Goal: Information Seeking & Learning: Learn about a topic

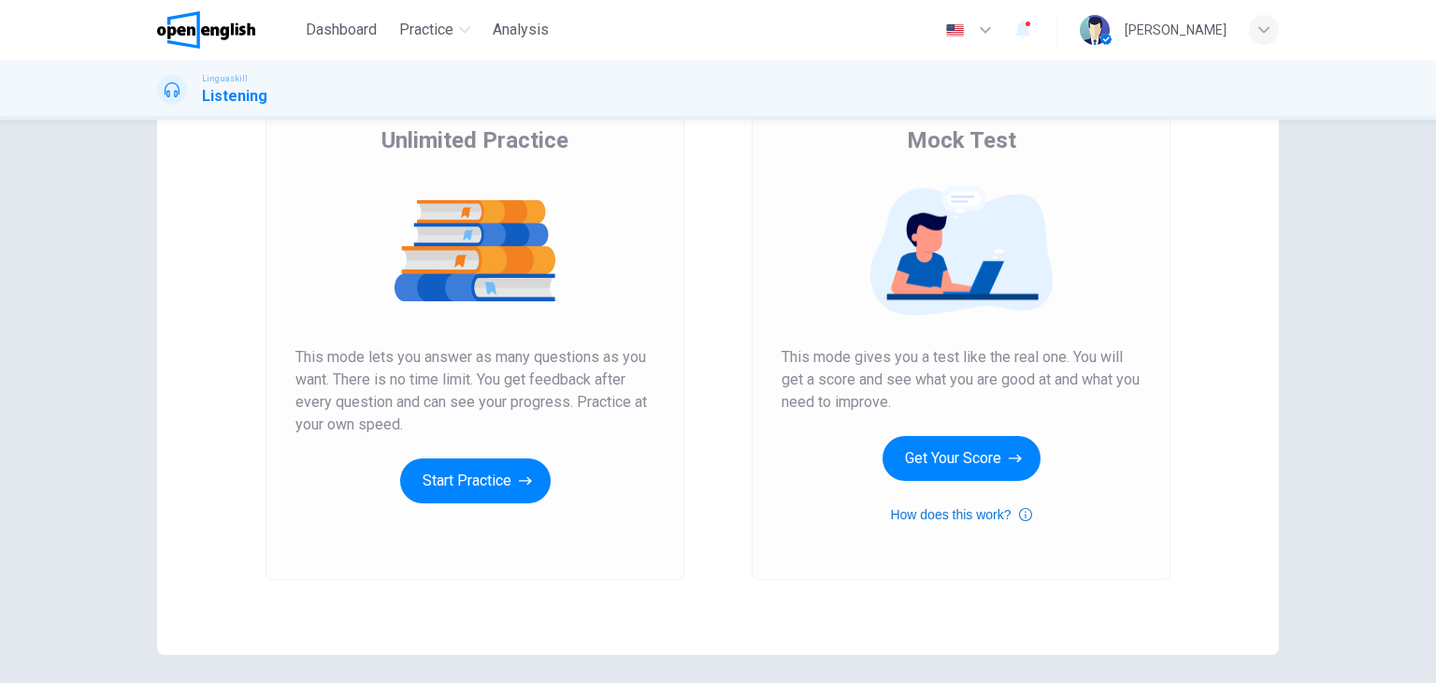
scroll to position [187, 0]
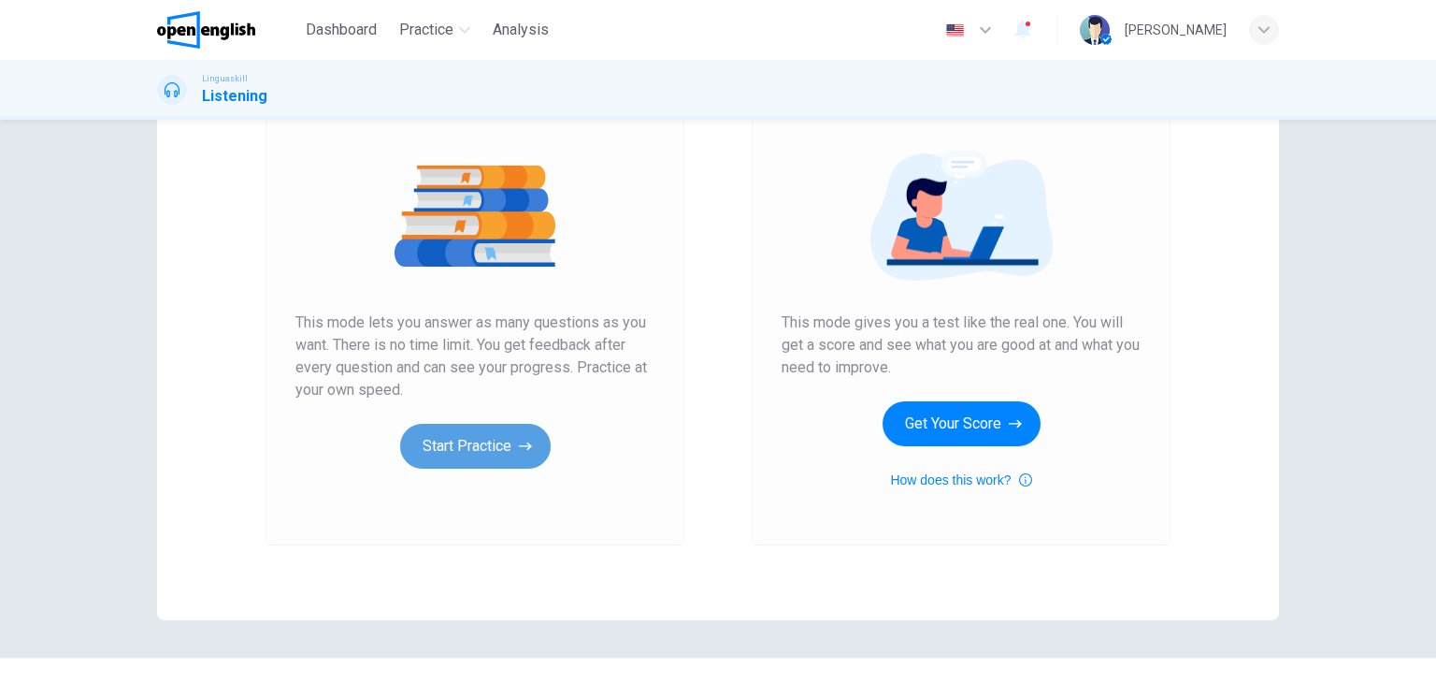
click at [494, 446] on button "Start Practice" at bounding box center [475, 446] width 151 height 45
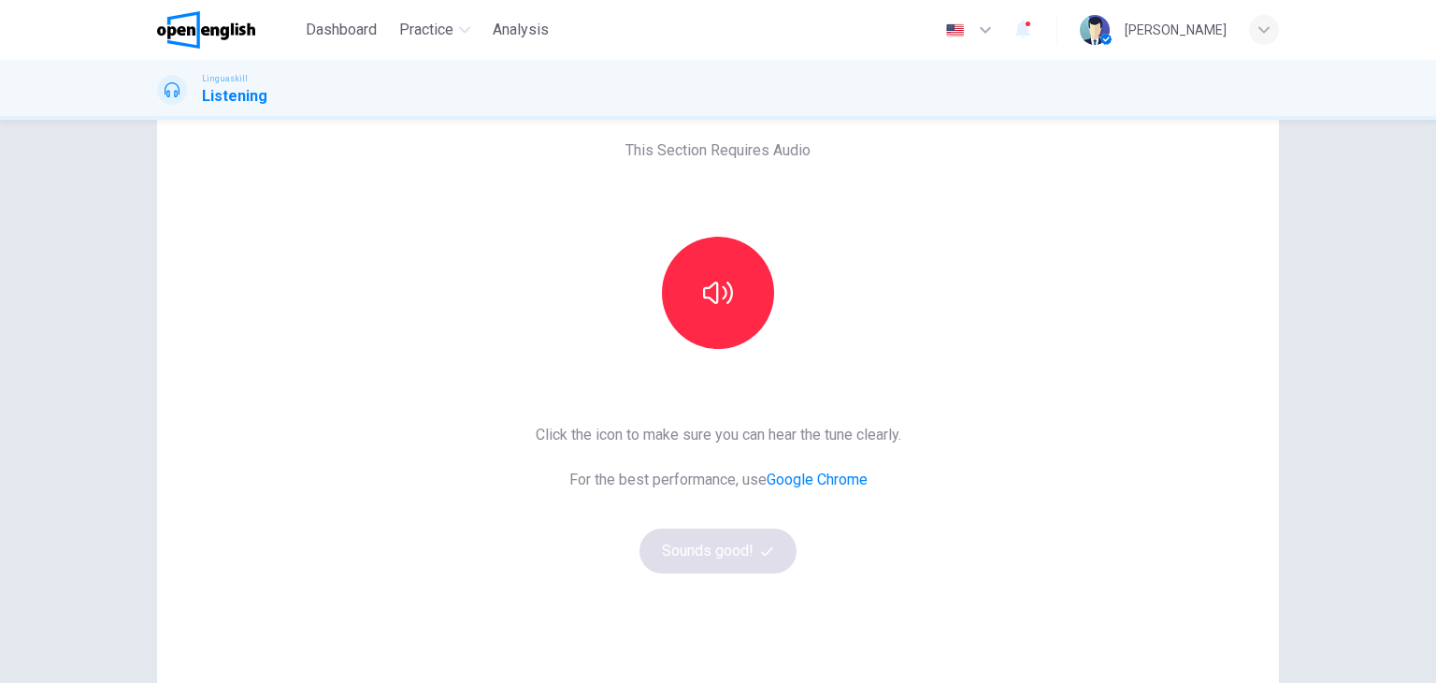
scroll to position [94, 0]
click at [717, 321] on button "button" at bounding box center [718, 292] width 112 height 112
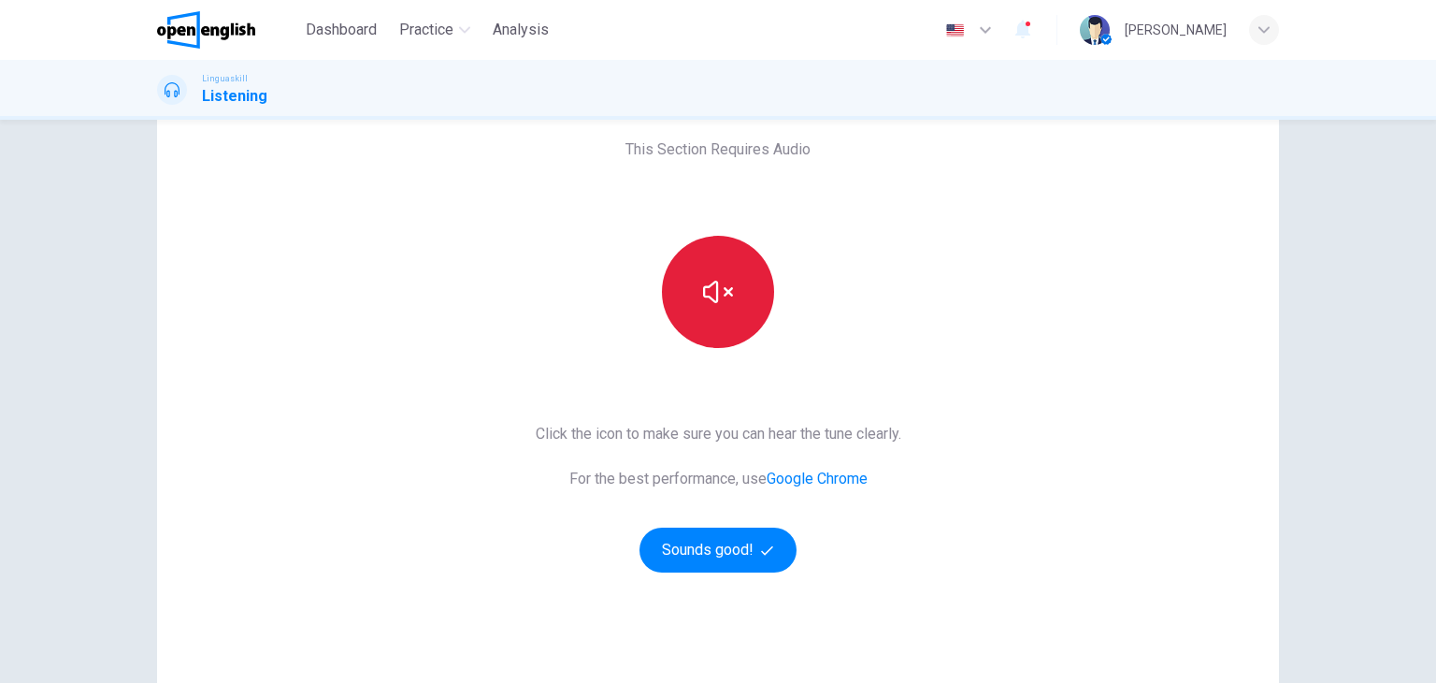
click at [725, 308] on button "button" at bounding box center [718, 292] width 112 height 112
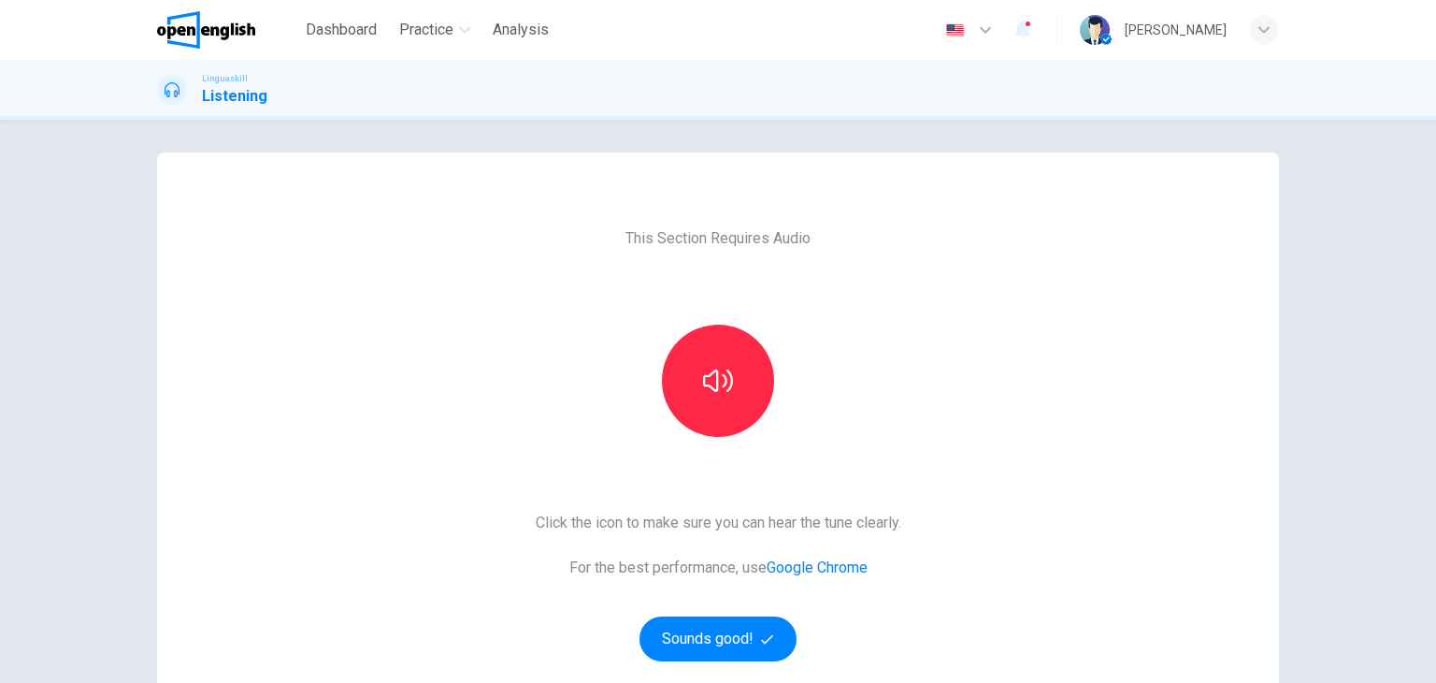
scroll to position [0, 0]
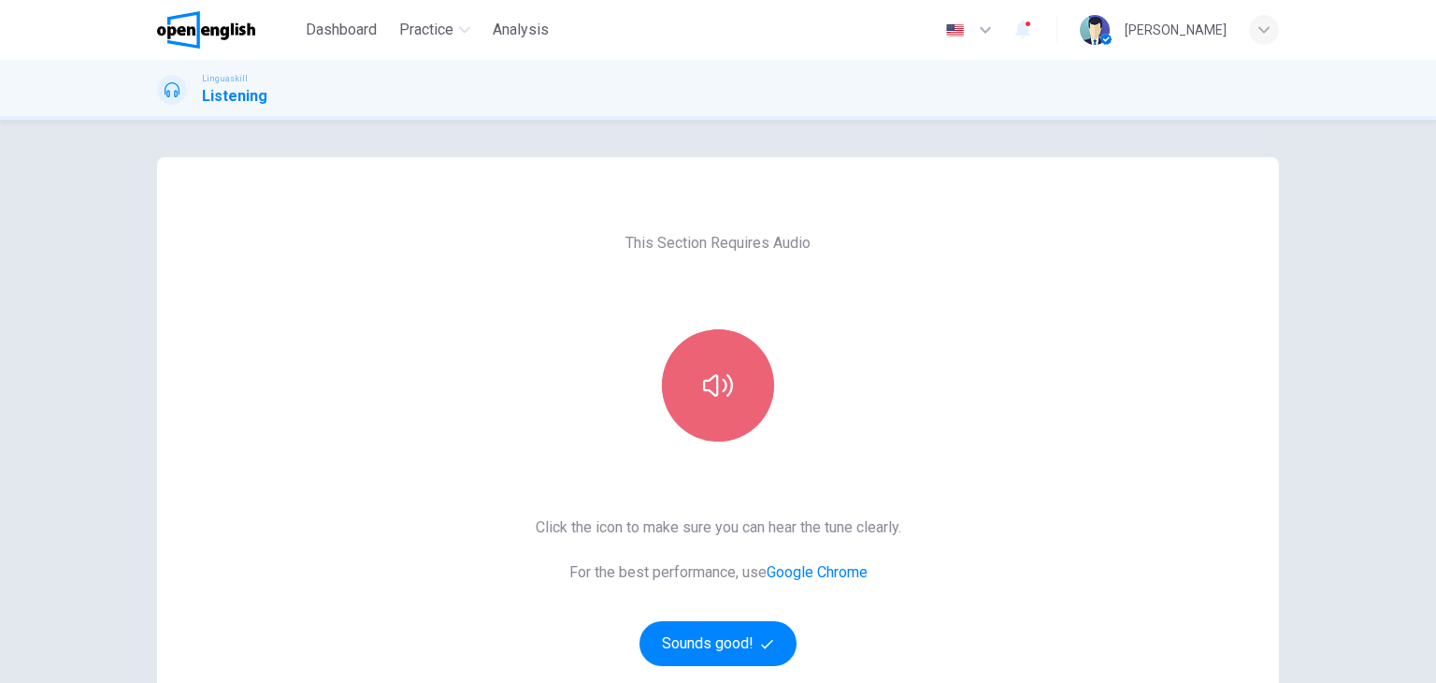
click at [711, 395] on icon "button" at bounding box center [718, 385] width 30 height 22
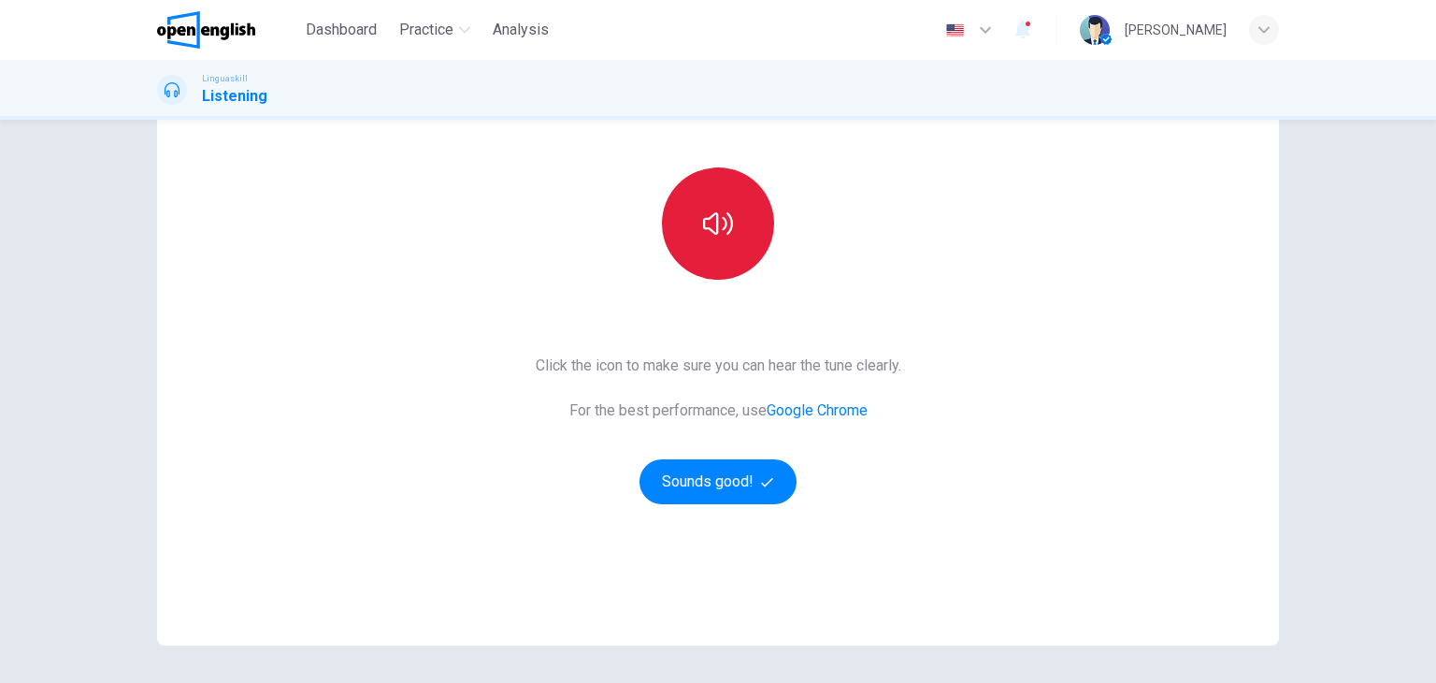
scroll to position [187, 0]
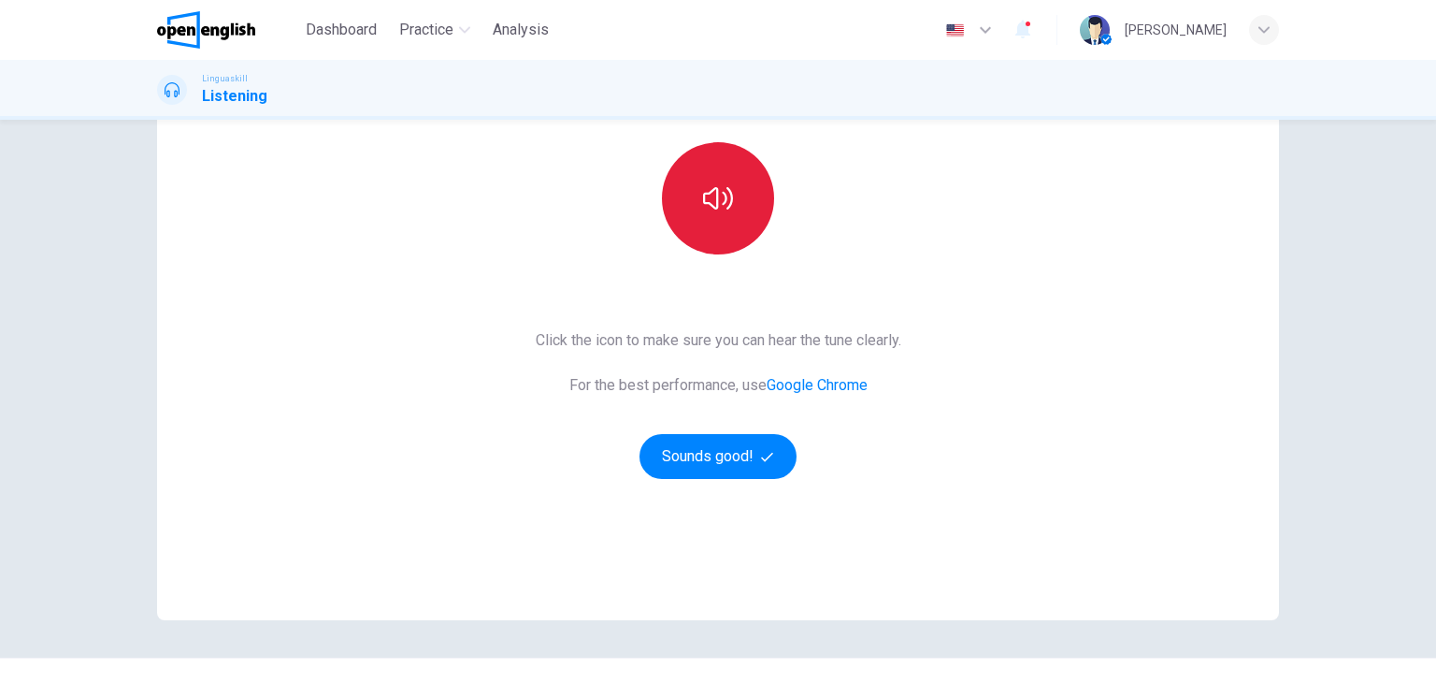
drag, startPoint x: 914, startPoint y: 334, endPoint x: 625, endPoint y: 323, distance: 289.2
click at [625, 323] on div "This Section Requires Audio Click the icon to make sure you can hear the tune c…" at bounding box center [719, 295] width 396 height 650
drag, startPoint x: 524, startPoint y: 338, endPoint x: 651, endPoint y: 346, distance: 127.5
click at [651, 346] on div "This Section Requires Audio Click the icon to make sure you can hear the tune c…" at bounding box center [719, 295] width 396 height 650
drag, startPoint x: 651, startPoint y: 345, endPoint x: 756, endPoint y: 336, distance: 105.2
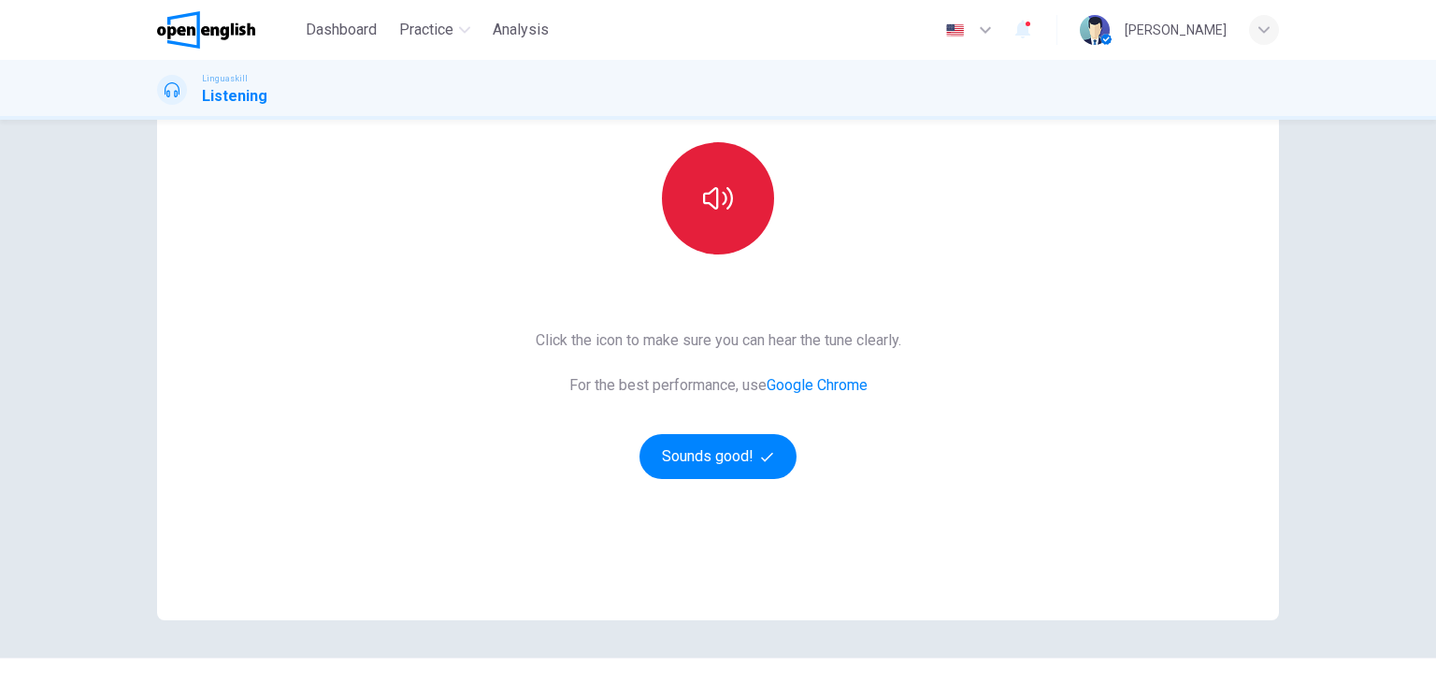
click at [756, 348] on span "Click the icon to make sure you can hear the tune clearly." at bounding box center [719, 340] width 366 height 22
click at [721, 197] on icon "button" at bounding box center [718, 198] width 30 height 22
click at [721, 197] on icon "button" at bounding box center [718, 198] width 30 height 30
click at [736, 202] on button "button" at bounding box center [718, 198] width 112 height 112
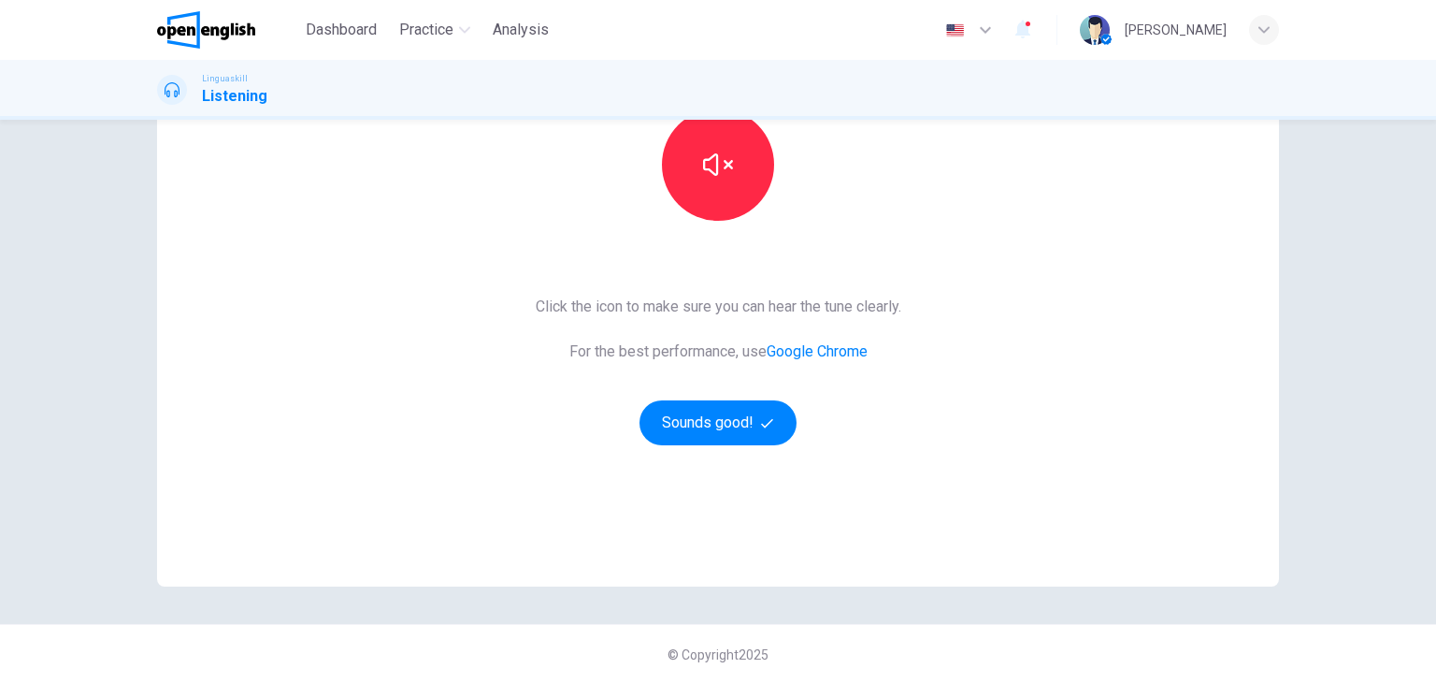
scroll to position [222, 0]
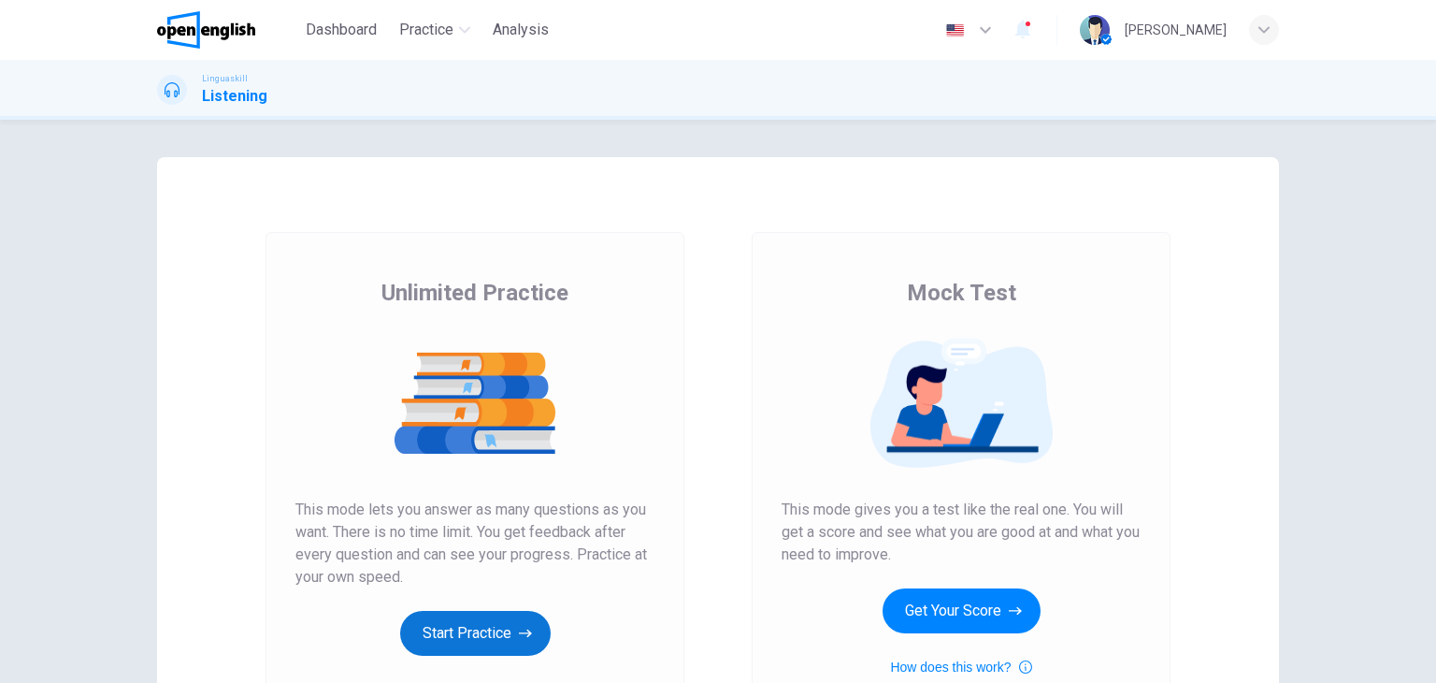
click at [477, 626] on button "Start Practice" at bounding box center [475, 633] width 151 height 45
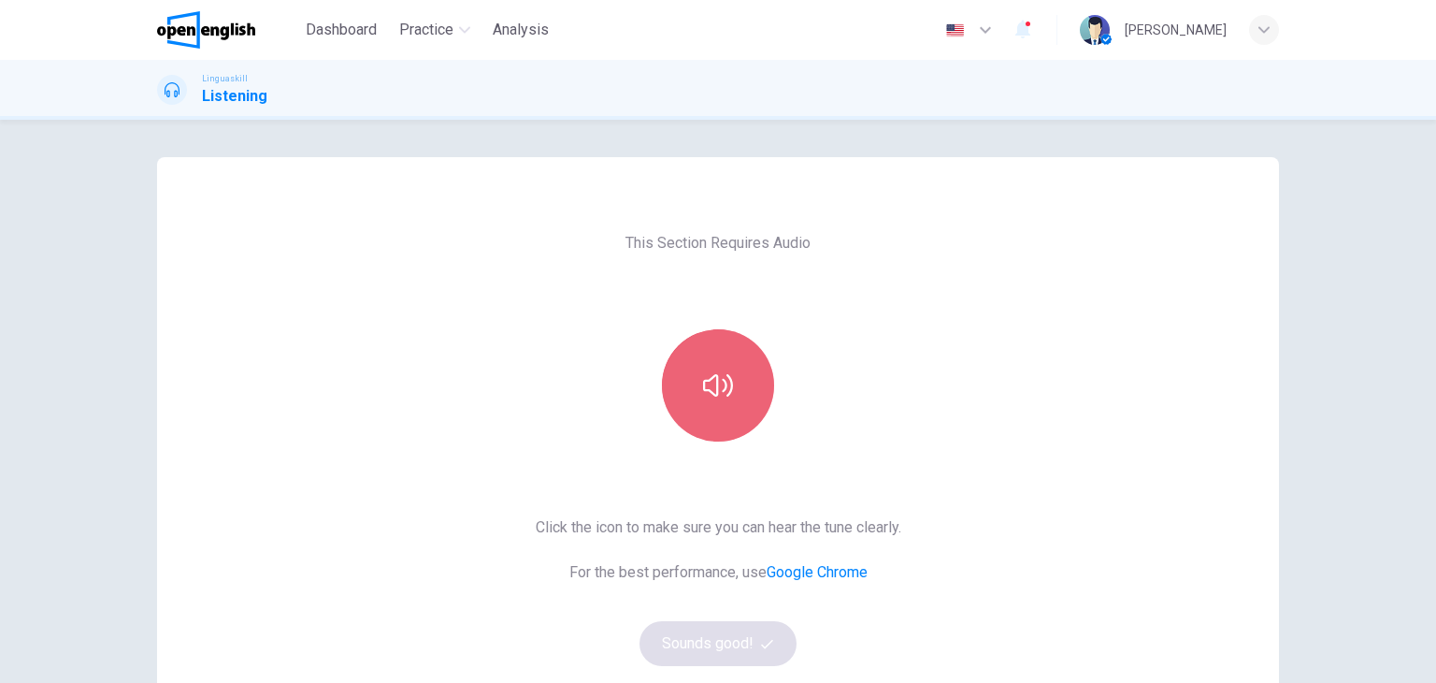
click at [742, 383] on button "button" at bounding box center [718, 385] width 112 height 112
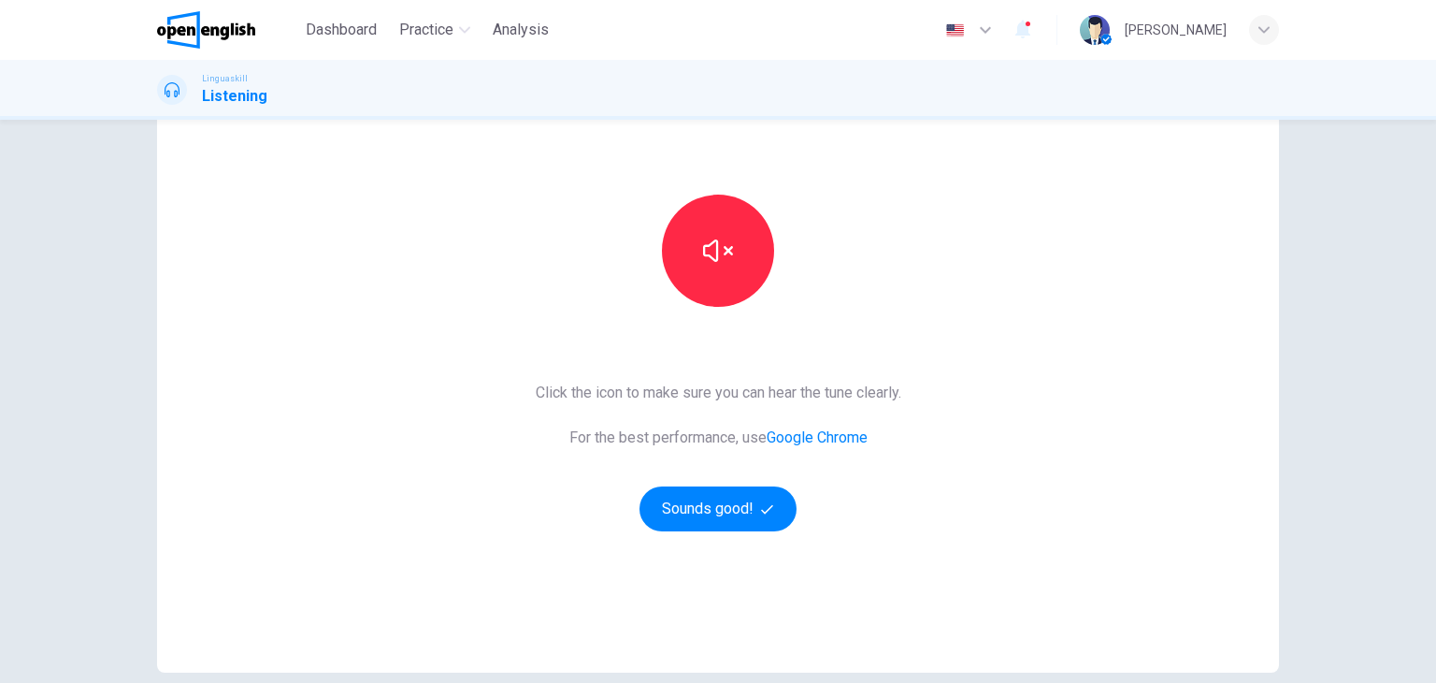
scroll to position [187, 0]
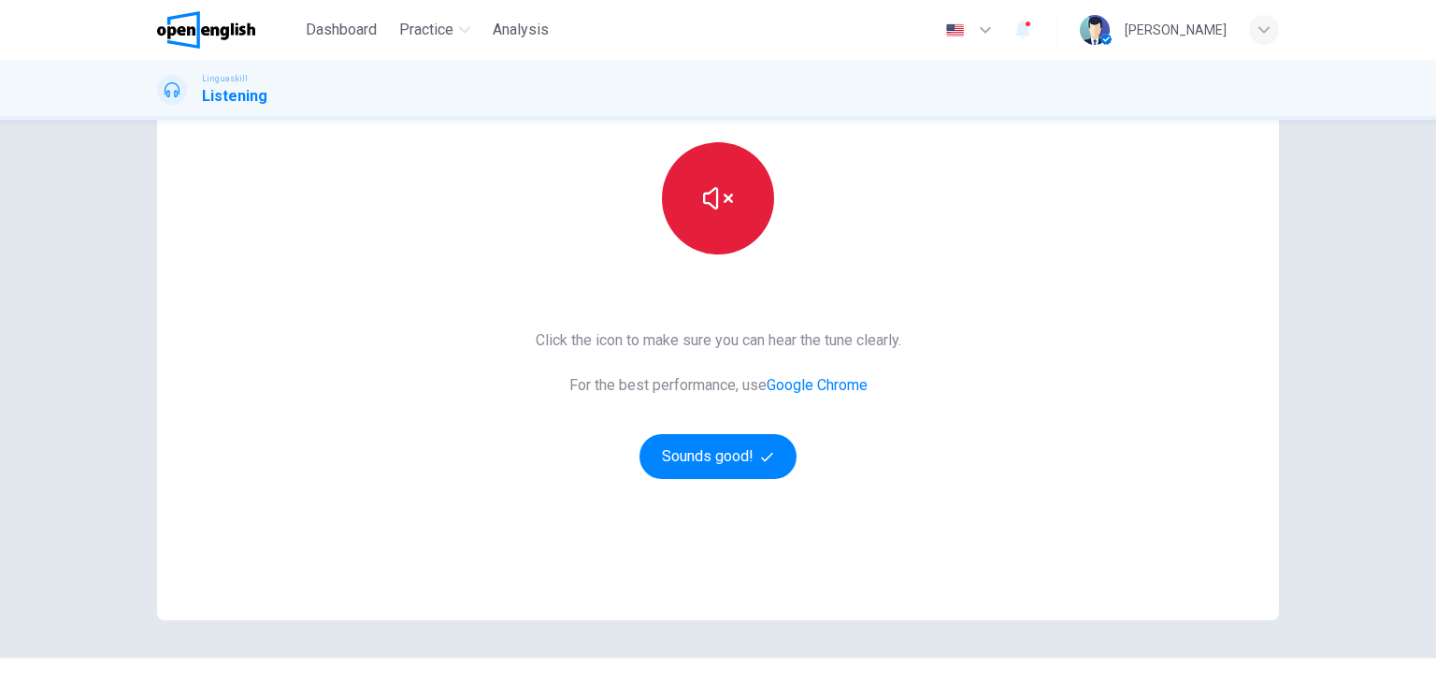
click at [707, 202] on icon "button" at bounding box center [718, 198] width 30 height 30
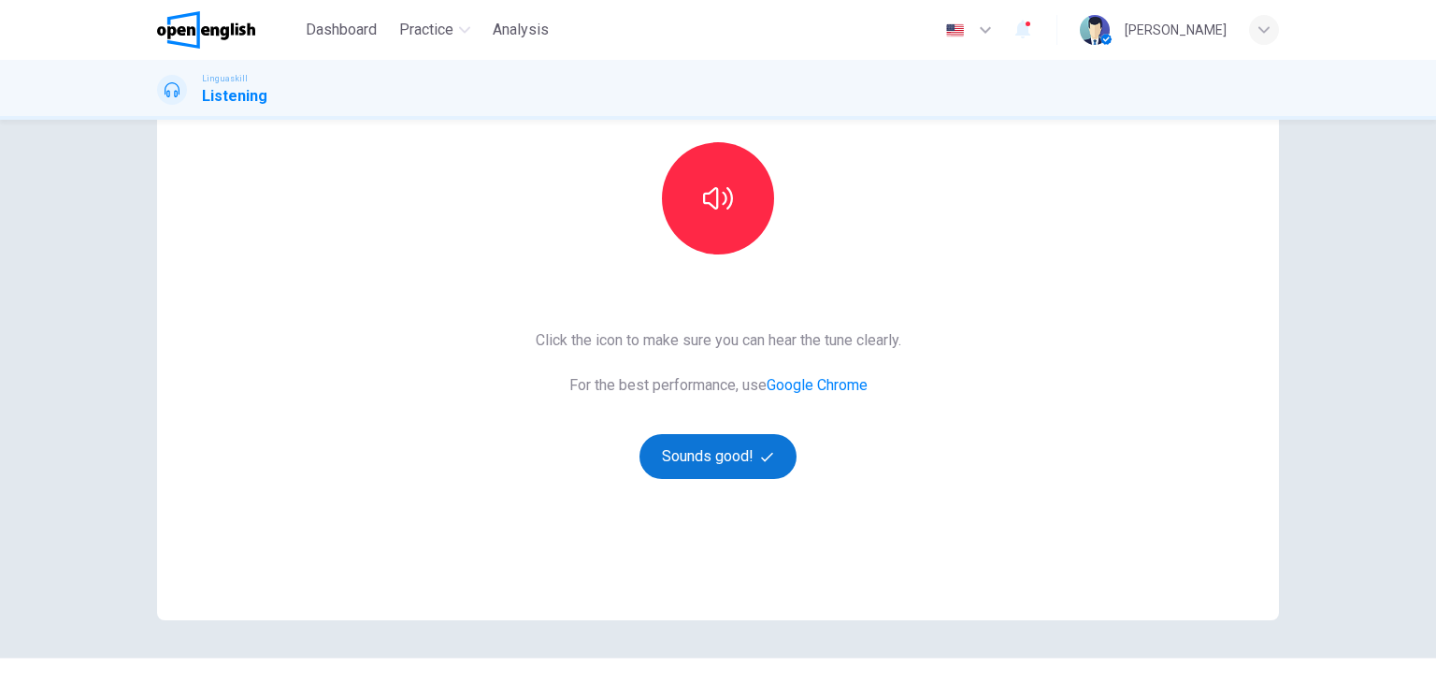
click at [726, 474] on button "Sounds good!" at bounding box center [718, 456] width 157 height 45
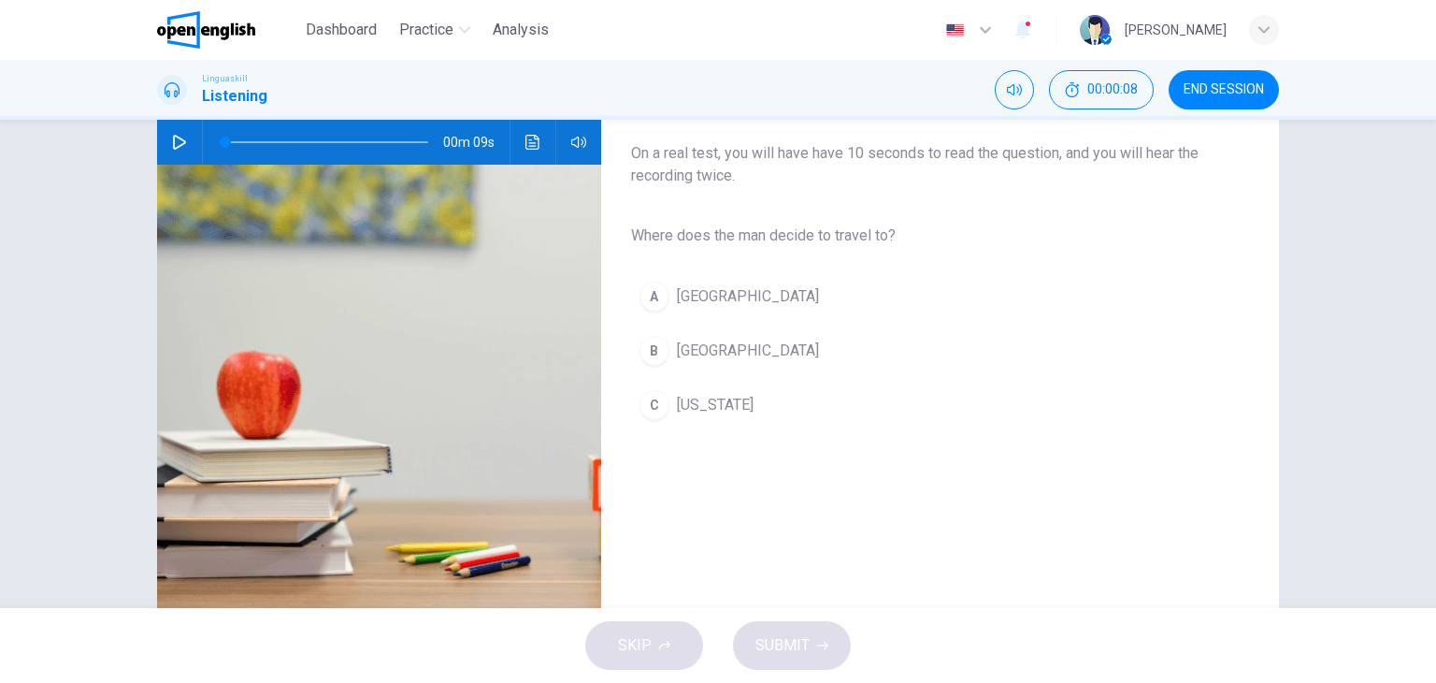
click at [172, 138] on icon "button" at bounding box center [179, 142] width 15 height 15
click at [666, 349] on button "B Rome" at bounding box center [925, 350] width 588 height 47
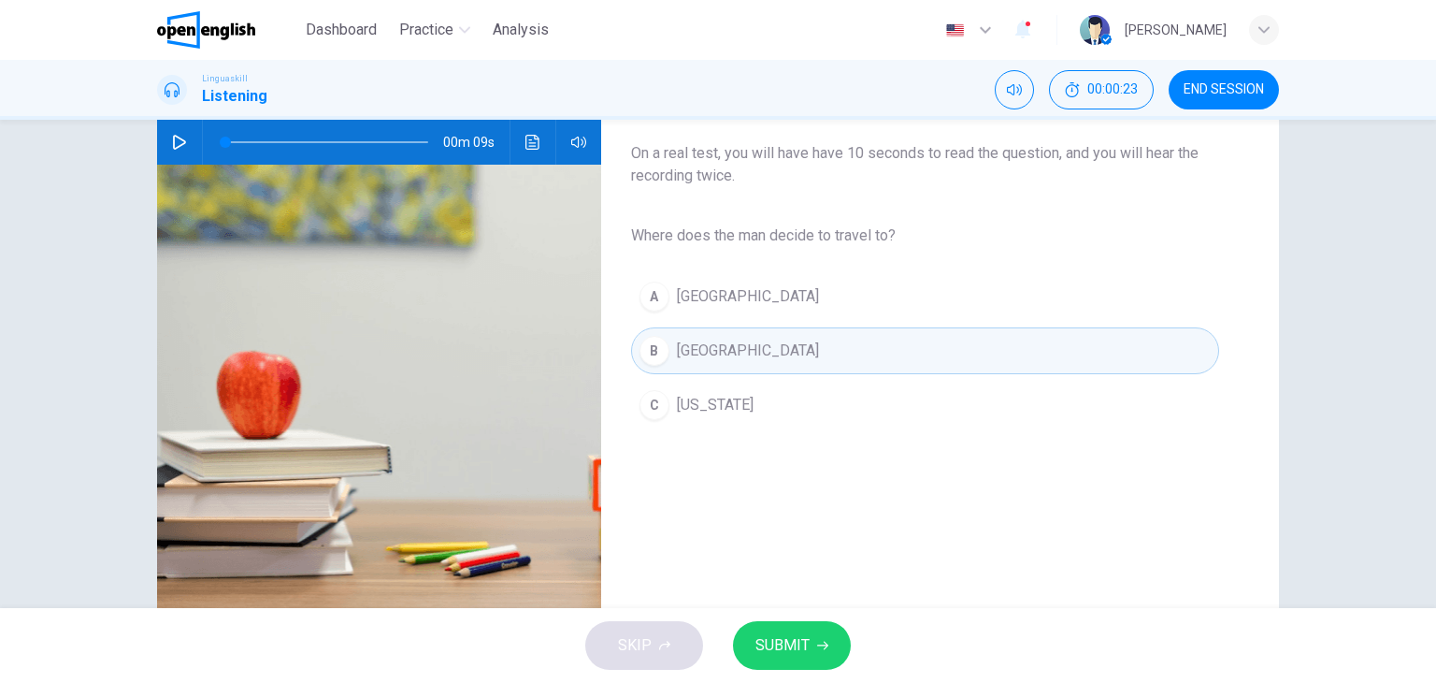
click at [166, 132] on button "button" at bounding box center [180, 142] width 30 height 45
type input "*"
click at [796, 644] on span "SUBMIT" at bounding box center [783, 645] width 54 height 26
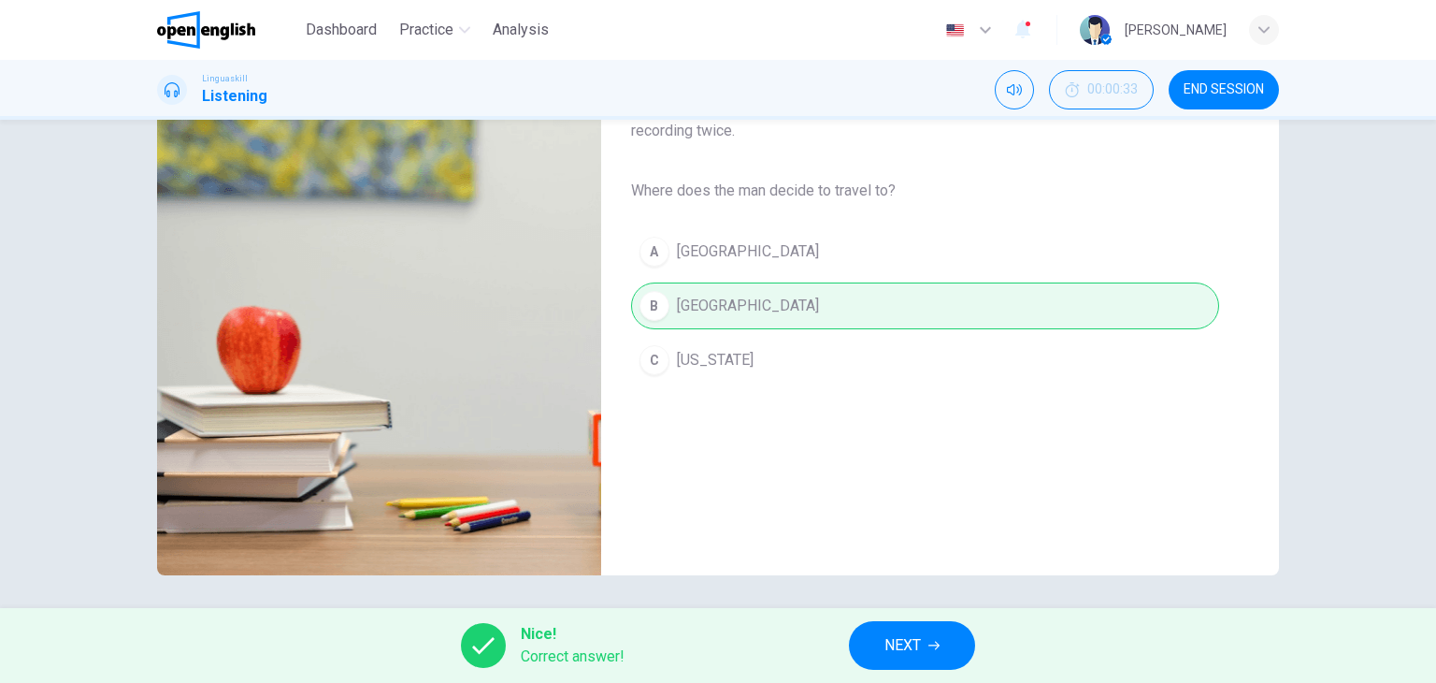
scroll to position [237, 0]
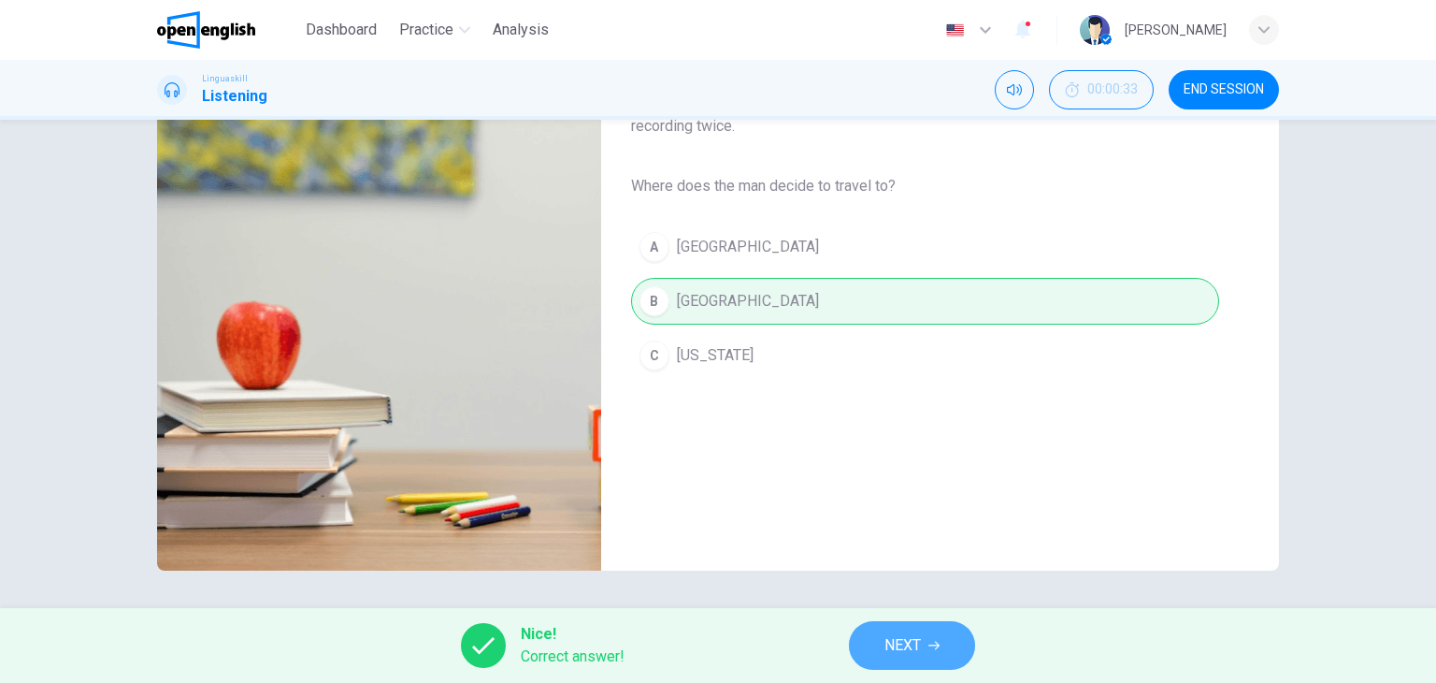
click at [931, 644] on icon "button" at bounding box center [934, 646] width 11 height 8
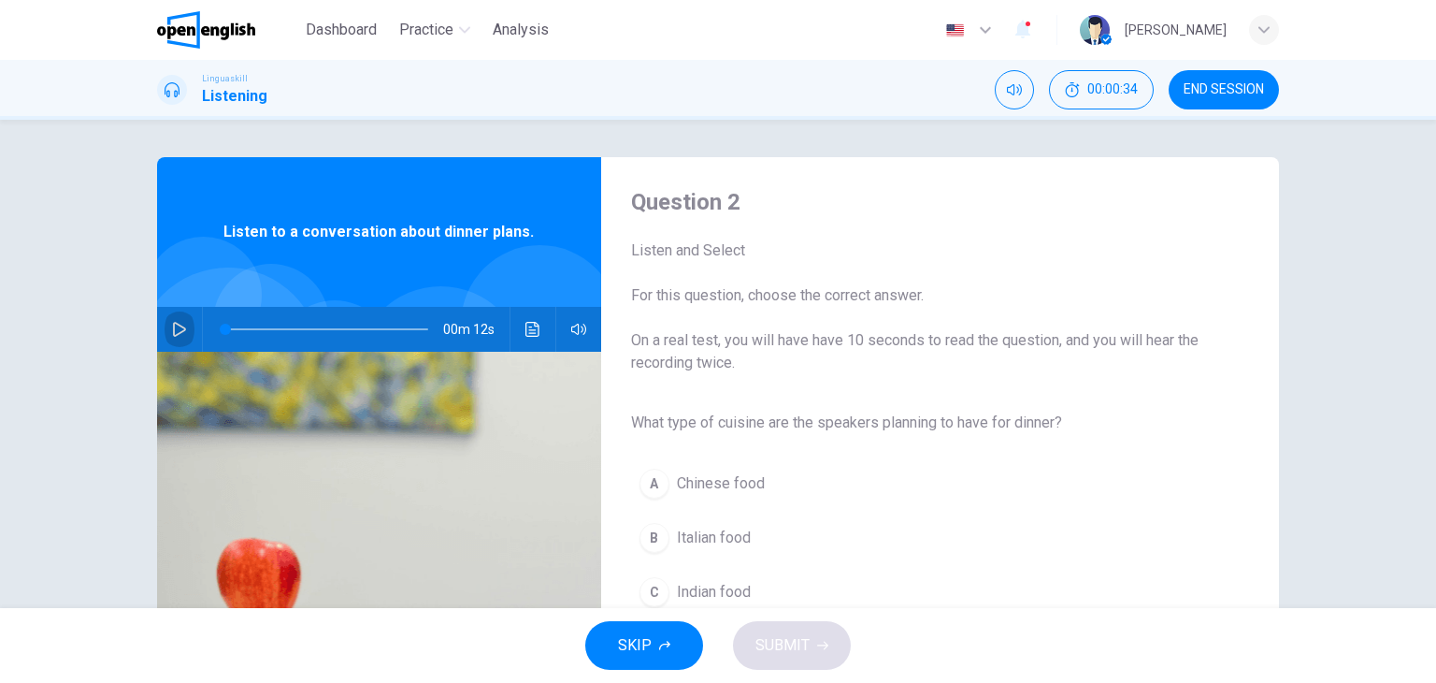
click at [176, 326] on icon "button" at bounding box center [179, 329] width 15 height 15
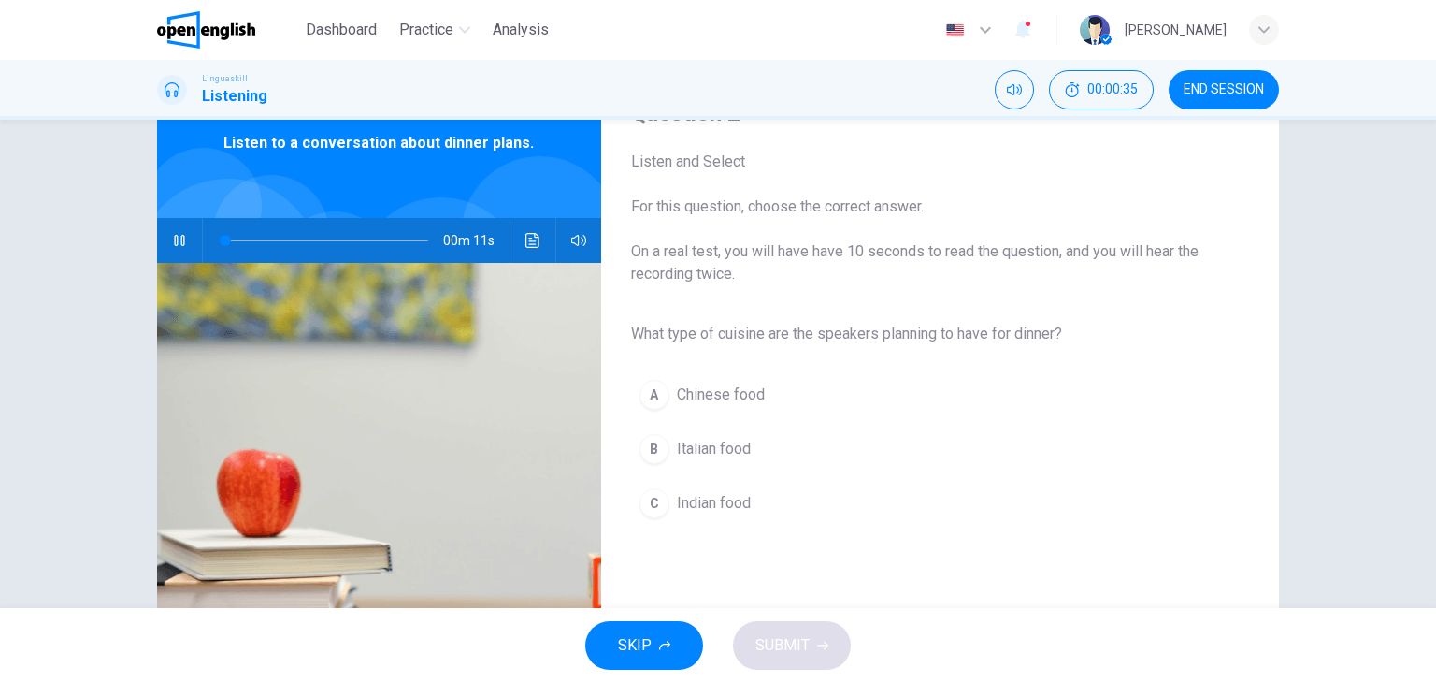
scroll to position [94, 0]
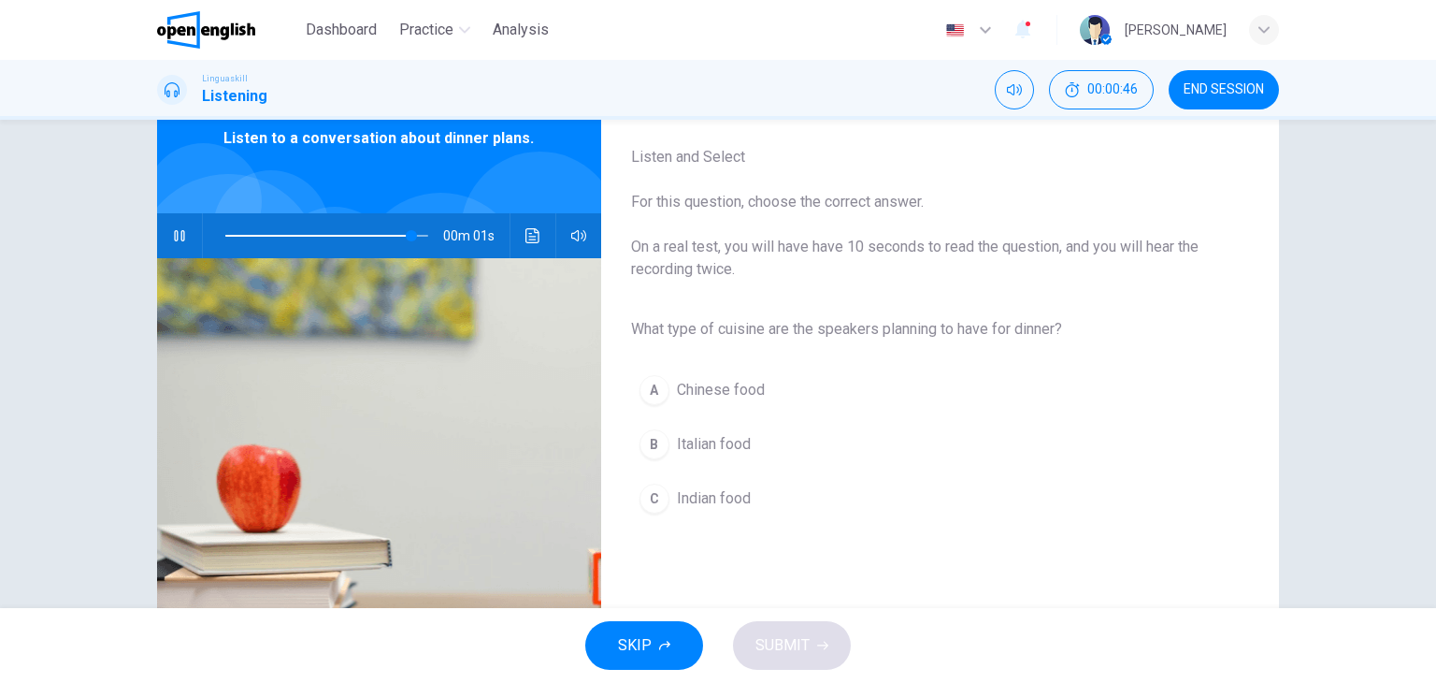
type input "*"
click at [698, 433] on span "Italian food" at bounding box center [714, 444] width 74 height 22
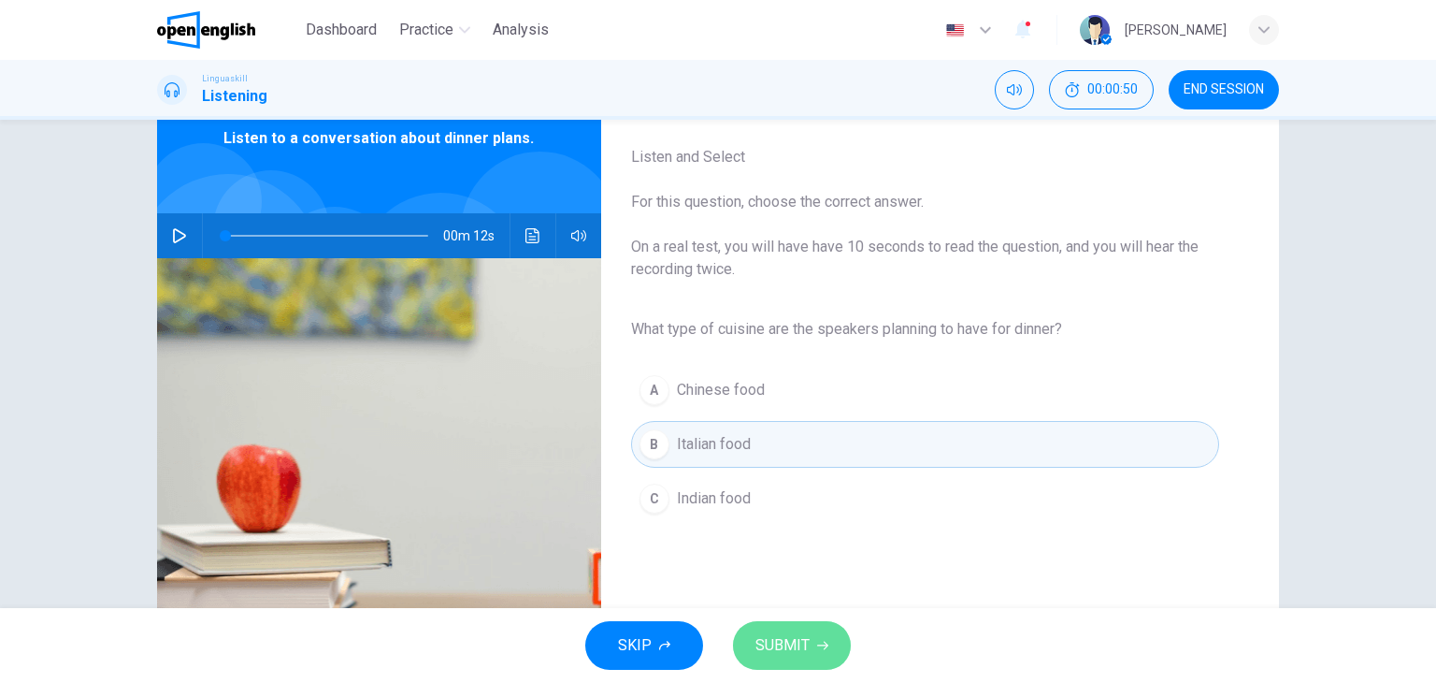
click at [799, 644] on span "SUBMIT" at bounding box center [783, 645] width 54 height 26
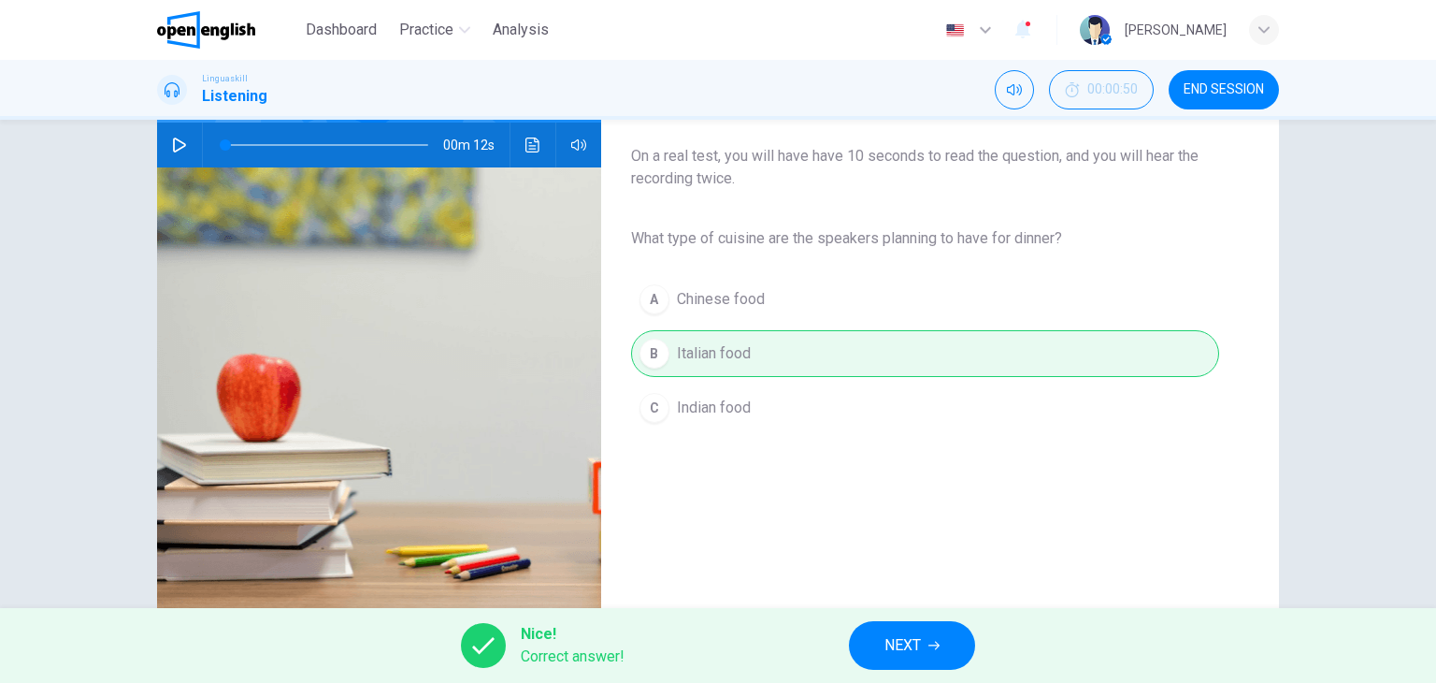
scroll to position [187, 0]
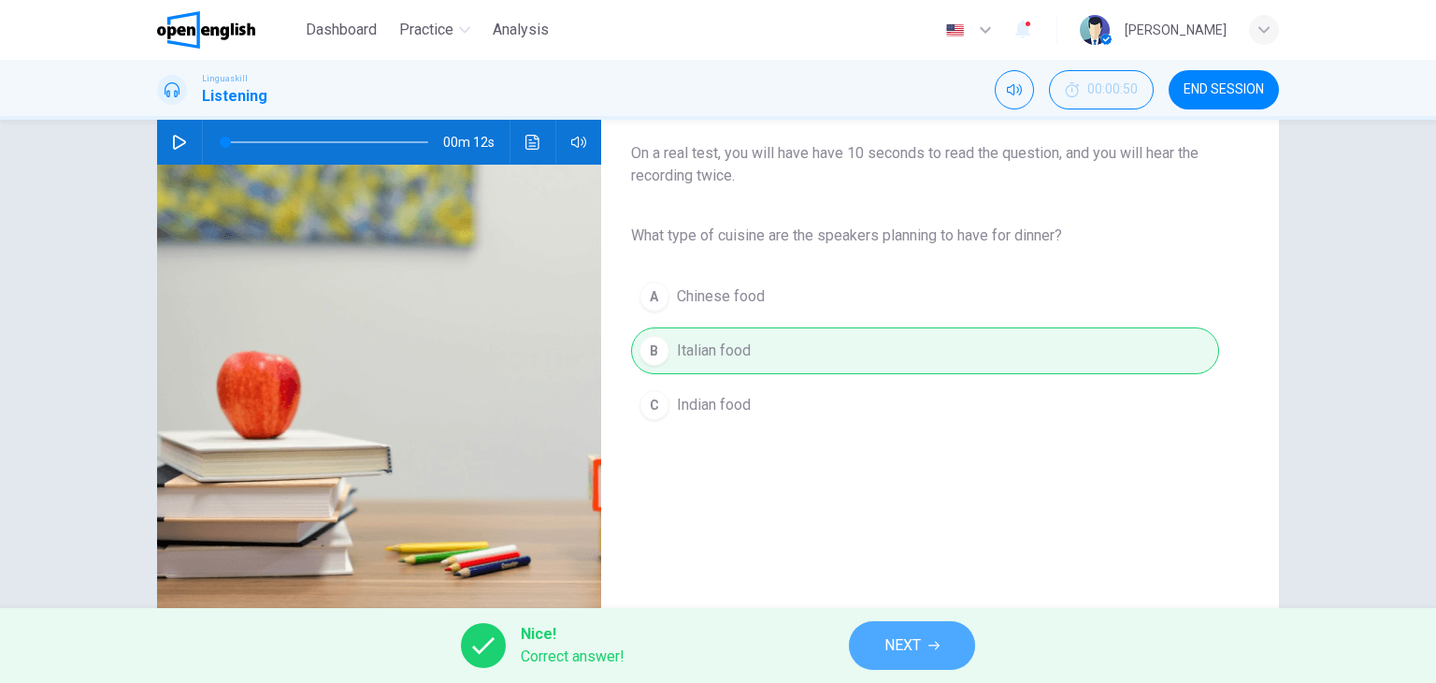
click at [916, 649] on span "NEXT" at bounding box center [903, 645] width 36 height 26
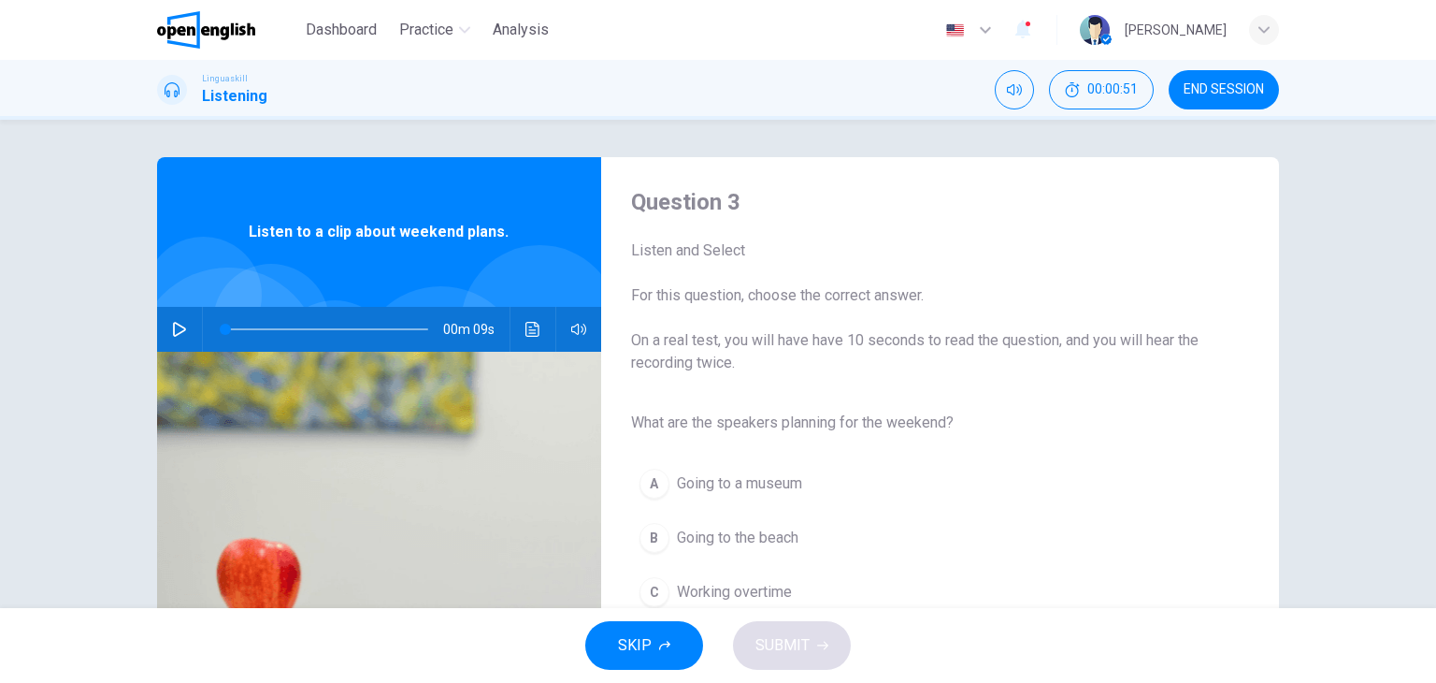
click at [178, 326] on icon "button" at bounding box center [179, 329] width 13 height 15
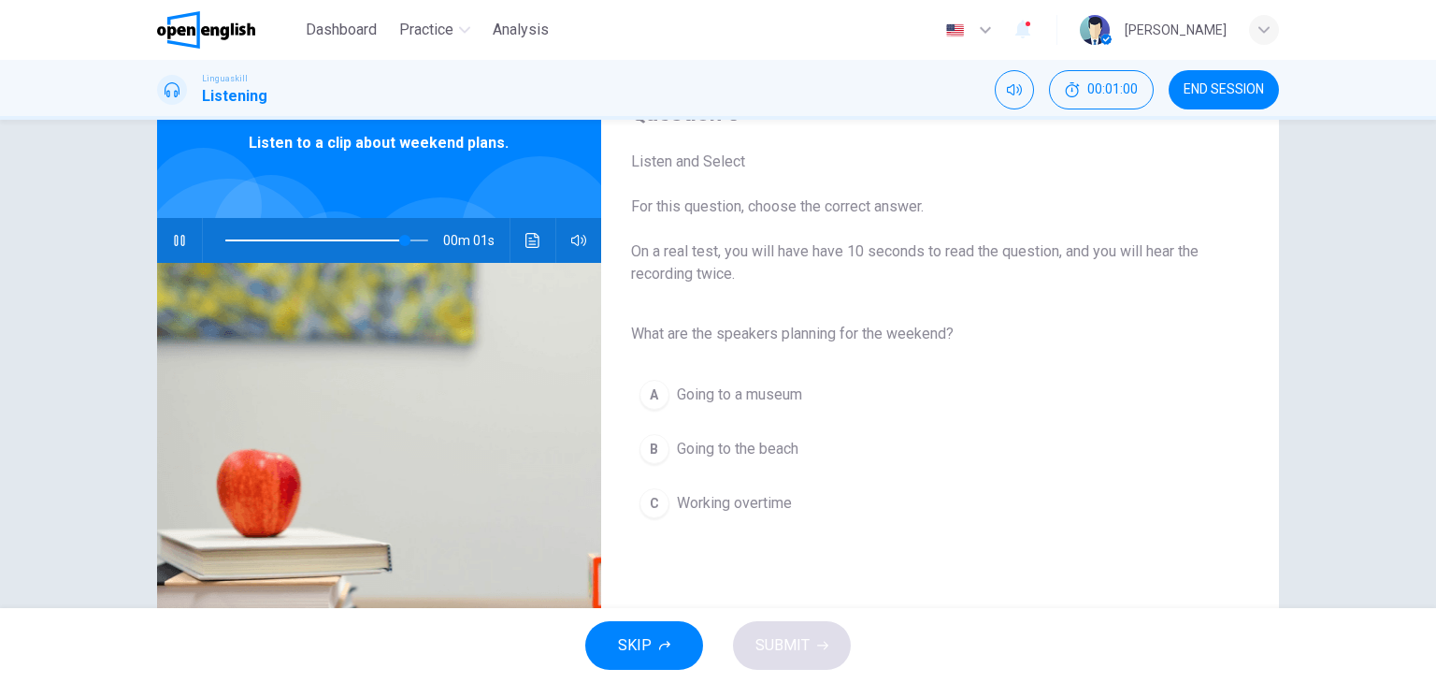
scroll to position [94, 0]
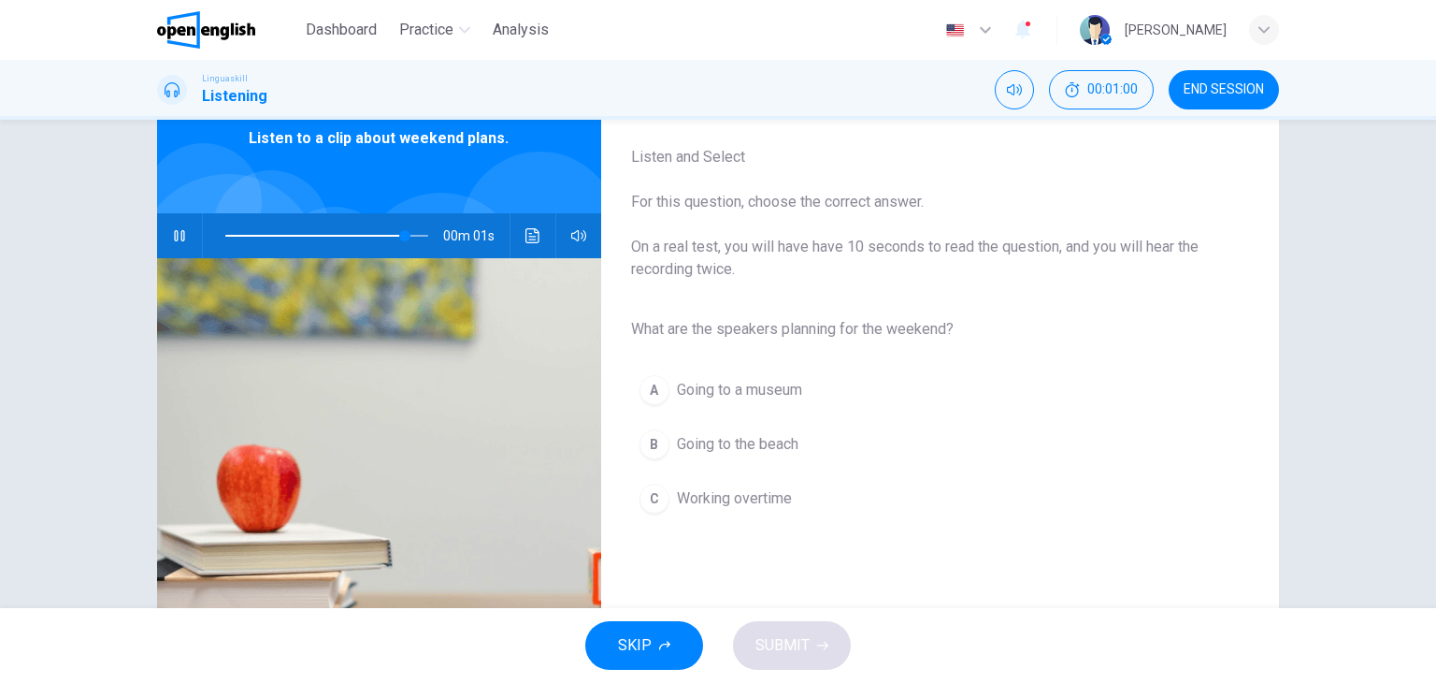
type input "*"
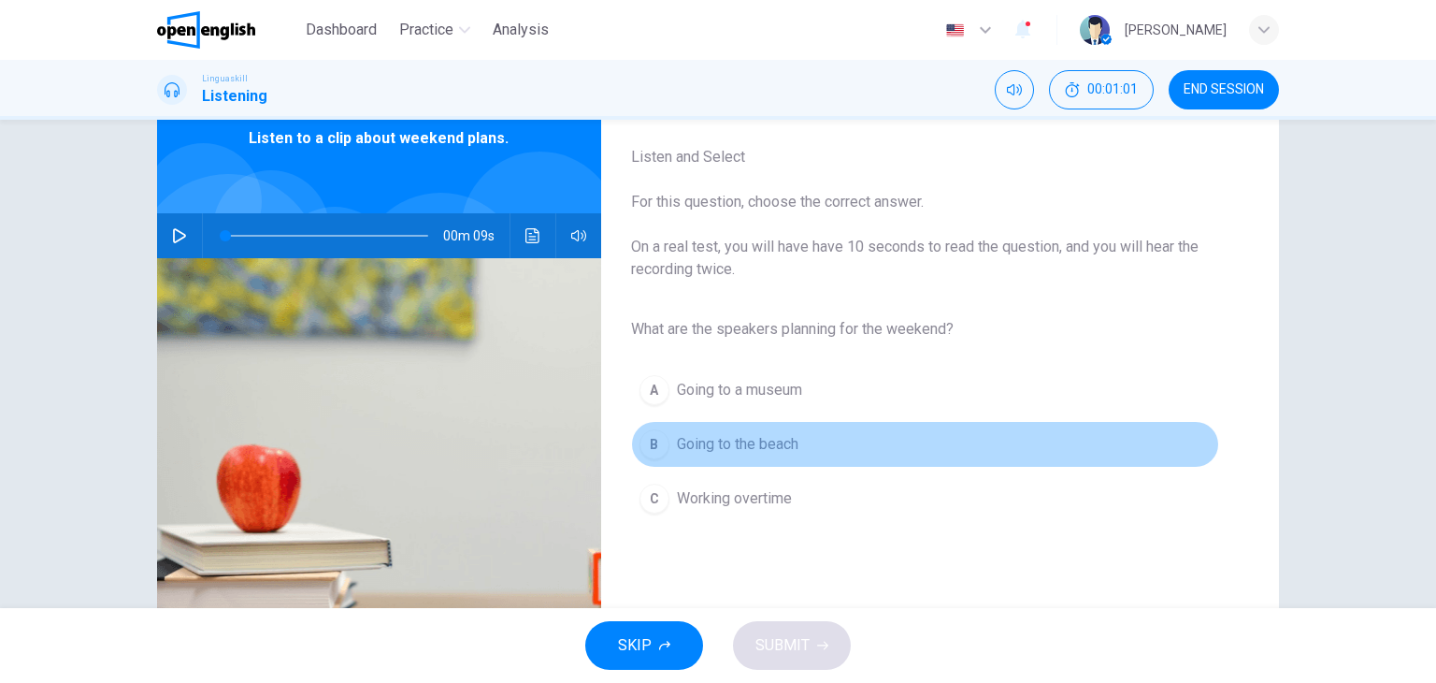
click at [748, 440] on span "Going to the beach" at bounding box center [738, 444] width 122 height 22
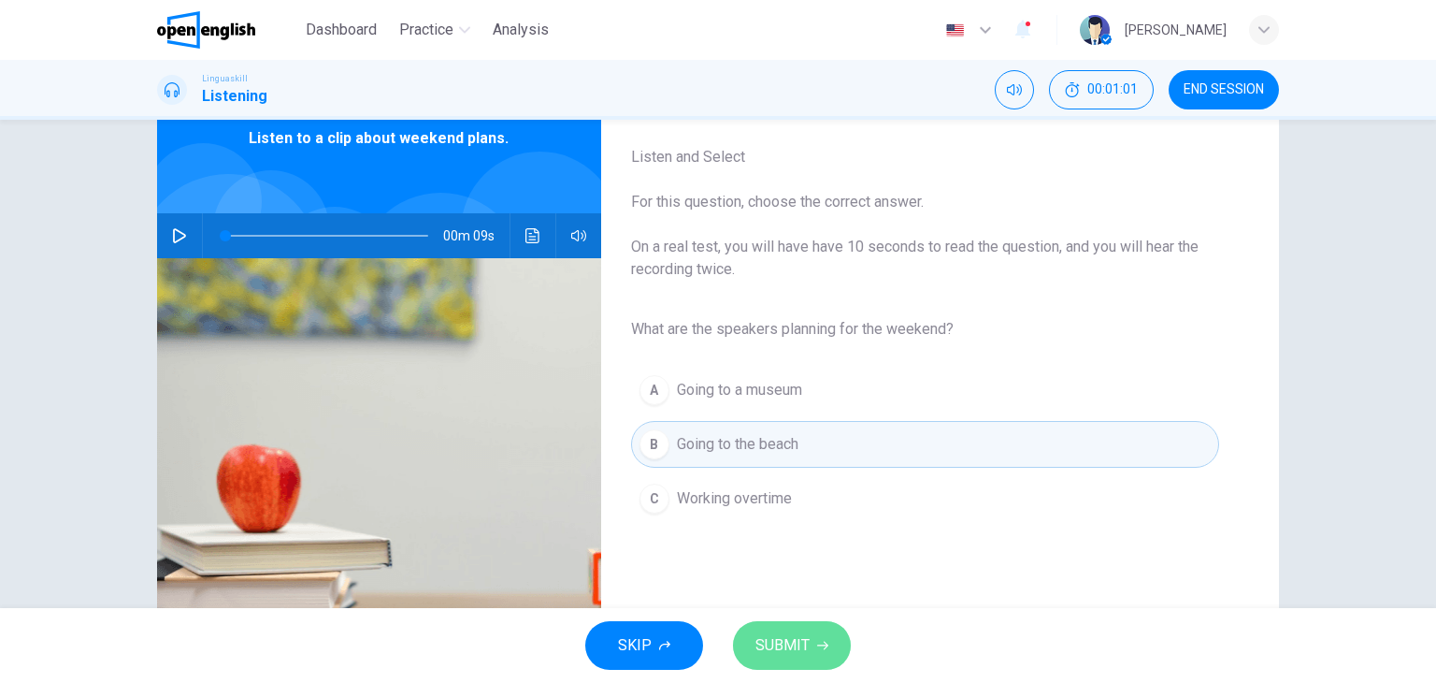
click at [806, 635] on span "SUBMIT" at bounding box center [783, 645] width 54 height 26
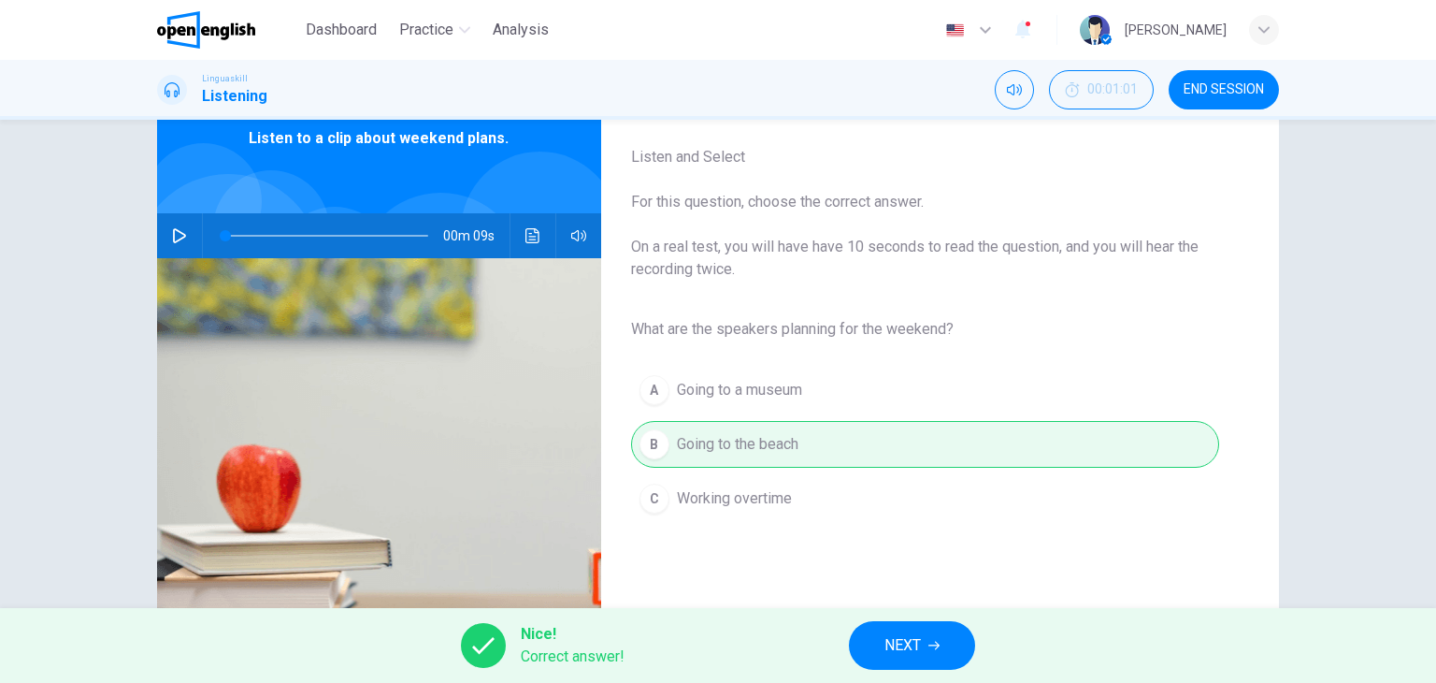
click at [916, 642] on span "NEXT" at bounding box center [903, 645] width 36 height 26
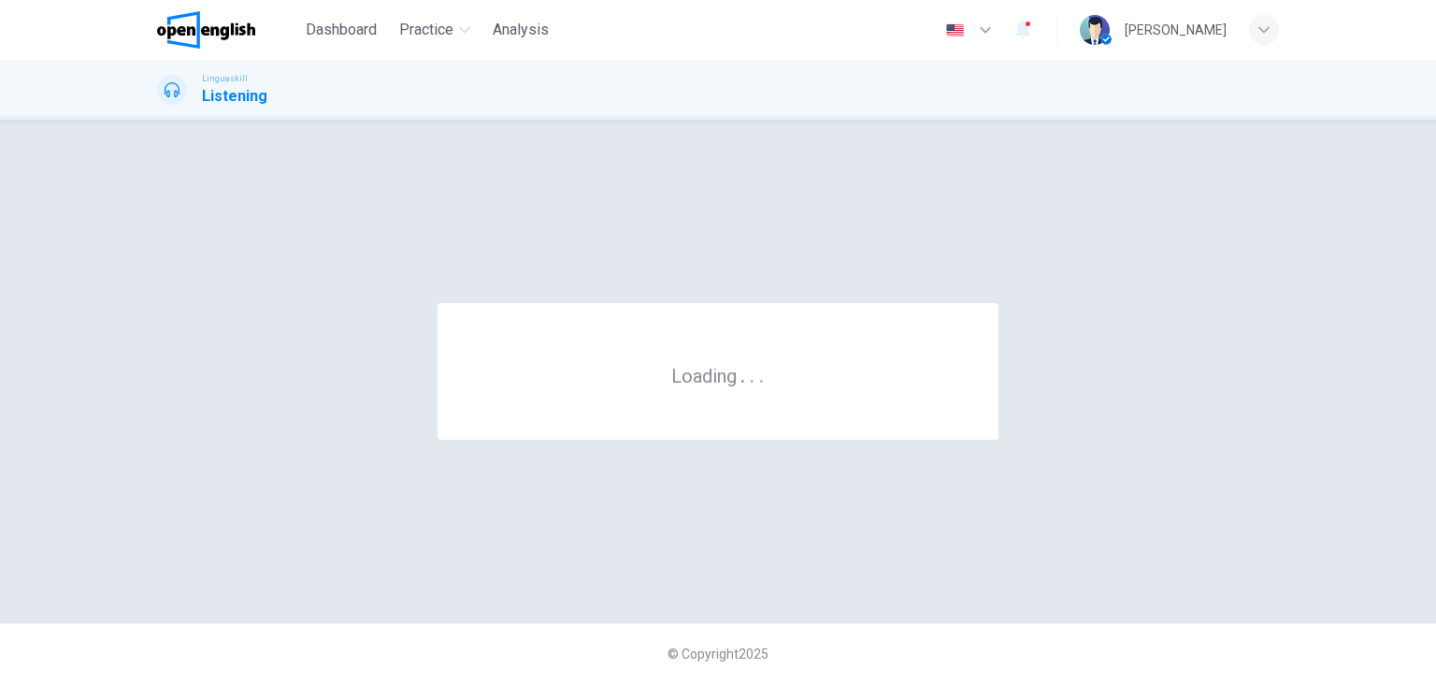
scroll to position [0, 0]
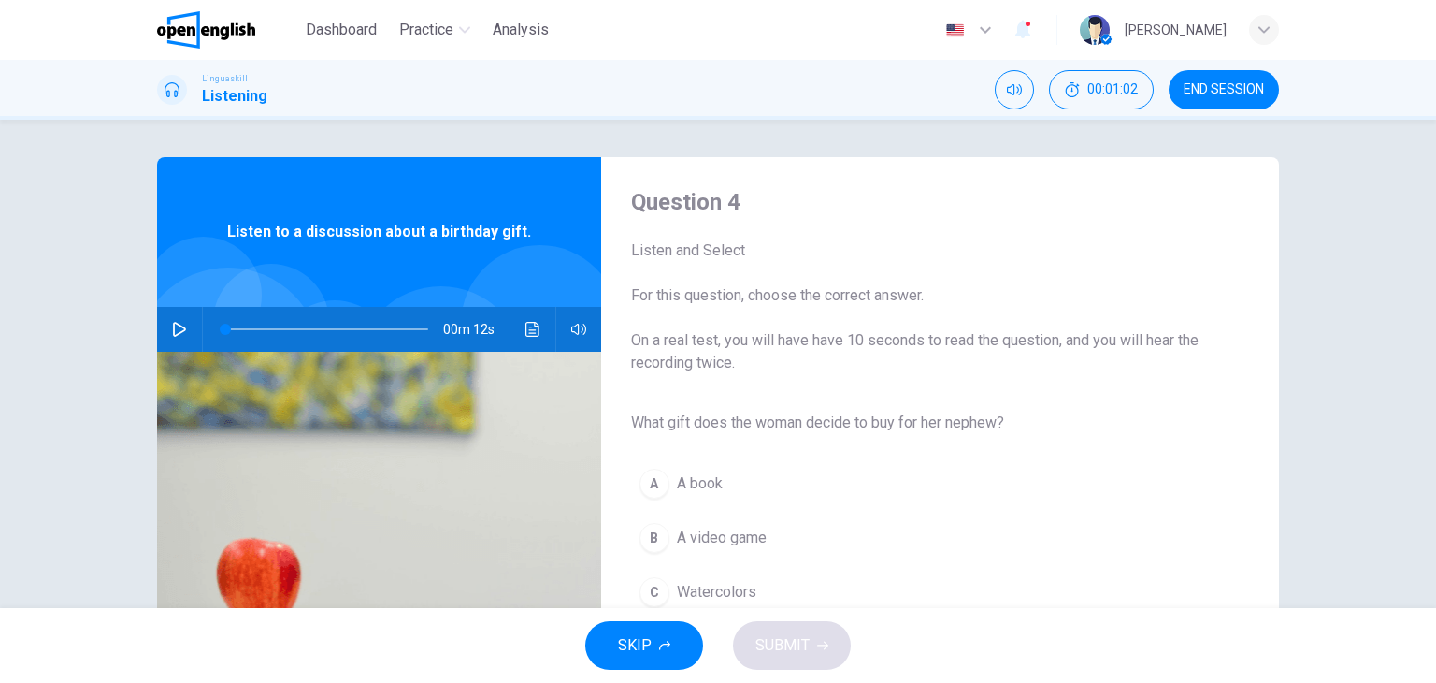
click at [176, 328] on icon "button" at bounding box center [179, 329] width 15 height 15
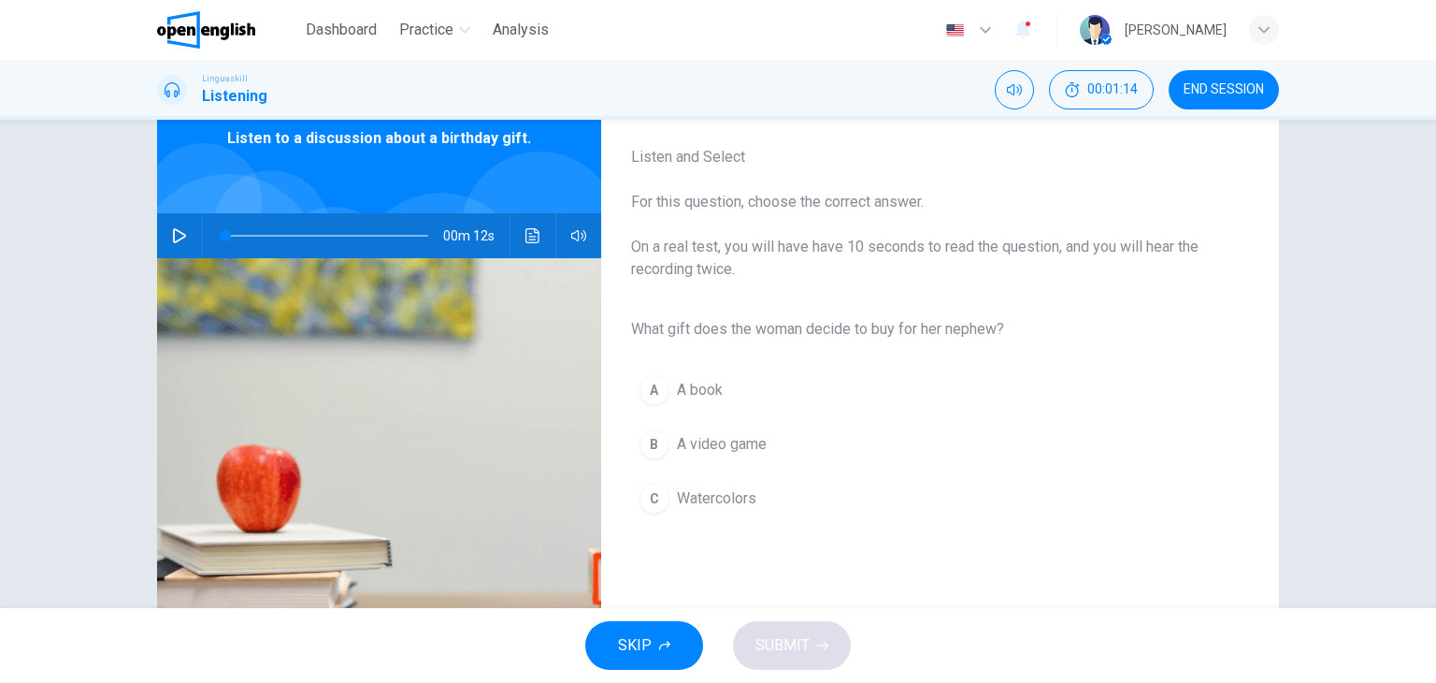
click at [178, 233] on icon "button" at bounding box center [179, 235] width 13 height 15
click at [719, 500] on span "Watercolors" at bounding box center [716, 498] width 79 height 22
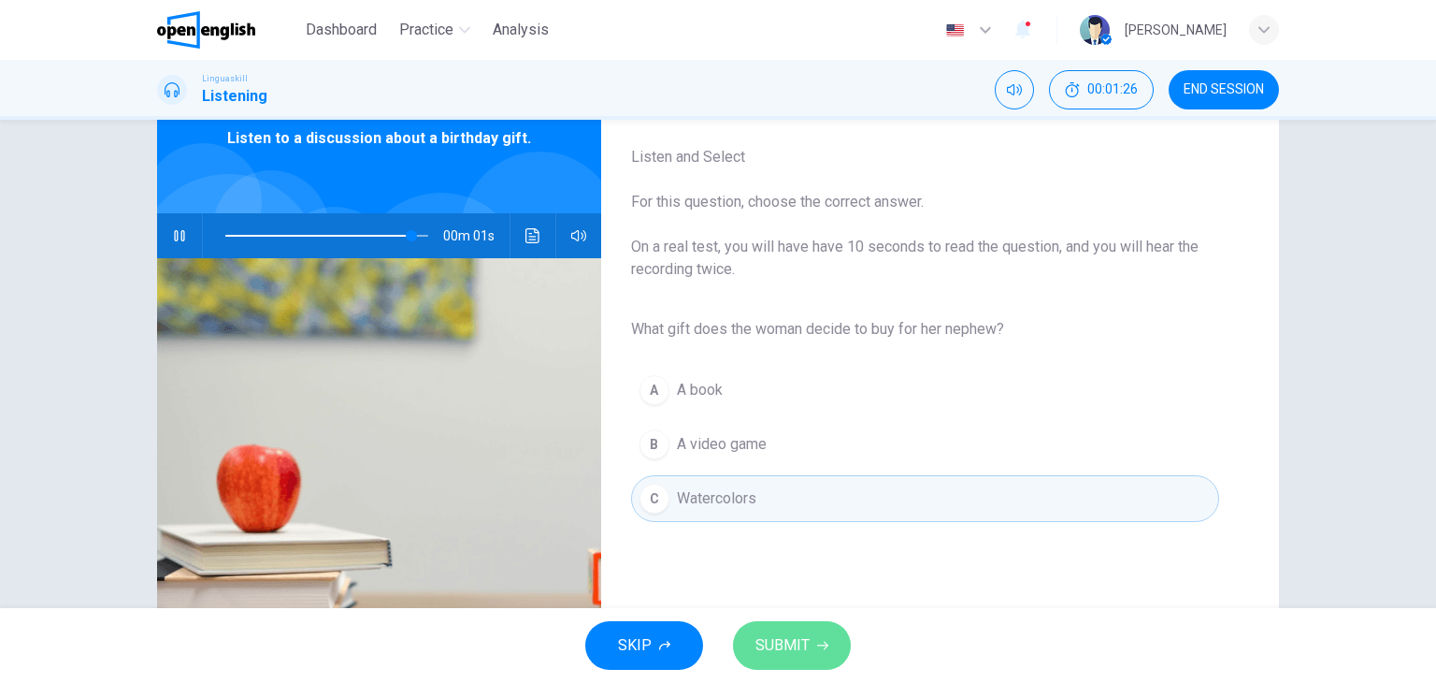
click at [801, 641] on span "SUBMIT" at bounding box center [783, 645] width 54 height 26
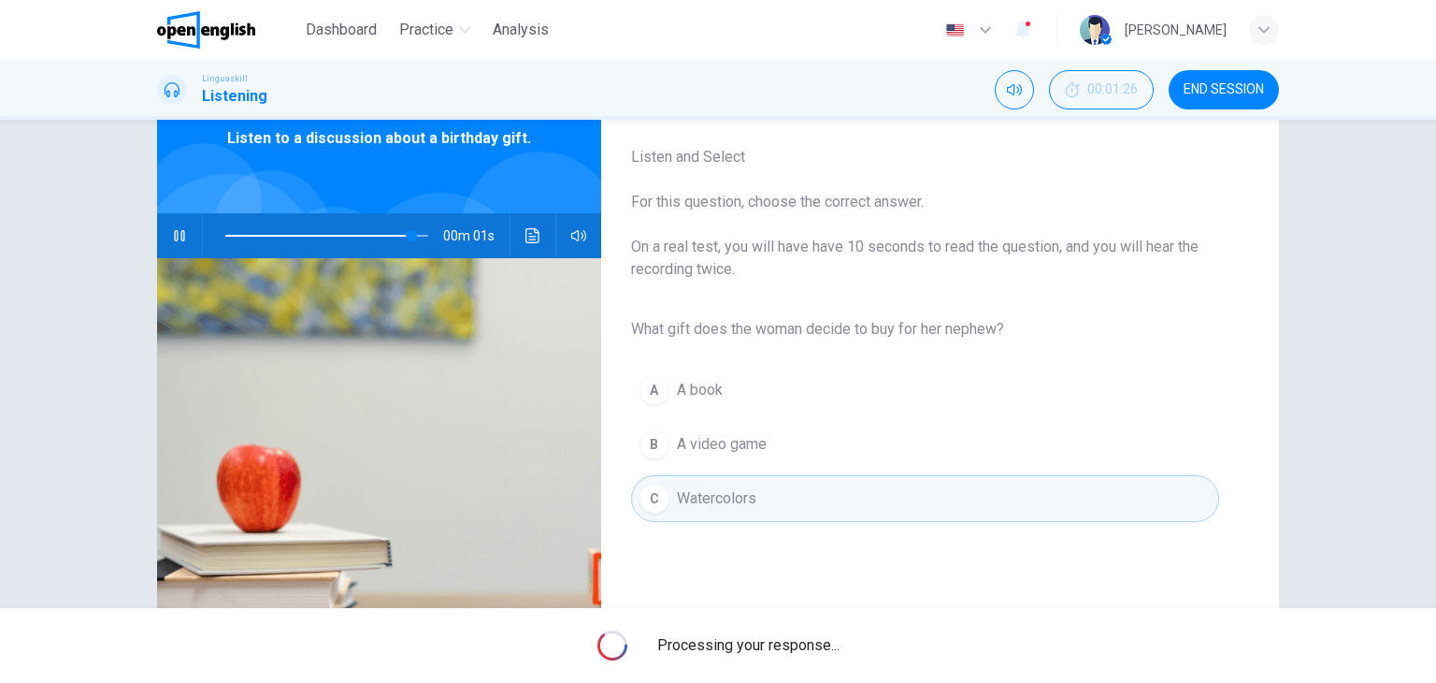
type input "*"
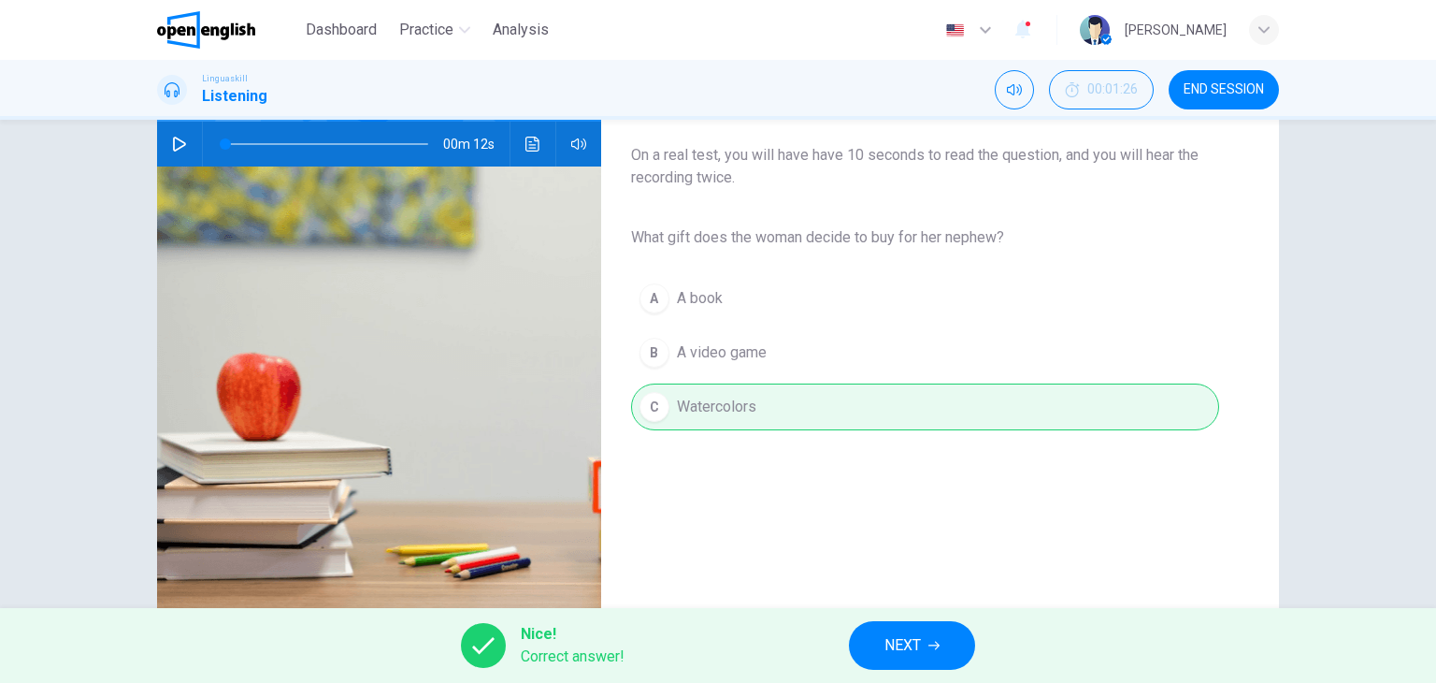
scroll to position [187, 0]
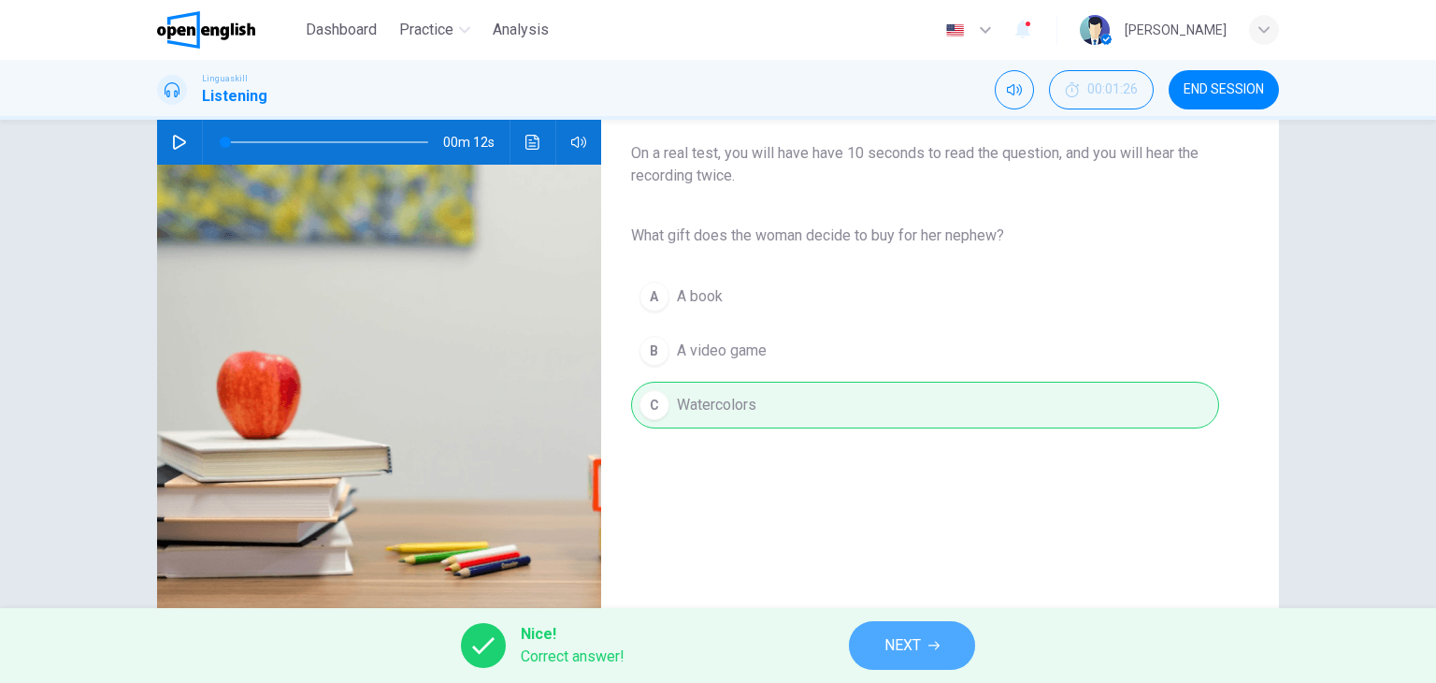
click at [881, 646] on button "NEXT" at bounding box center [912, 645] width 126 height 49
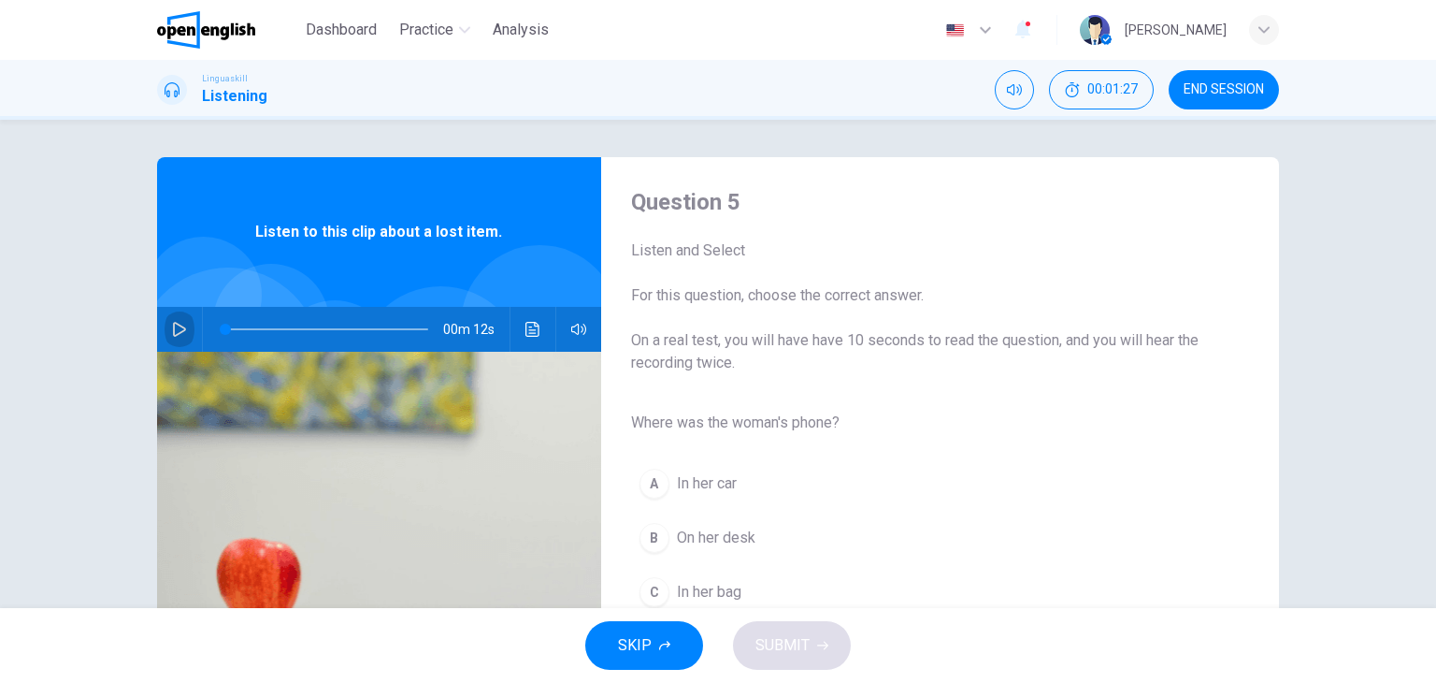
click at [181, 328] on icon "button" at bounding box center [179, 329] width 15 height 15
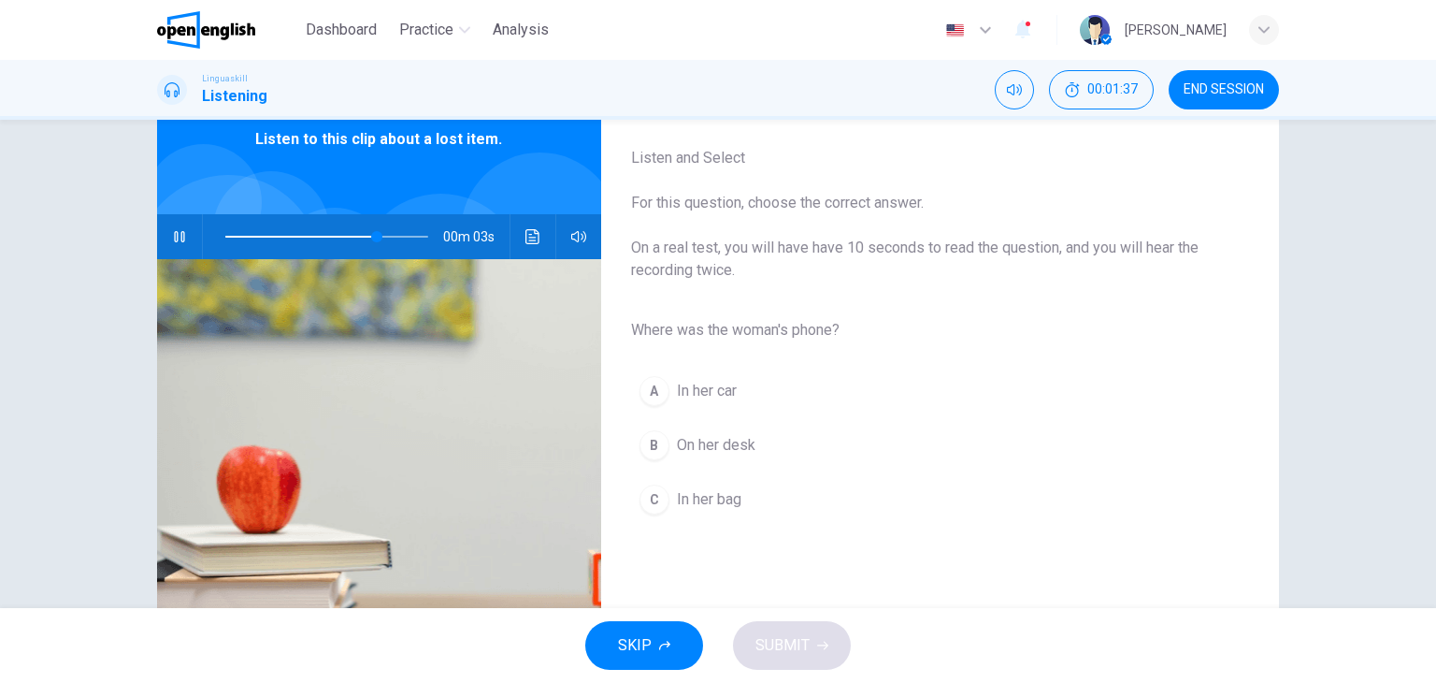
scroll to position [94, 0]
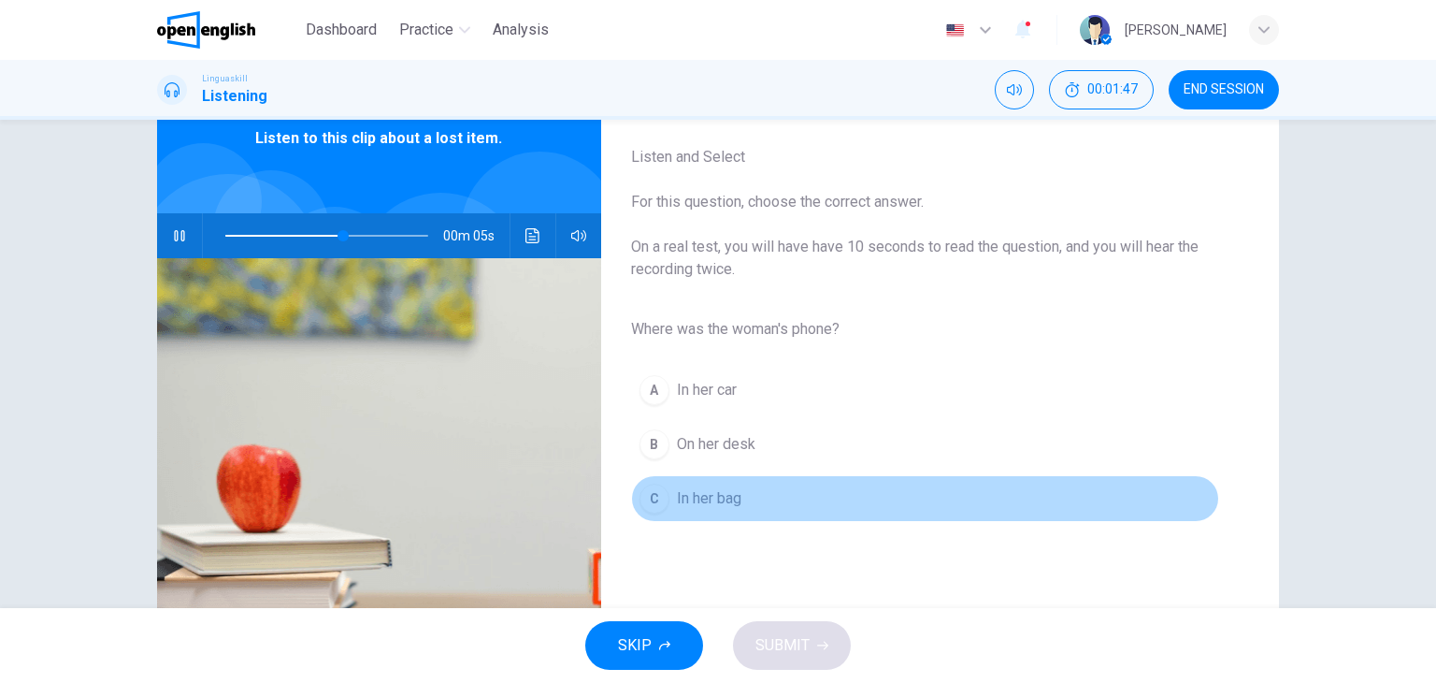
click at [705, 502] on span "In her bag" at bounding box center [709, 498] width 65 height 22
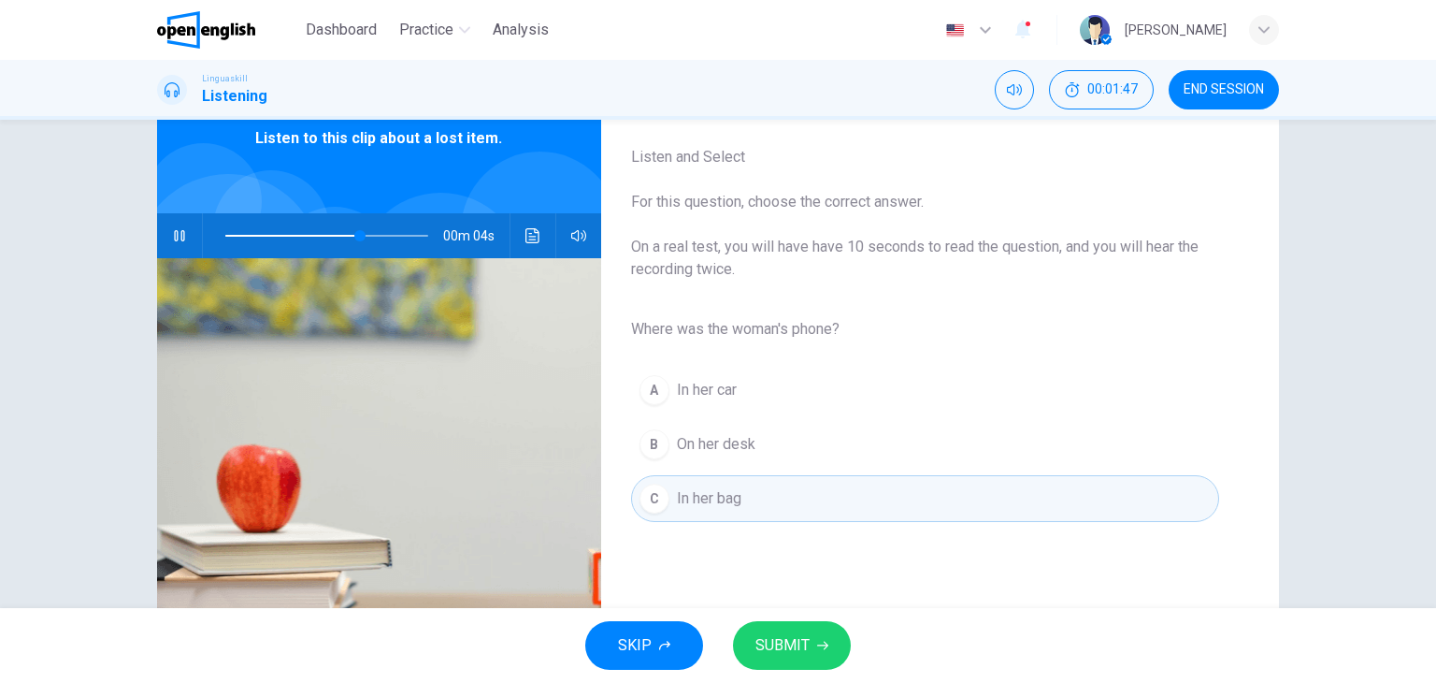
click at [817, 643] on icon "button" at bounding box center [822, 645] width 11 height 11
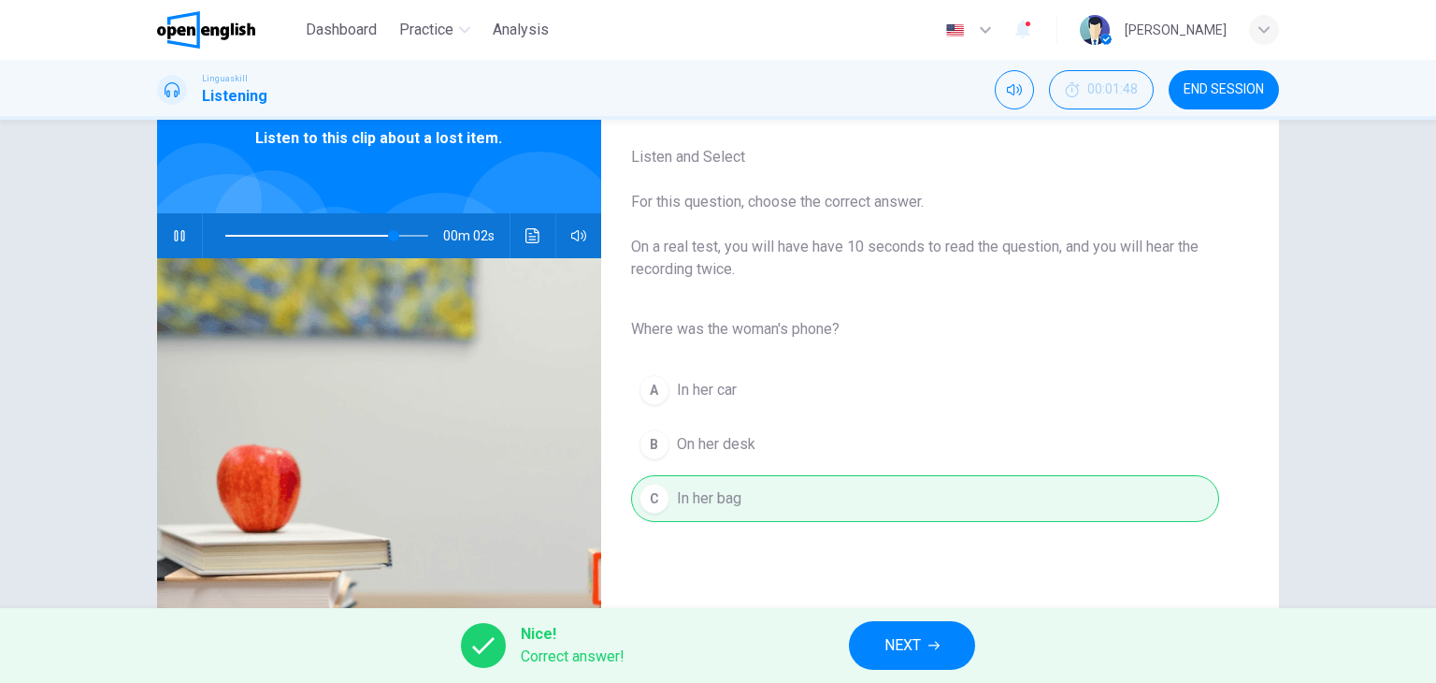
type input "**"
click at [903, 651] on span "NEXT" at bounding box center [903, 645] width 36 height 26
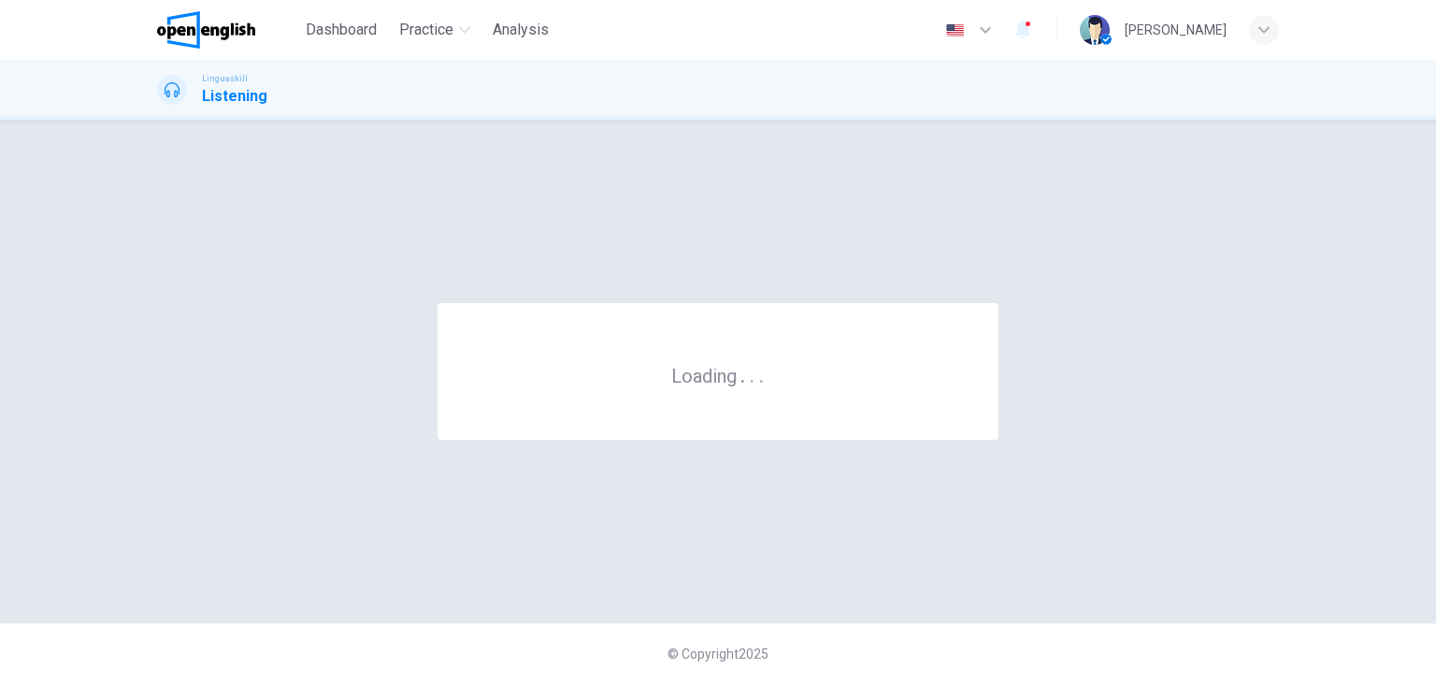
scroll to position [0, 0]
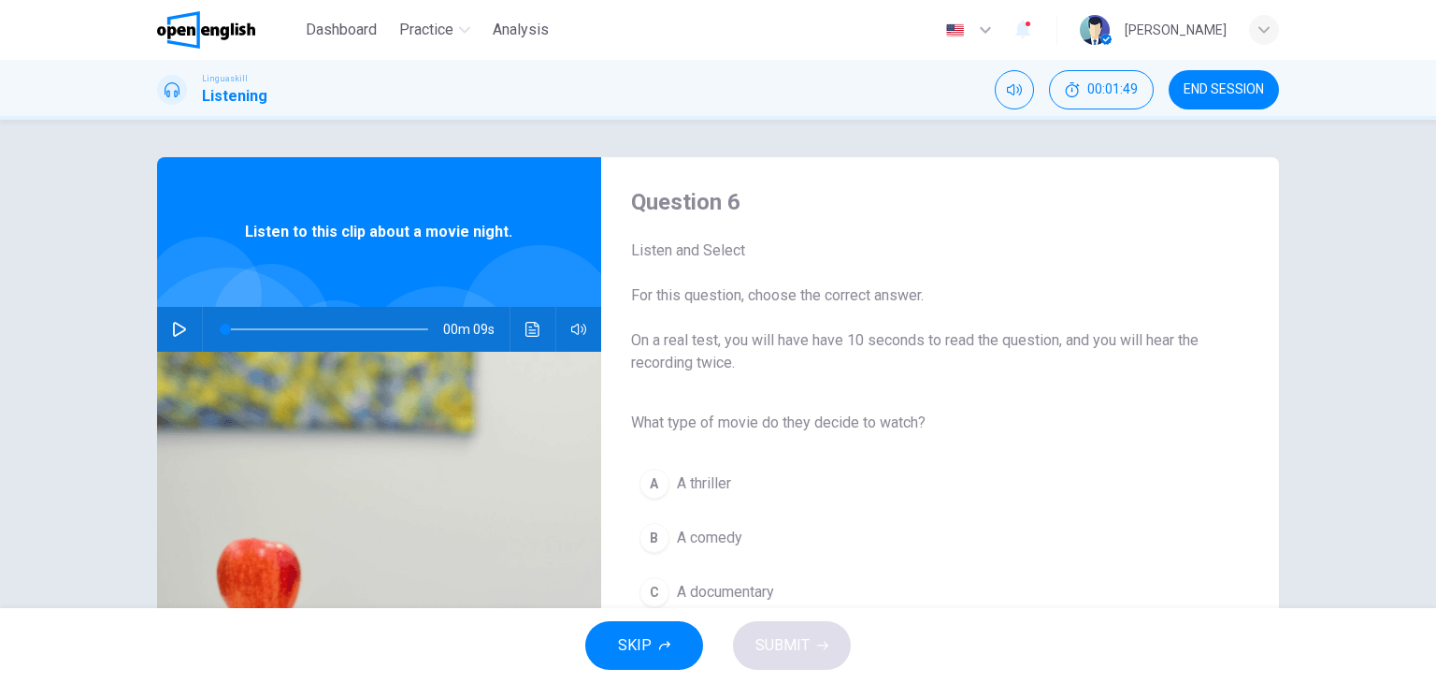
drag, startPoint x: 190, startPoint y: 332, endPoint x: 180, endPoint y: 333, distance: 9.4
click at [180, 333] on div "00m 09s" at bounding box center [379, 329] width 444 height 45
click at [180, 333] on icon "button" at bounding box center [179, 329] width 15 height 15
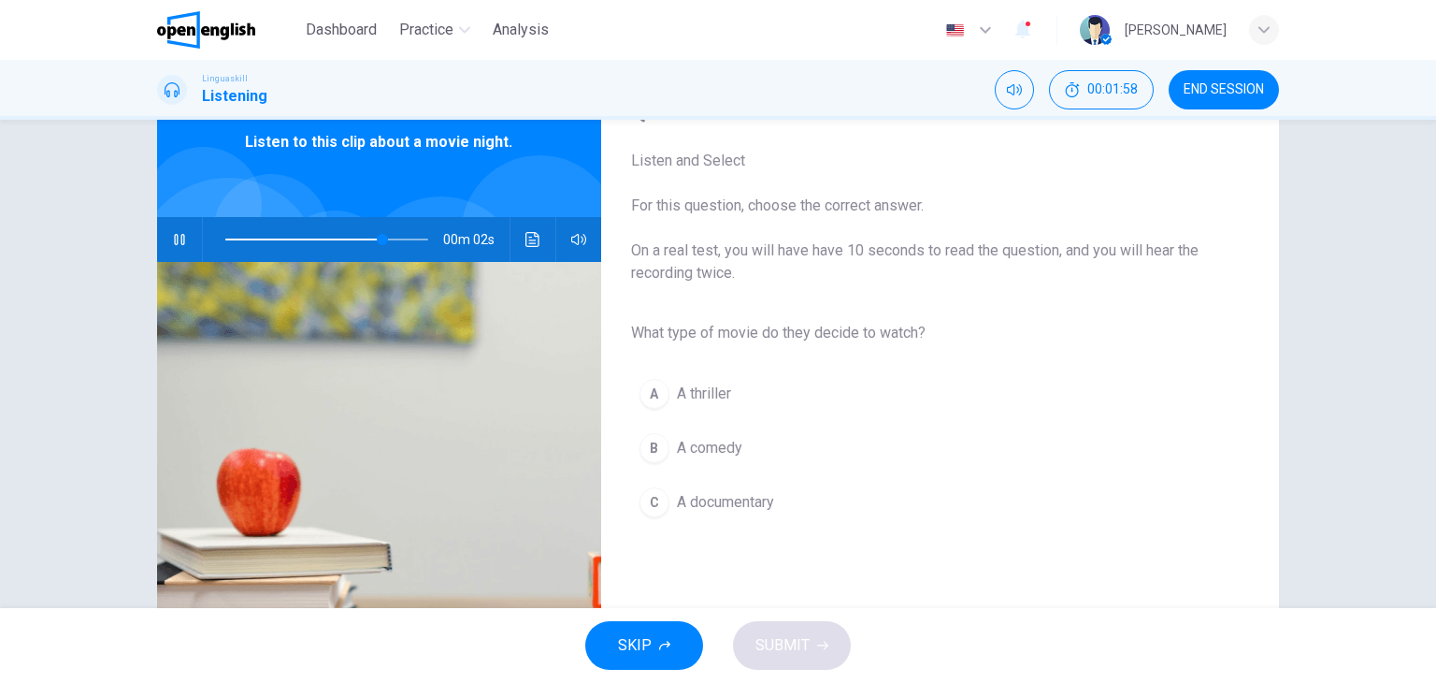
scroll to position [94, 0]
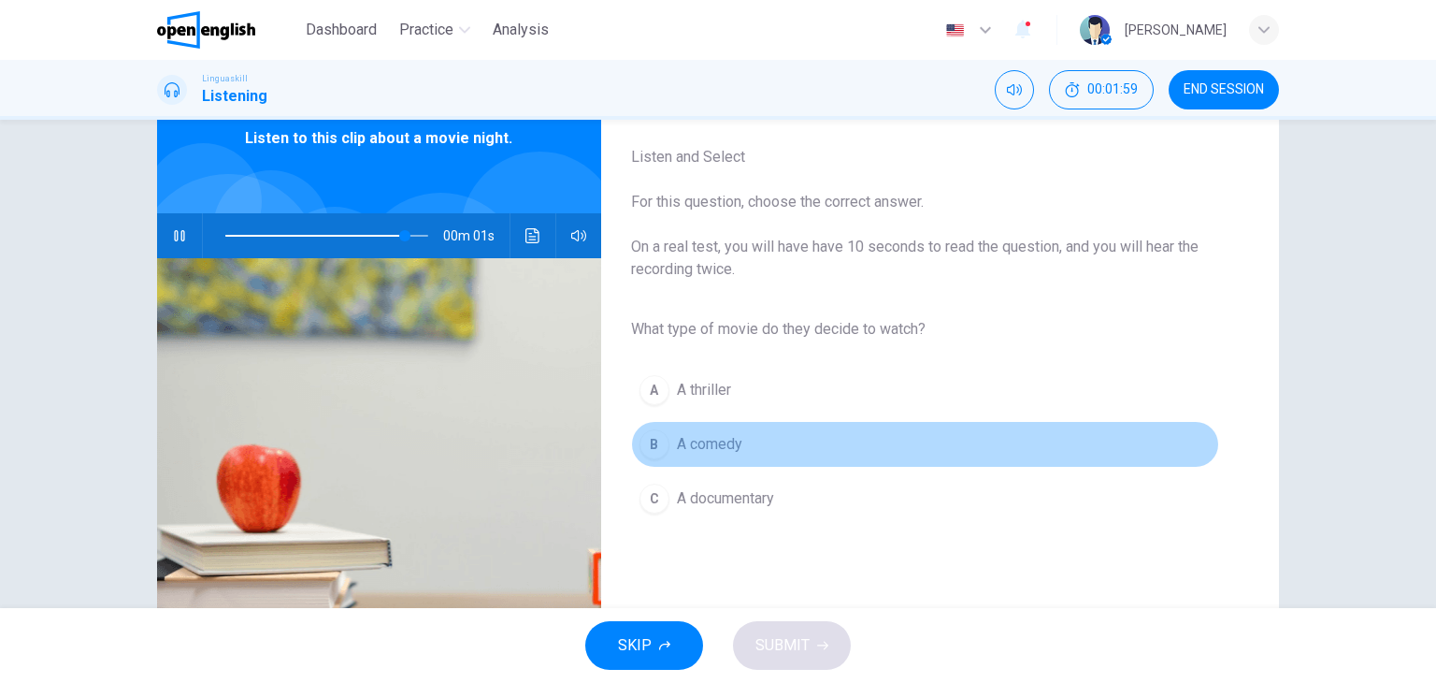
click at [728, 445] on span "A comedy" at bounding box center [709, 444] width 65 height 22
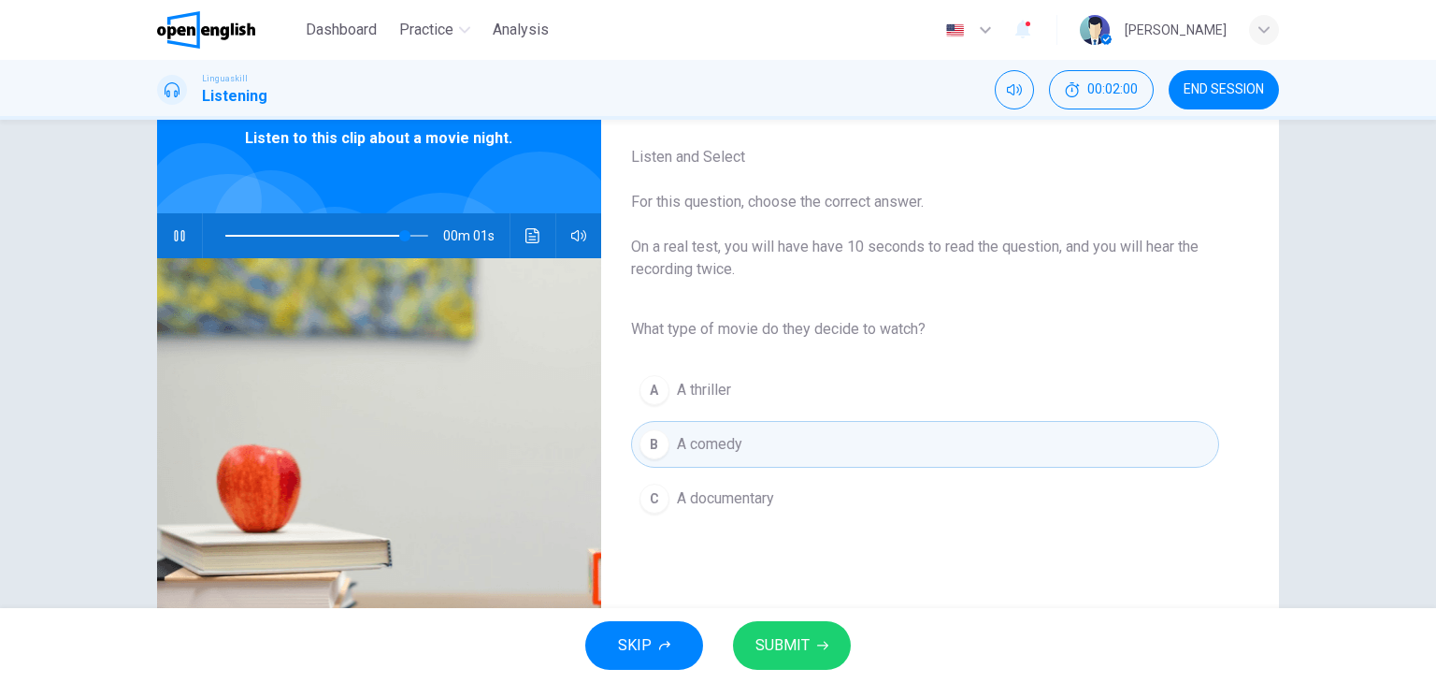
type input "*"
click at [808, 648] on button "SUBMIT" at bounding box center [792, 645] width 118 height 49
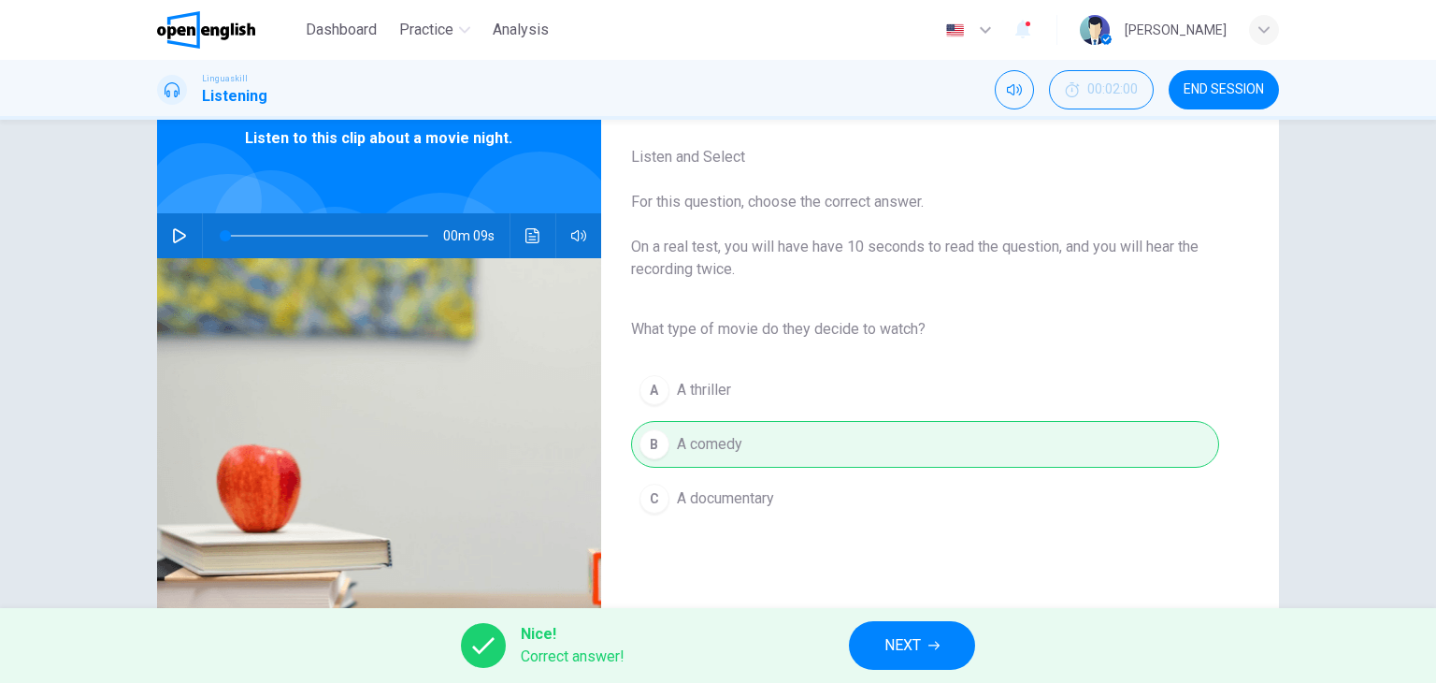
click at [905, 647] on span "NEXT" at bounding box center [903, 645] width 36 height 26
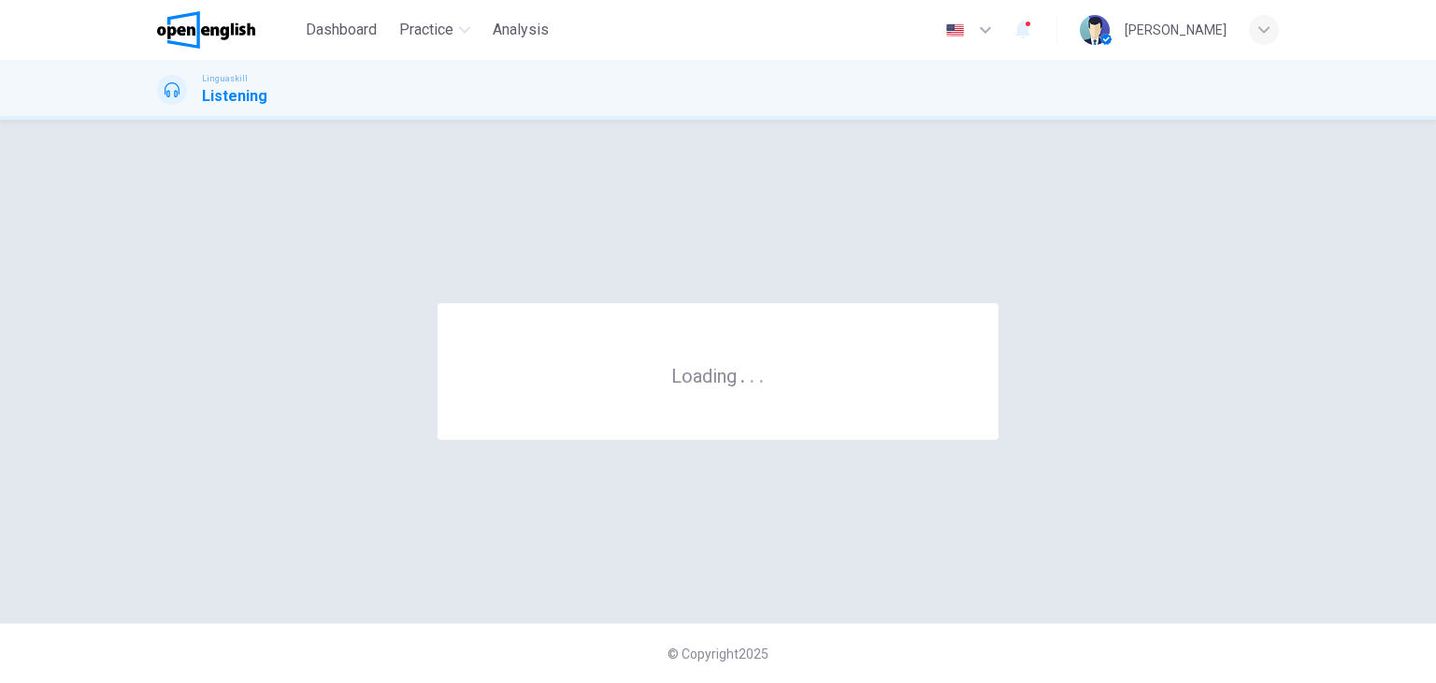
scroll to position [0, 0]
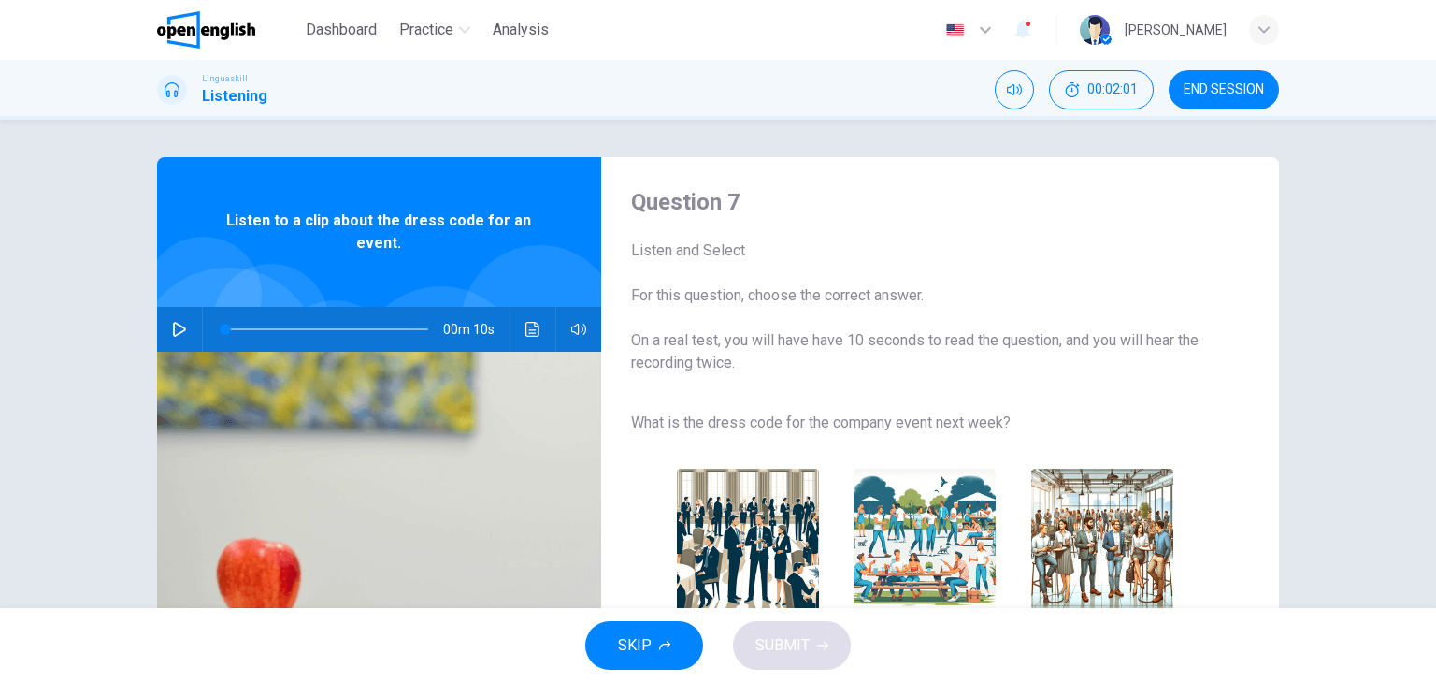
click at [173, 324] on icon "button" at bounding box center [179, 329] width 13 height 15
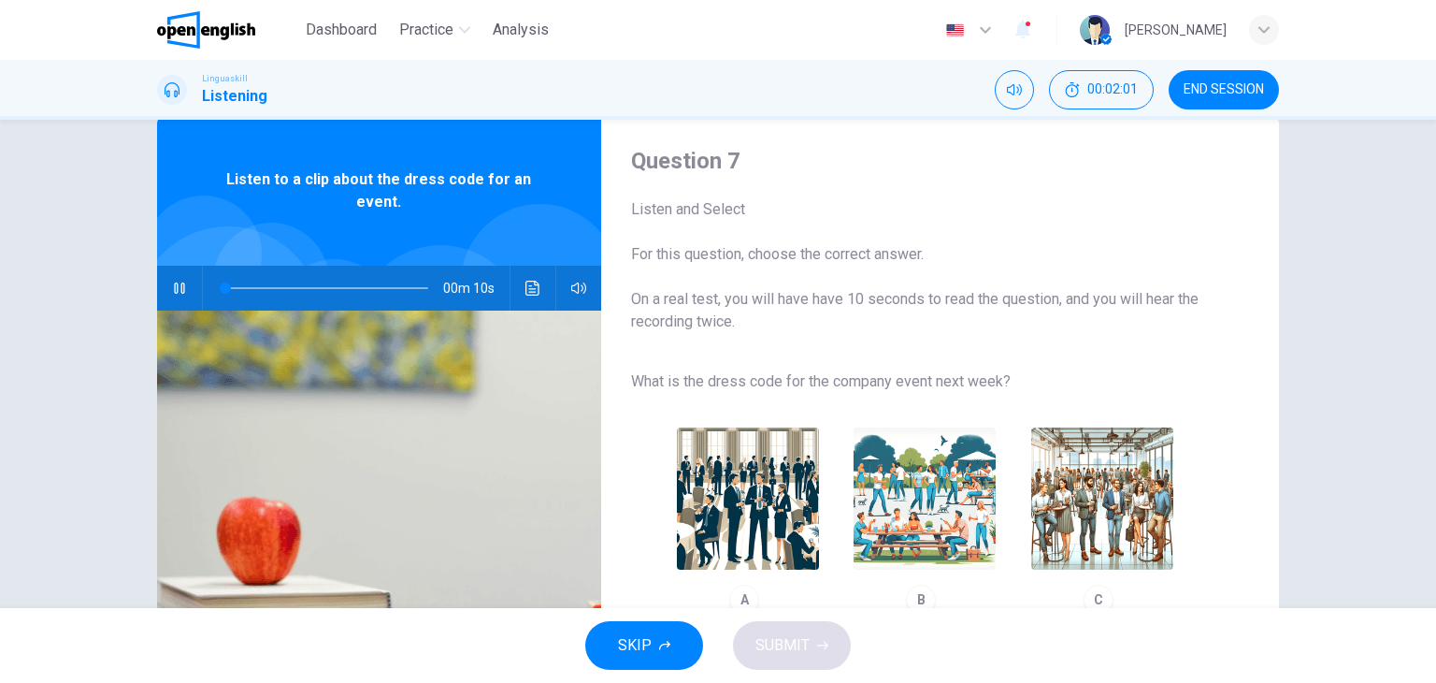
scroll to position [94, 0]
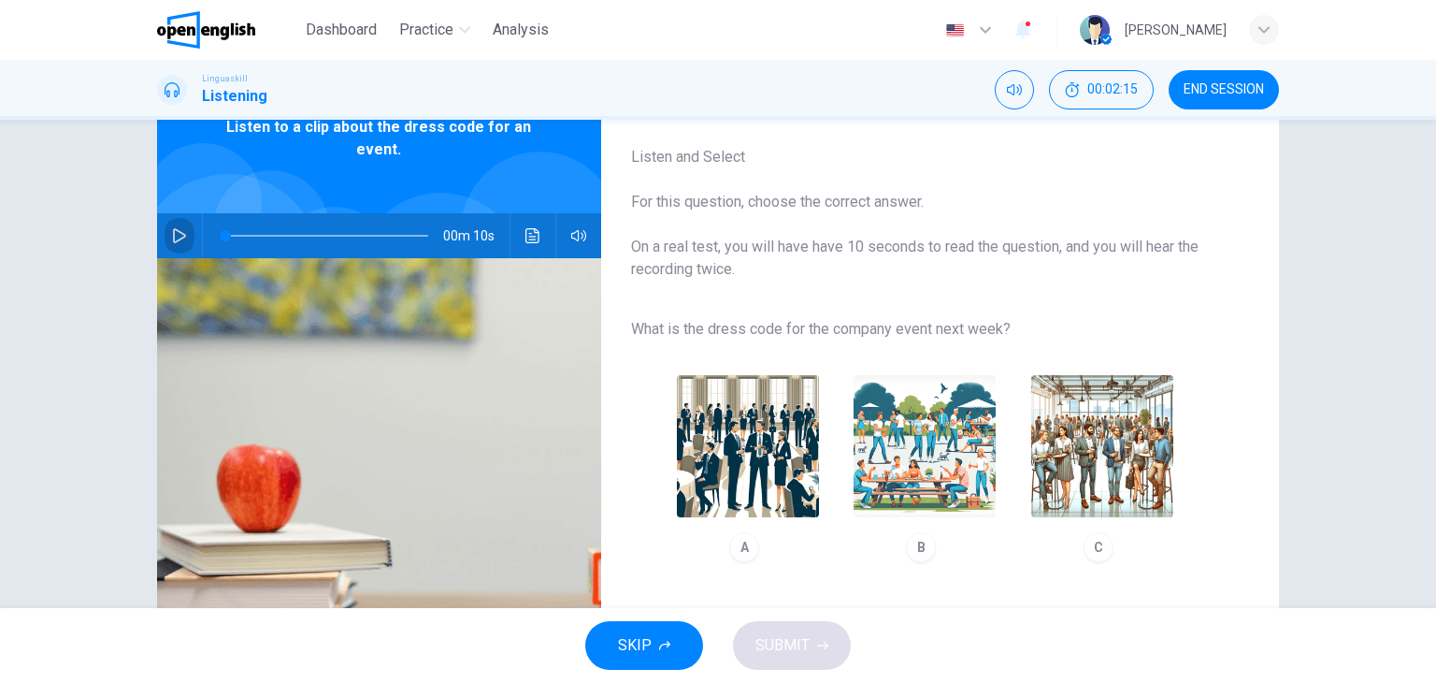
click at [173, 235] on icon "button" at bounding box center [179, 235] width 13 height 15
click at [926, 488] on img "button" at bounding box center [925, 446] width 142 height 142
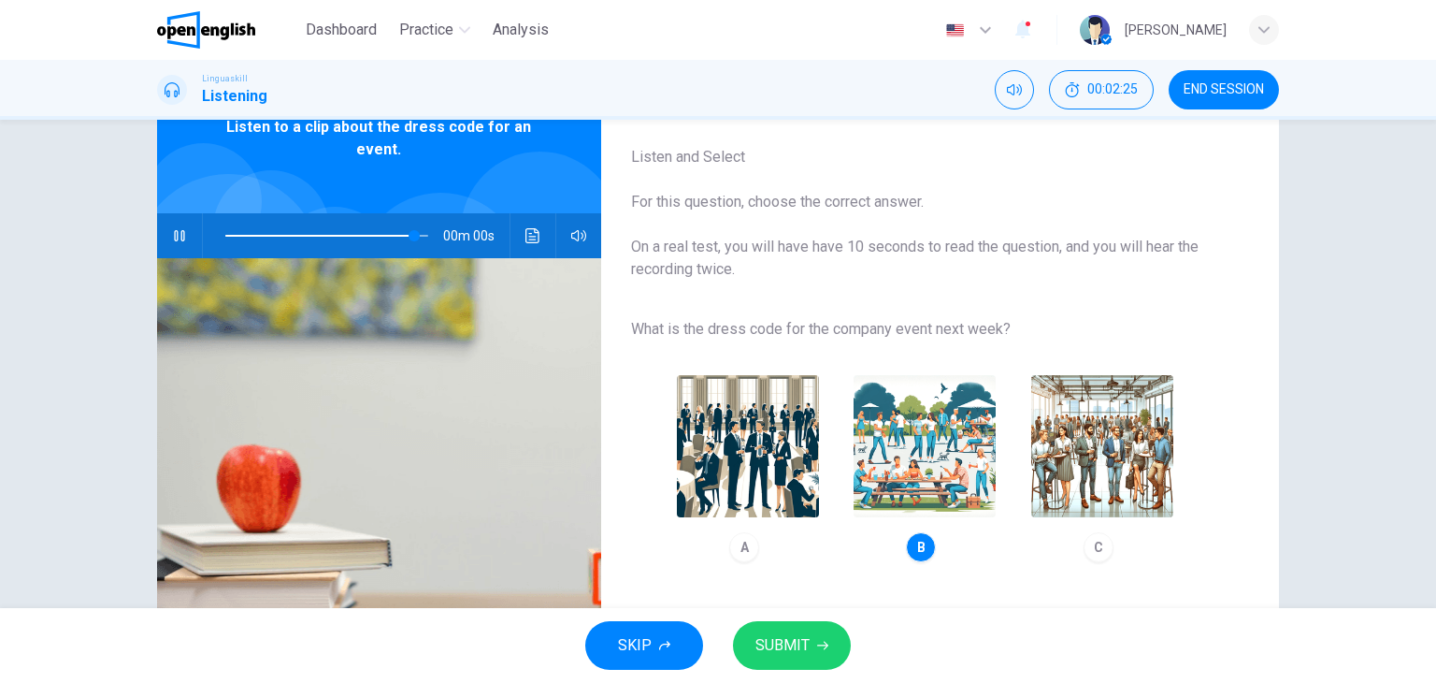
type input "*"
click at [817, 640] on icon "button" at bounding box center [822, 645] width 11 height 11
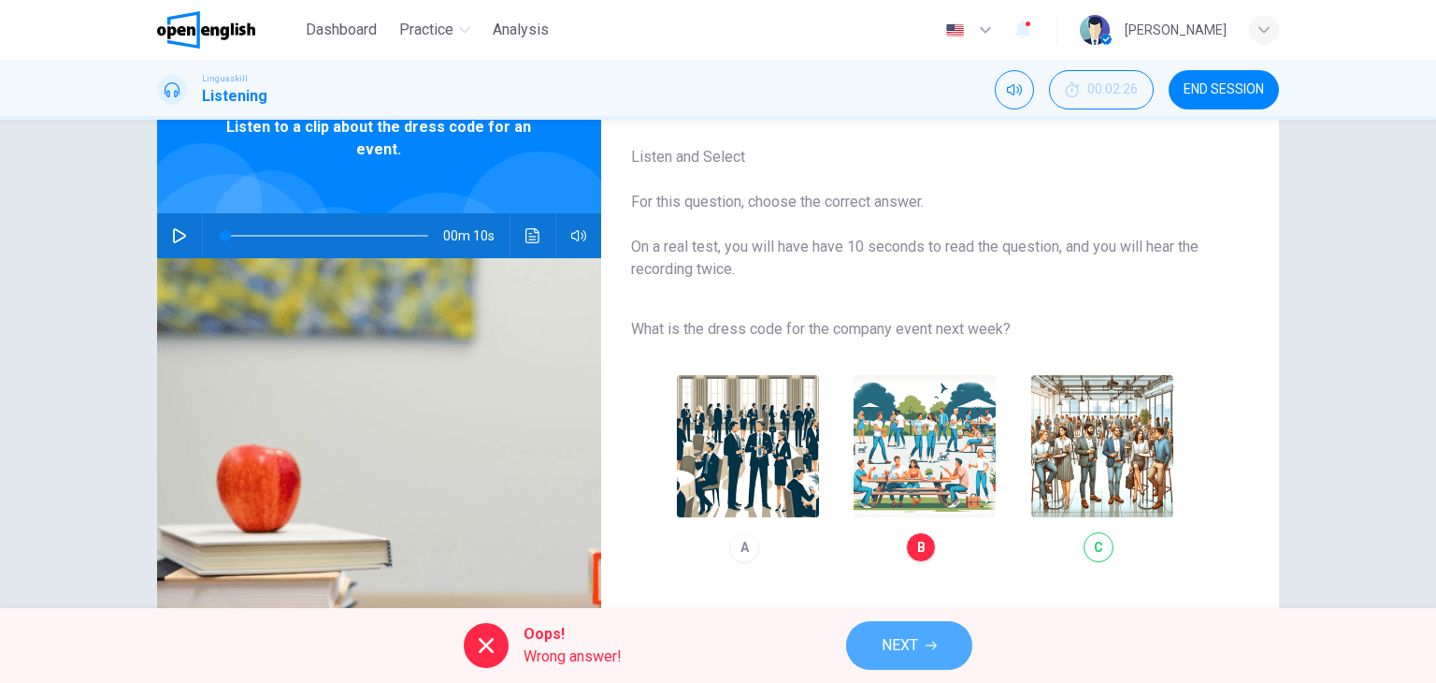
click at [905, 643] on span "NEXT" at bounding box center [900, 645] width 36 height 26
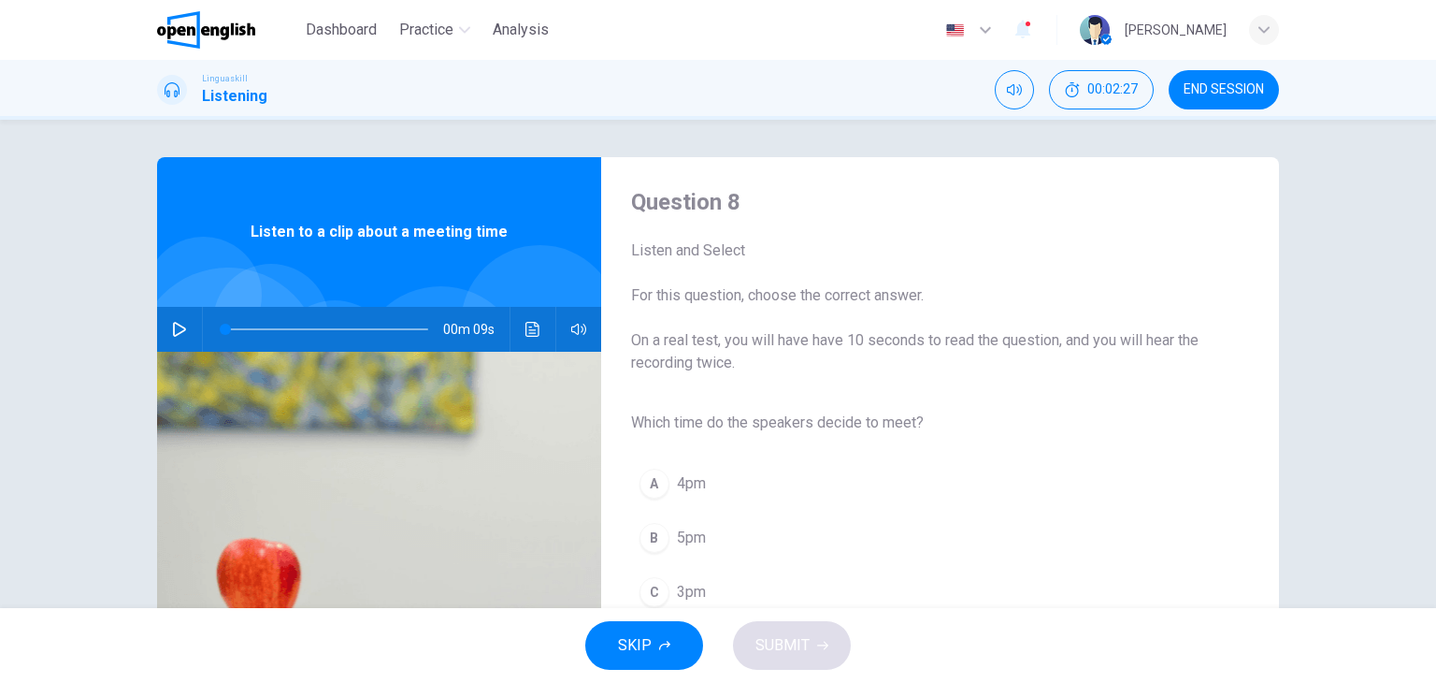
click at [177, 331] on icon "button" at bounding box center [179, 329] width 13 height 15
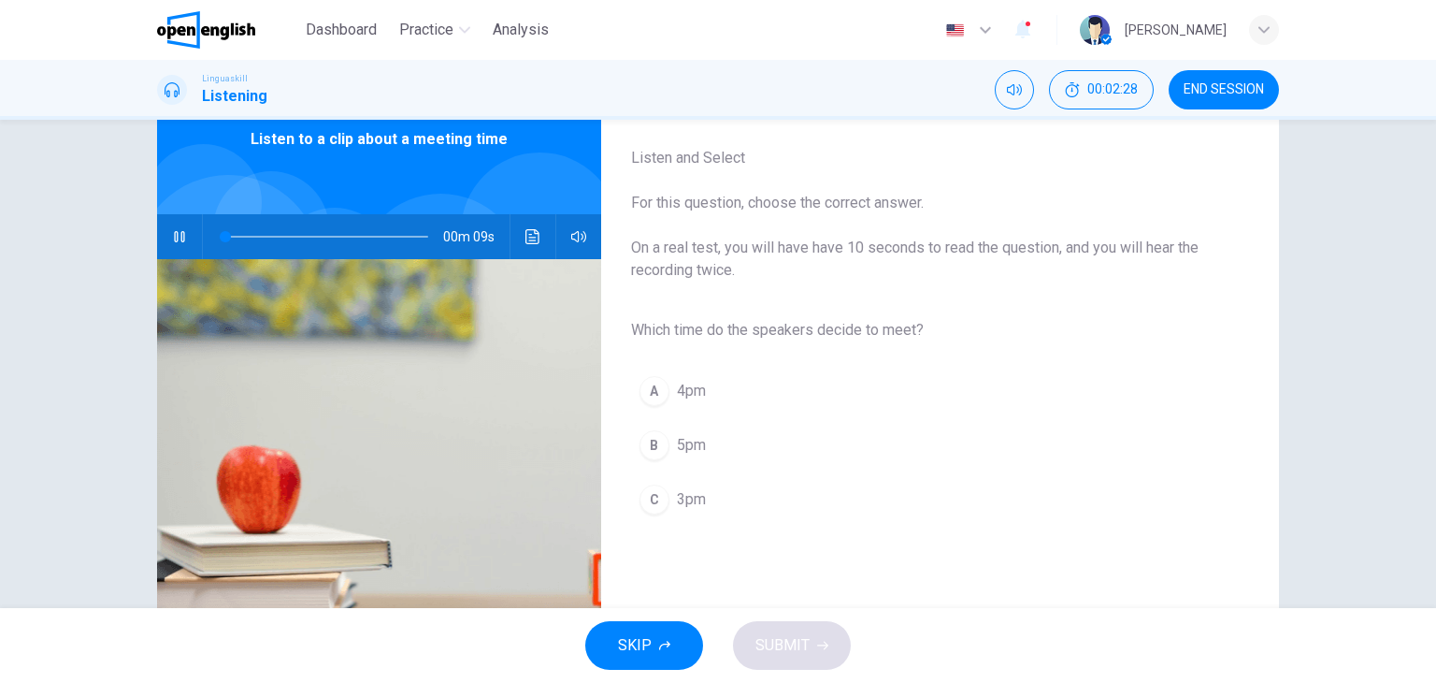
scroll to position [94, 0]
click at [677, 501] on span "3pm" at bounding box center [691, 498] width 29 height 22
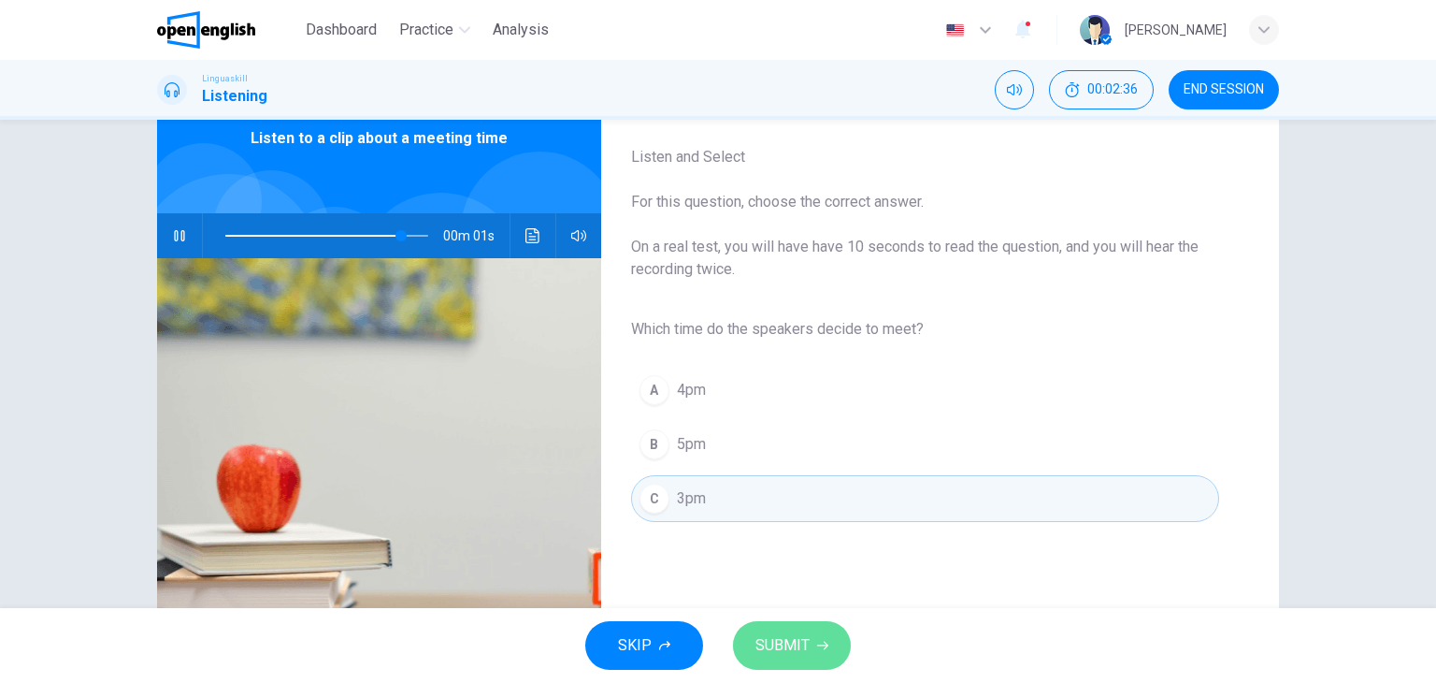
click at [812, 633] on button "SUBMIT" at bounding box center [792, 645] width 118 height 49
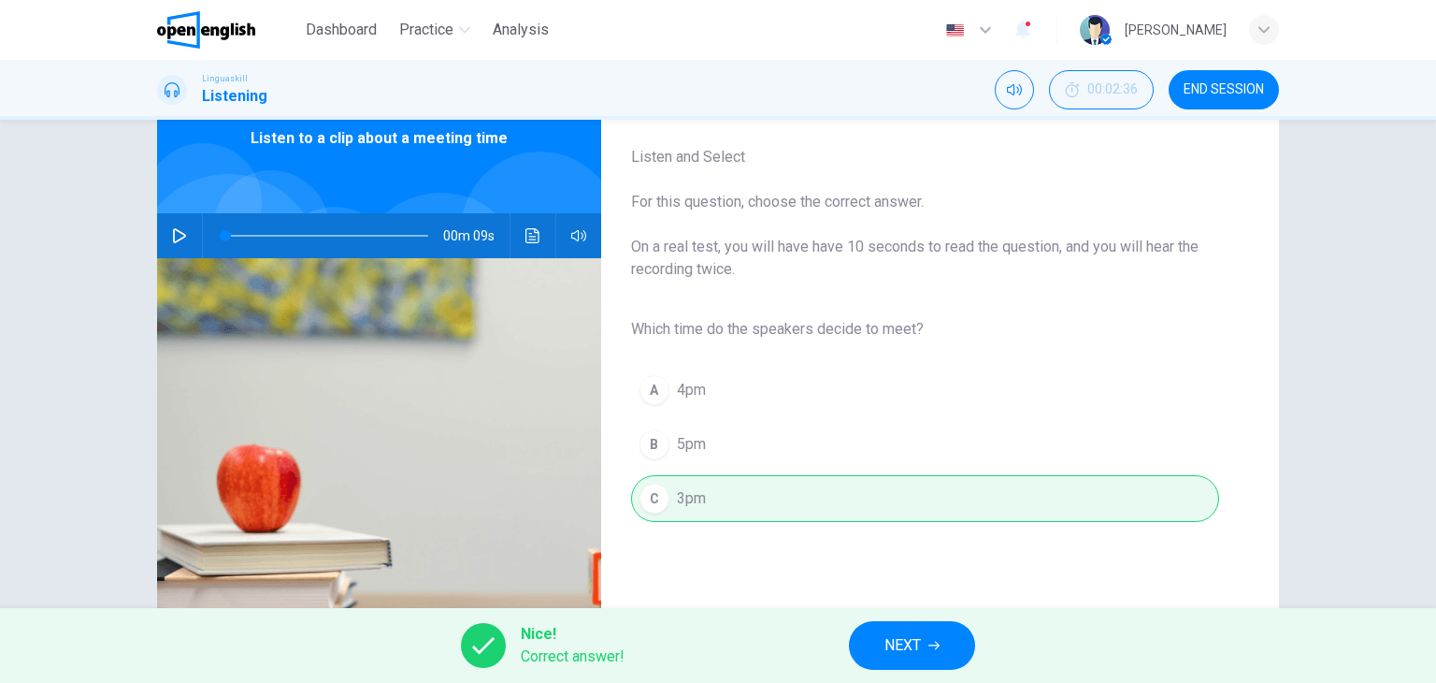
click at [882, 633] on button "NEXT" at bounding box center [912, 645] width 126 height 49
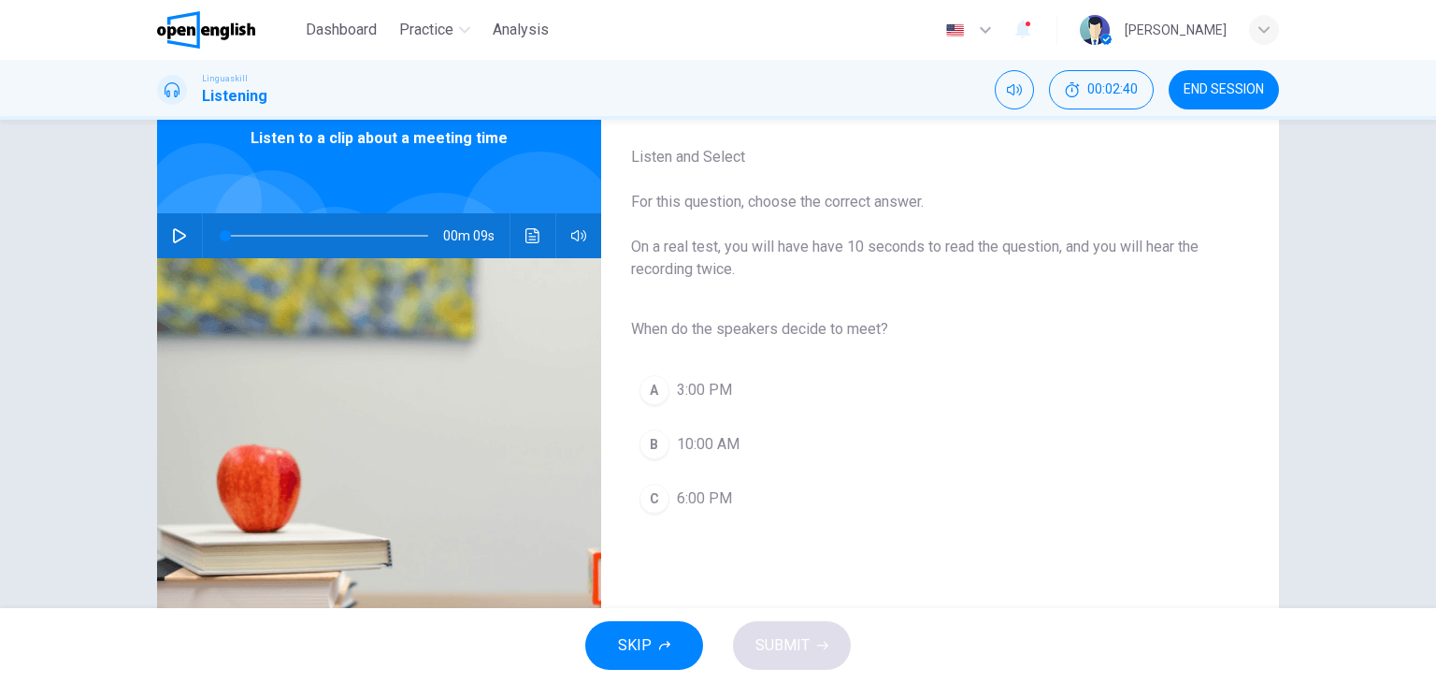
click at [172, 233] on icon "button" at bounding box center [179, 235] width 15 height 15
click at [691, 379] on span "3:00 PM" at bounding box center [704, 390] width 55 height 22
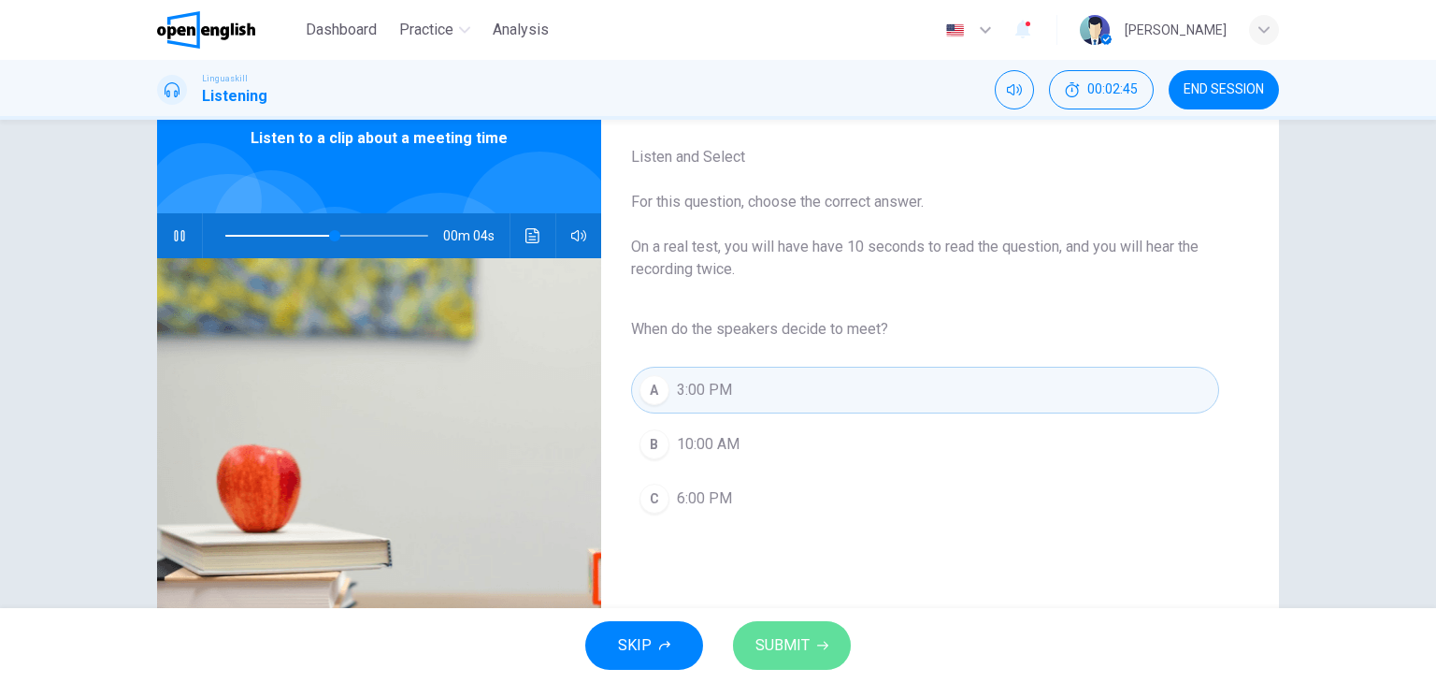
click at [829, 644] on button "SUBMIT" at bounding box center [792, 645] width 118 height 49
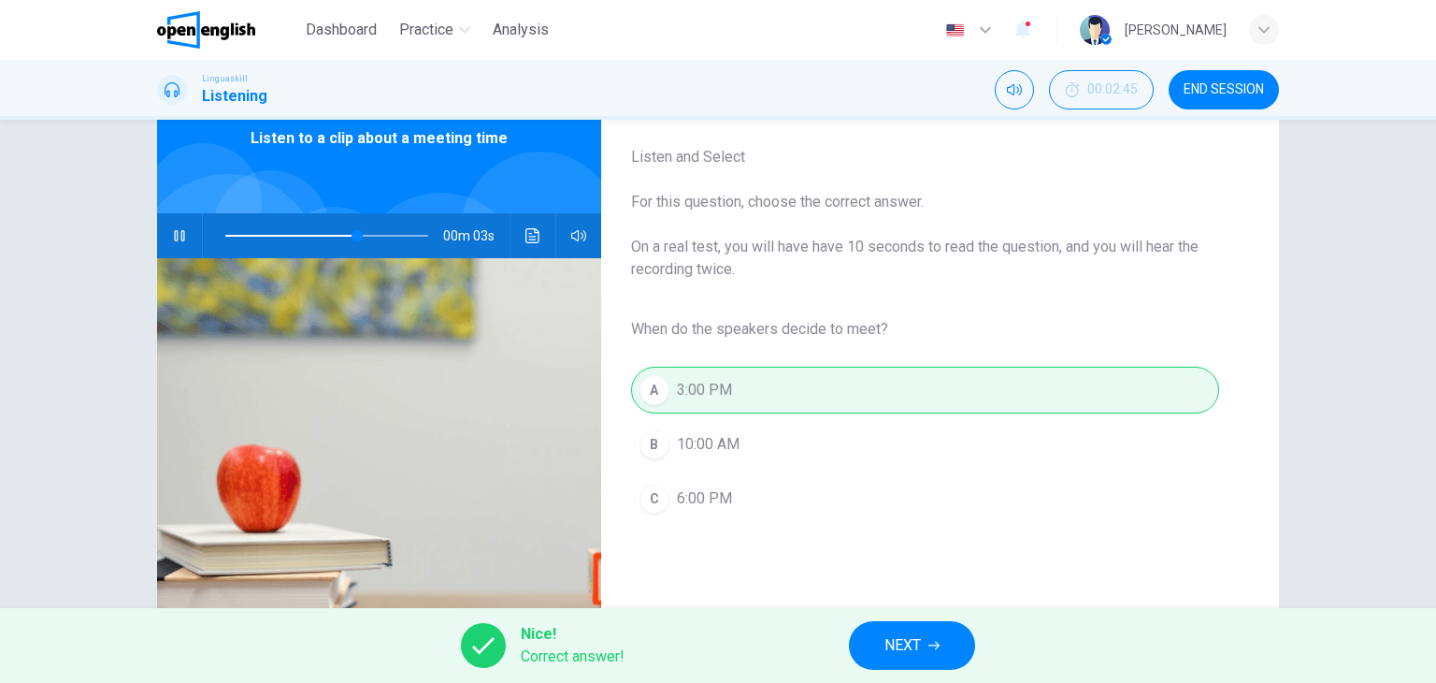
type input "**"
click at [931, 644] on icon "button" at bounding box center [934, 646] width 11 height 8
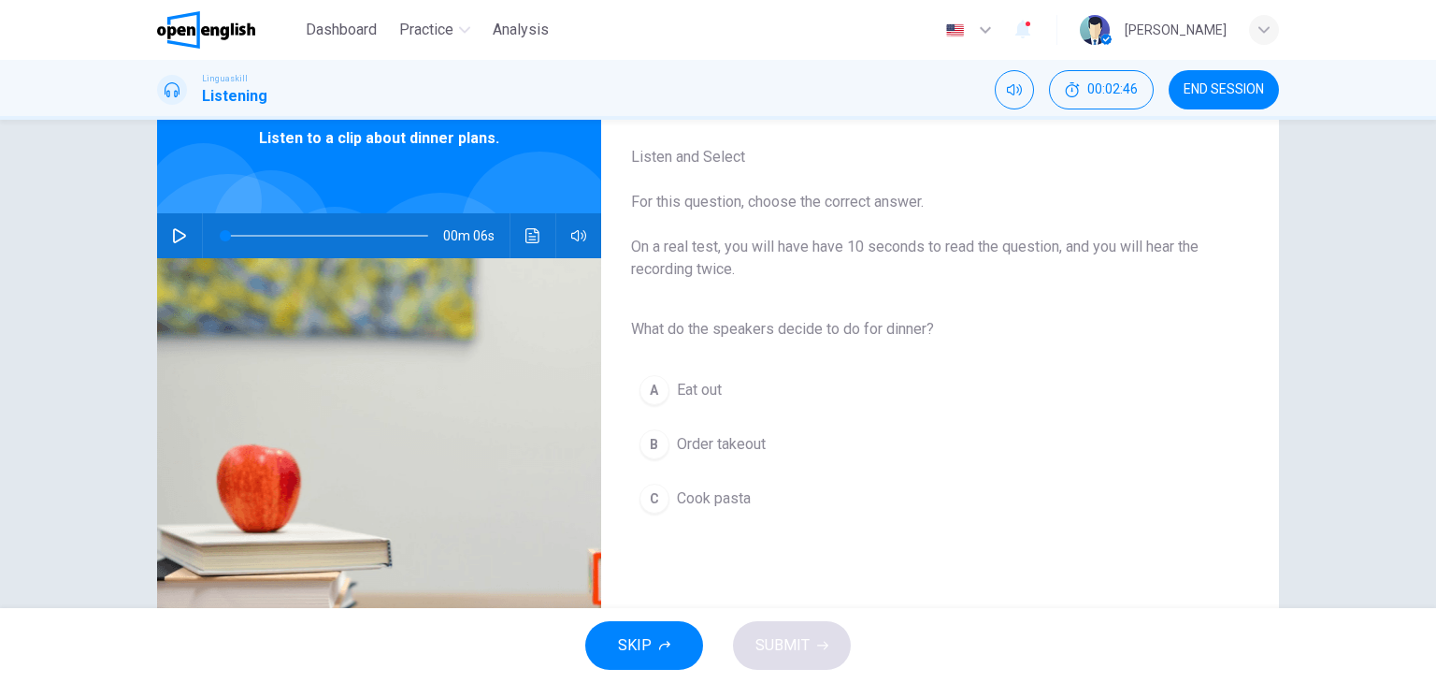
click at [173, 235] on icon "button" at bounding box center [179, 235] width 15 height 15
type input "*"
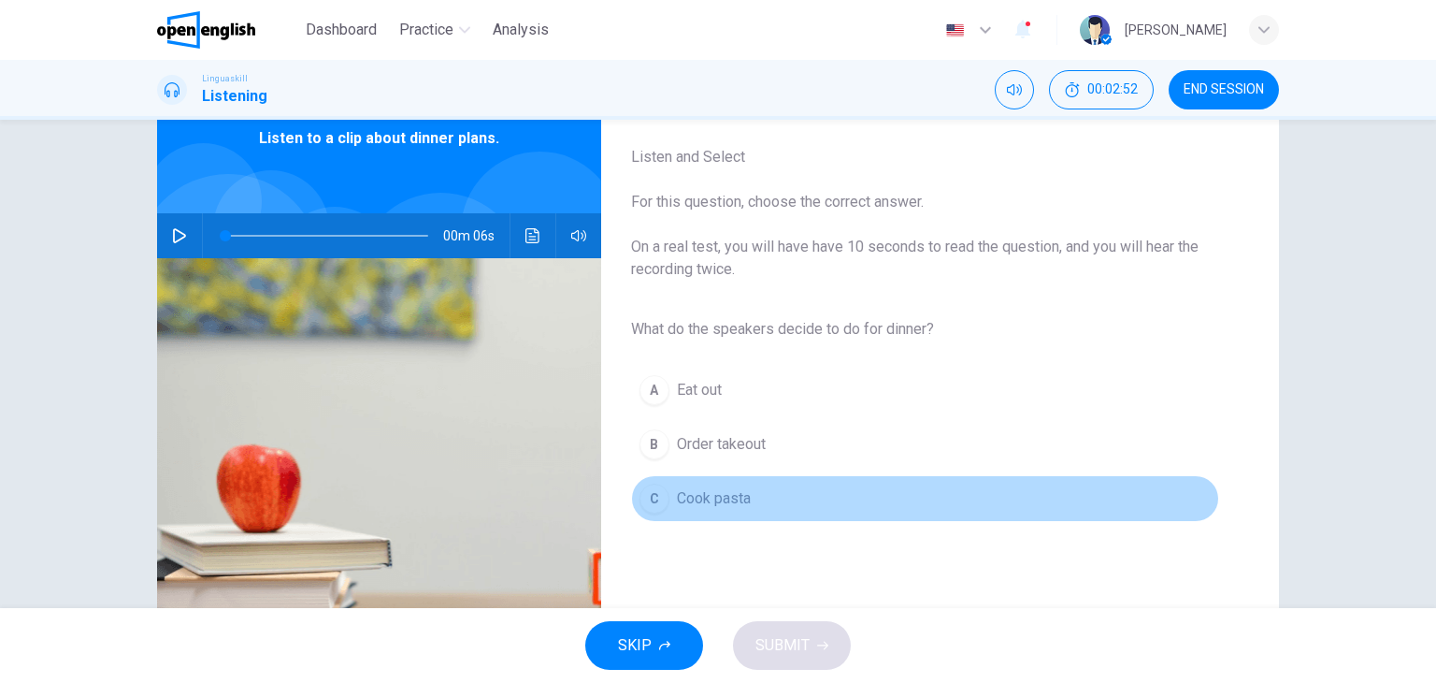
click at [723, 494] on span "Cook pasta" at bounding box center [714, 498] width 74 height 22
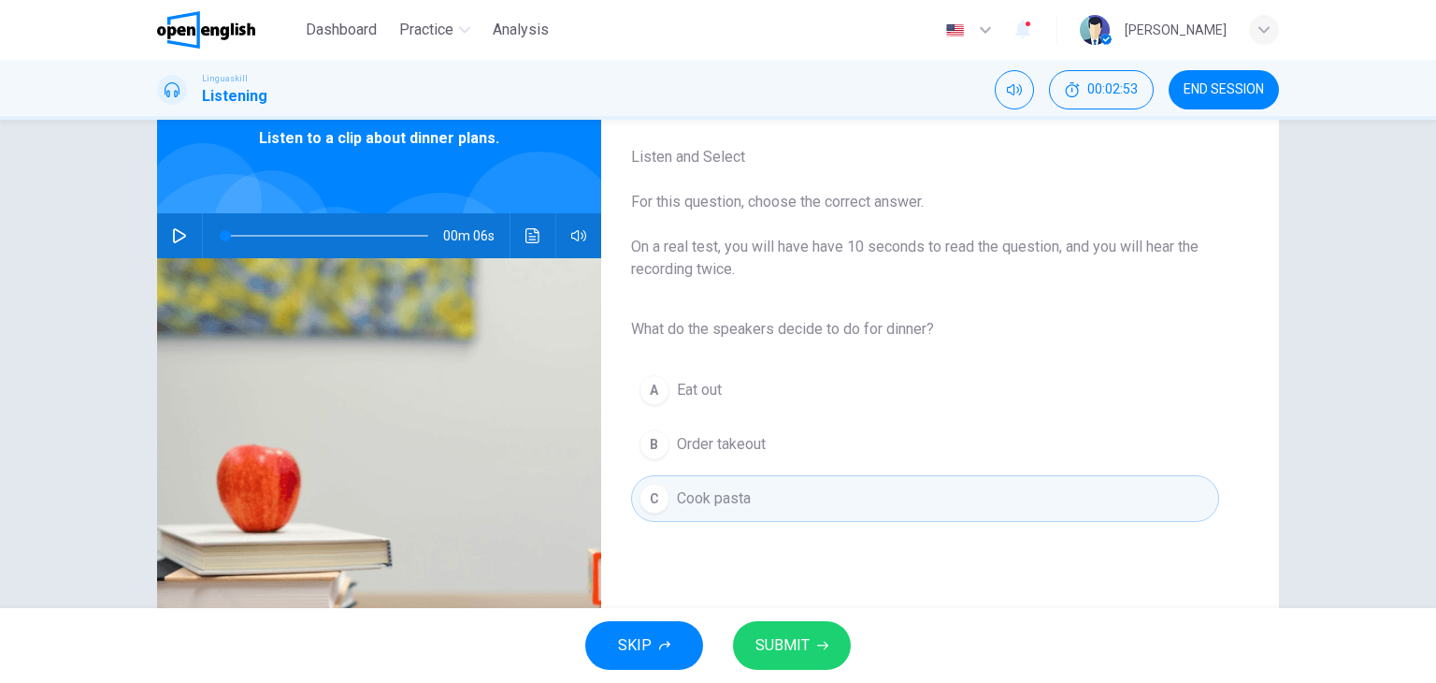
click at [815, 655] on button "SUBMIT" at bounding box center [792, 645] width 118 height 49
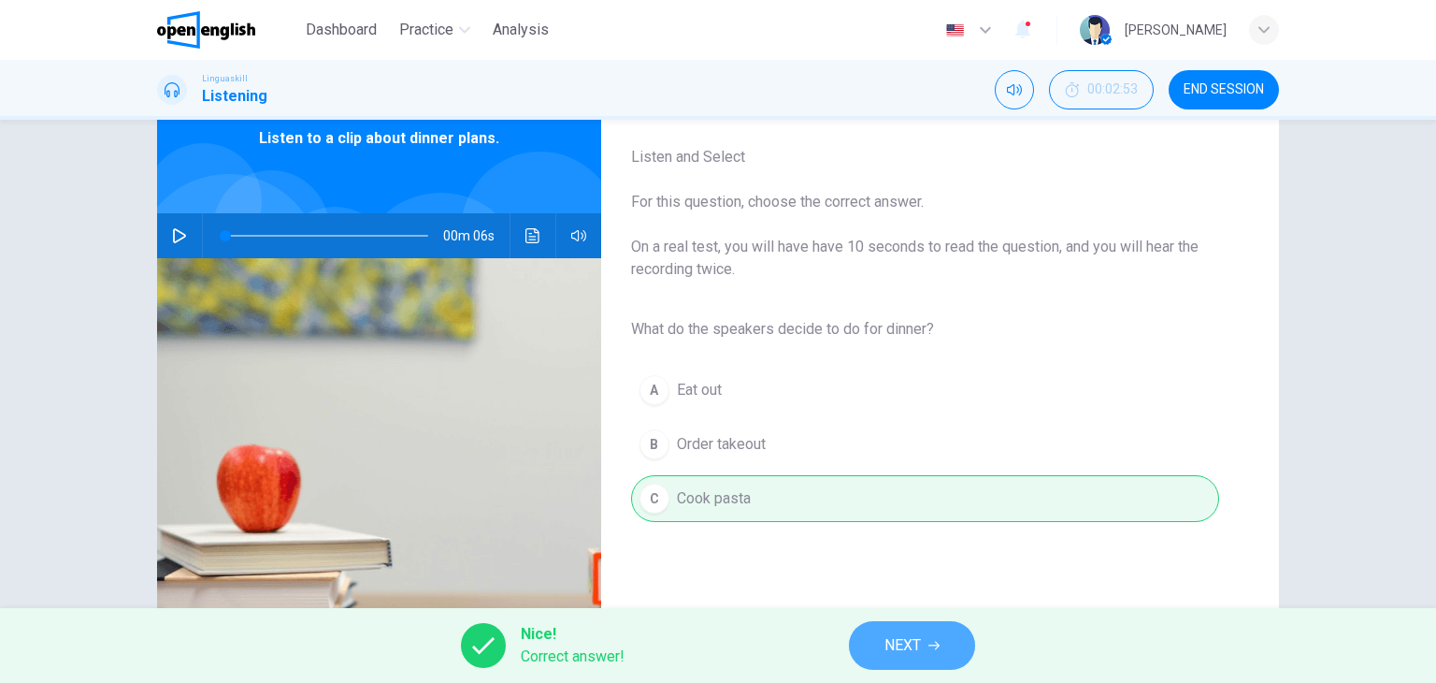
click at [892, 647] on span "NEXT" at bounding box center [903, 645] width 36 height 26
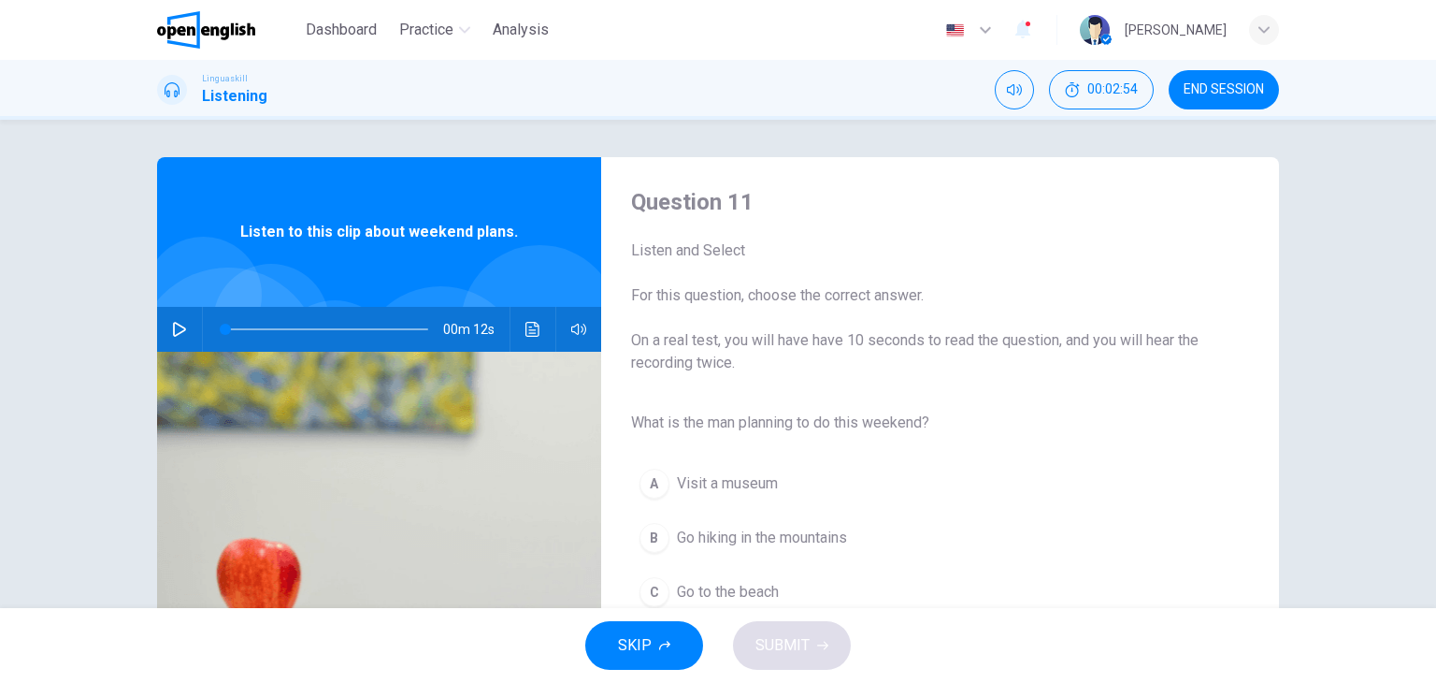
click at [180, 324] on icon "button" at bounding box center [179, 329] width 15 height 15
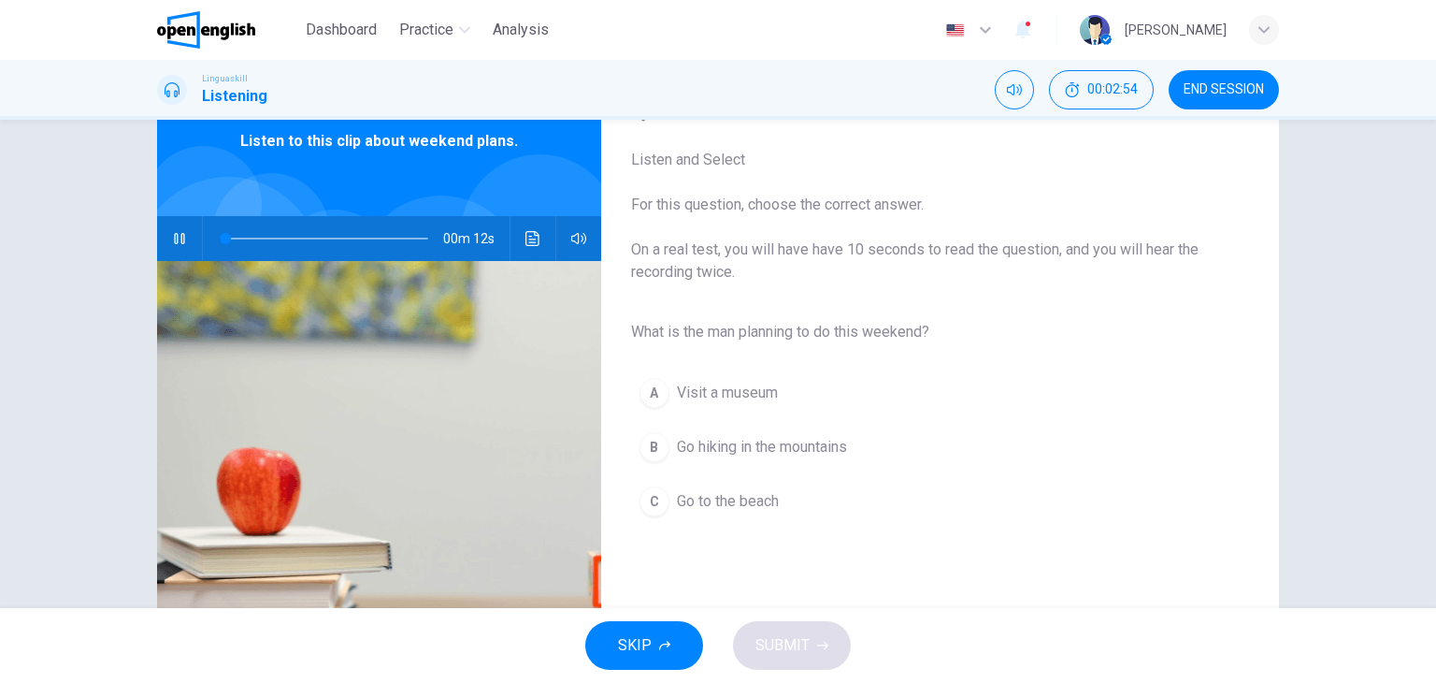
scroll to position [94, 0]
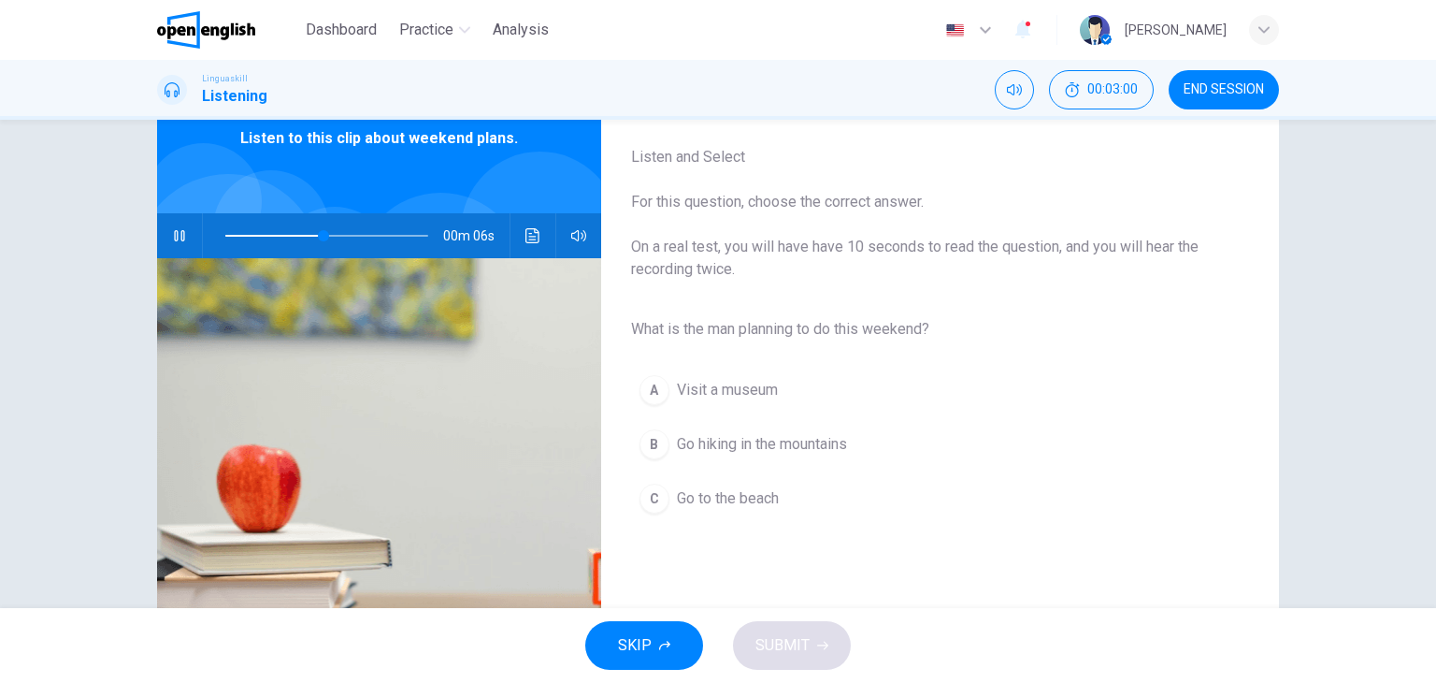
click at [774, 442] on span "Go hiking in the mountains" at bounding box center [762, 444] width 170 height 22
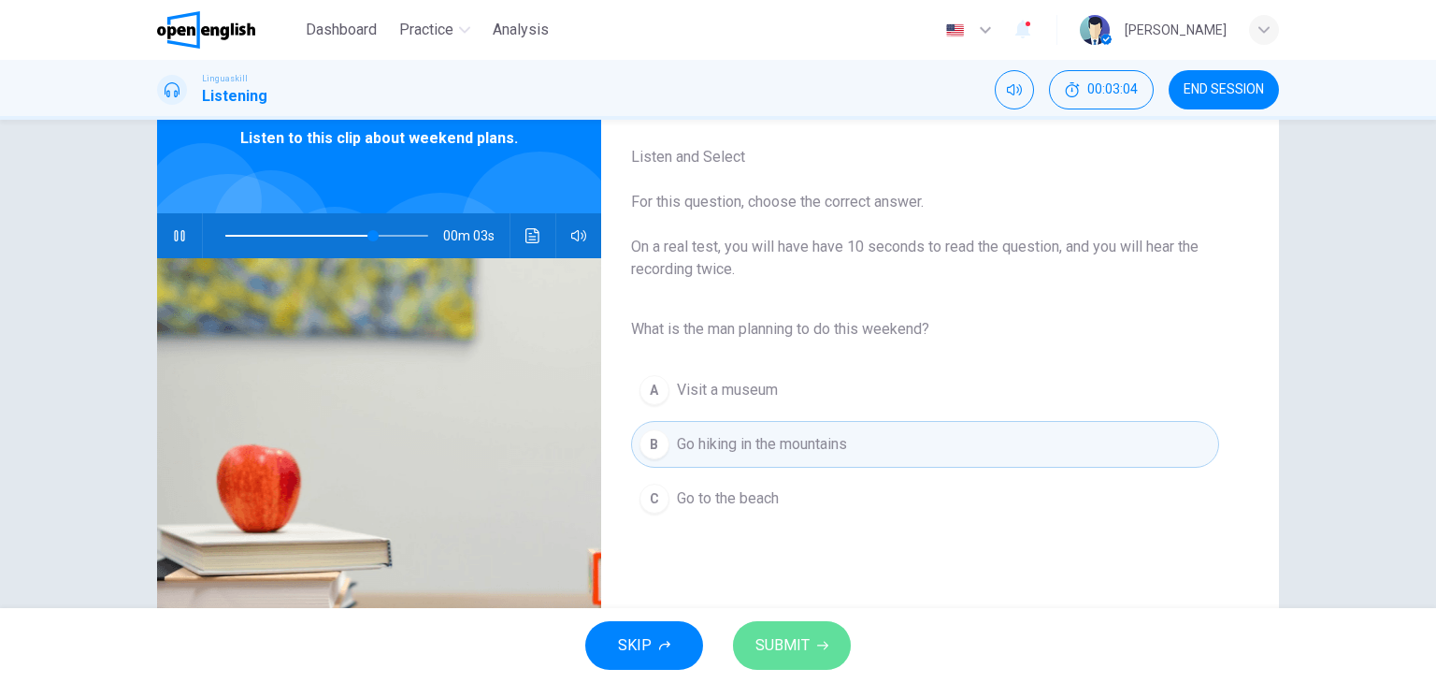
click at [808, 644] on span "SUBMIT" at bounding box center [783, 645] width 54 height 26
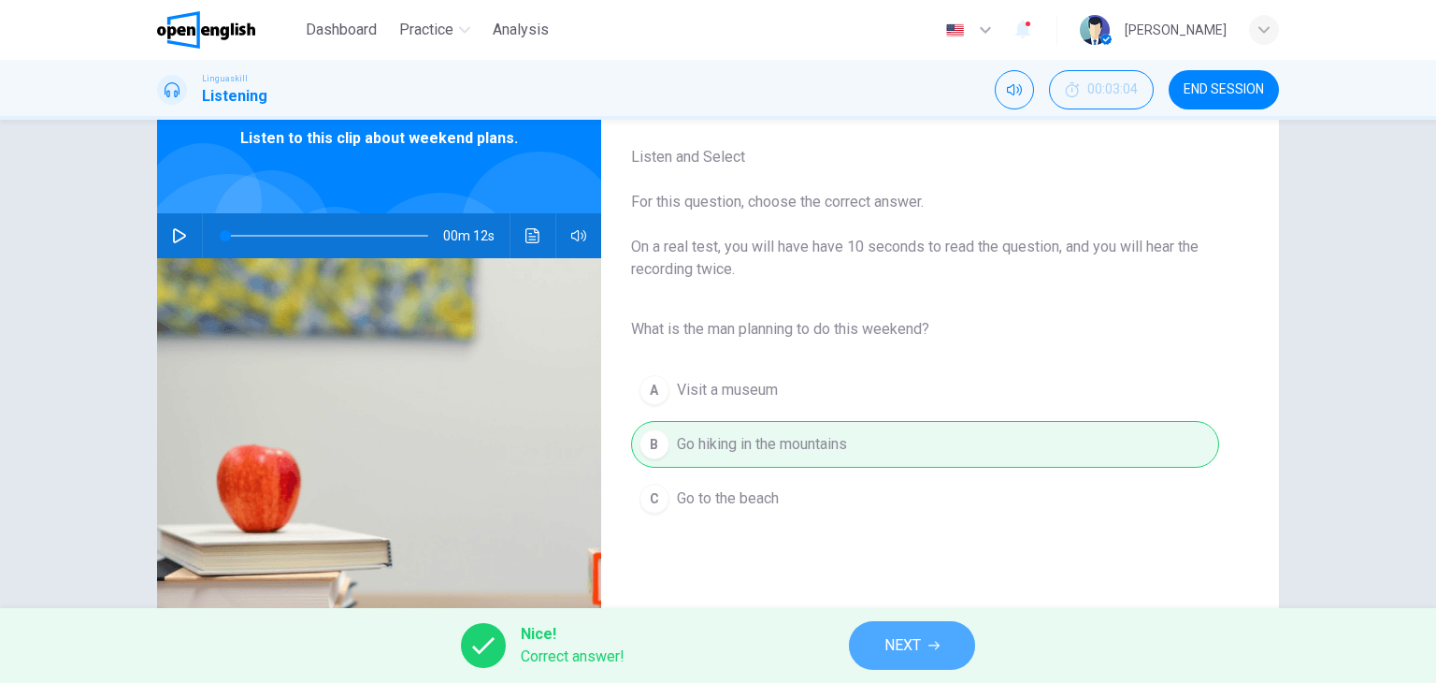
type input "*"
click at [909, 635] on span "NEXT" at bounding box center [903, 645] width 36 height 26
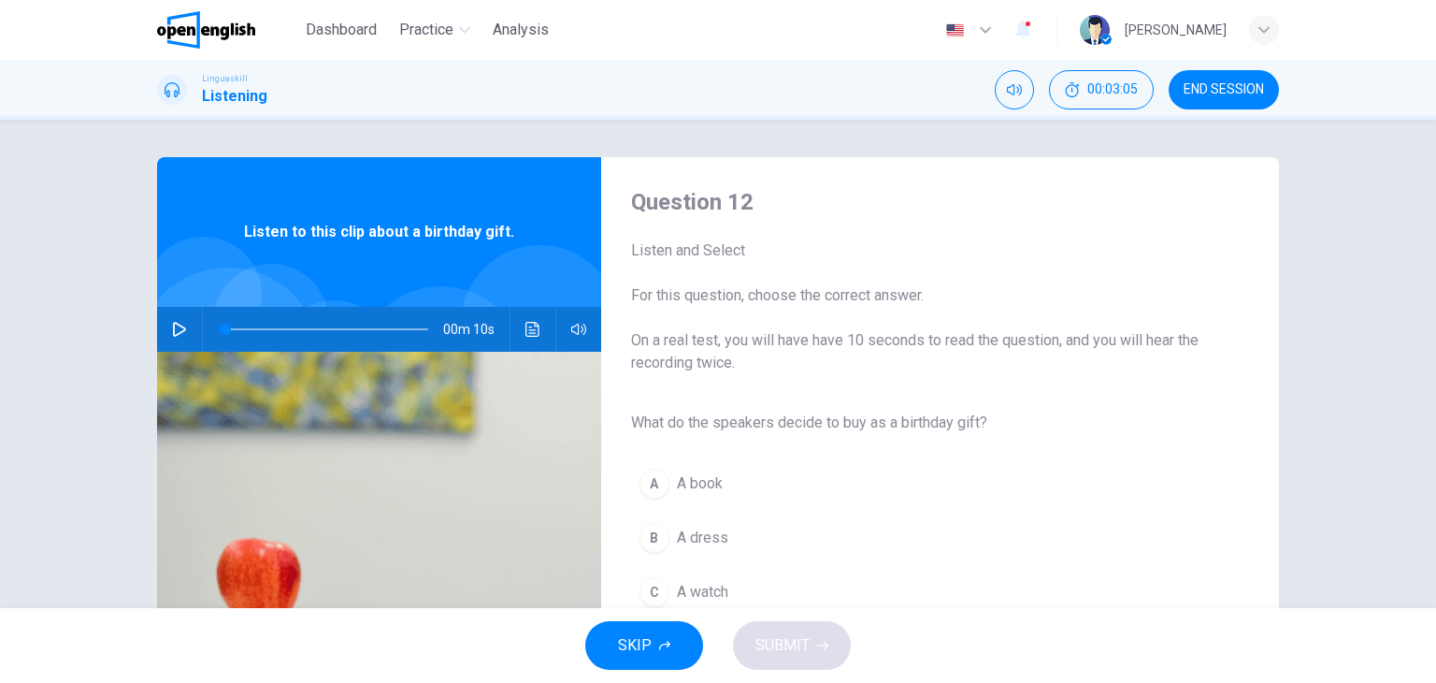
click at [178, 328] on icon "button" at bounding box center [179, 329] width 15 height 15
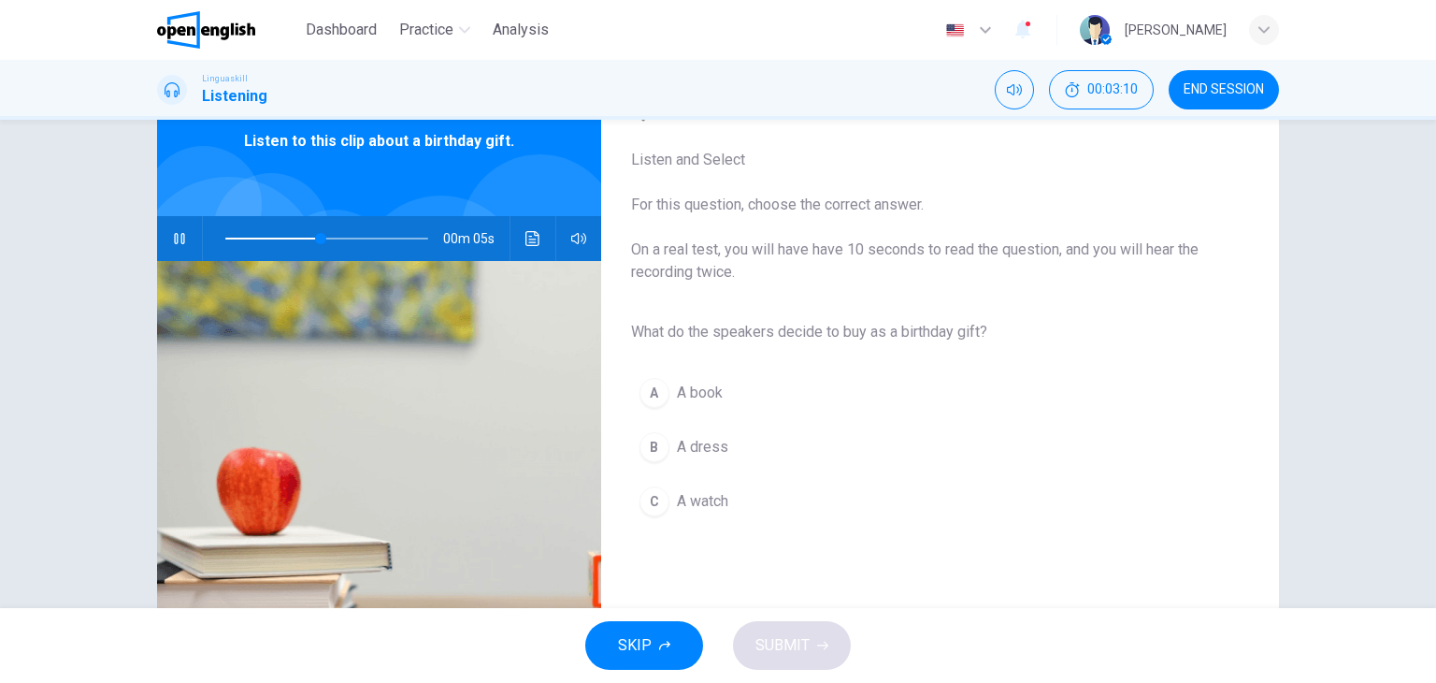
scroll to position [94, 0]
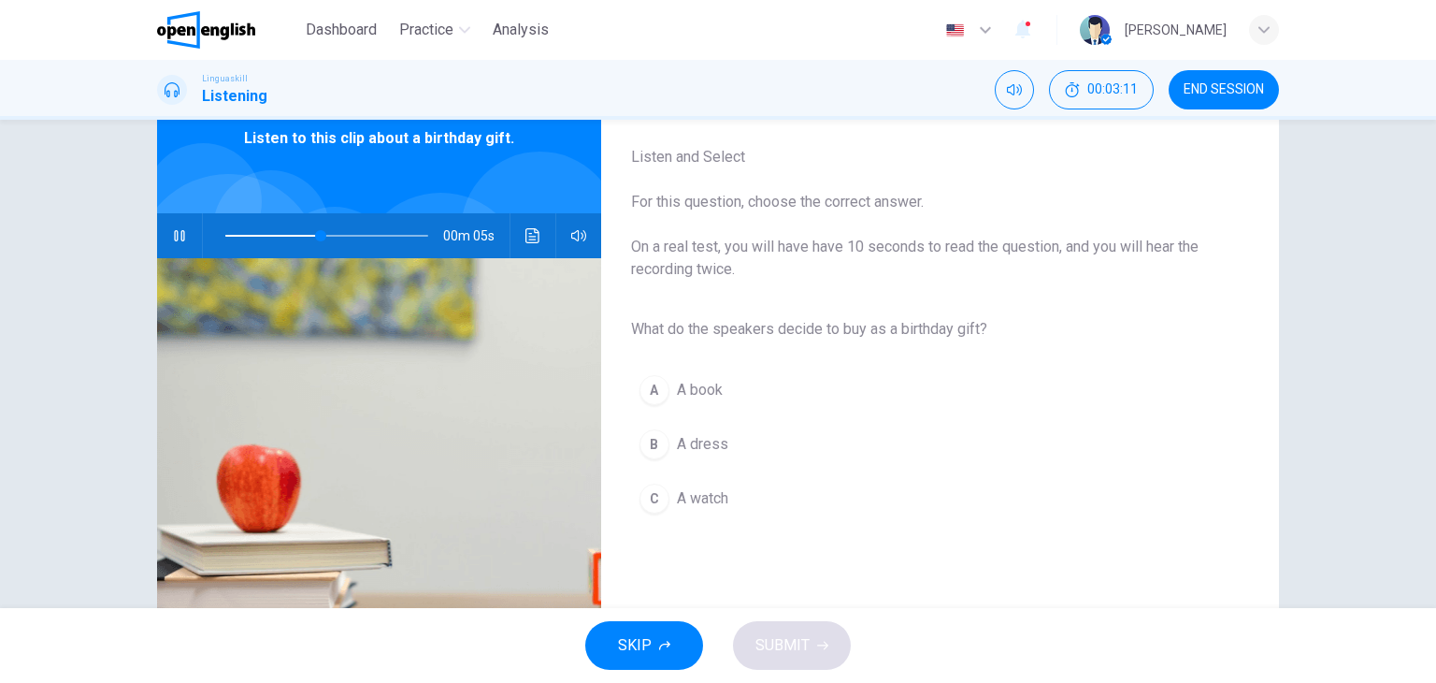
click at [692, 393] on span "A book" at bounding box center [700, 390] width 46 height 22
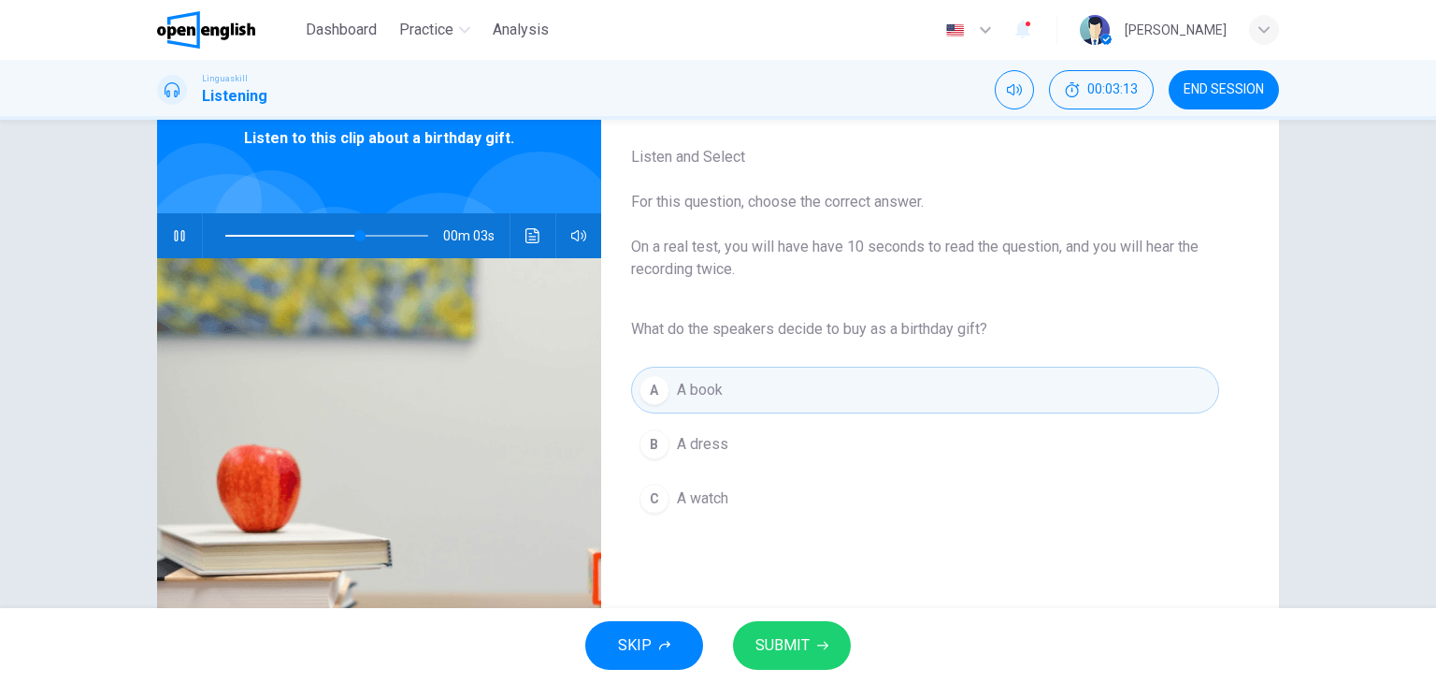
click at [815, 640] on button "SUBMIT" at bounding box center [792, 645] width 118 height 49
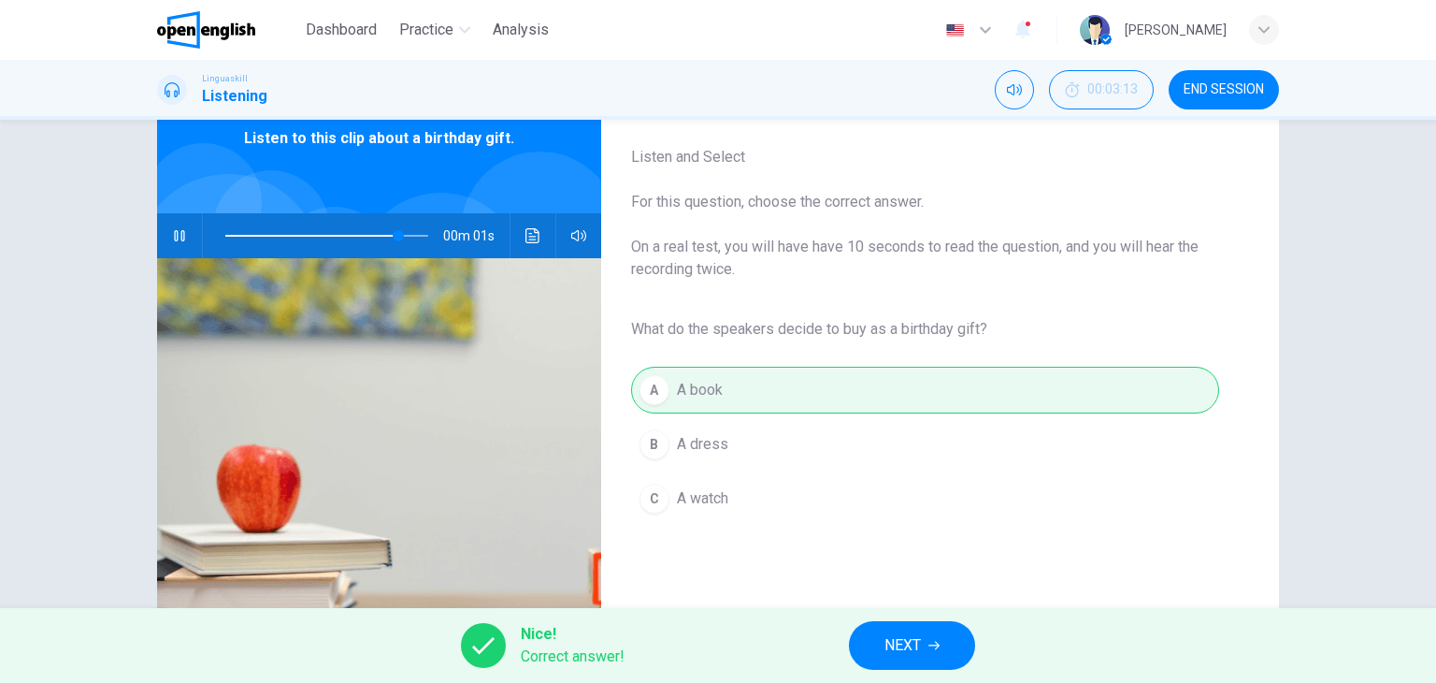
type input "**"
click at [924, 648] on button "NEXT" at bounding box center [912, 645] width 126 height 49
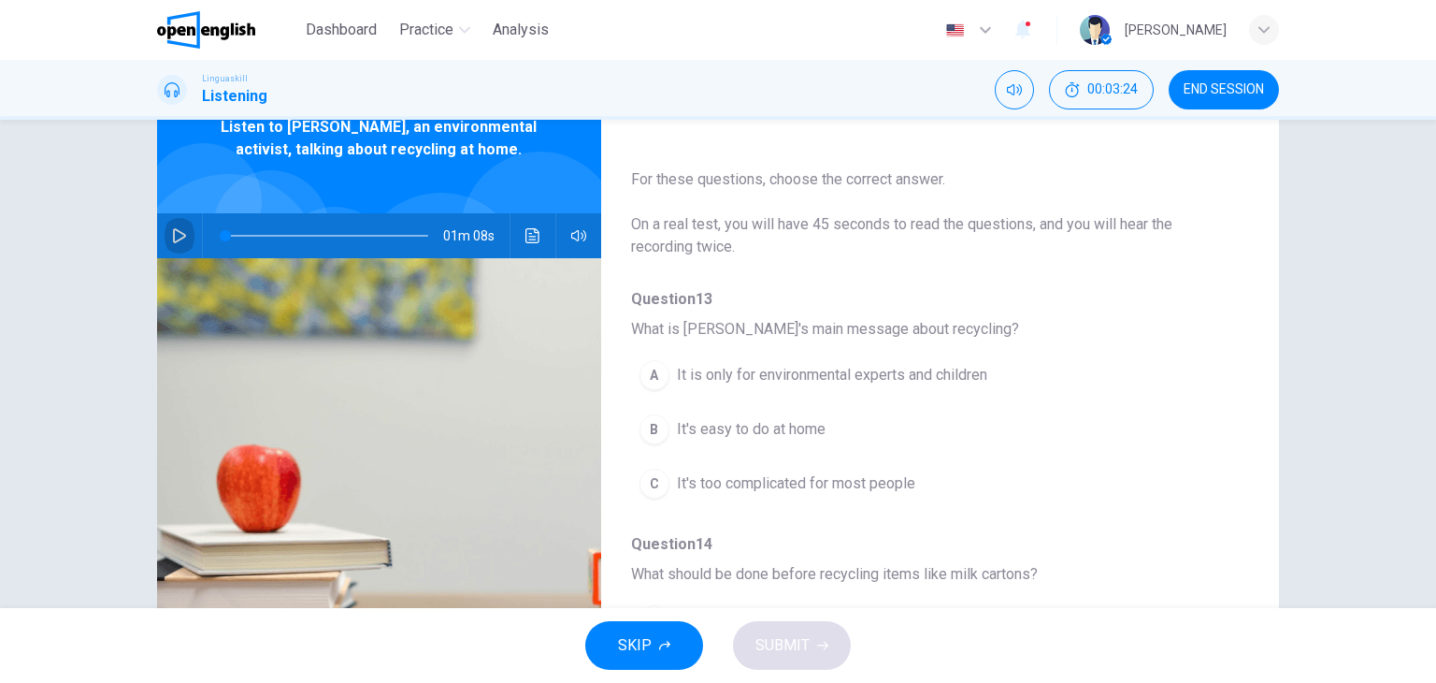
click at [172, 232] on icon "button" at bounding box center [179, 235] width 15 height 15
click at [742, 427] on span "It's easy to do at home" at bounding box center [751, 429] width 149 height 22
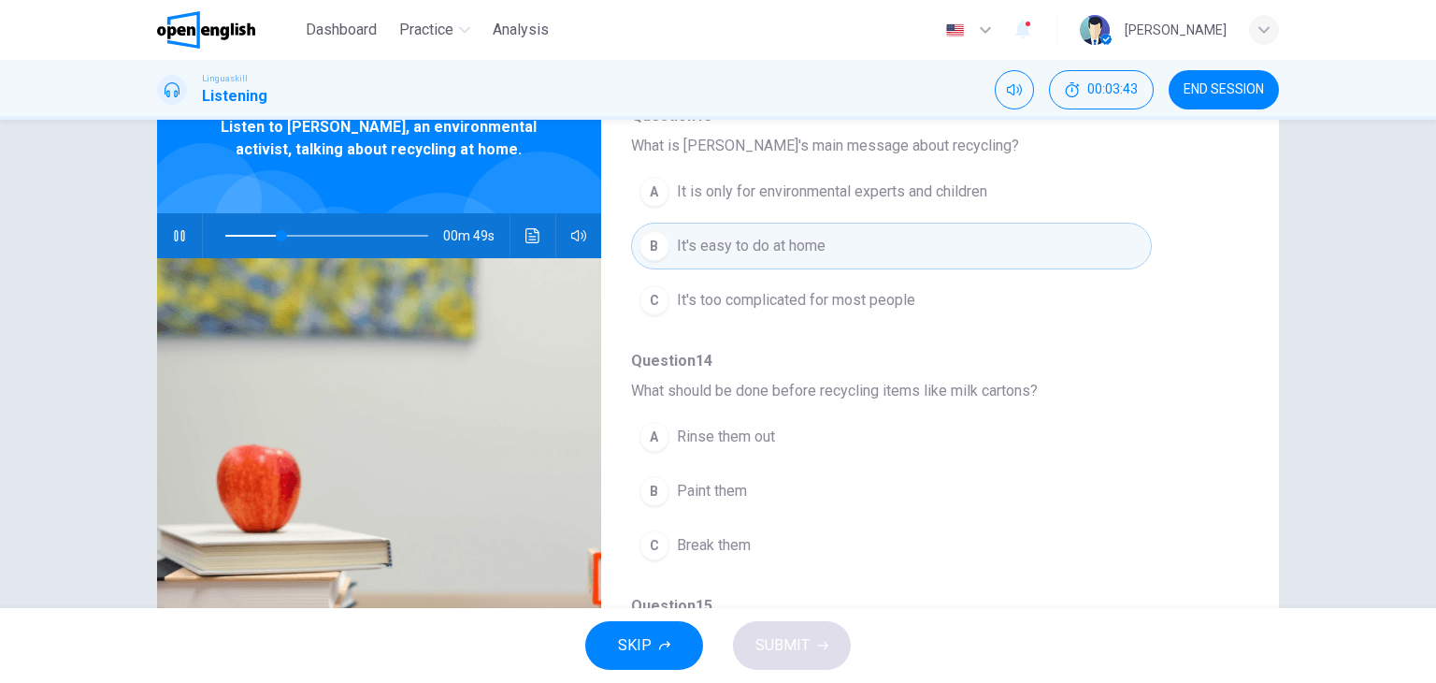
scroll to position [187, 0]
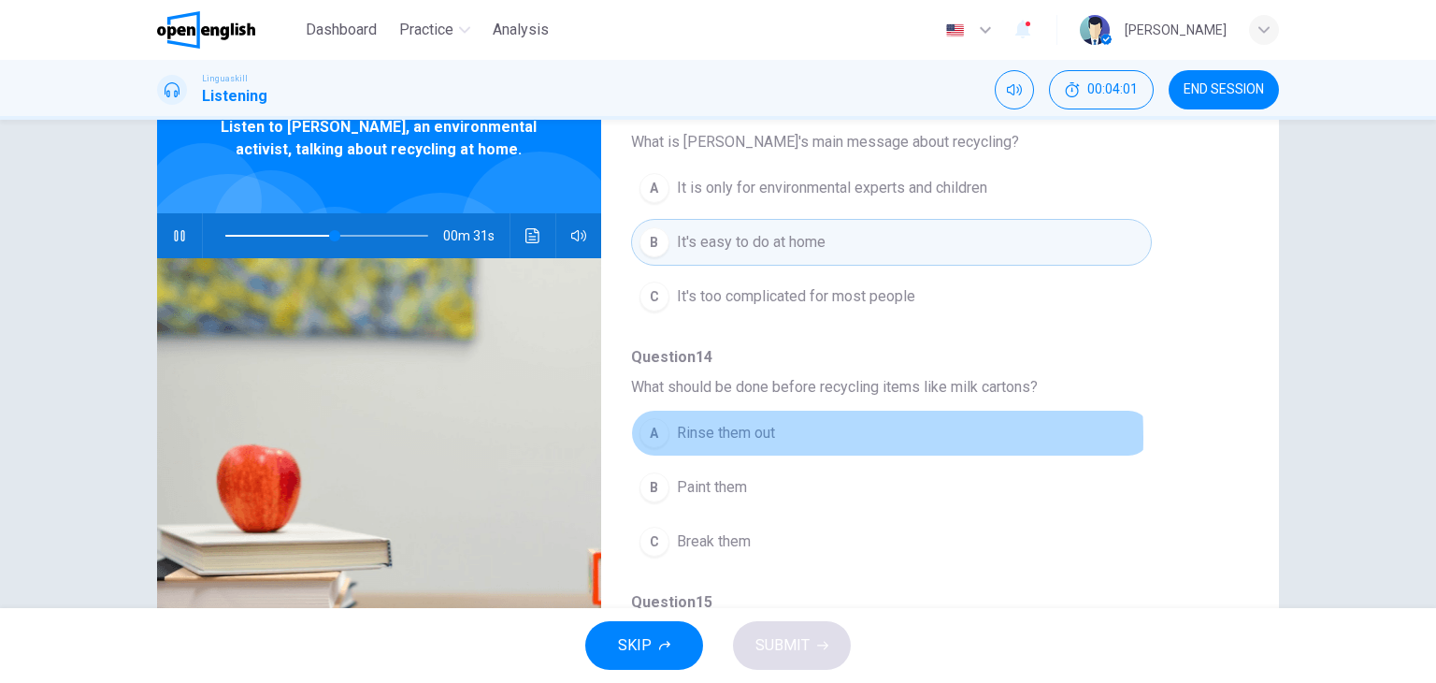
click at [688, 436] on span "Rinse them out" at bounding box center [726, 433] width 98 height 22
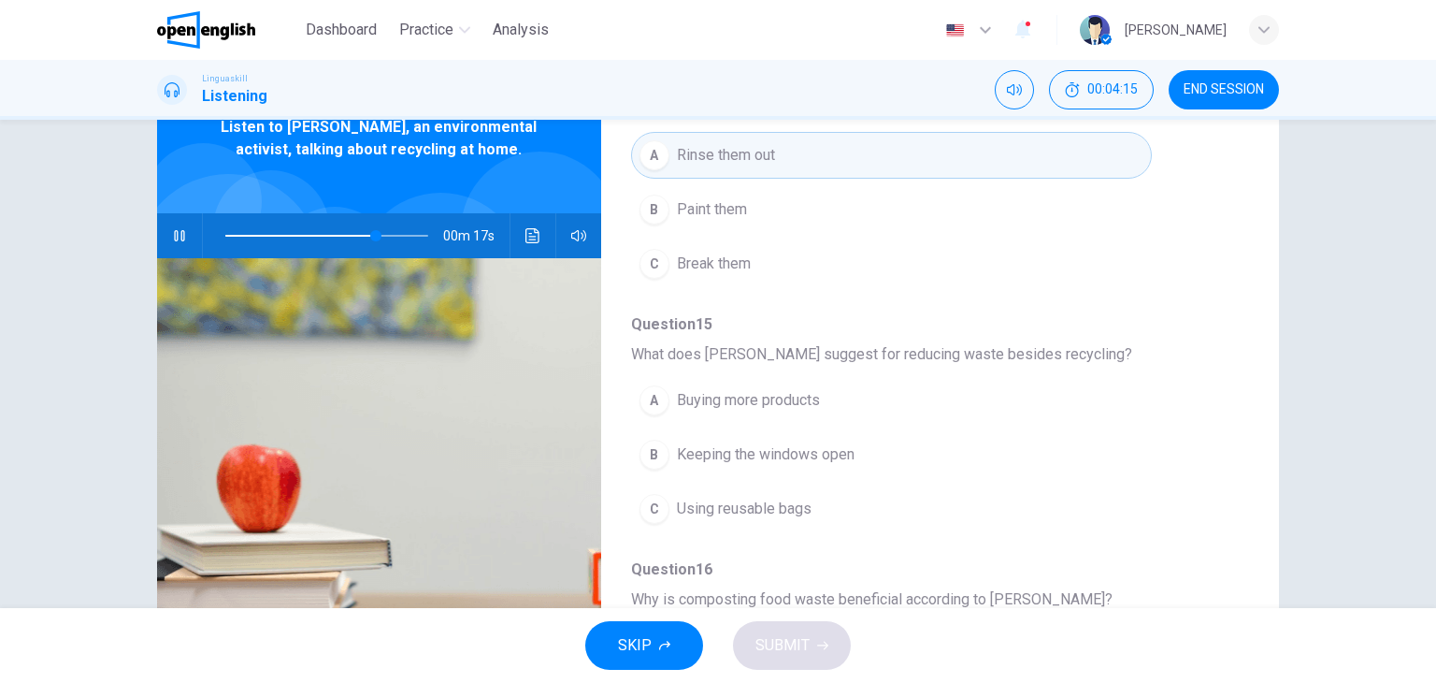
scroll to position [468, 0]
click at [730, 501] on span "Using reusable bags" at bounding box center [744, 506] width 135 height 22
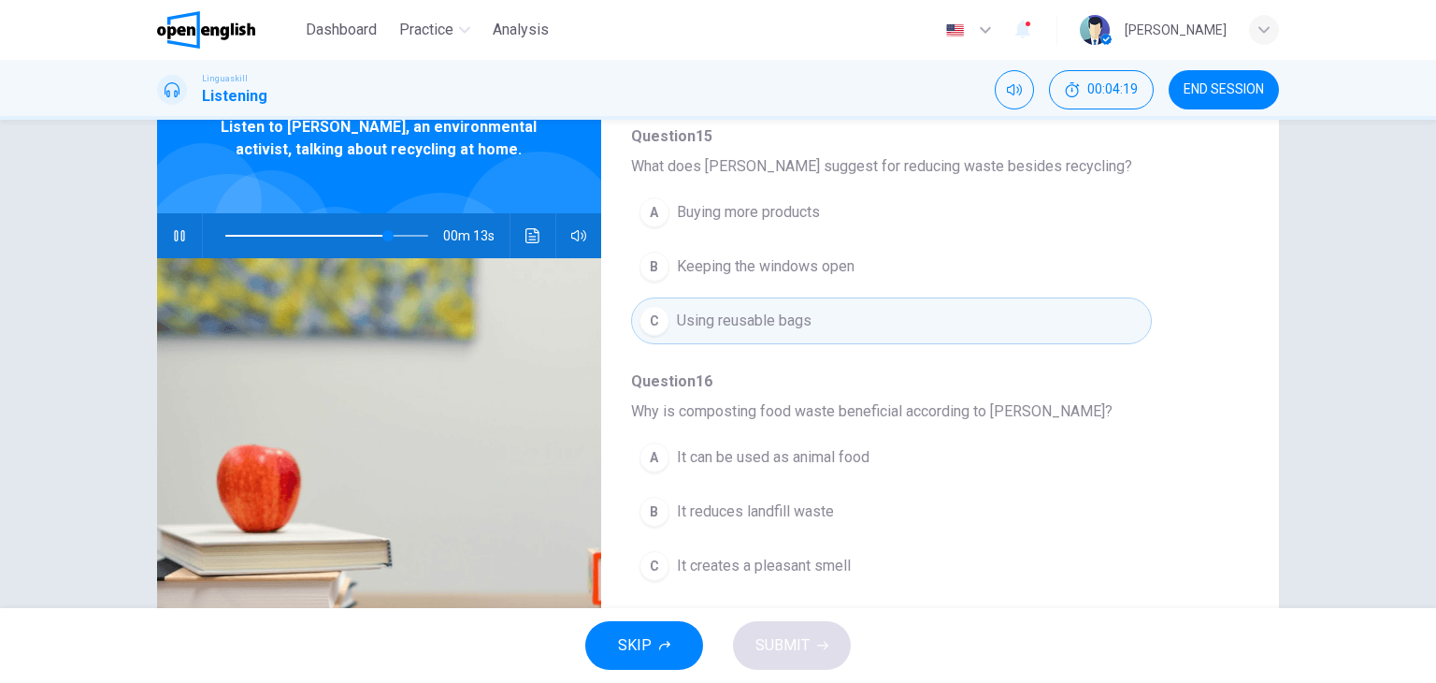
scroll to position [655, 0]
click at [690, 506] on span "It reduces landfill waste" at bounding box center [755, 509] width 157 height 22
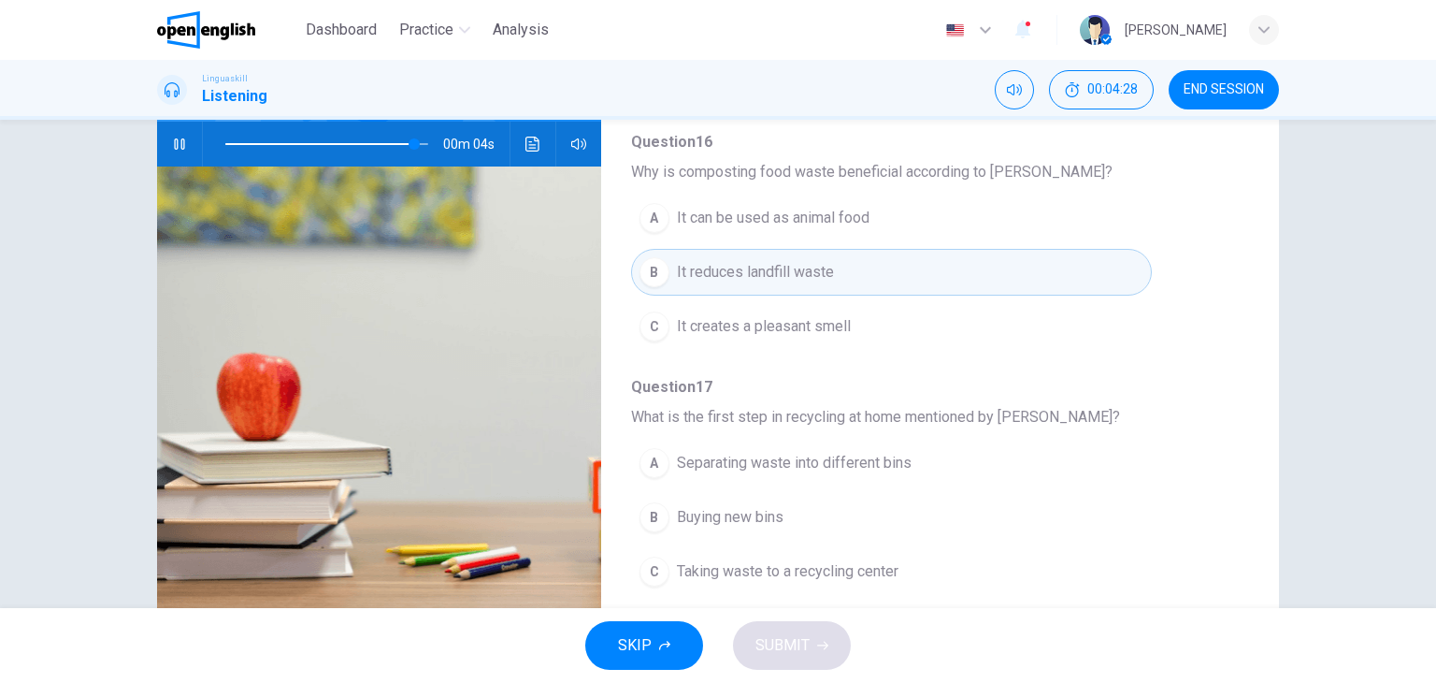
scroll to position [187, 0]
click at [778, 457] on span "Separating waste into different bins" at bounding box center [794, 461] width 235 height 22
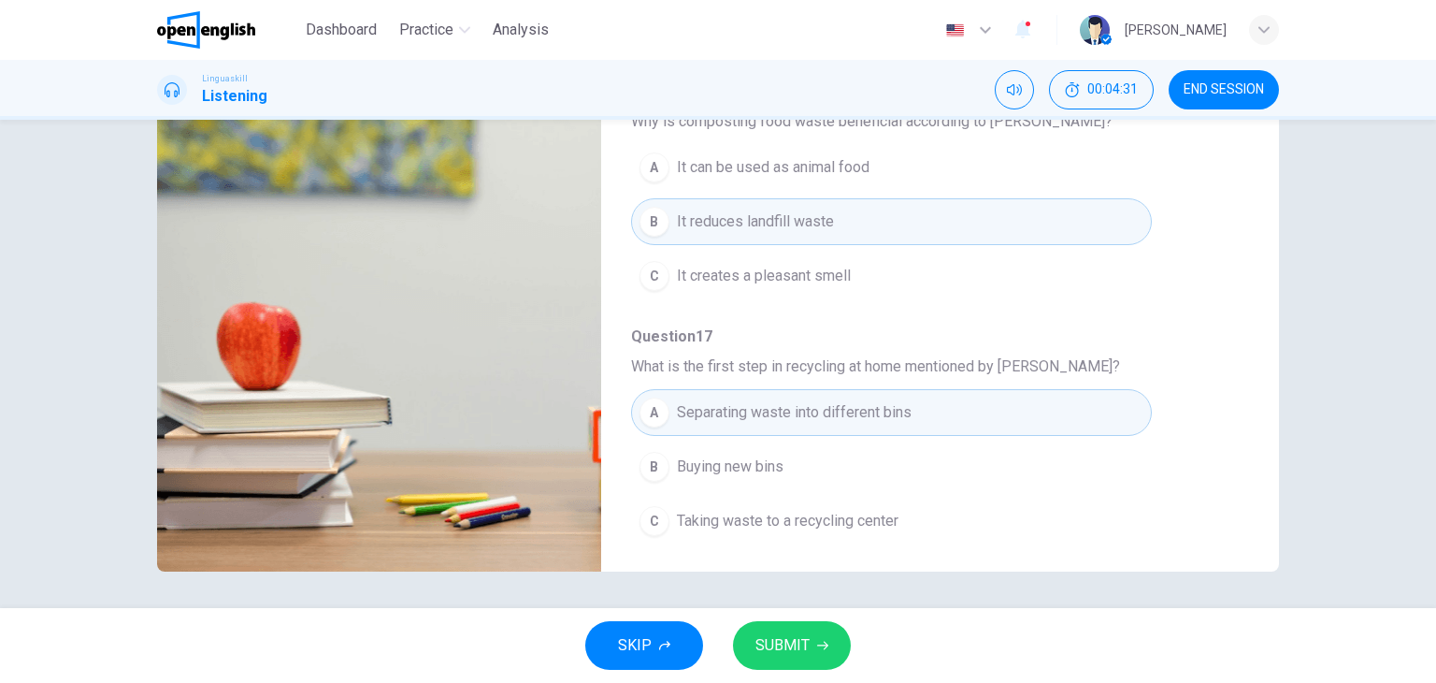
scroll to position [237, 0]
type input "*"
click at [821, 632] on button "SUBMIT" at bounding box center [792, 645] width 118 height 49
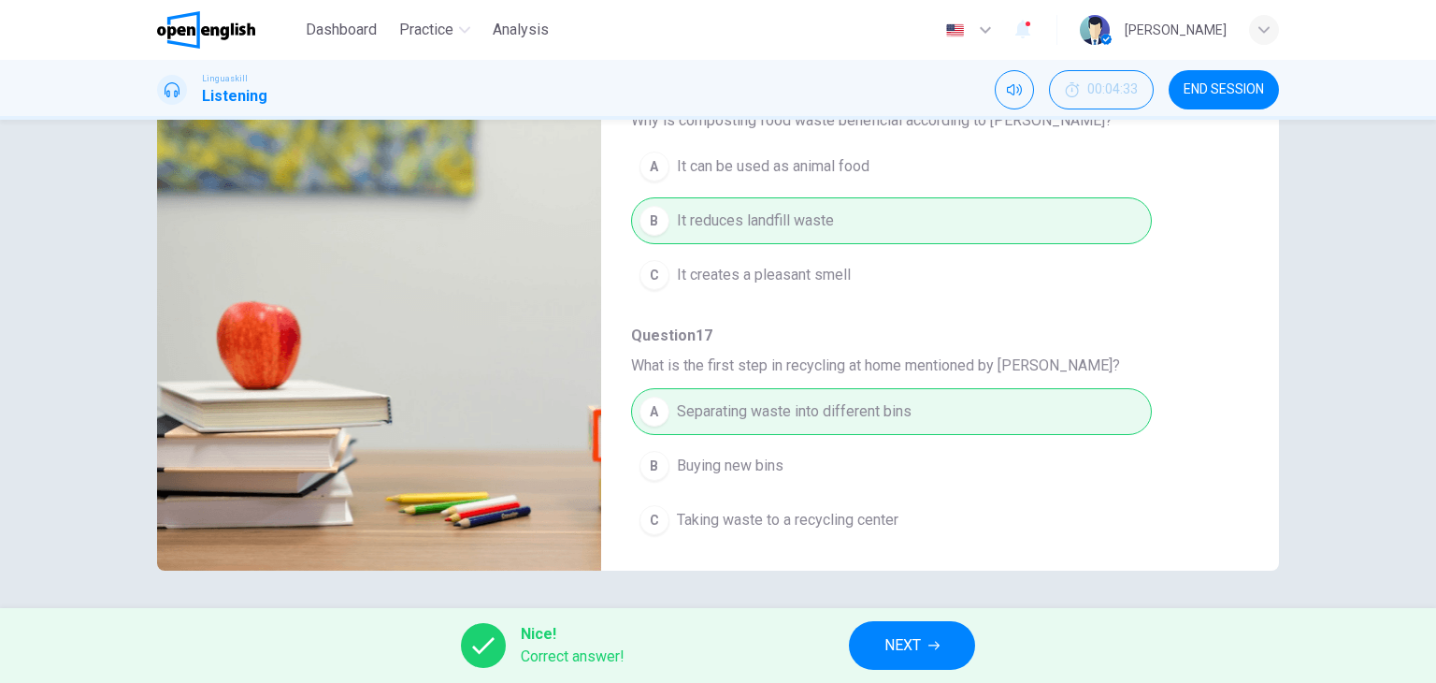
click at [918, 638] on span "NEXT" at bounding box center [903, 645] width 36 height 26
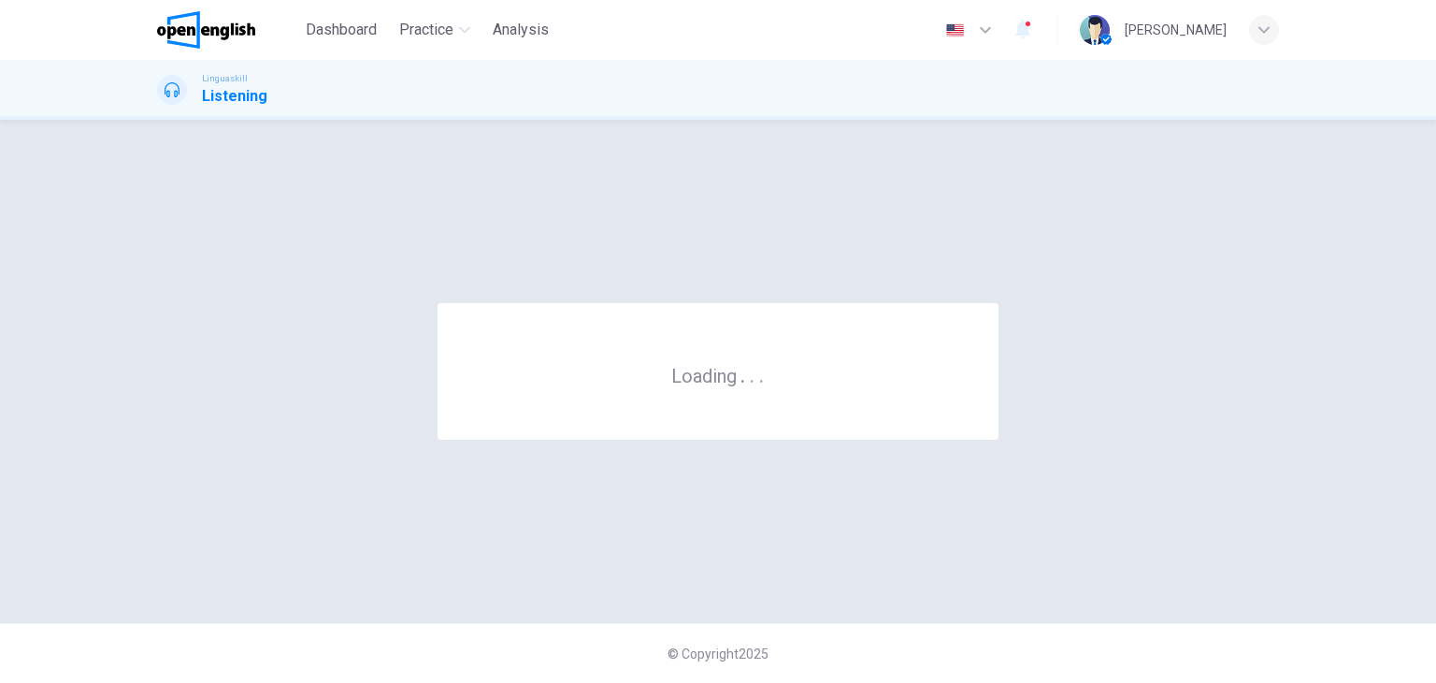
scroll to position [0, 0]
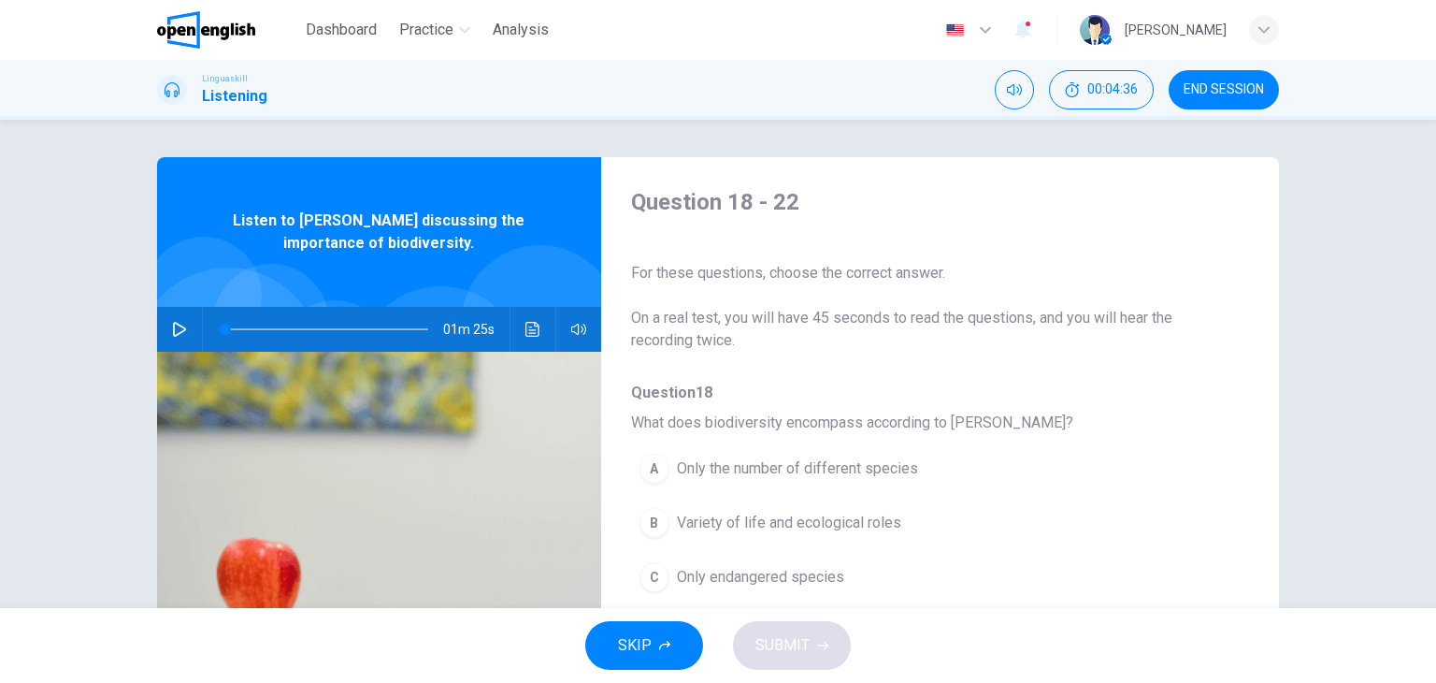
click at [165, 325] on button "button" at bounding box center [180, 329] width 30 height 45
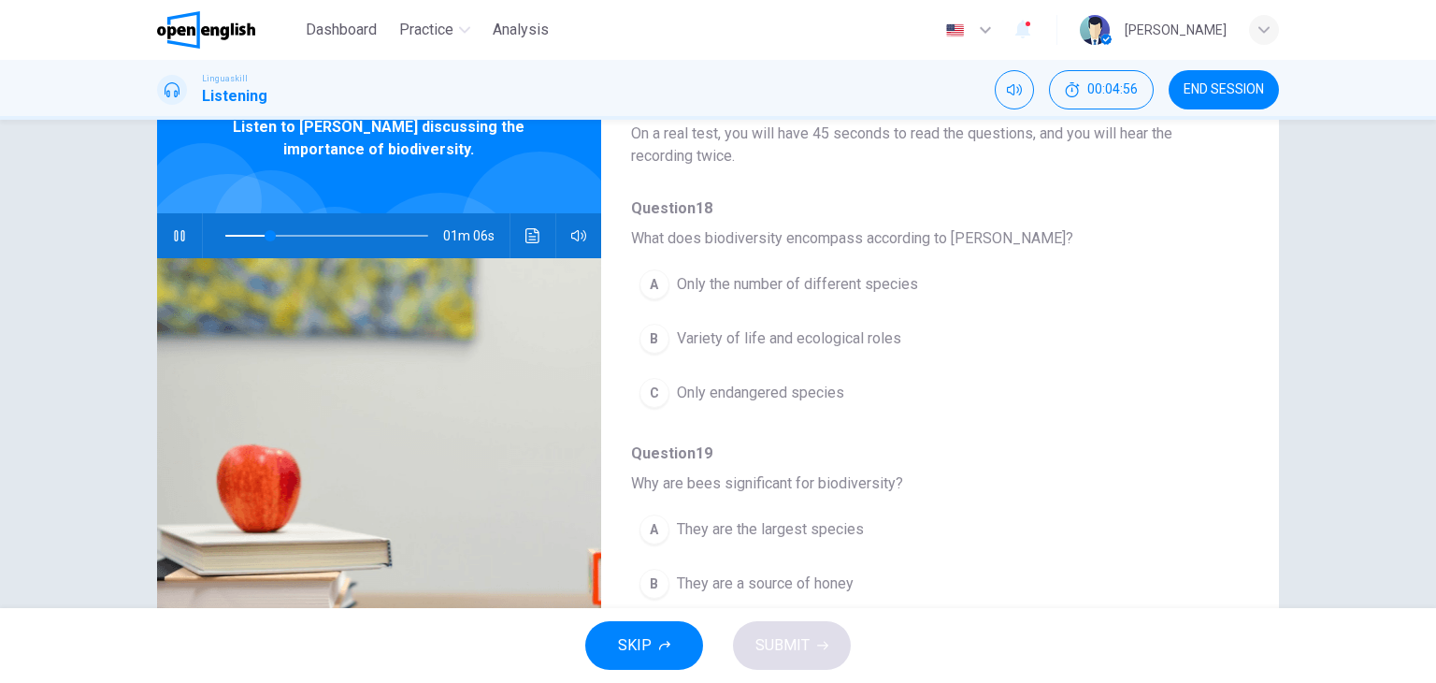
scroll to position [94, 0]
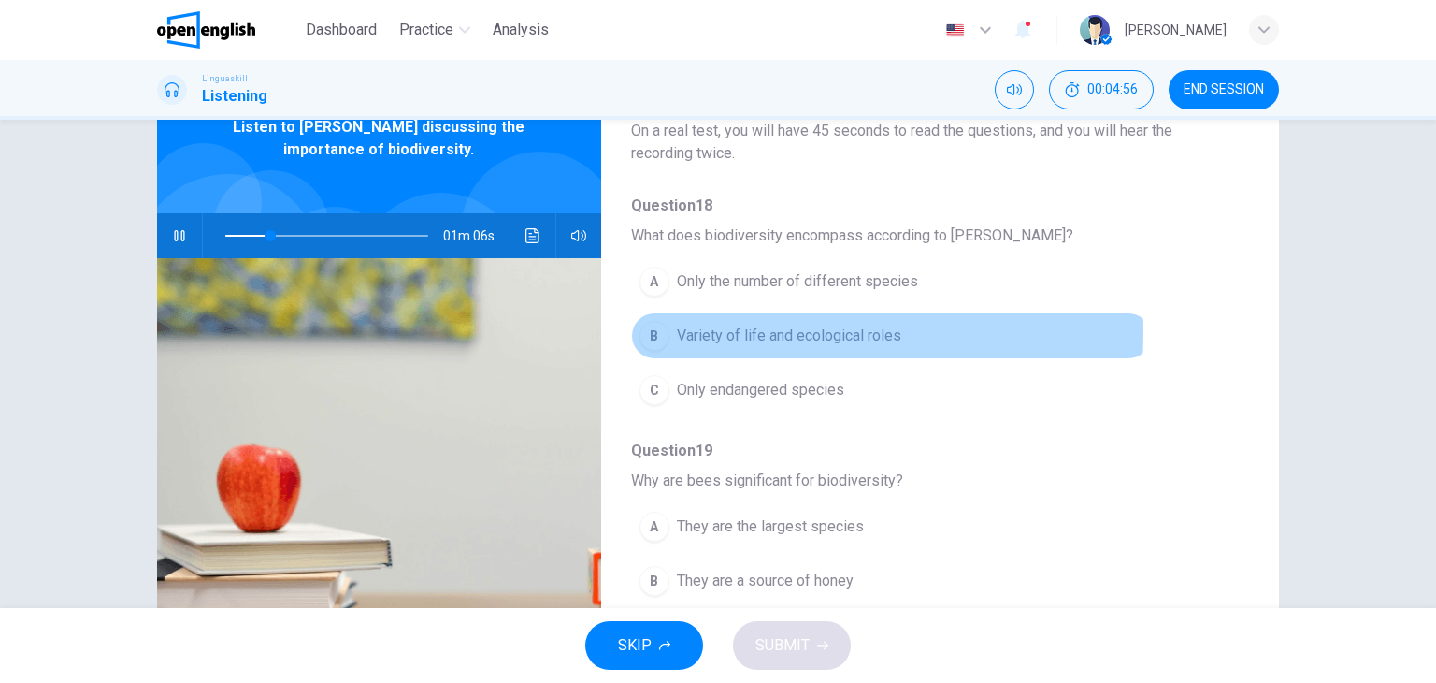
click at [650, 330] on div "B" at bounding box center [655, 336] width 30 height 30
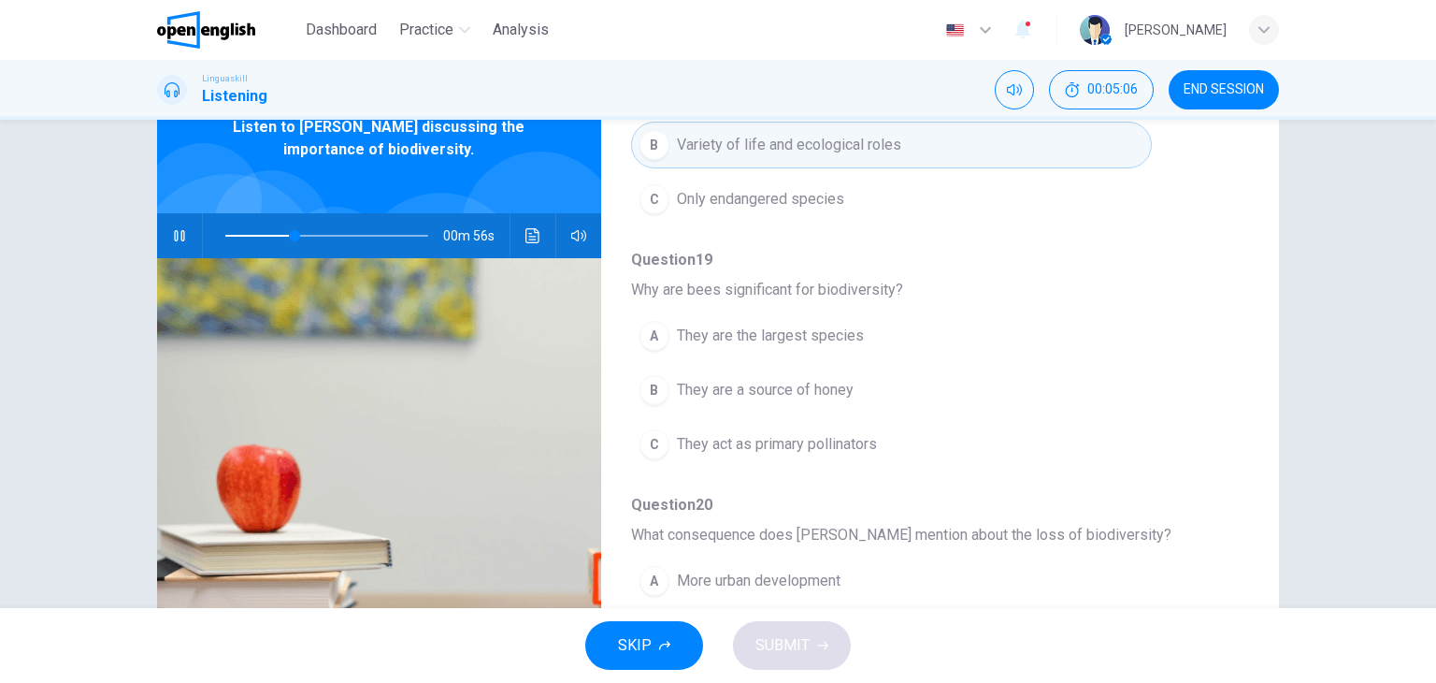
scroll to position [281, 0]
click at [647, 444] on div "C" at bounding box center [655, 448] width 30 height 30
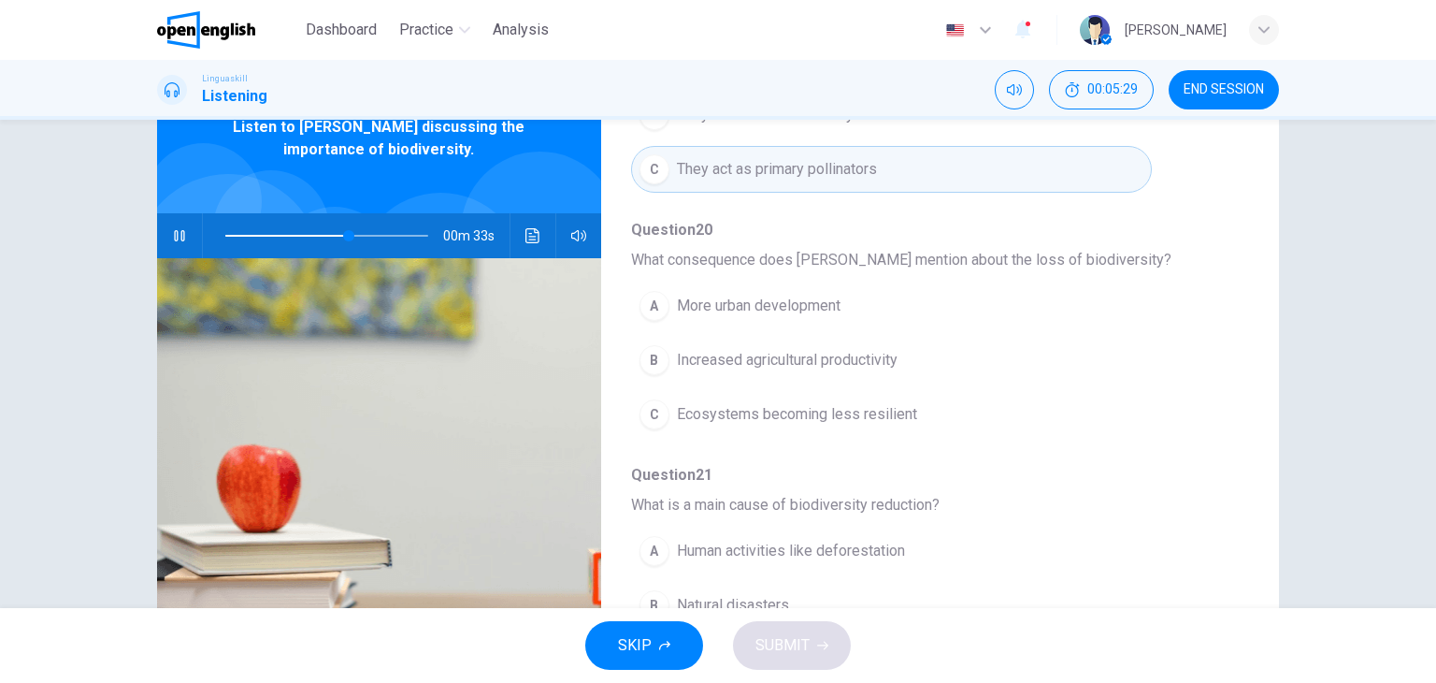
scroll to position [561, 0]
click at [225, 235] on span at bounding box center [227, 236] width 4 height 2
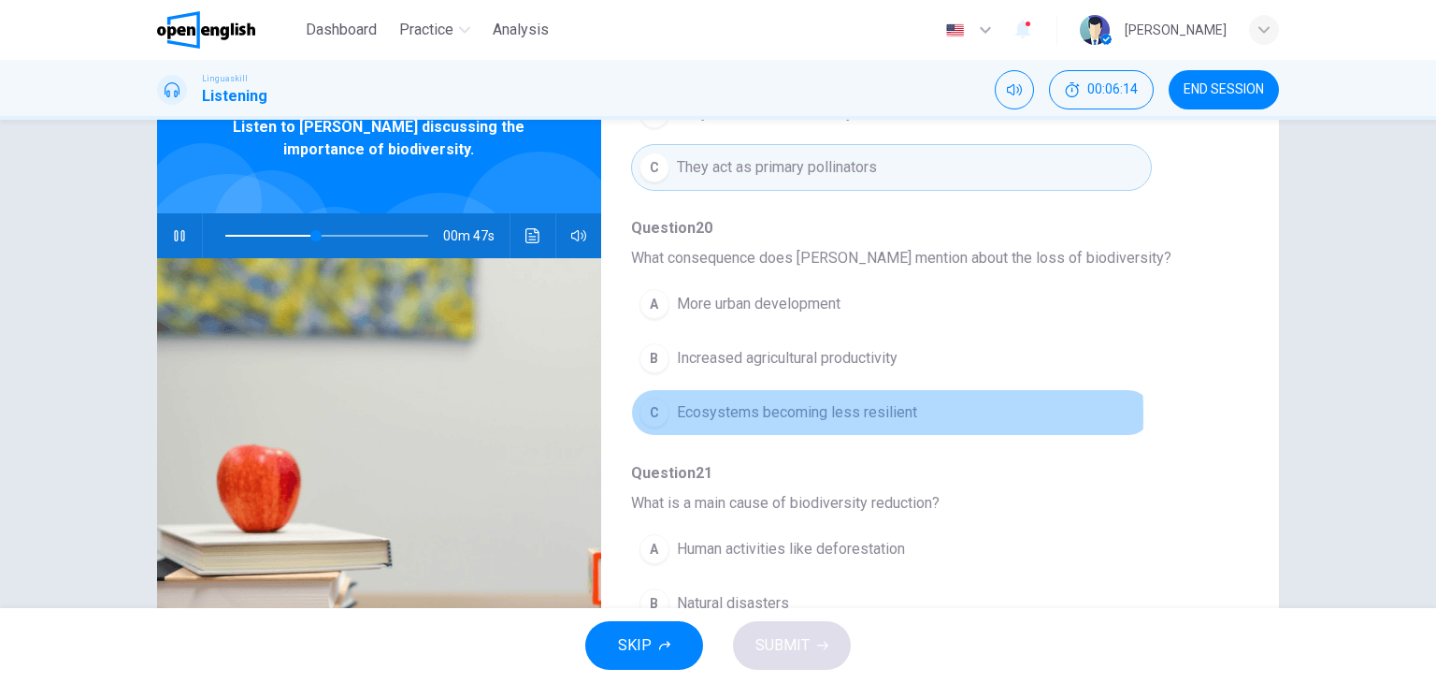
click at [655, 411] on div "C" at bounding box center [655, 412] width 30 height 30
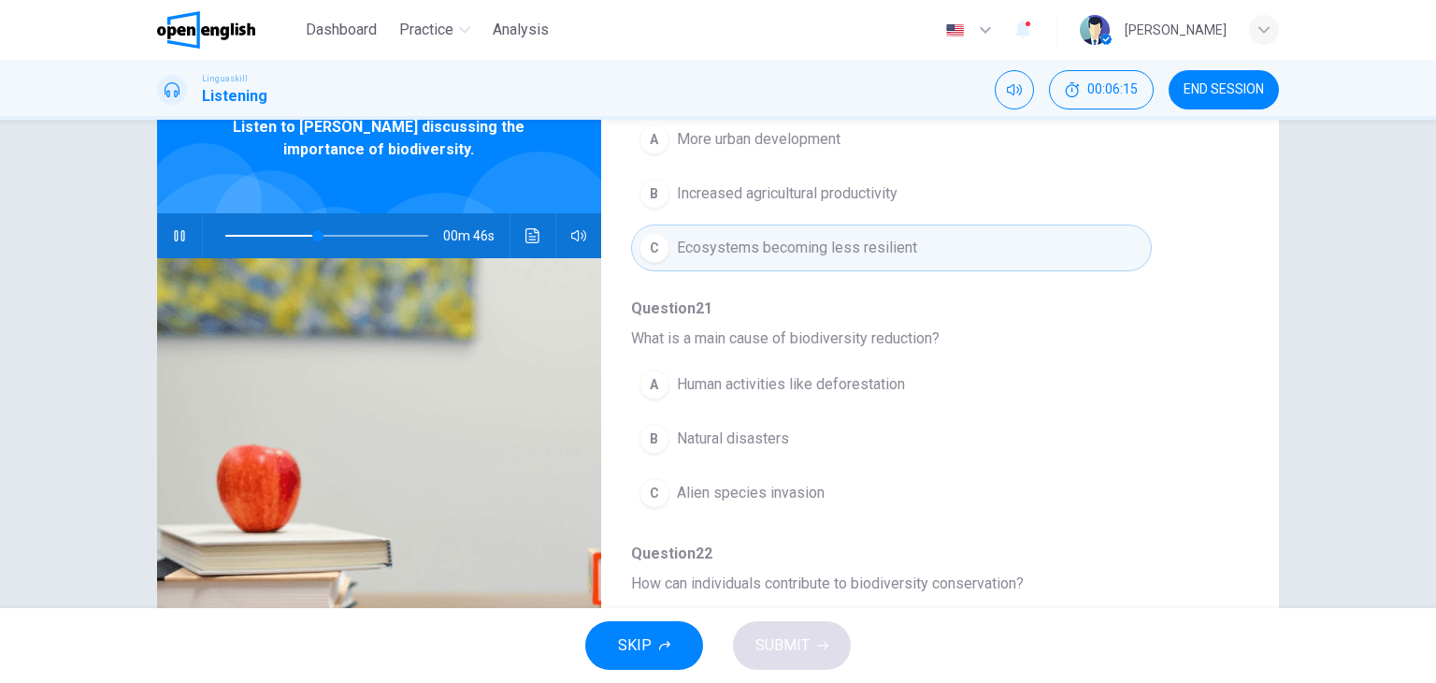
scroll to position [748, 0]
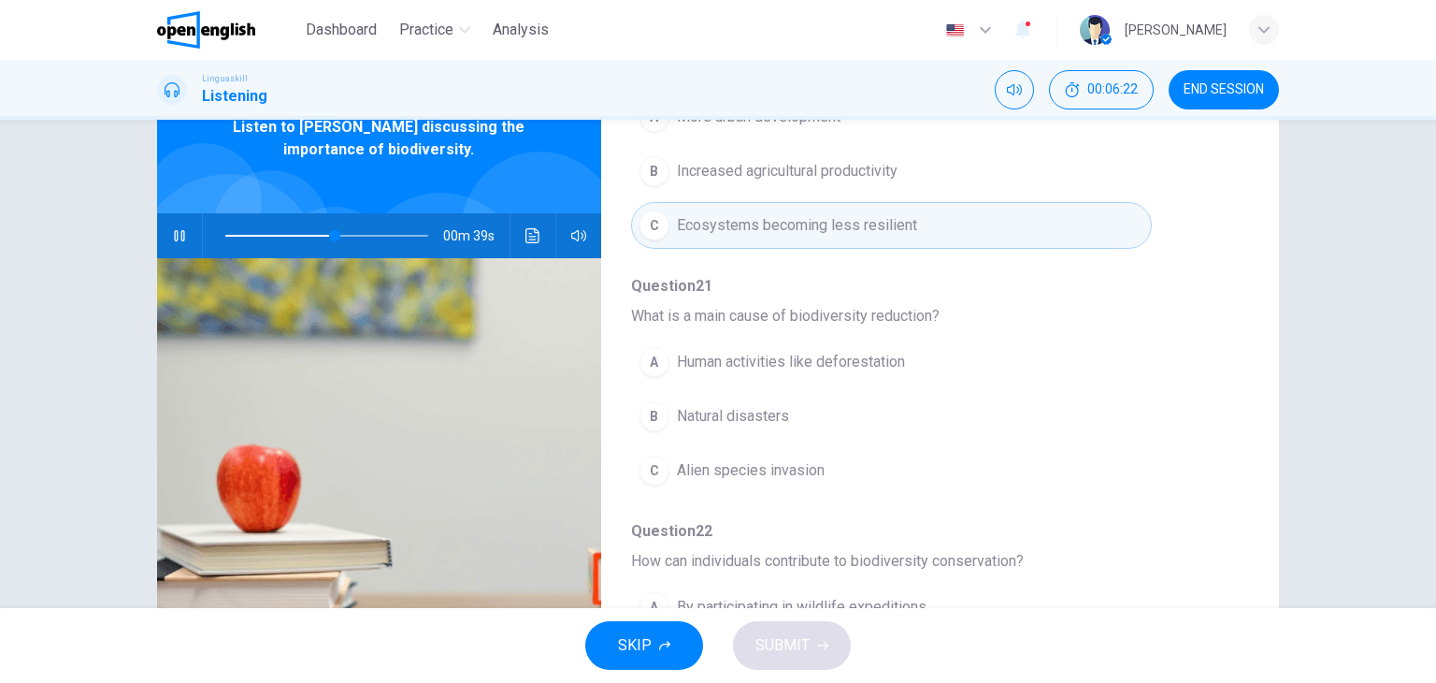
click at [697, 362] on span "Human activities like deforestation" at bounding box center [791, 362] width 228 height 22
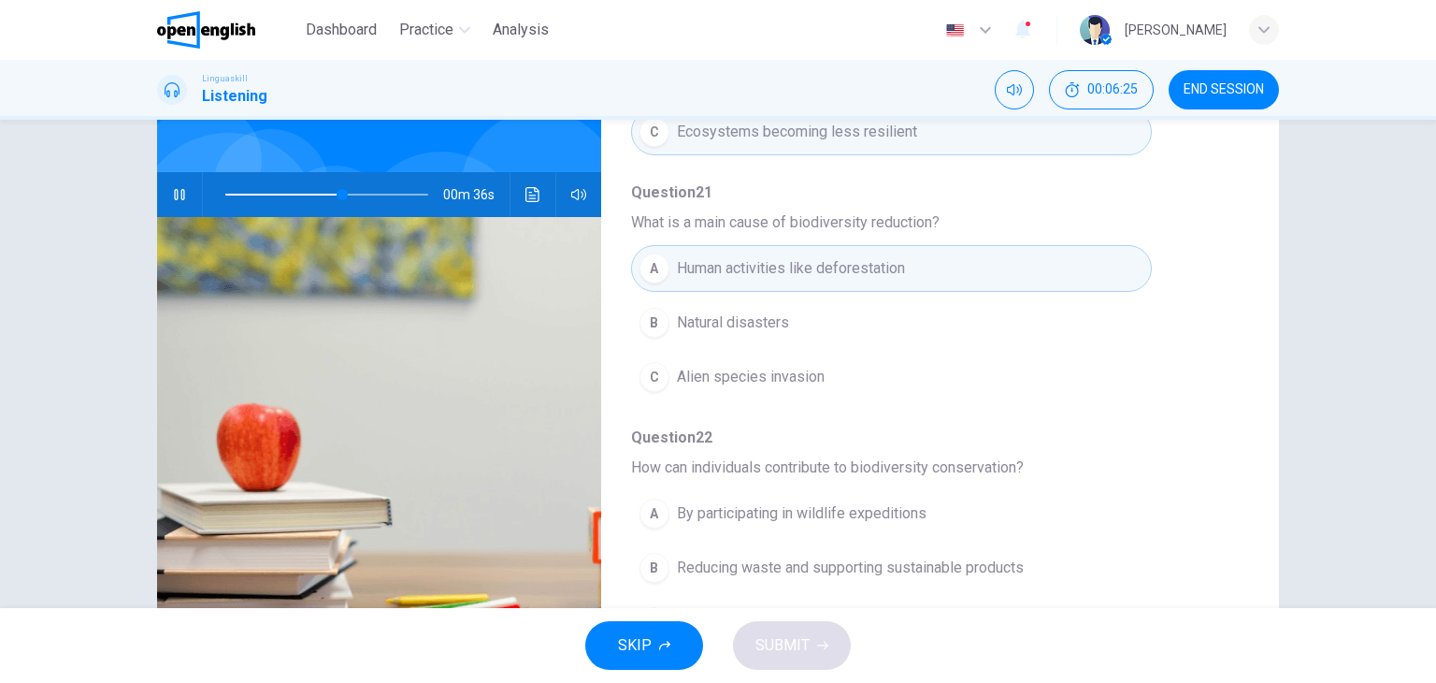
scroll to position [237, 0]
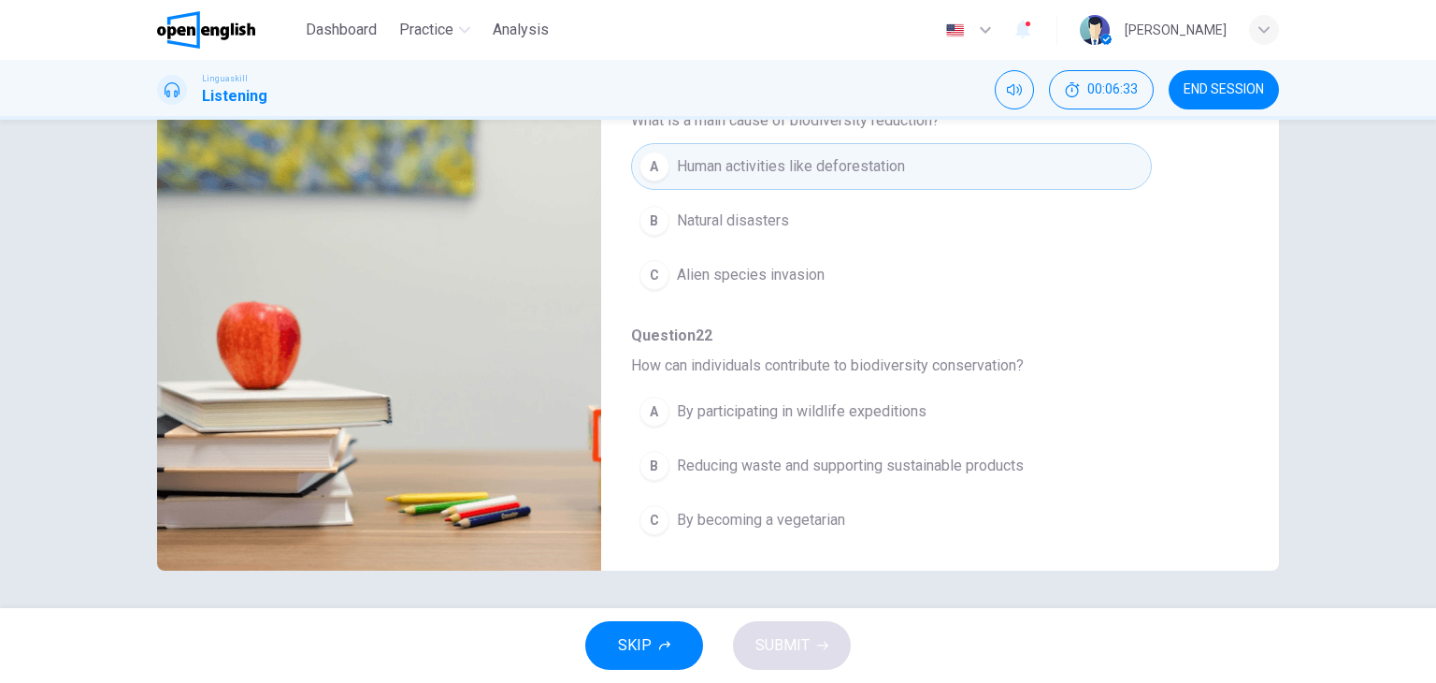
click at [750, 457] on span "Reducing waste and supporting sustainable products" at bounding box center [850, 465] width 347 height 22
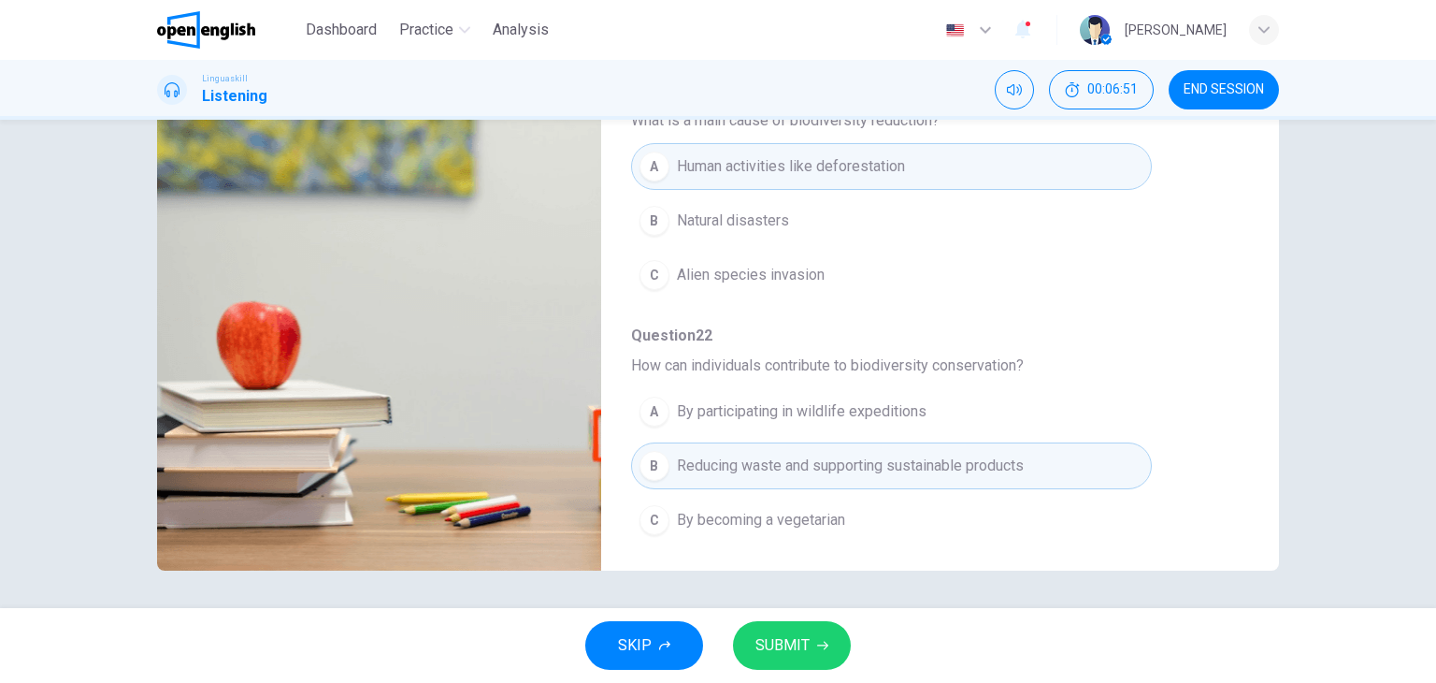
click at [824, 638] on button "SUBMIT" at bounding box center [792, 645] width 118 height 49
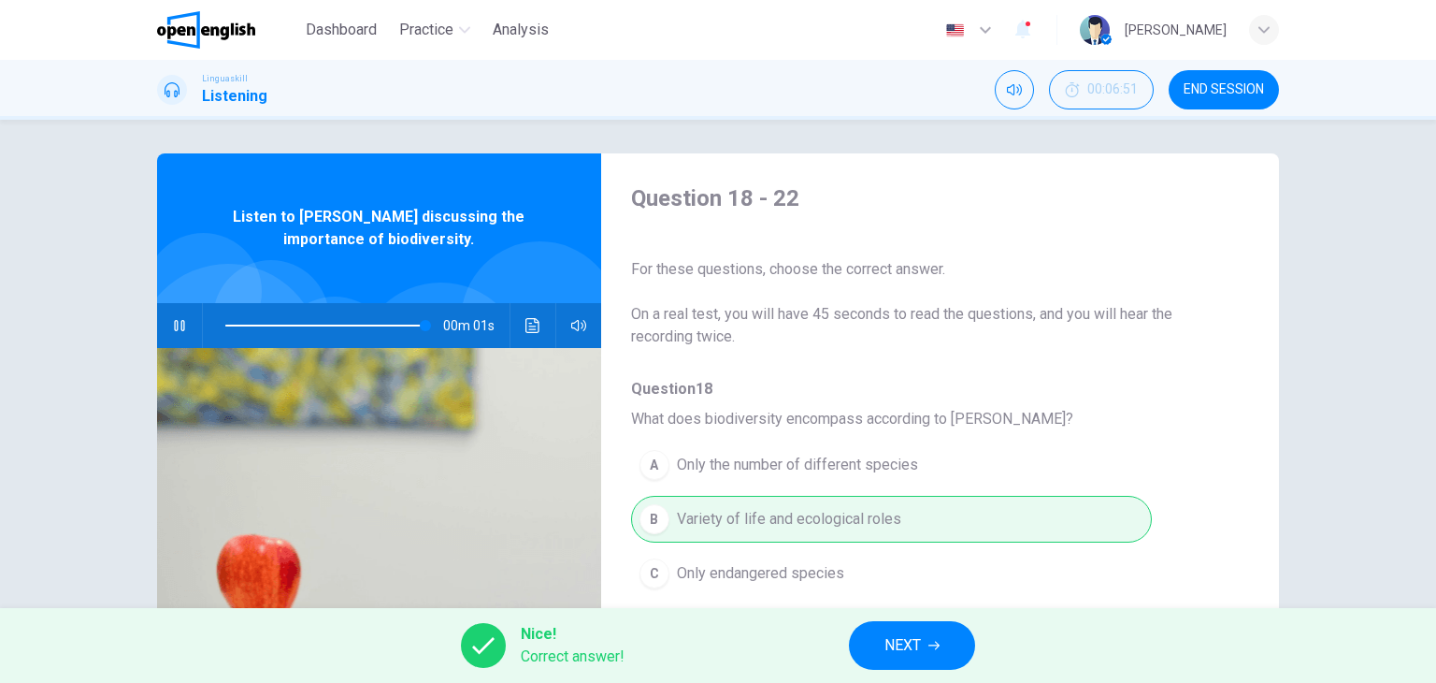
scroll to position [0, 0]
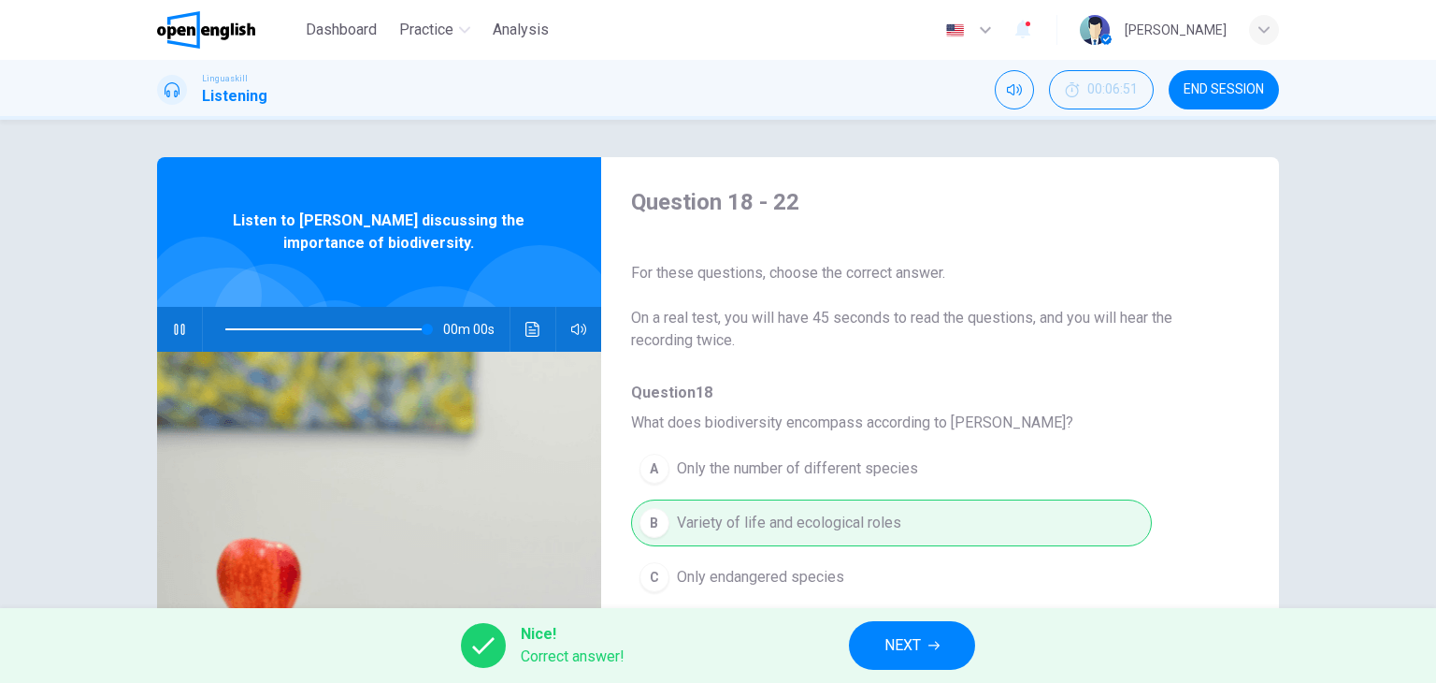
type input "*"
click at [1263, 35] on icon "button" at bounding box center [1264, 29] width 11 height 11
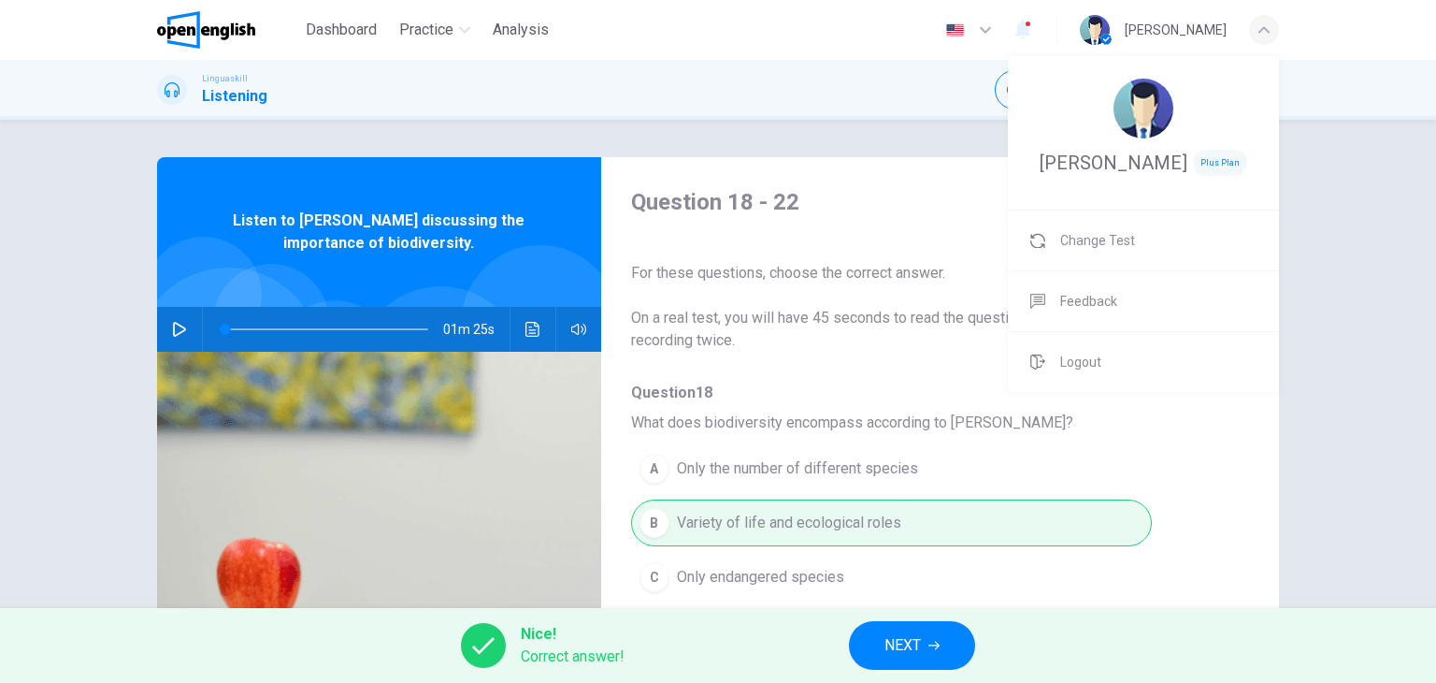
click at [1263, 35] on div at bounding box center [718, 341] width 1436 height 683
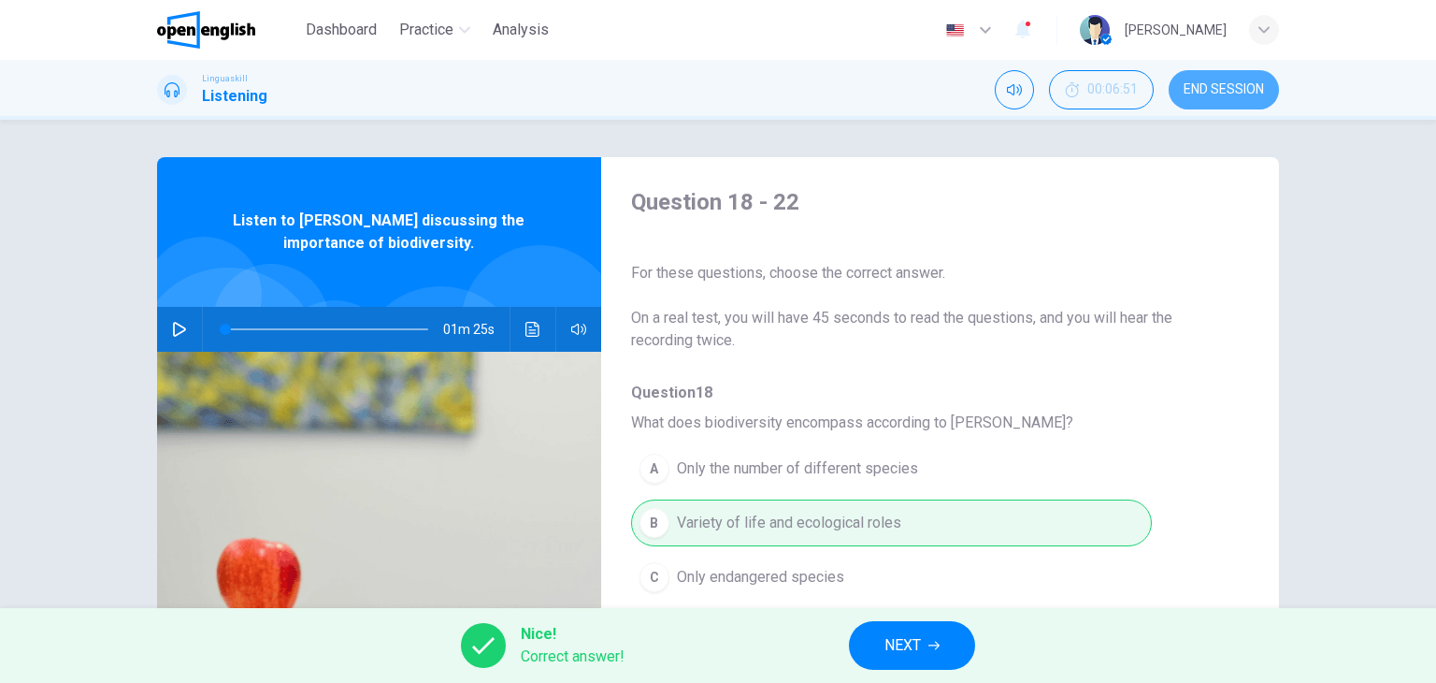
click at [1233, 90] on span "END SESSION" at bounding box center [1224, 89] width 80 height 15
click at [516, 34] on span "Analysis" at bounding box center [521, 30] width 56 height 22
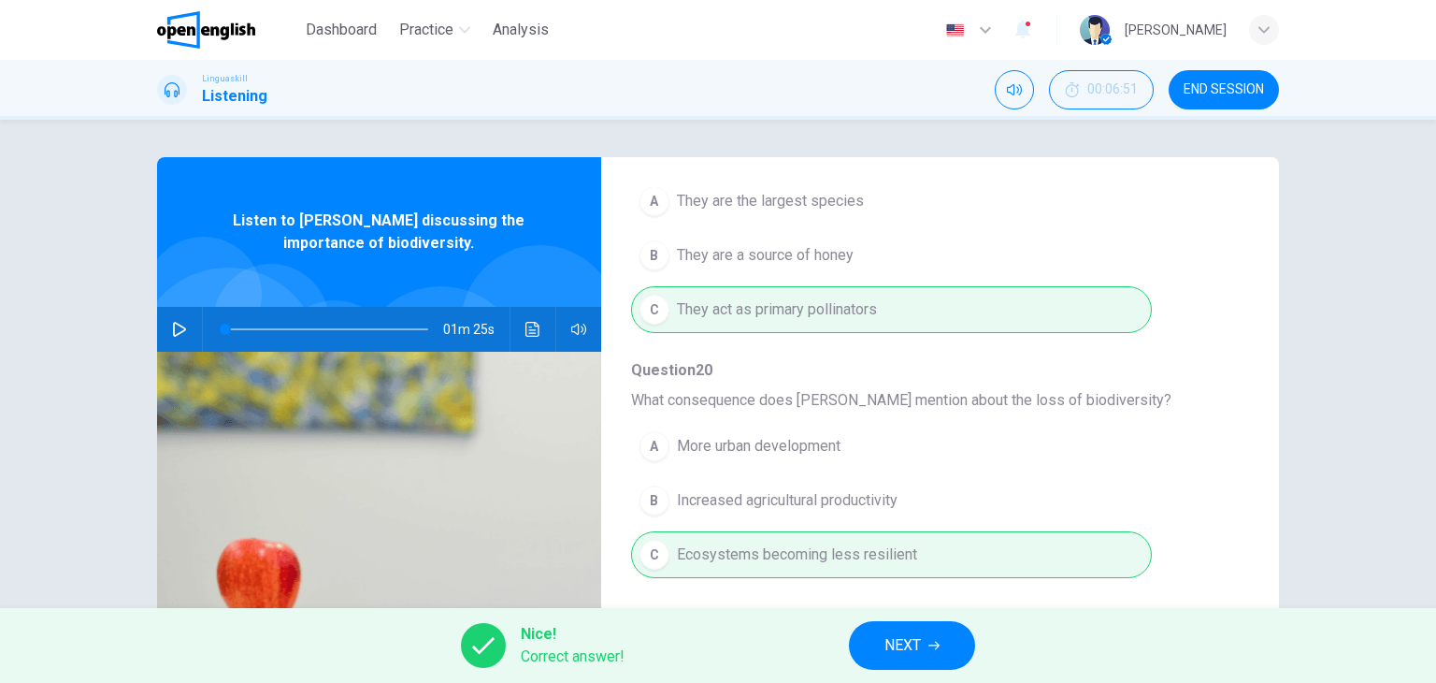
scroll to position [426, 0]
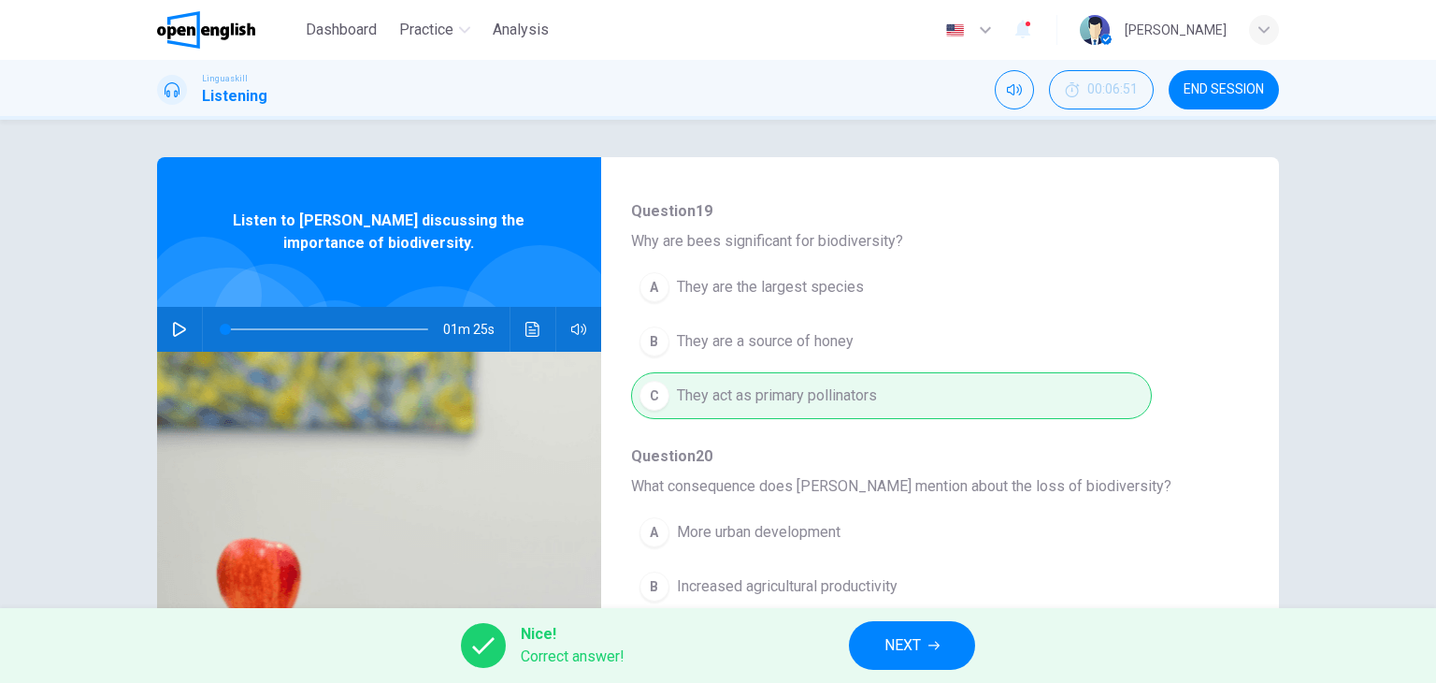
click at [997, 27] on icon "button" at bounding box center [985, 30] width 22 height 22
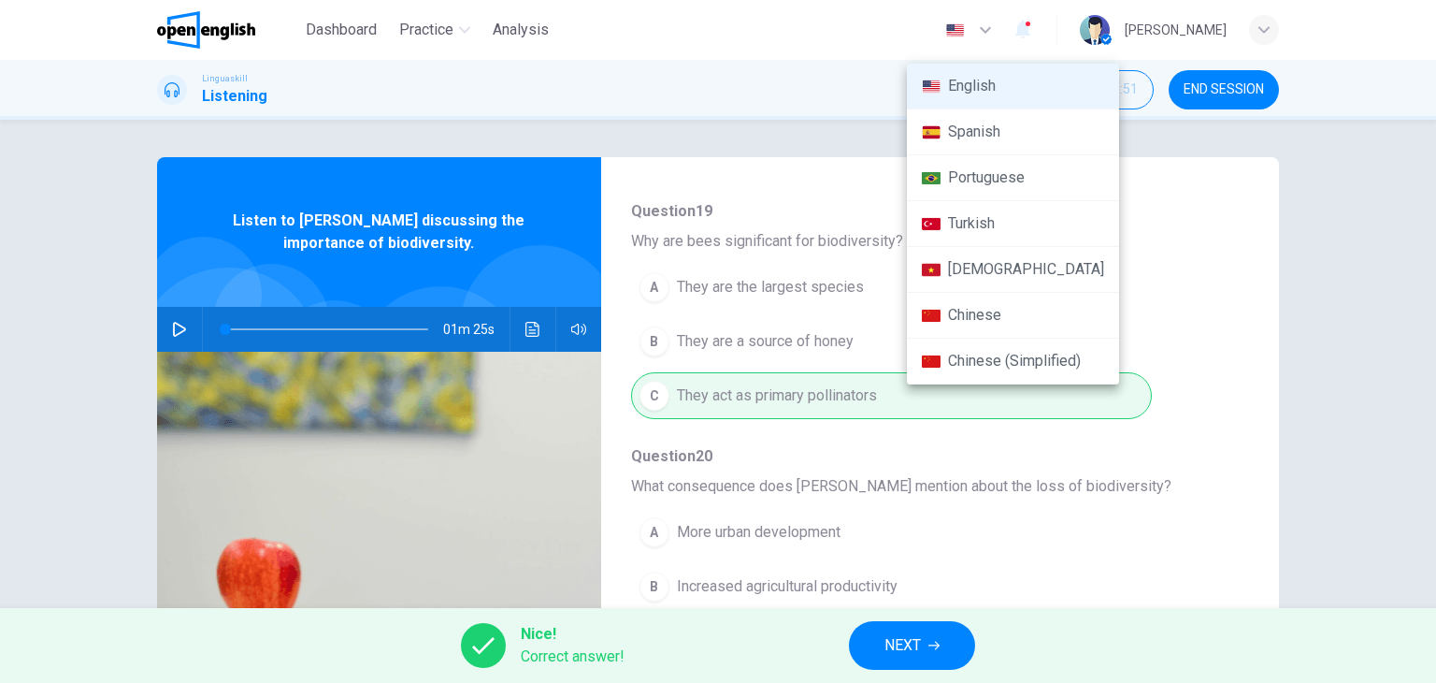
click at [1011, 27] on div at bounding box center [718, 341] width 1436 height 683
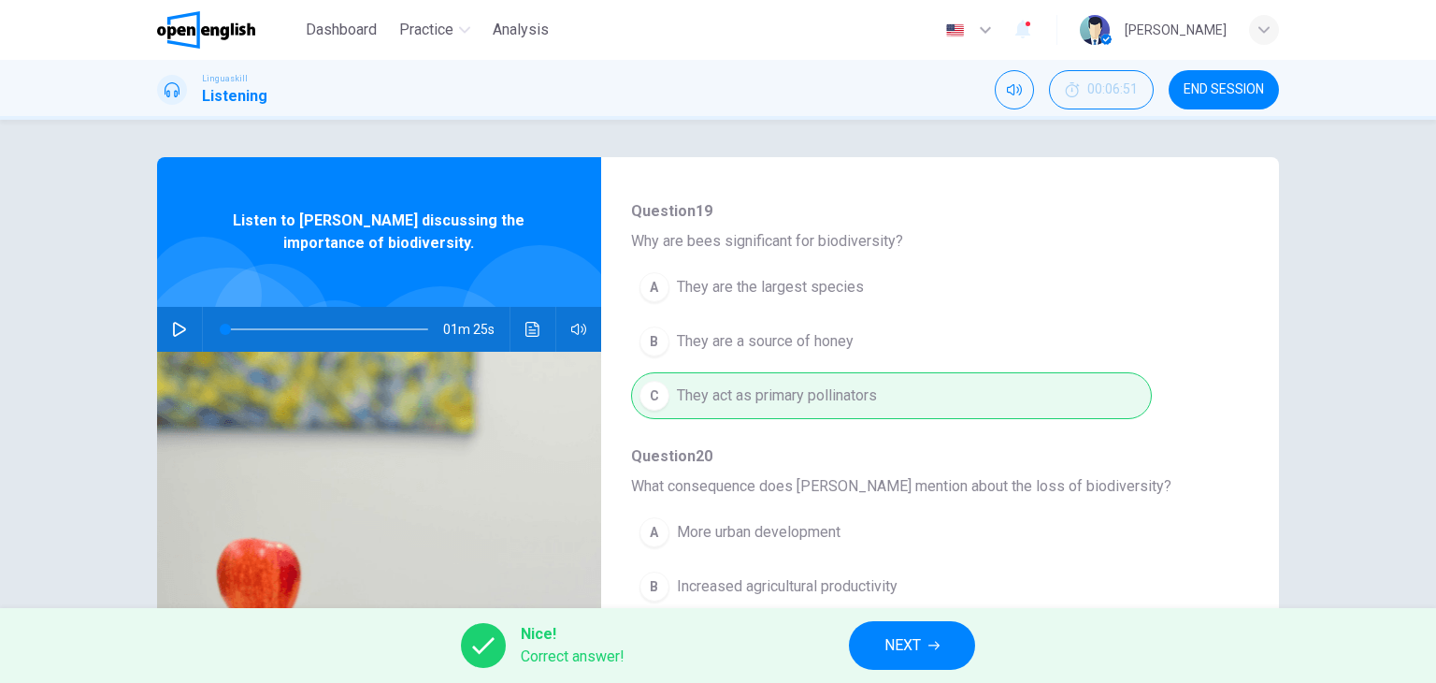
click at [1261, 38] on div "button" at bounding box center [1264, 30] width 30 height 30
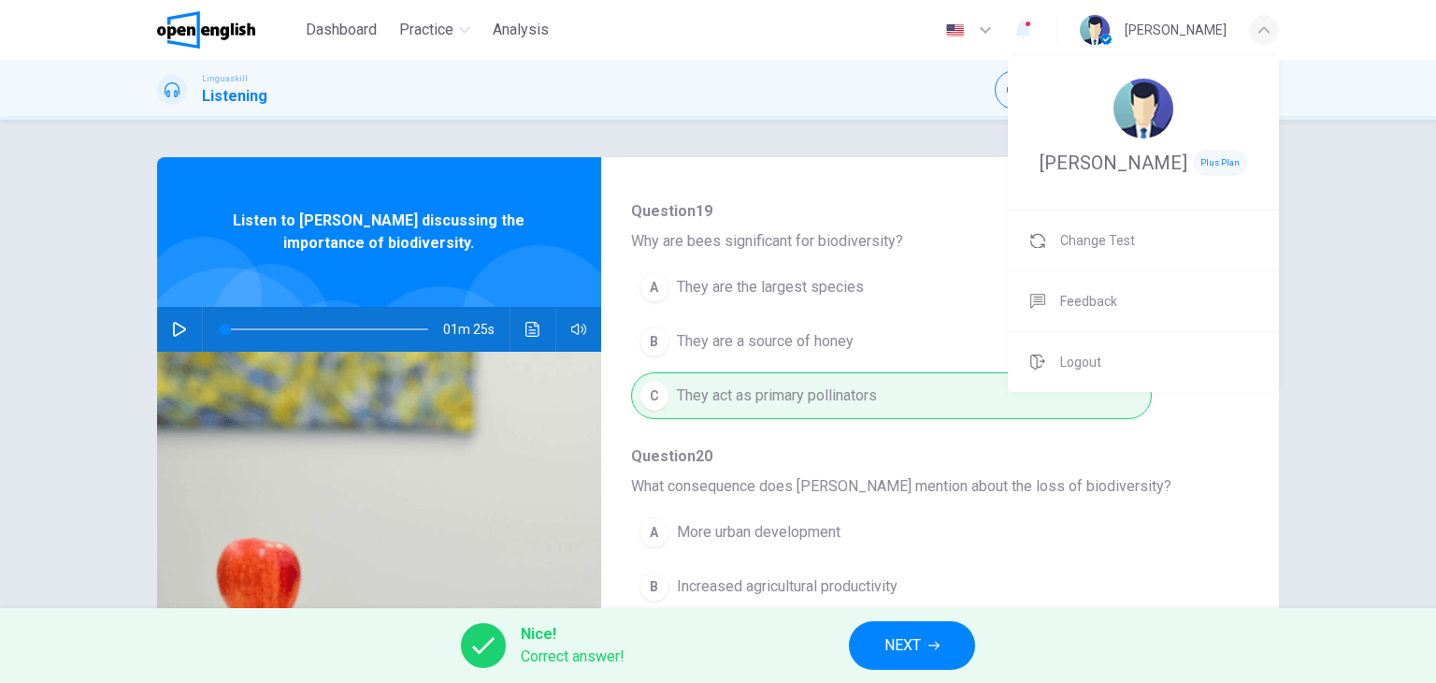
click at [868, 125] on div at bounding box center [718, 341] width 1436 height 683
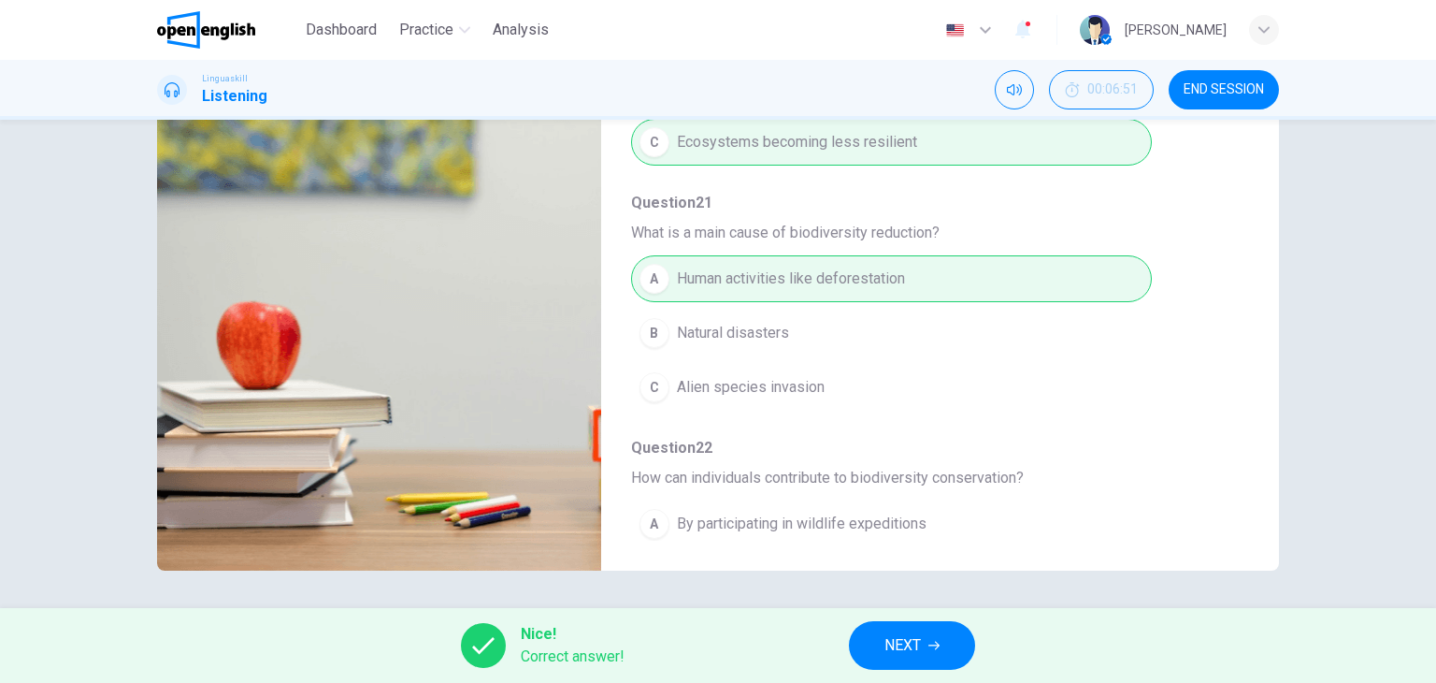
scroll to position [800, 0]
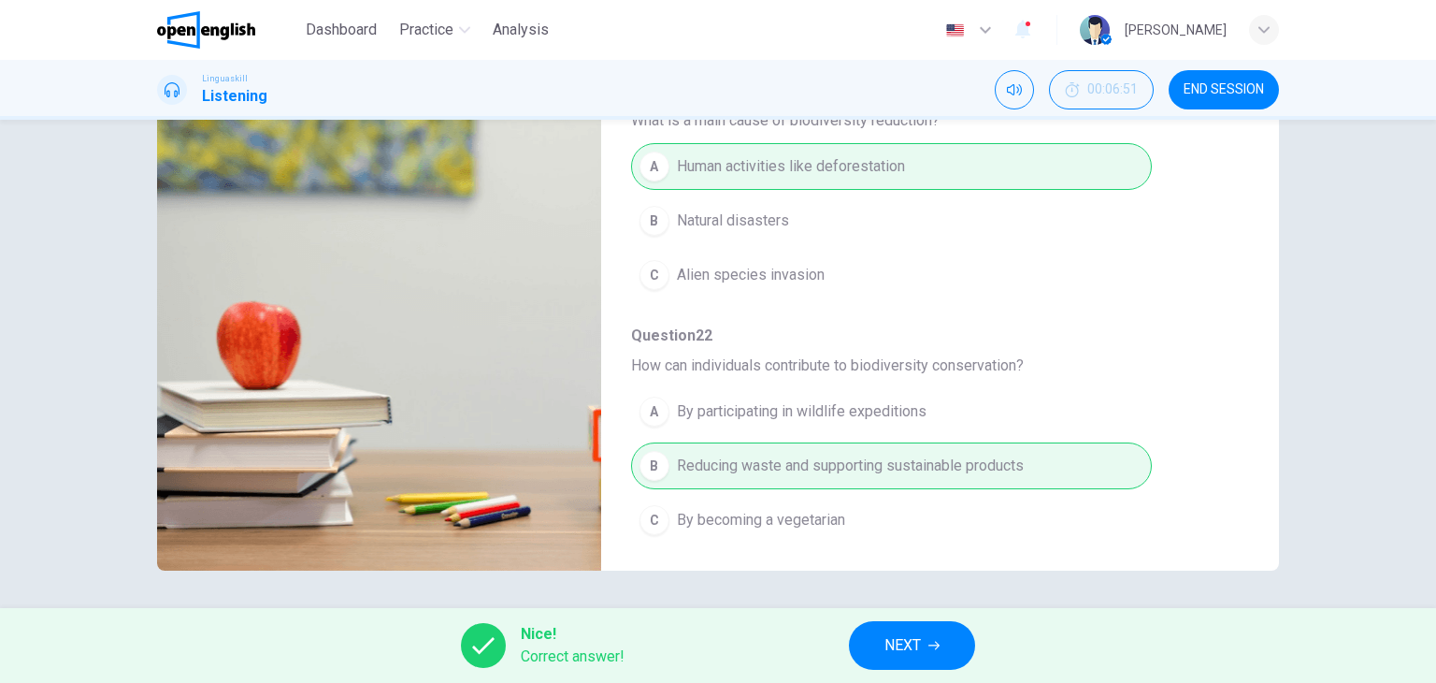
click at [541, 650] on span "Correct answer!" at bounding box center [573, 656] width 104 height 22
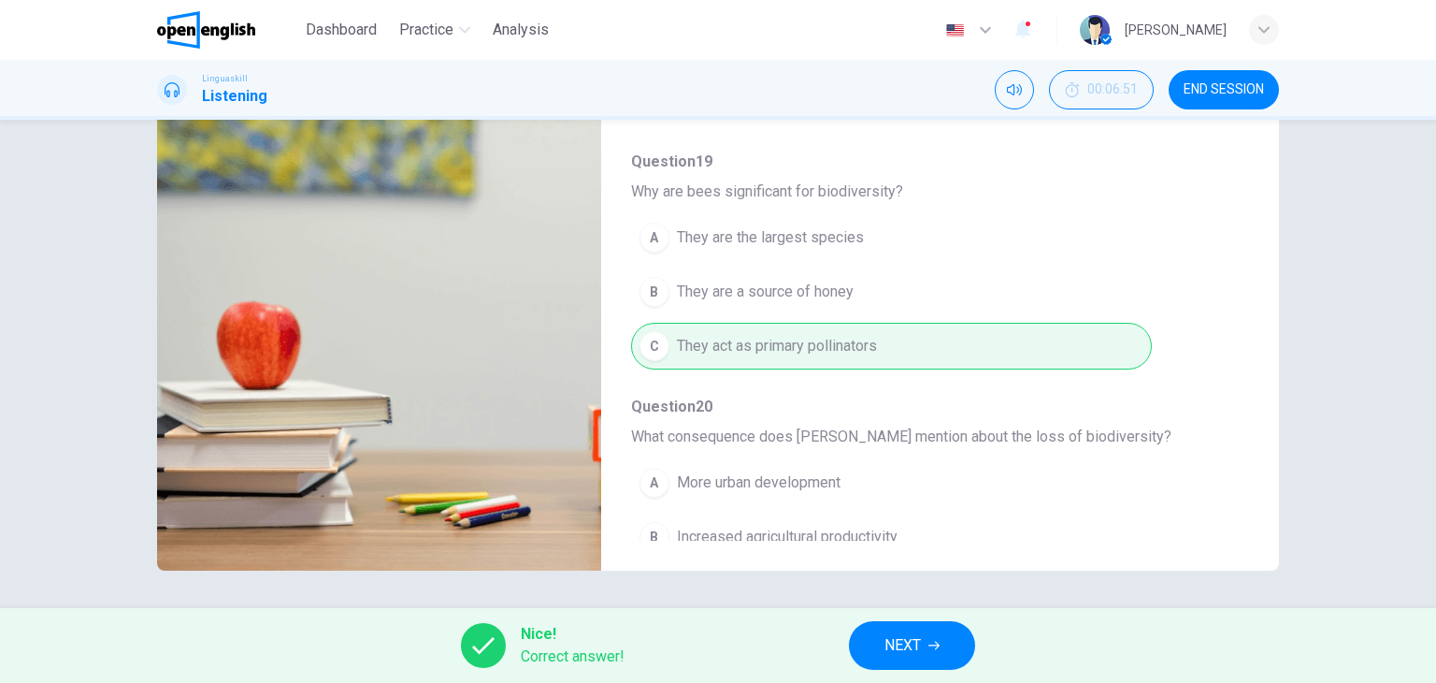
scroll to position [0, 0]
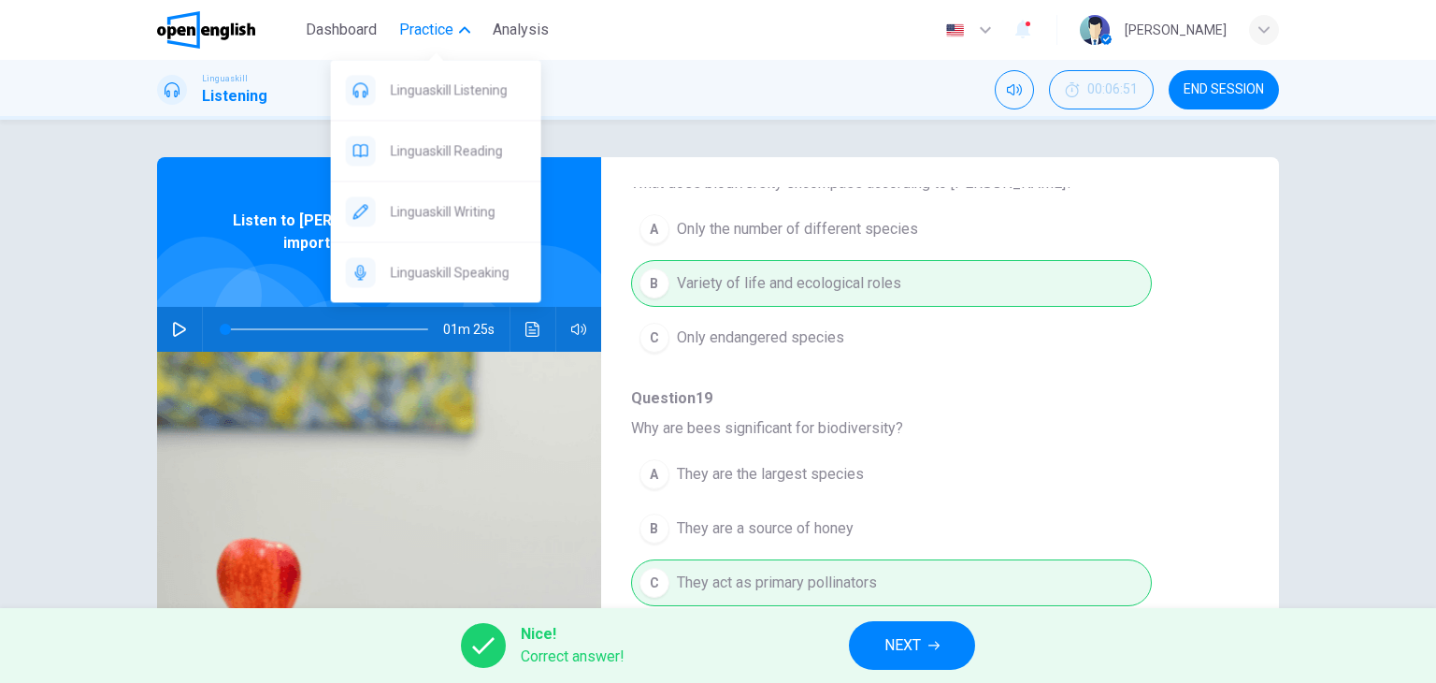
drag, startPoint x: 451, startPoint y: 163, endPoint x: 863, endPoint y: 151, distance: 412.6
click at [450, 165] on div "Linguaskill Reading" at bounding box center [436, 151] width 210 height 60
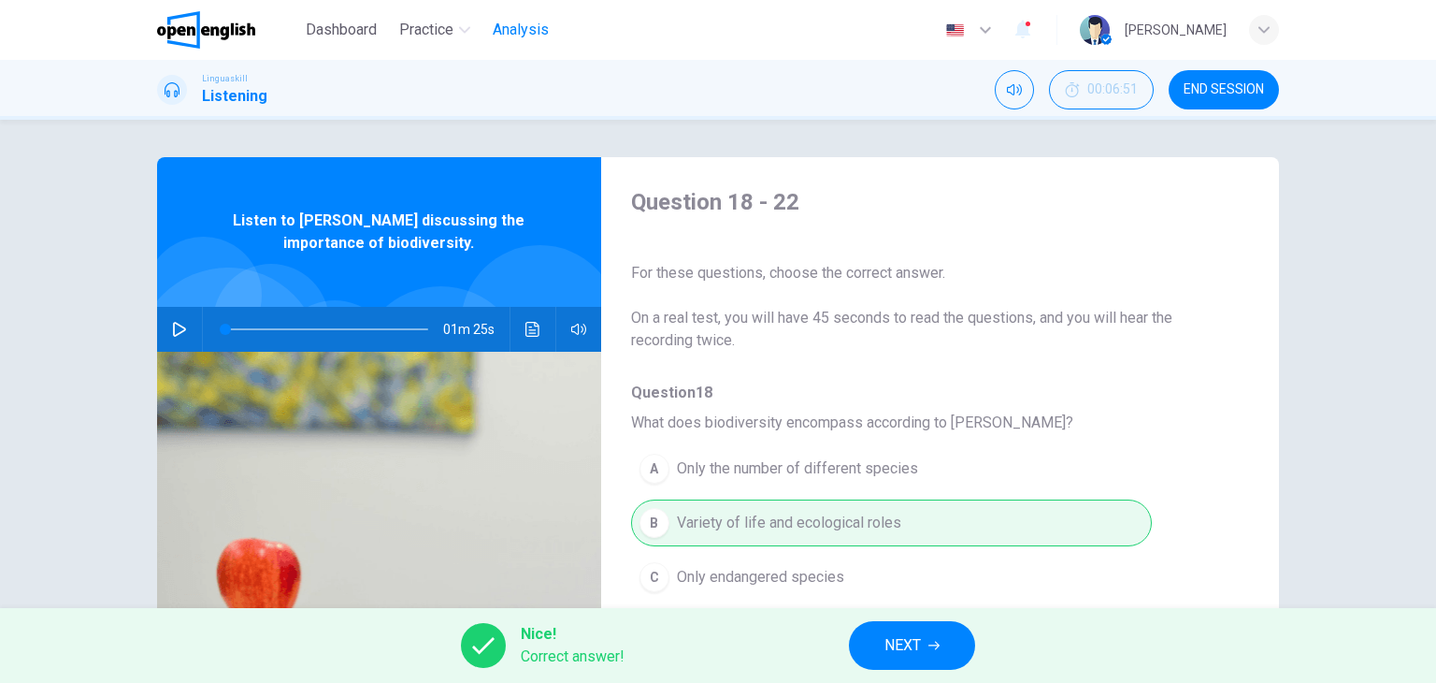
click at [498, 26] on span "Analysis" at bounding box center [521, 30] width 56 height 22
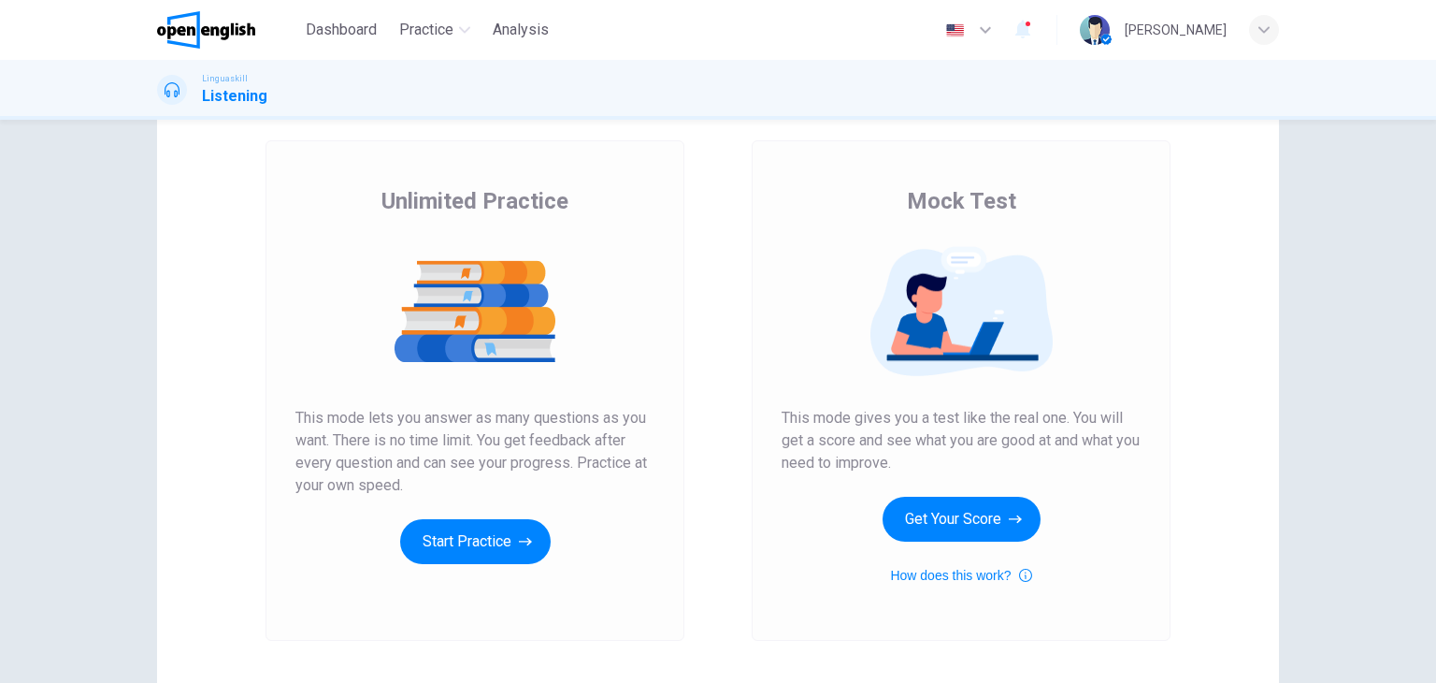
scroll to position [94, 0]
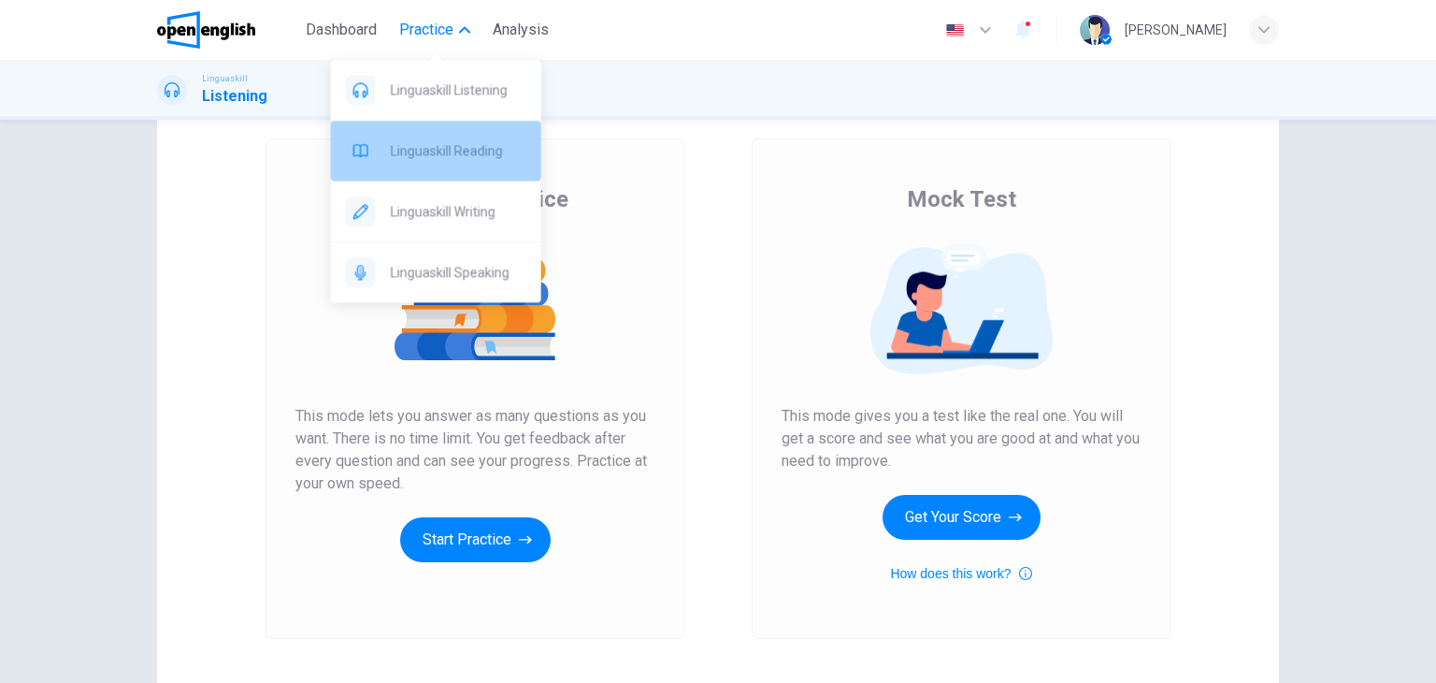
click at [464, 158] on span "Linguaskill Reading" at bounding box center [459, 150] width 136 height 22
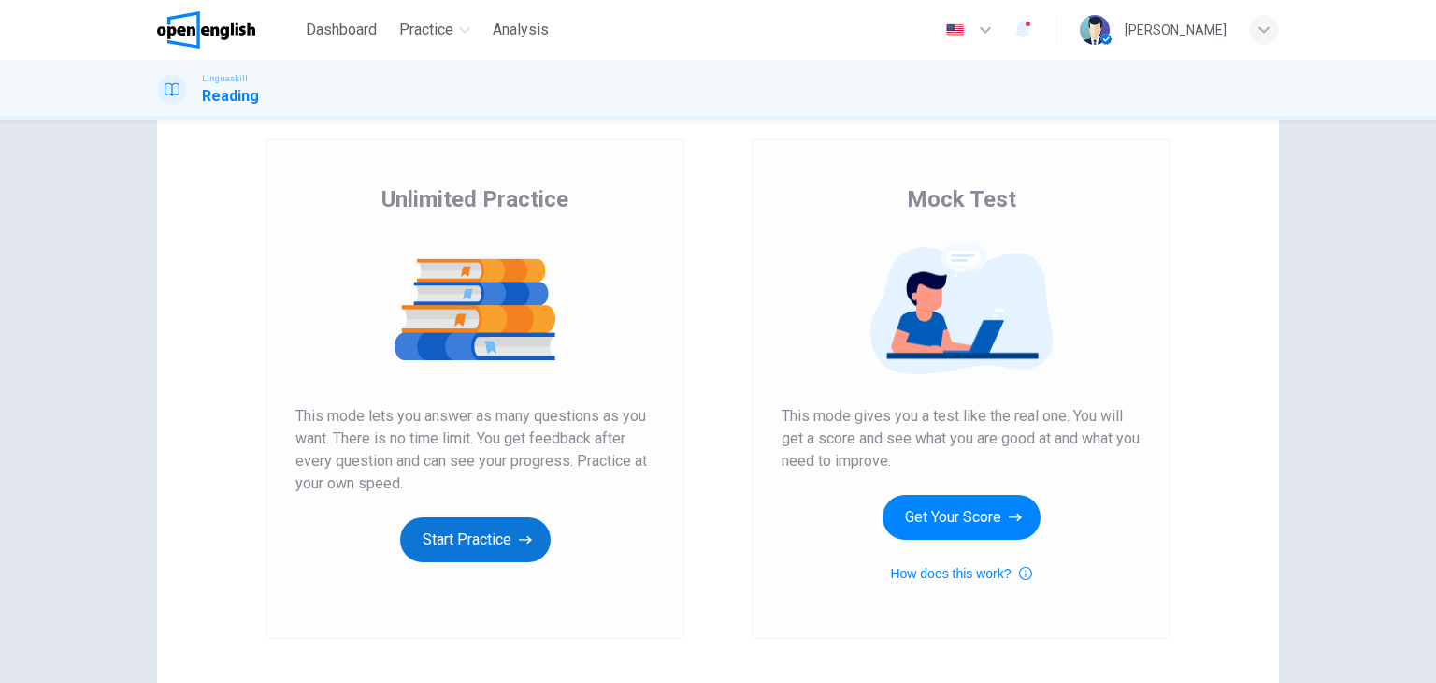
click at [479, 542] on button "Start Practice" at bounding box center [475, 539] width 151 height 45
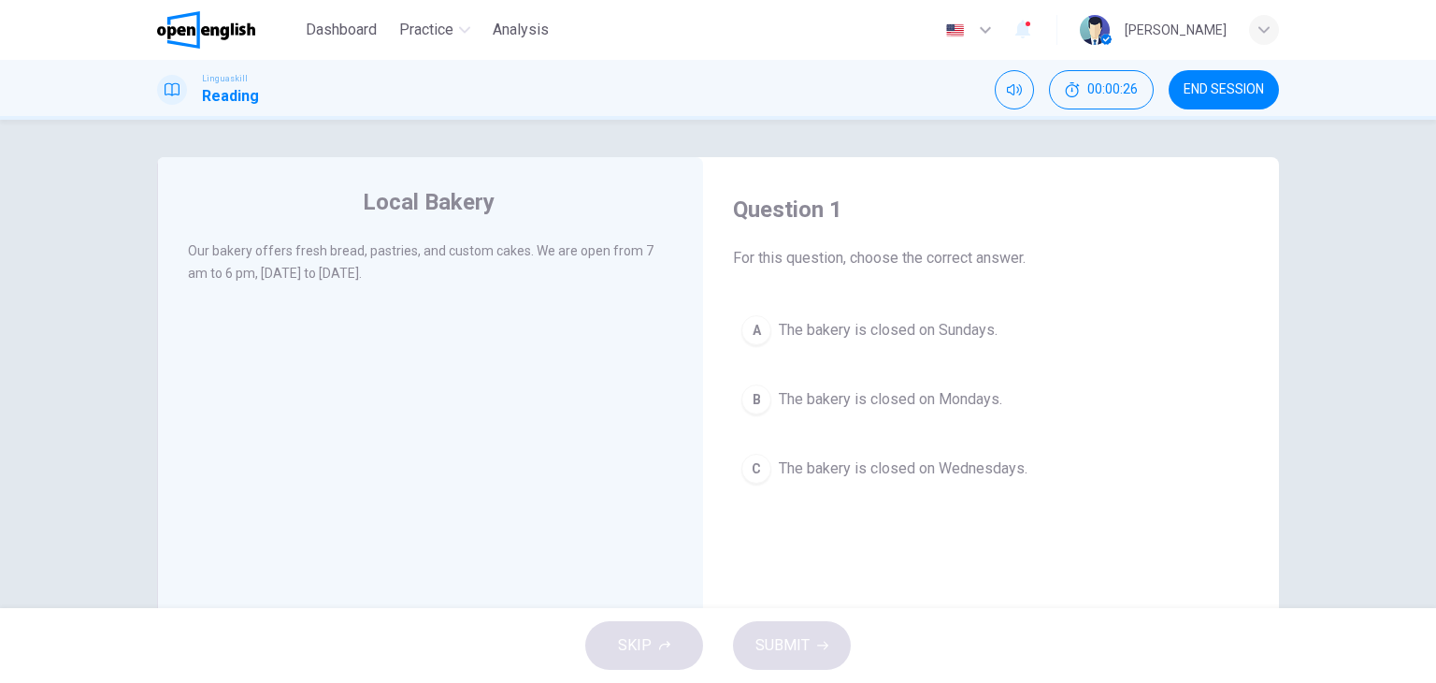
click at [843, 322] on span "The bakery is closed on Sundays." at bounding box center [888, 330] width 219 height 22
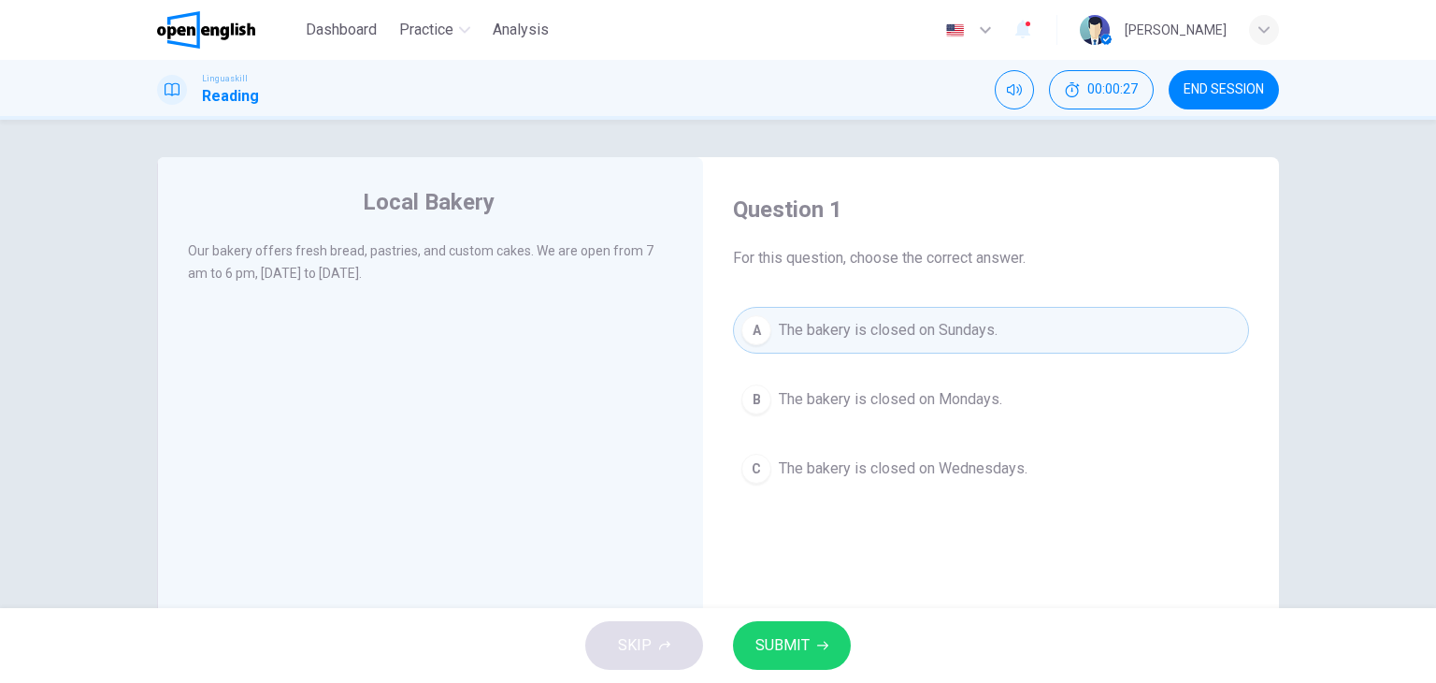
click at [786, 651] on span "SUBMIT" at bounding box center [783, 645] width 54 height 26
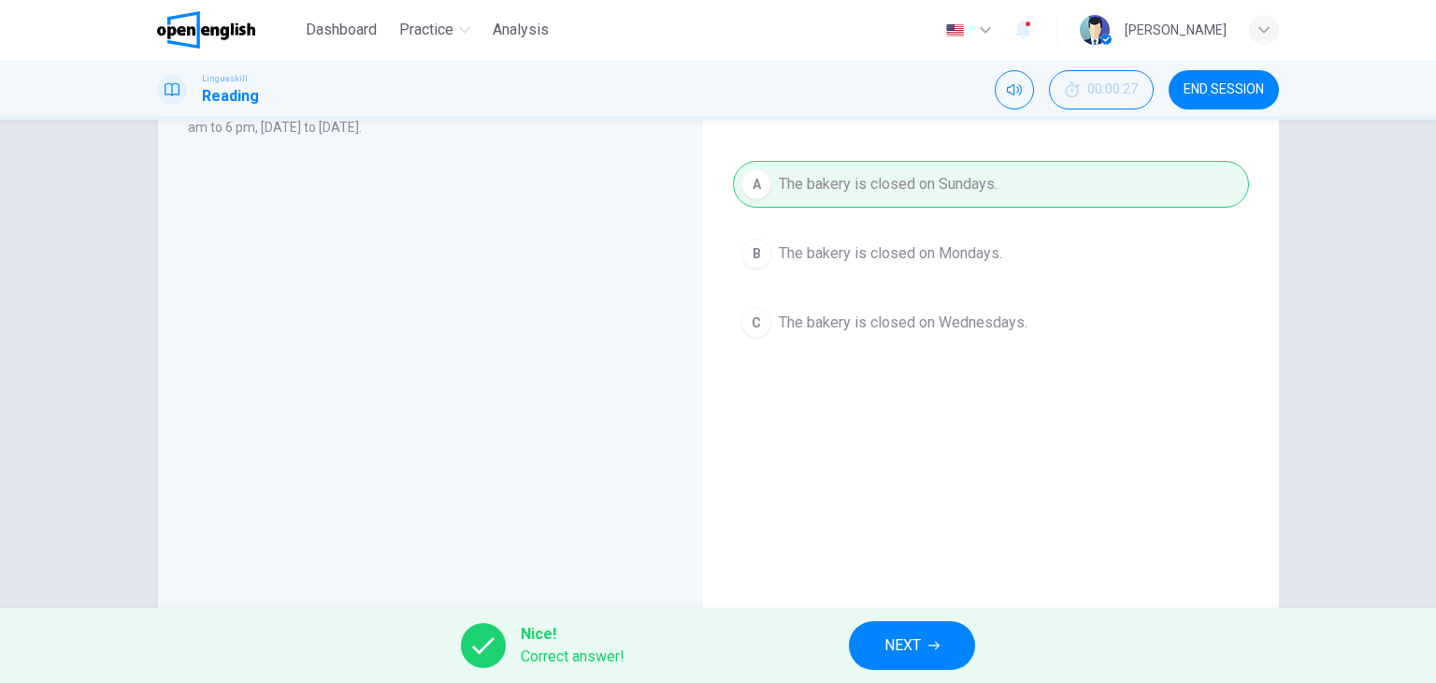
scroll to position [187, 0]
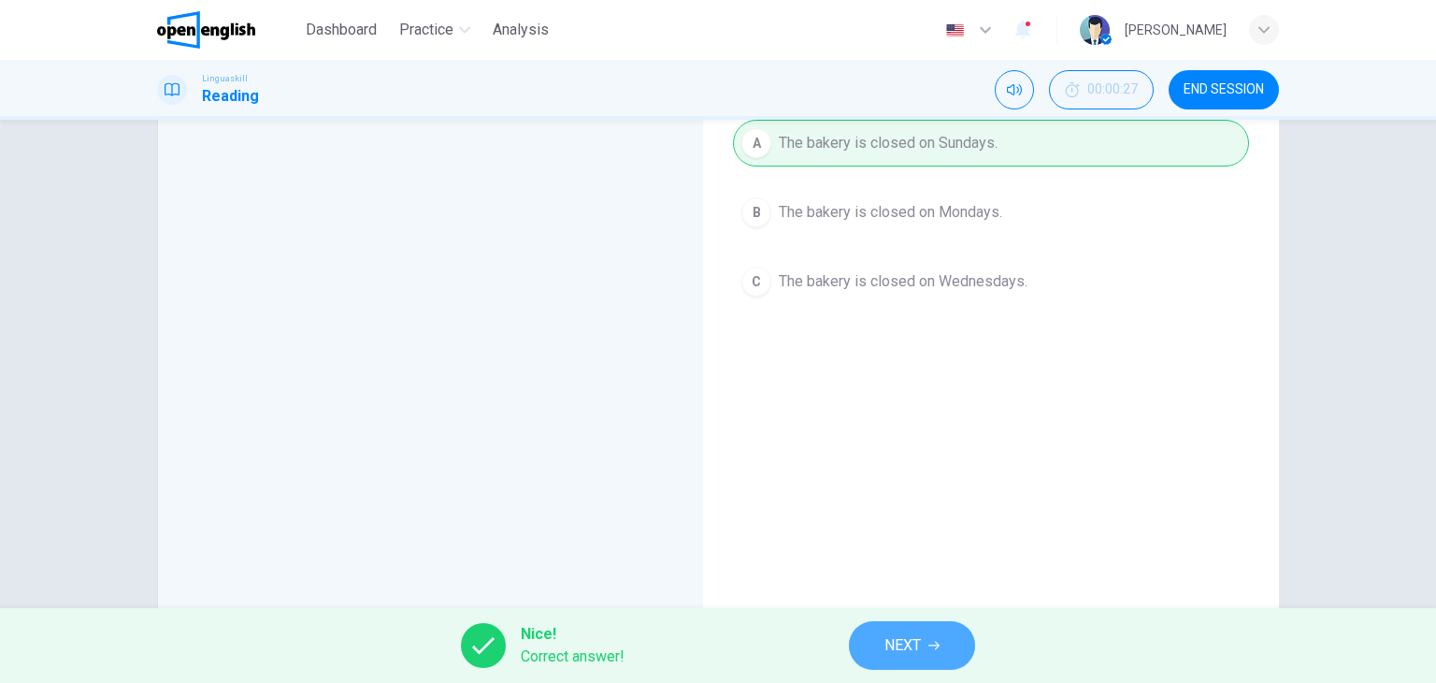
click at [901, 646] on span "NEXT" at bounding box center [903, 645] width 36 height 26
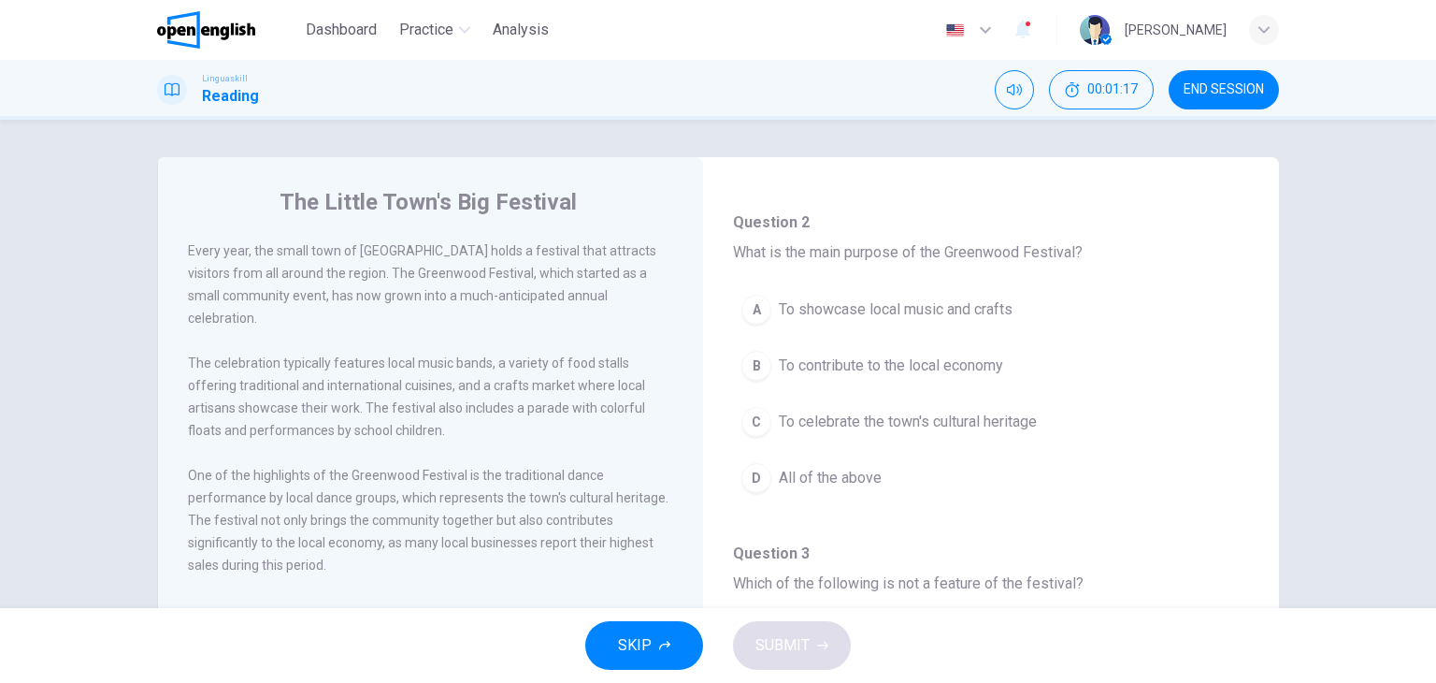
scroll to position [94, 0]
click at [805, 483] on span "All of the above" at bounding box center [830, 480] width 103 height 22
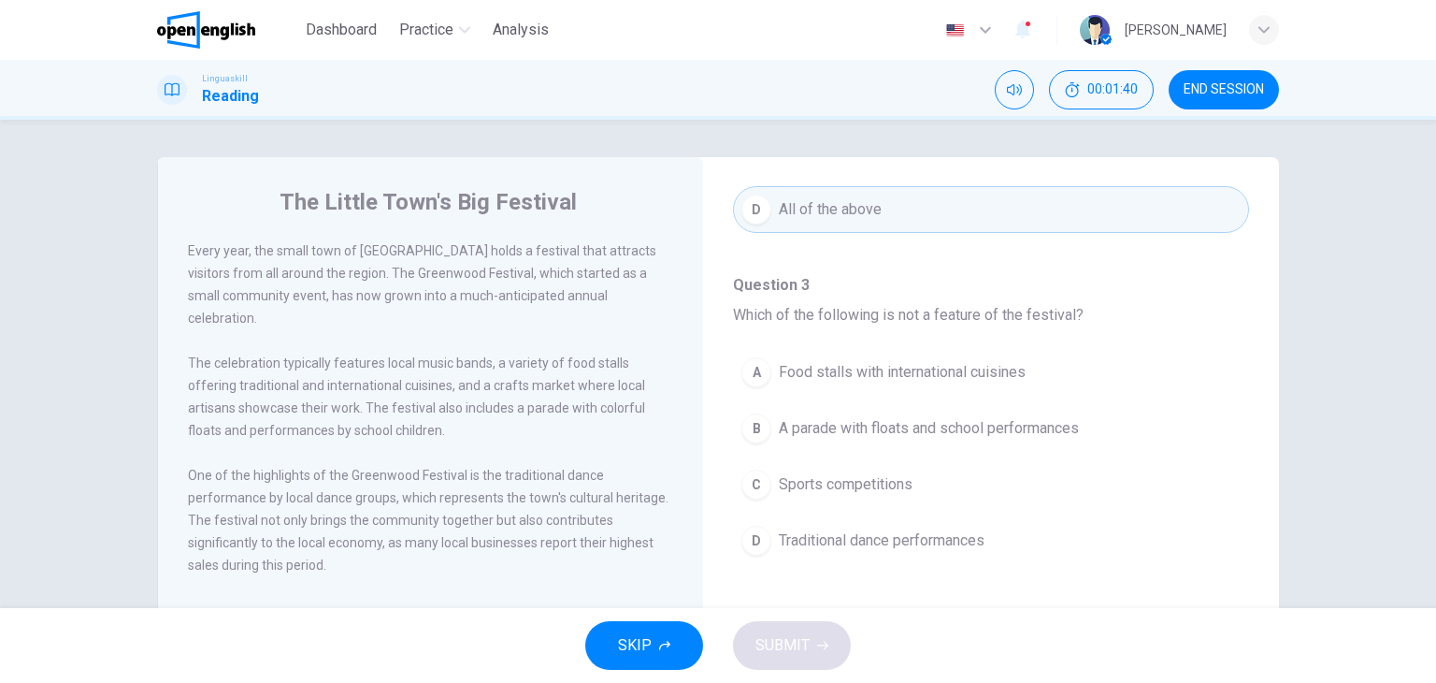
scroll to position [374, 0]
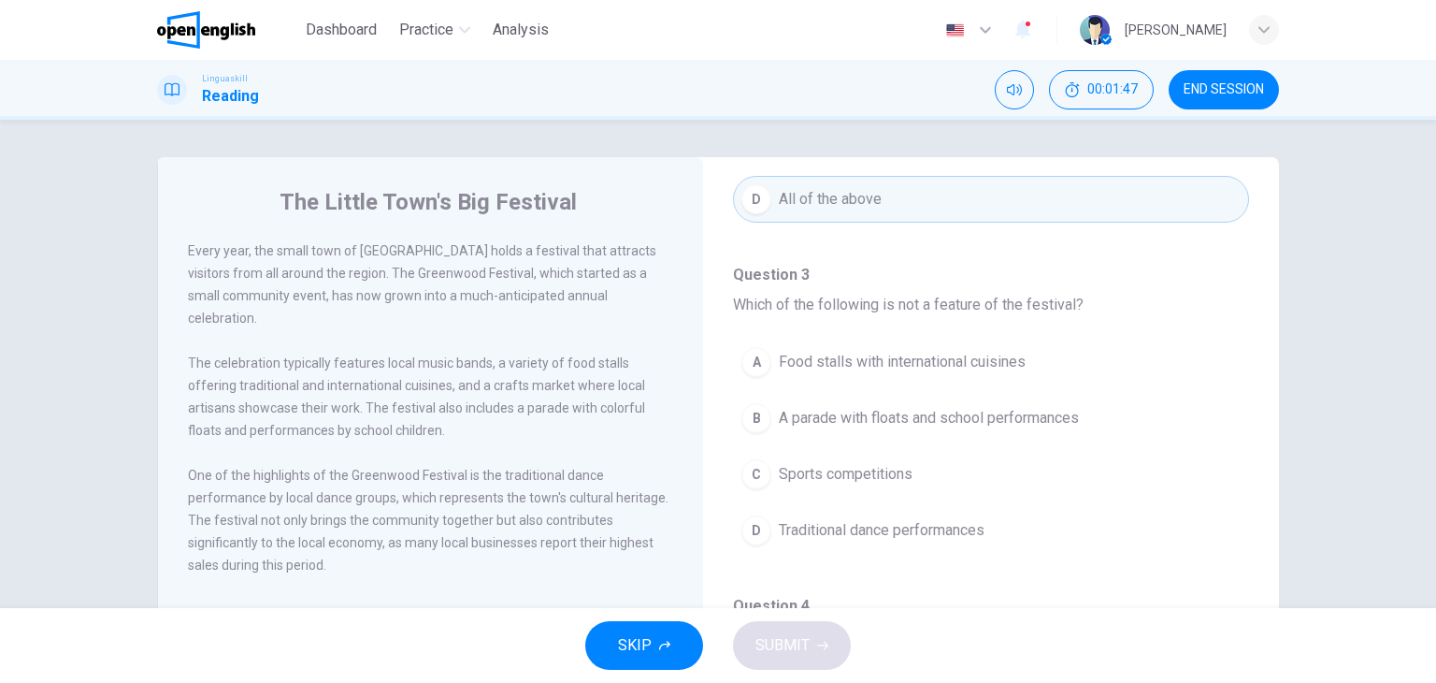
click at [849, 463] on span "Sports competitions" at bounding box center [846, 474] width 134 height 22
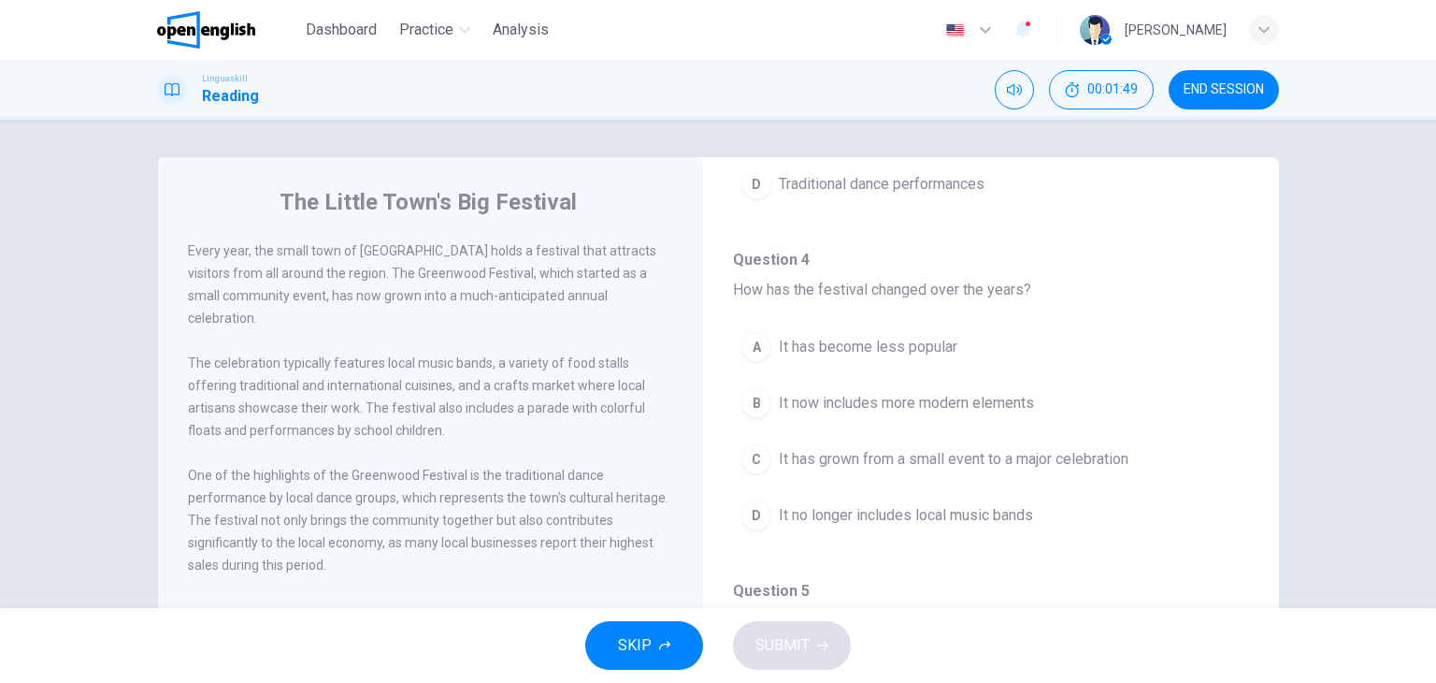
scroll to position [748, 0]
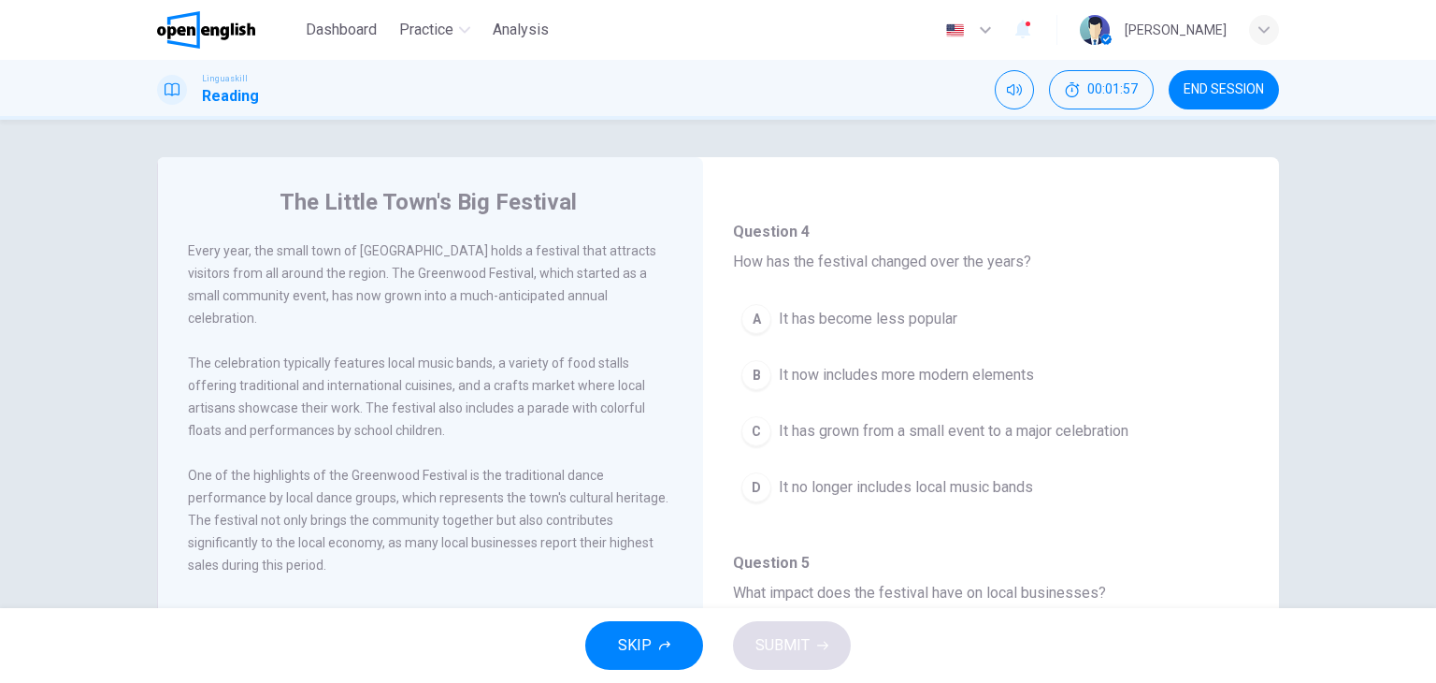
click at [926, 420] on span "It has grown from a small event to a major celebration" at bounding box center [954, 431] width 350 height 22
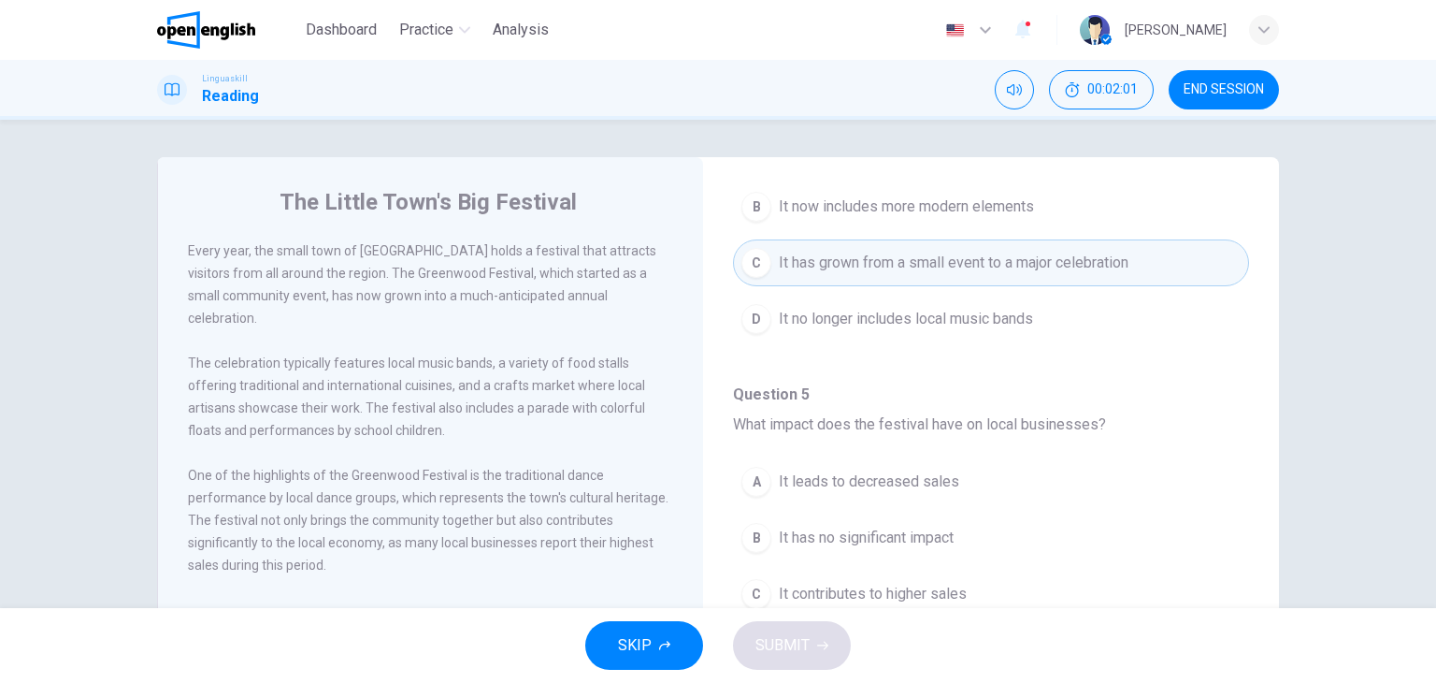
scroll to position [1029, 0]
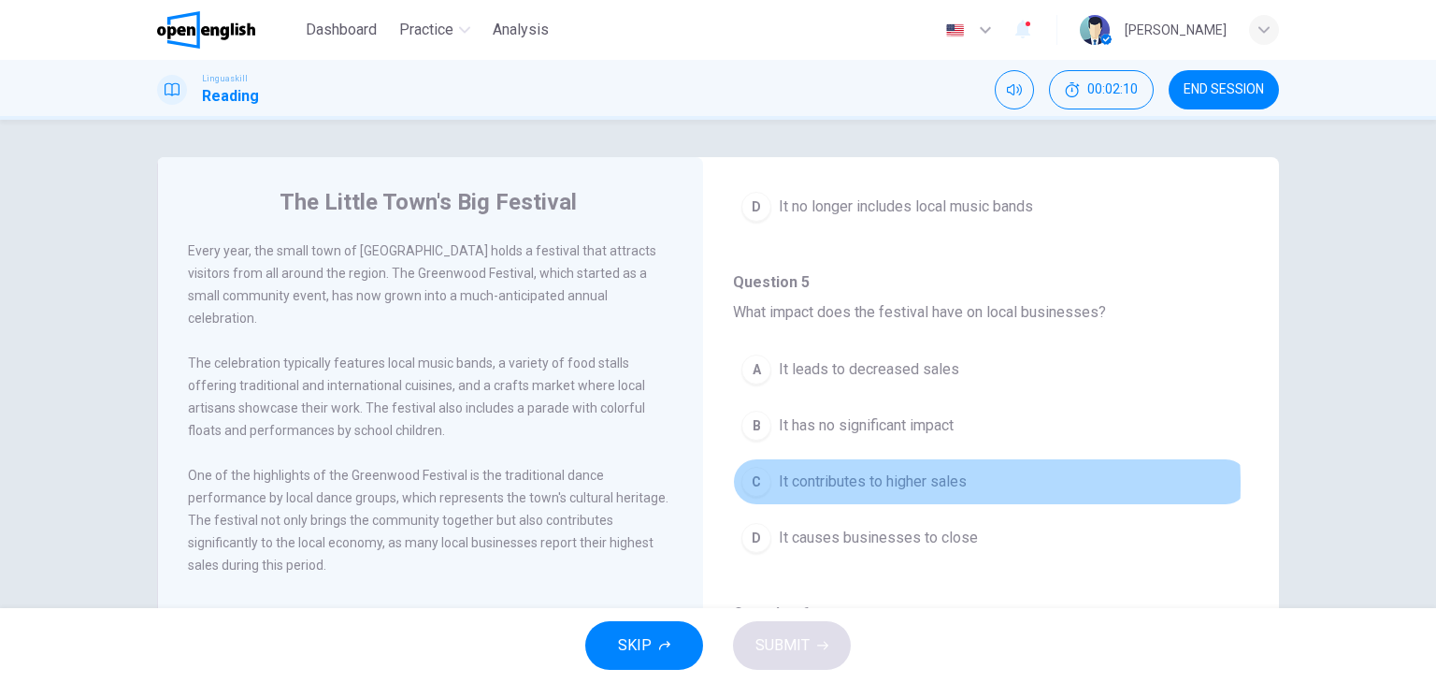
click at [822, 479] on span "It contributes to higher sales" at bounding box center [873, 481] width 188 height 22
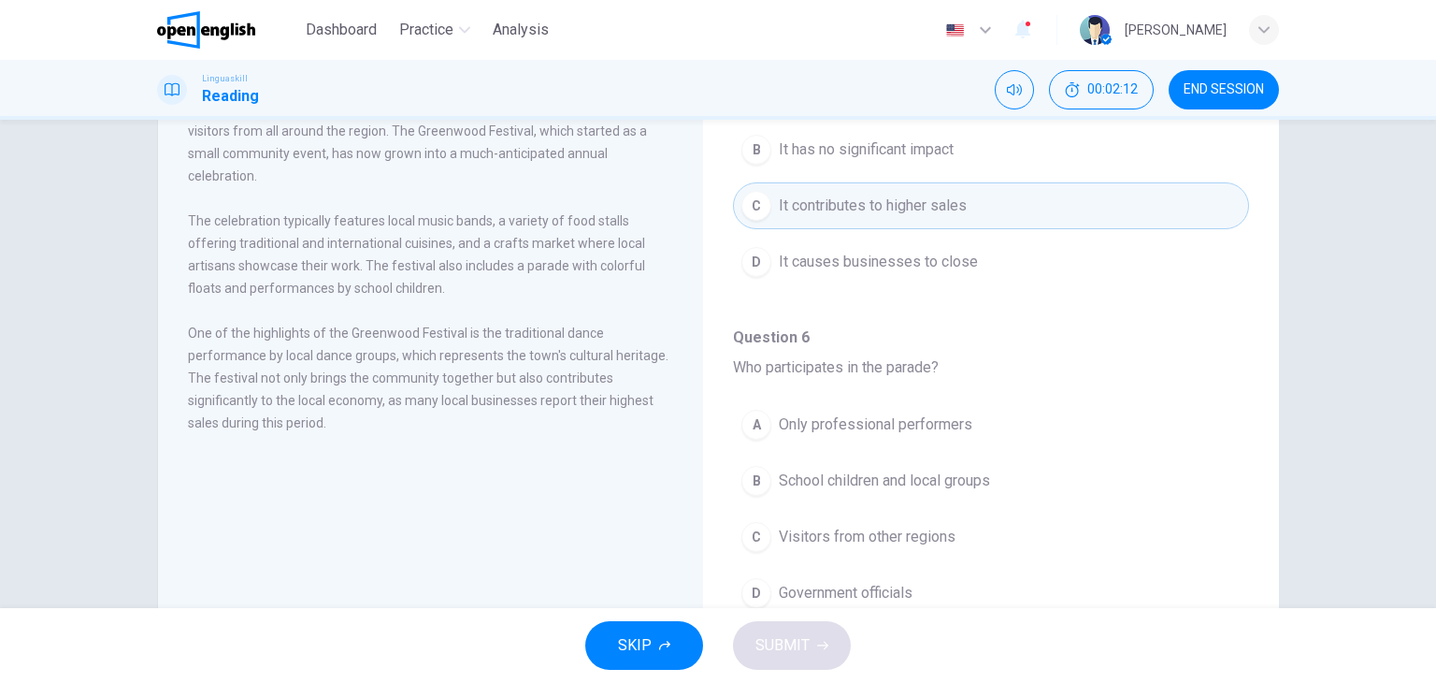
scroll to position [187, 0]
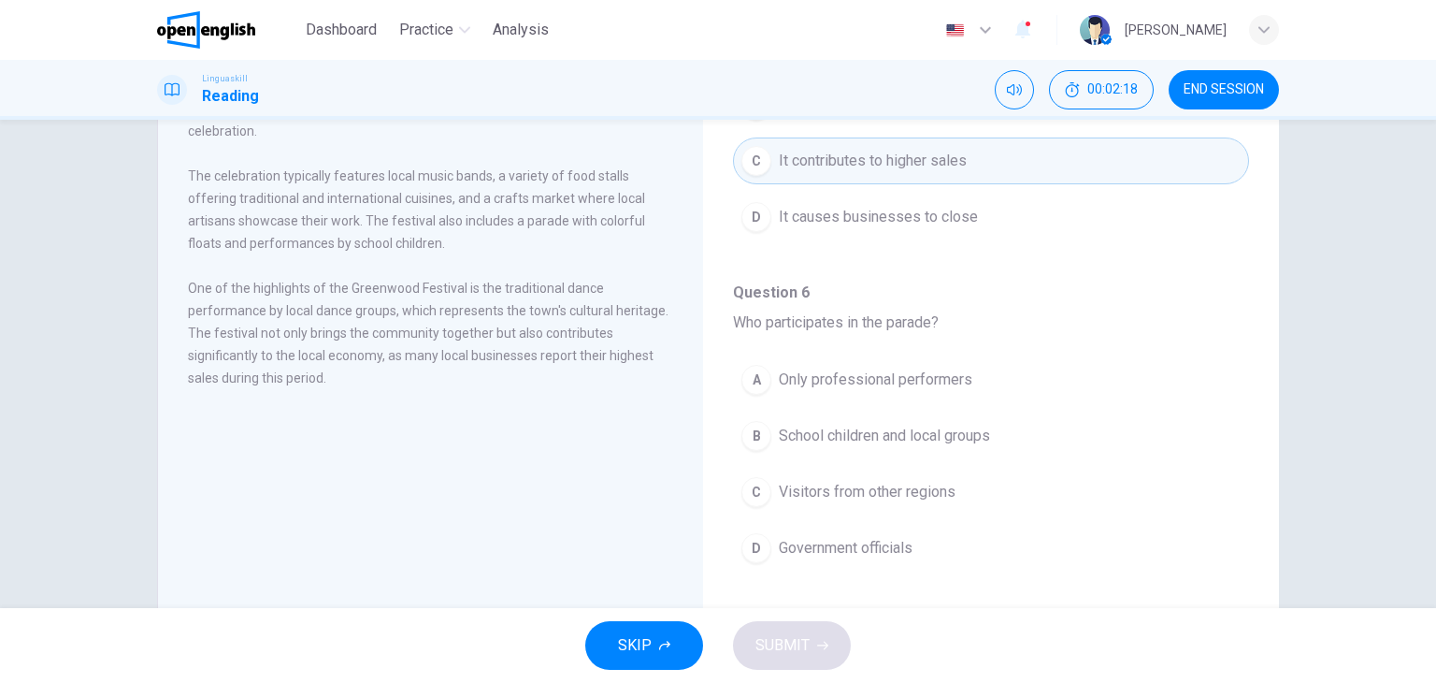
click at [843, 425] on span "School children and local groups" at bounding box center [884, 436] width 211 height 22
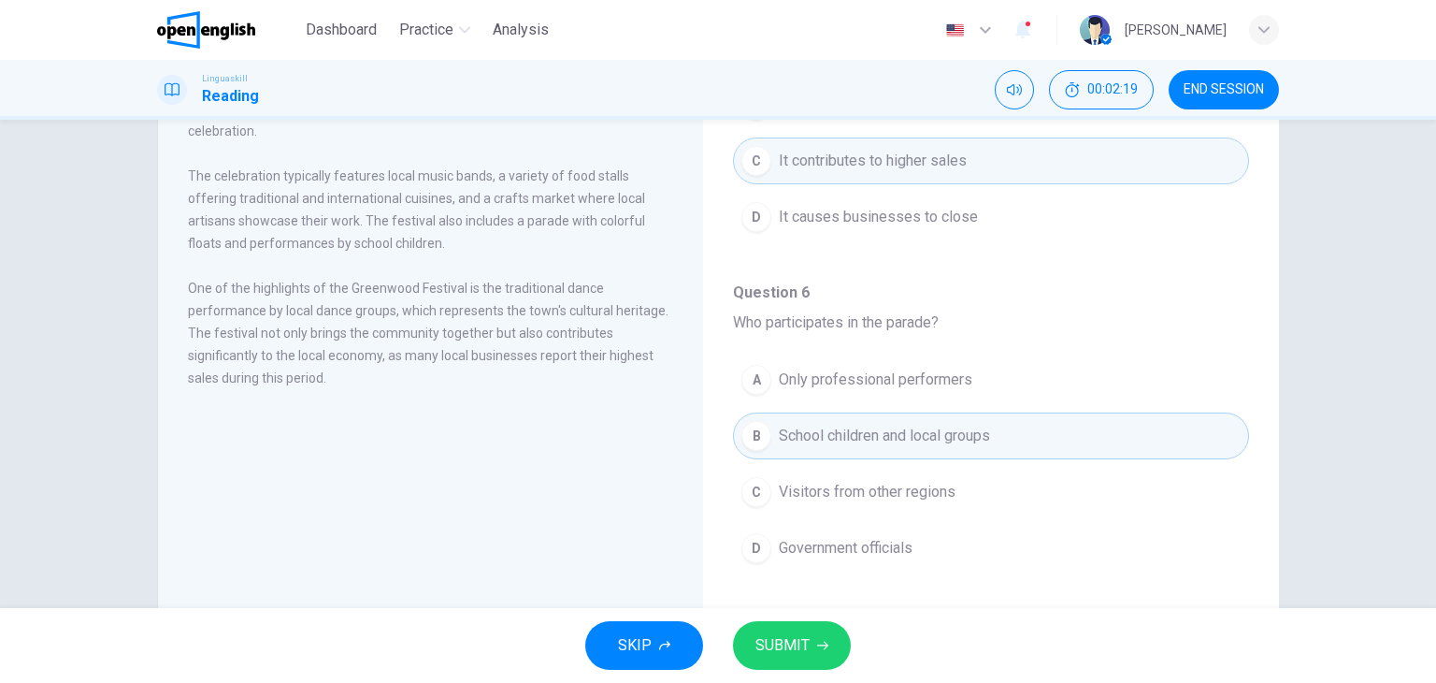
scroll to position [237, 0]
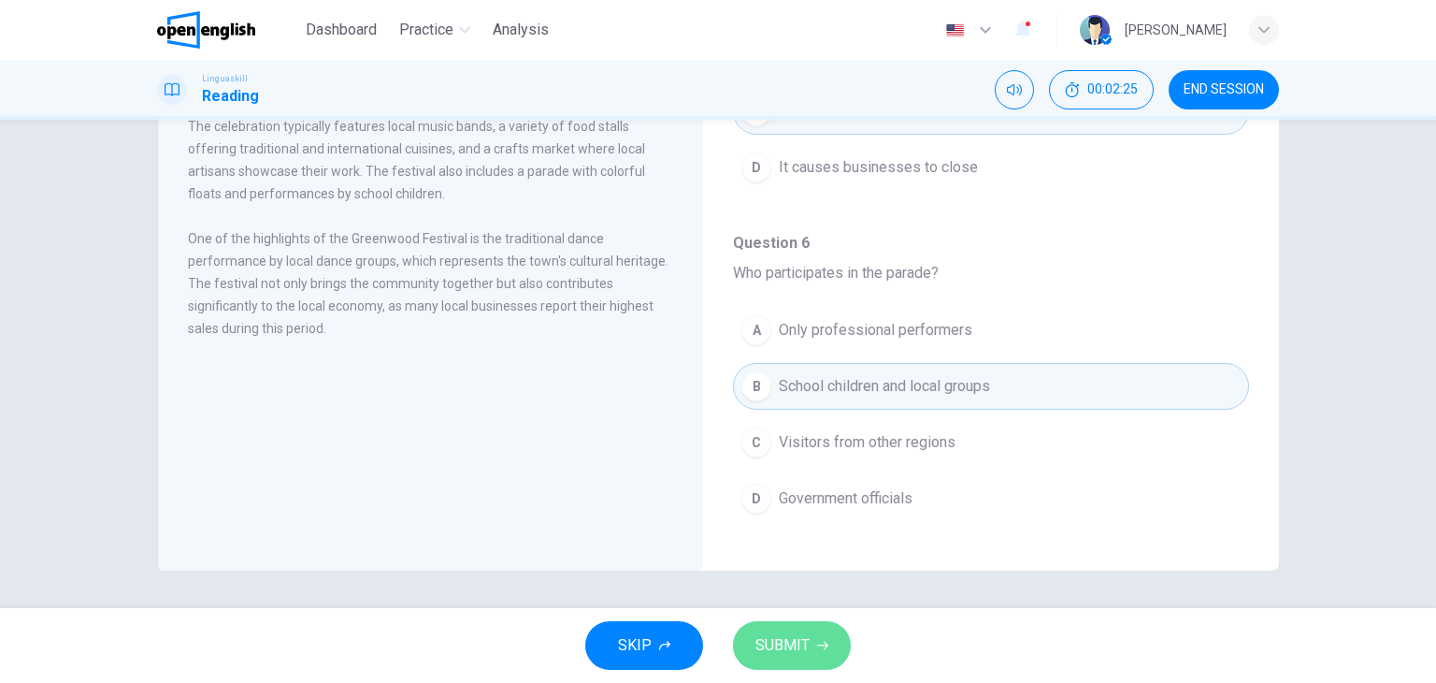
click at [788, 642] on span "SUBMIT" at bounding box center [783, 645] width 54 height 26
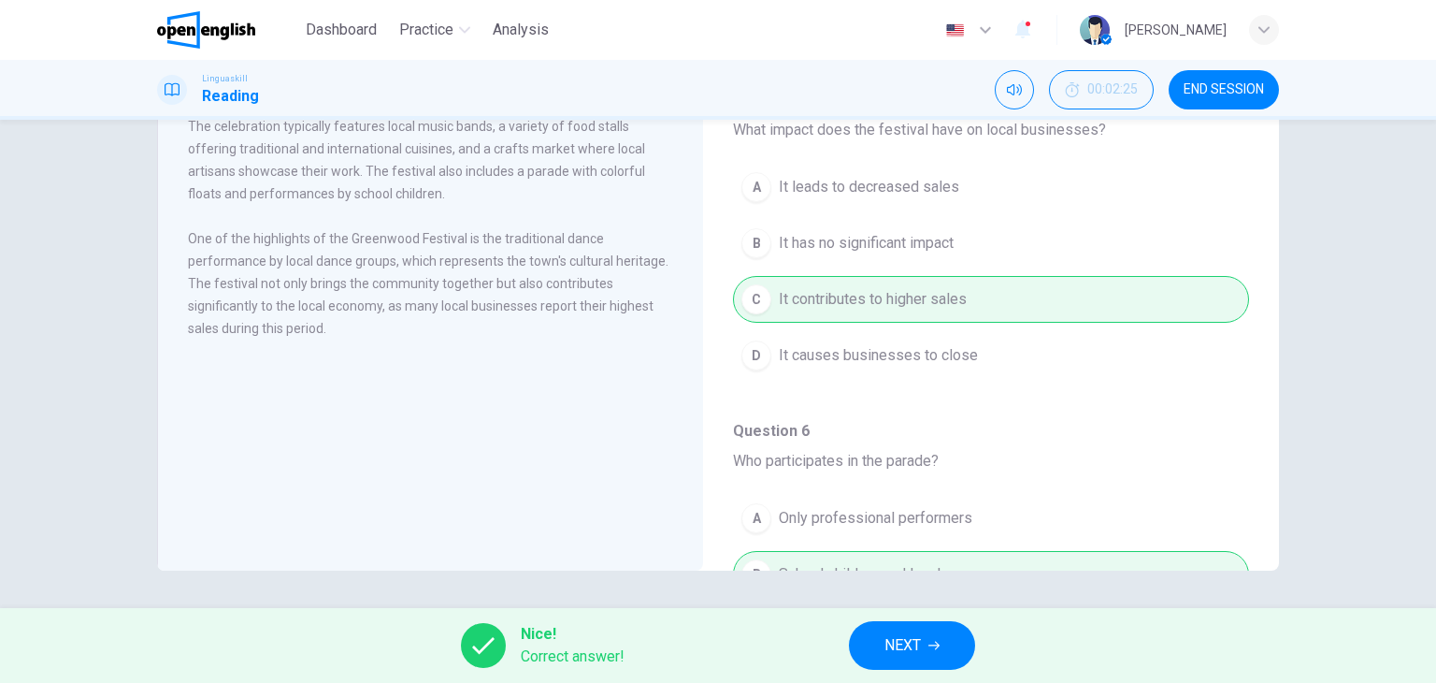
scroll to position [975, 0]
click at [896, 653] on span "NEXT" at bounding box center [903, 645] width 36 height 26
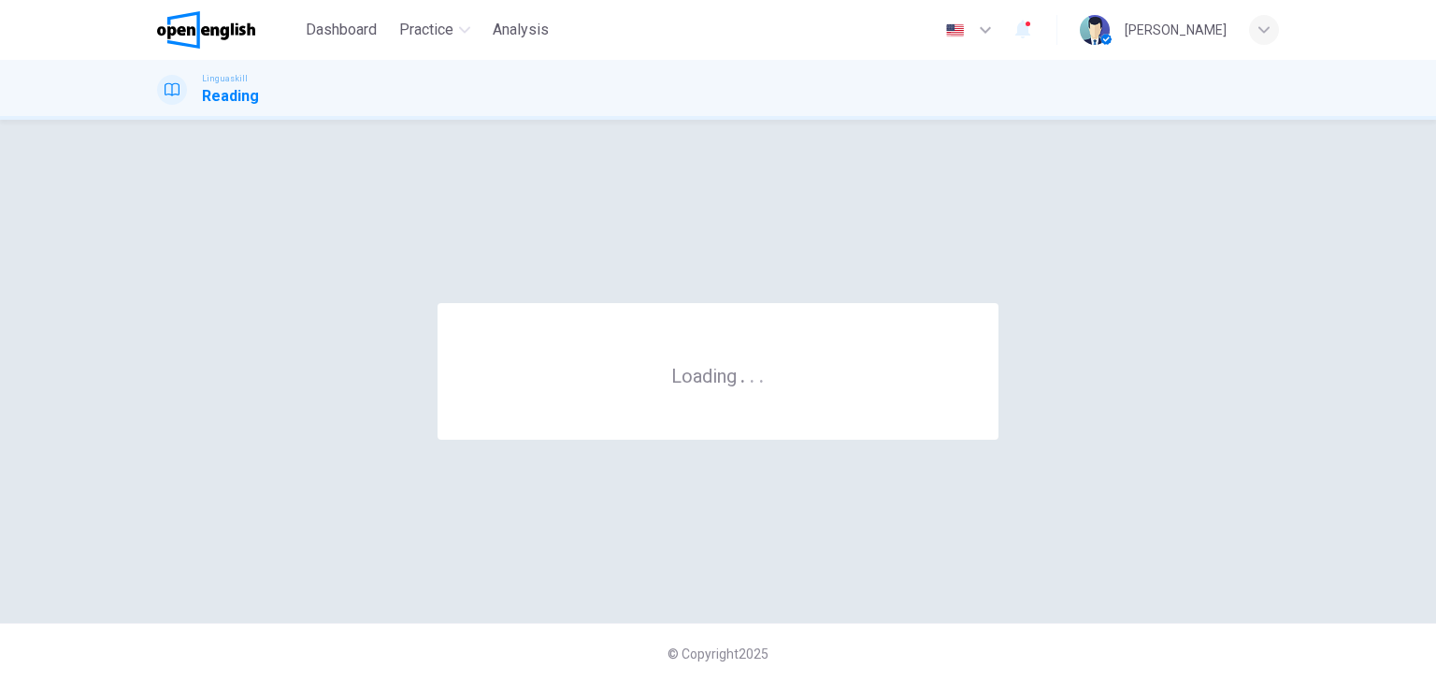
scroll to position [0, 0]
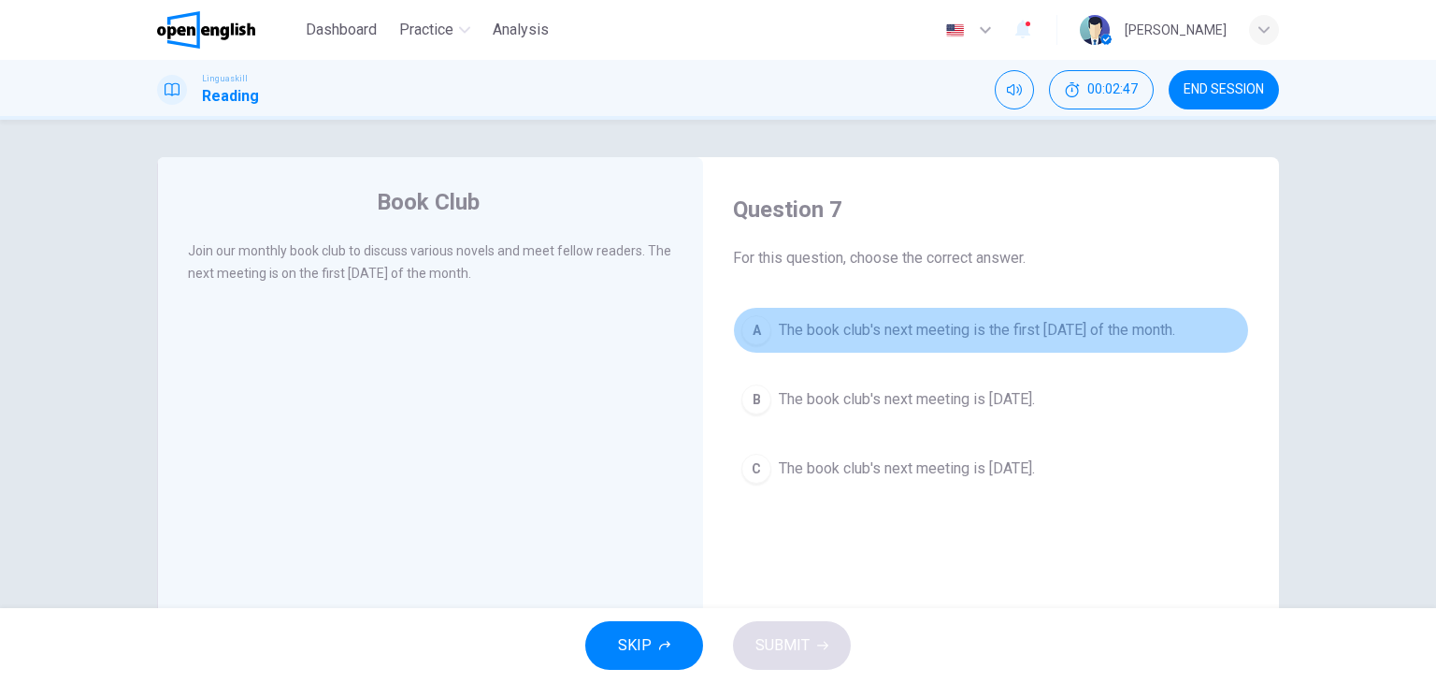
click at [779, 321] on span "The book club's next meeting is the first [DATE] of the month." at bounding box center [977, 330] width 397 height 22
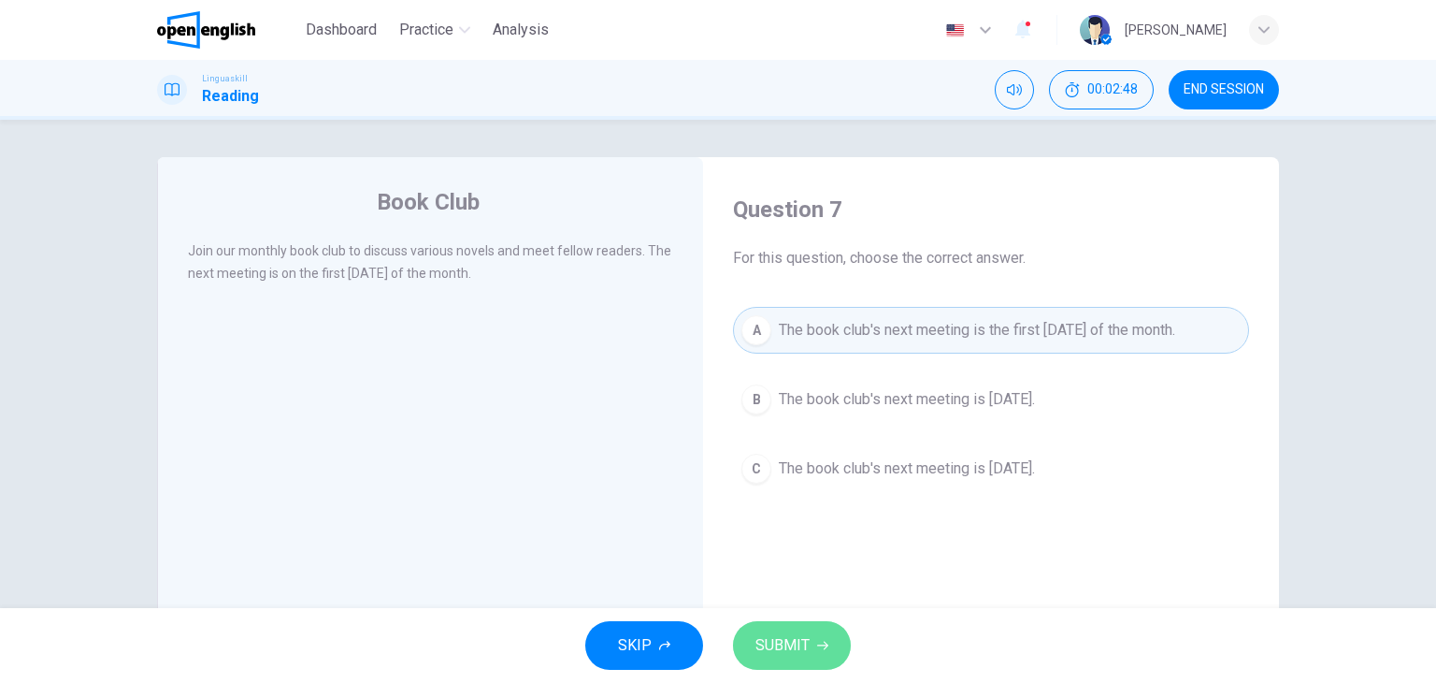
click at [786, 644] on span "SUBMIT" at bounding box center [783, 645] width 54 height 26
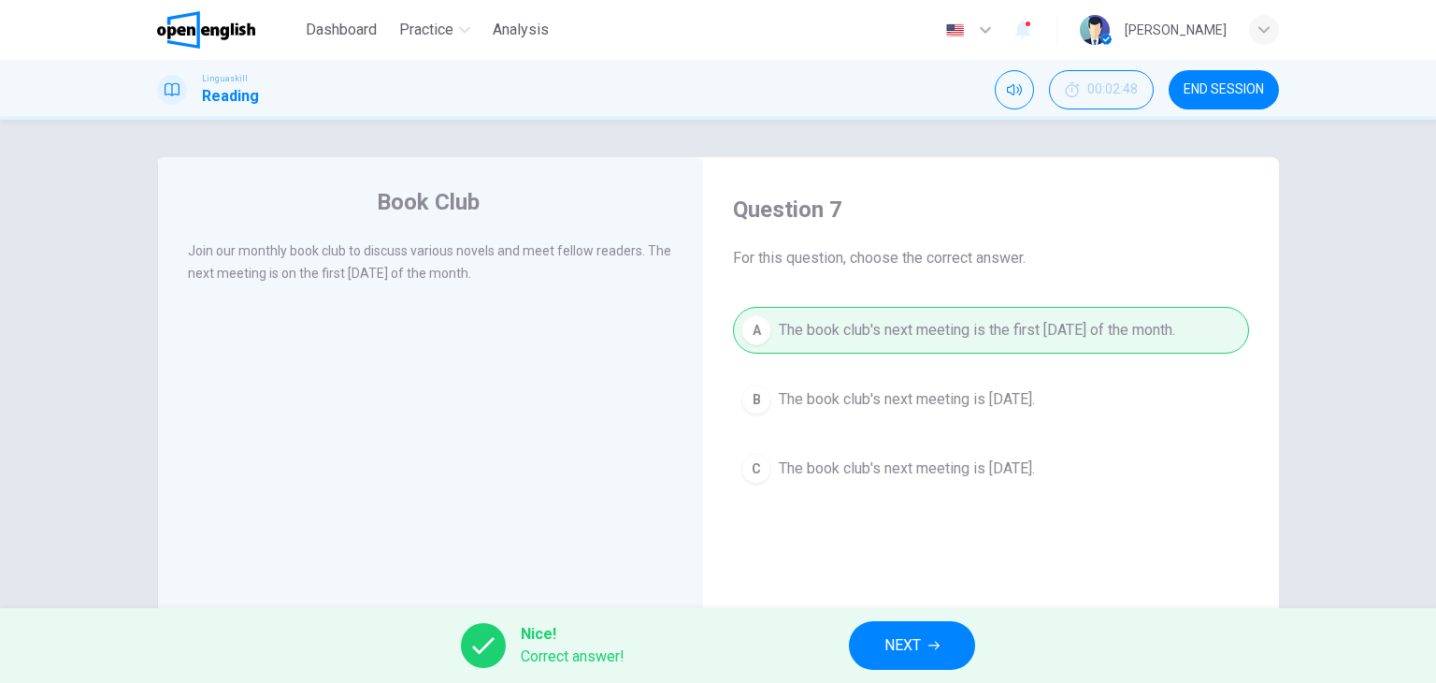
click at [887, 642] on span "NEXT" at bounding box center [903, 645] width 36 height 26
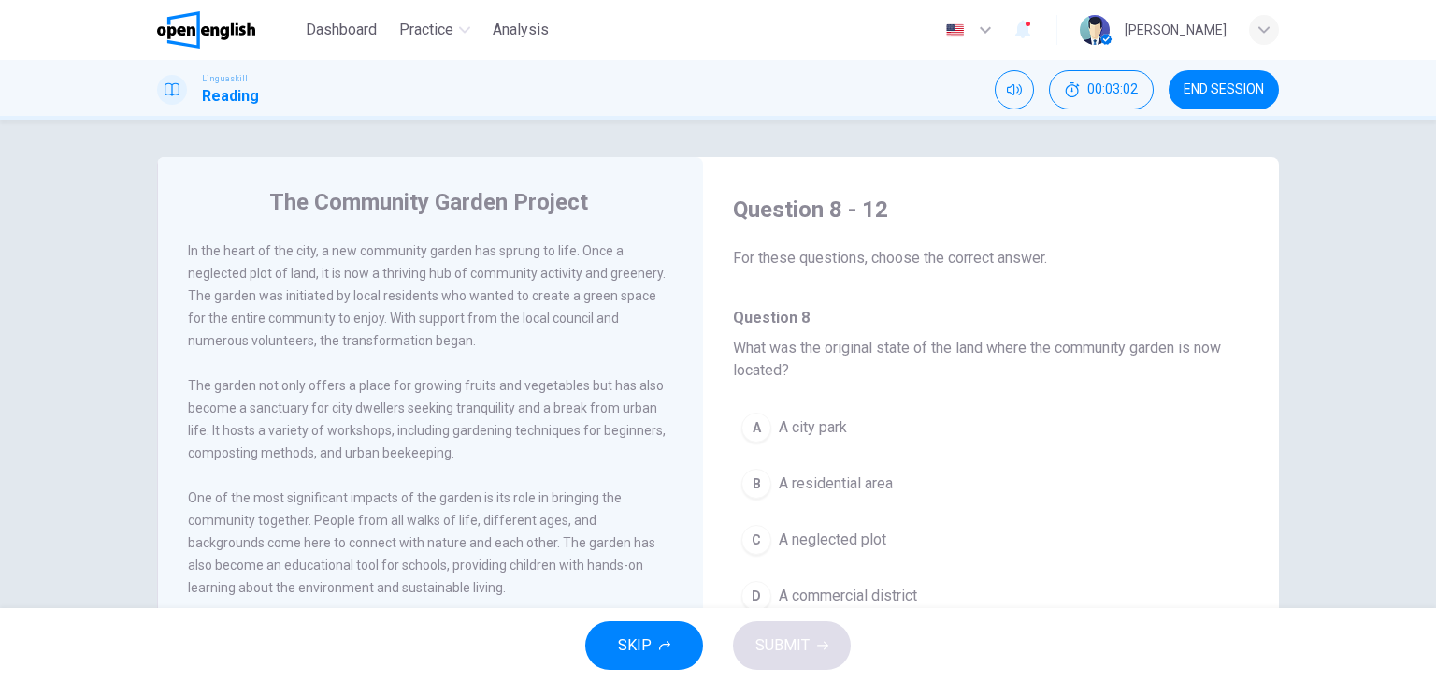
drag, startPoint x: 471, startPoint y: 329, endPoint x: 435, endPoint y: 281, distance: 60.0
click at [435, 281] on div "In the heart of the city, a new community garden has sprung to life. Once a neg…" at bounding box center [431, 295] width 486 height 112
drag, startPoint x: 436, startPoint y: 289, endPoint x: 413, endPoint y: 328, distance: 45.2
click at [413, 328] on div "In the heart of the city, a new community garden has sprung to life. Once a neg…" at bounding box center [431, 295] width 486 height 112
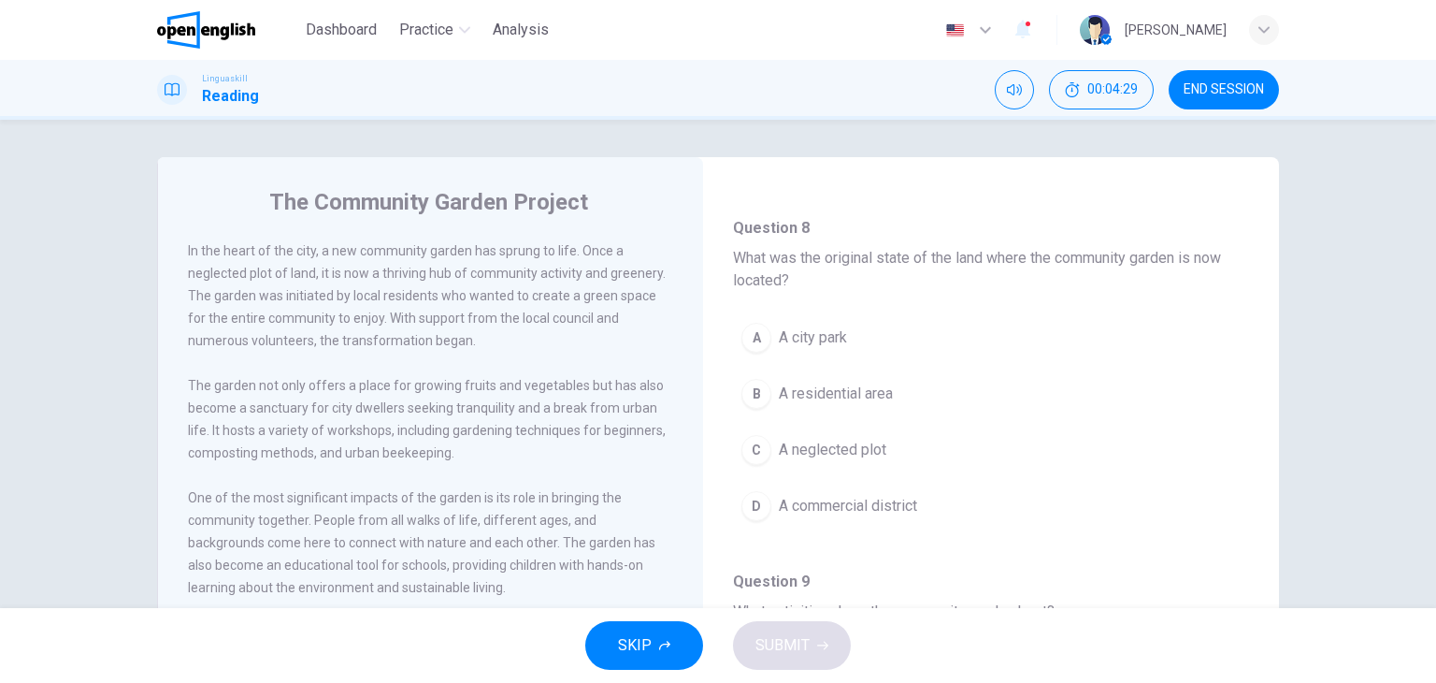
scroll to position [94, 0]
click at [829, 338] on span "A city park" at bounding box center [813, 334] width 68 height 22
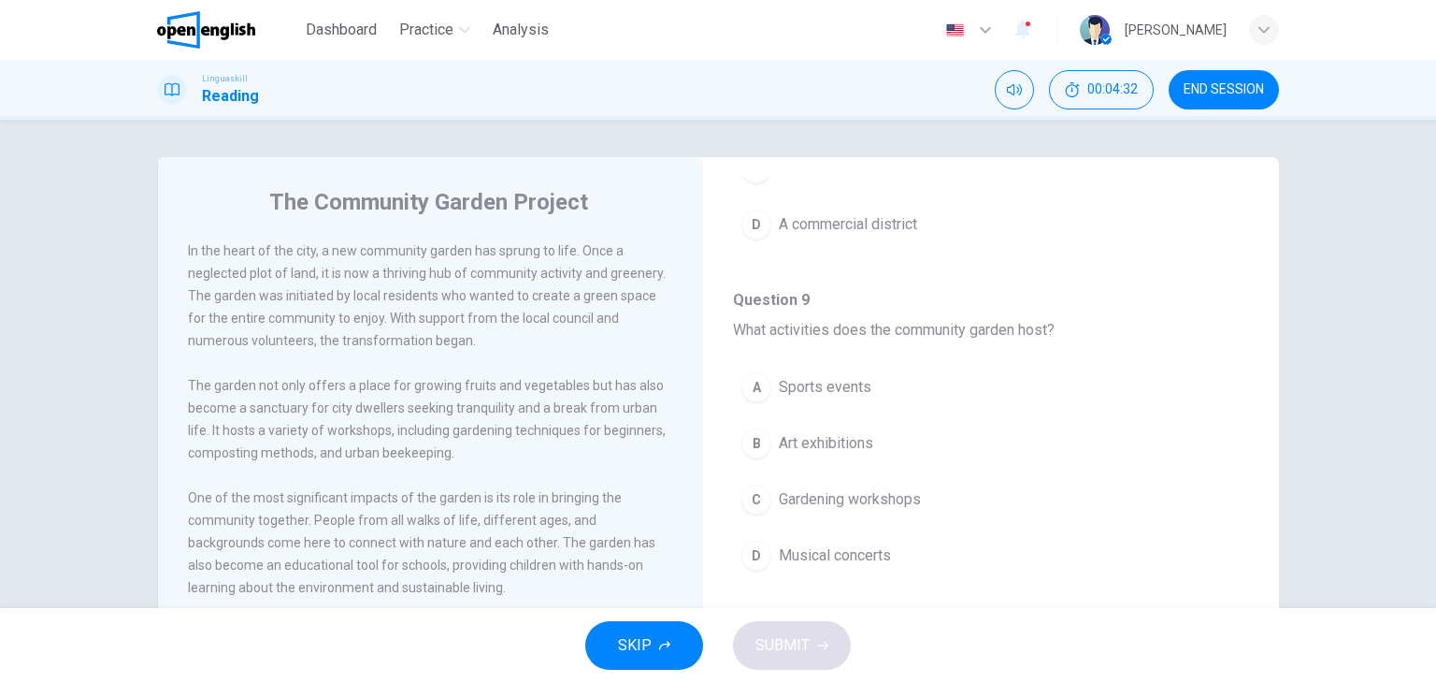
scroll to position [374, 0]
click at [856, 495] on span "Gardening workshops" at bounding box center [850, 496] width 142 height 22
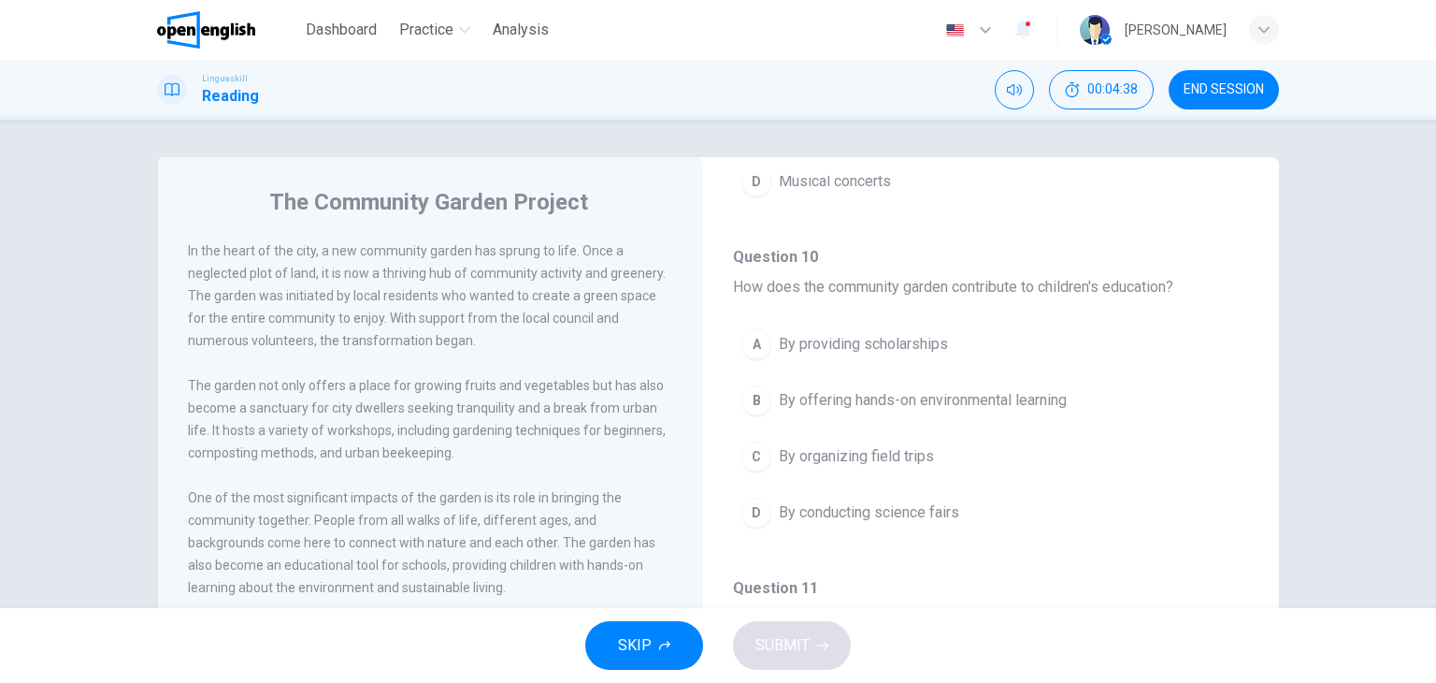
scroll to position [748, 0]
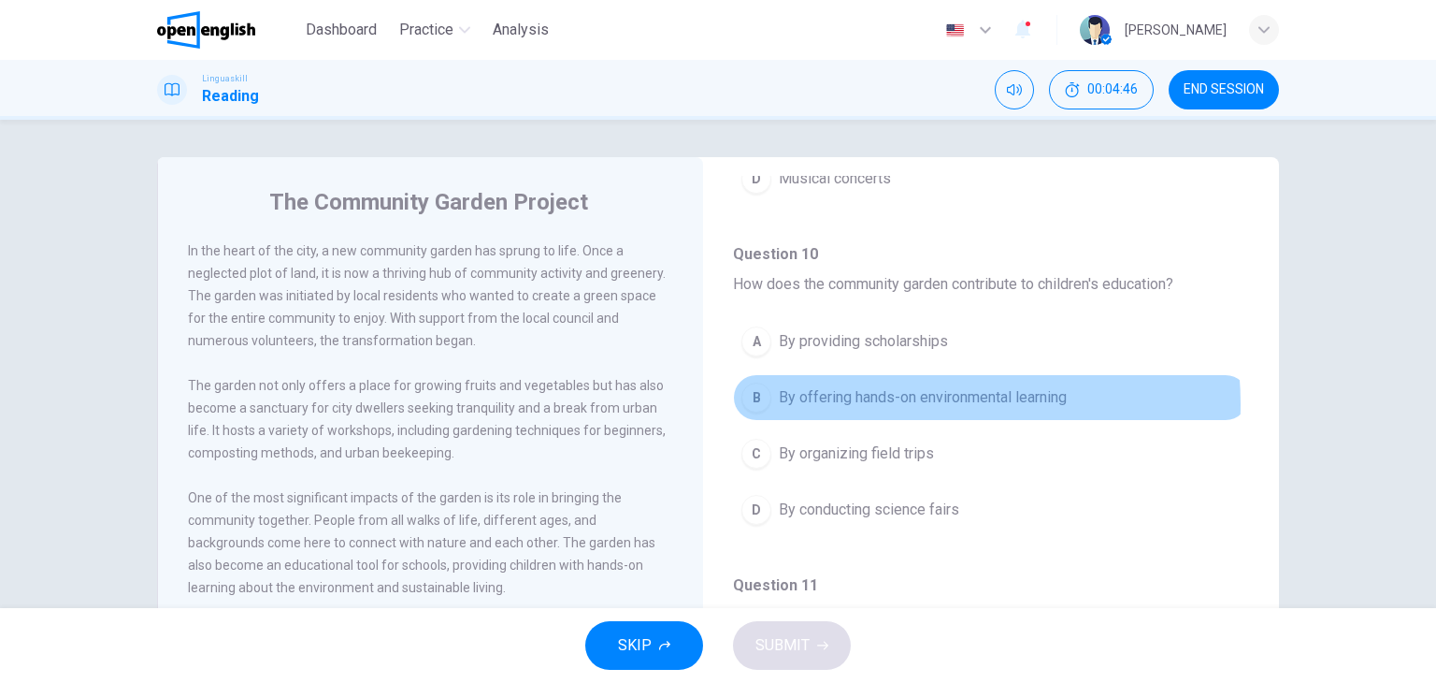
click at [886, 399] on span "By offering hands-on environmental learning" at bounding box center [923, 397] width 288 height 22
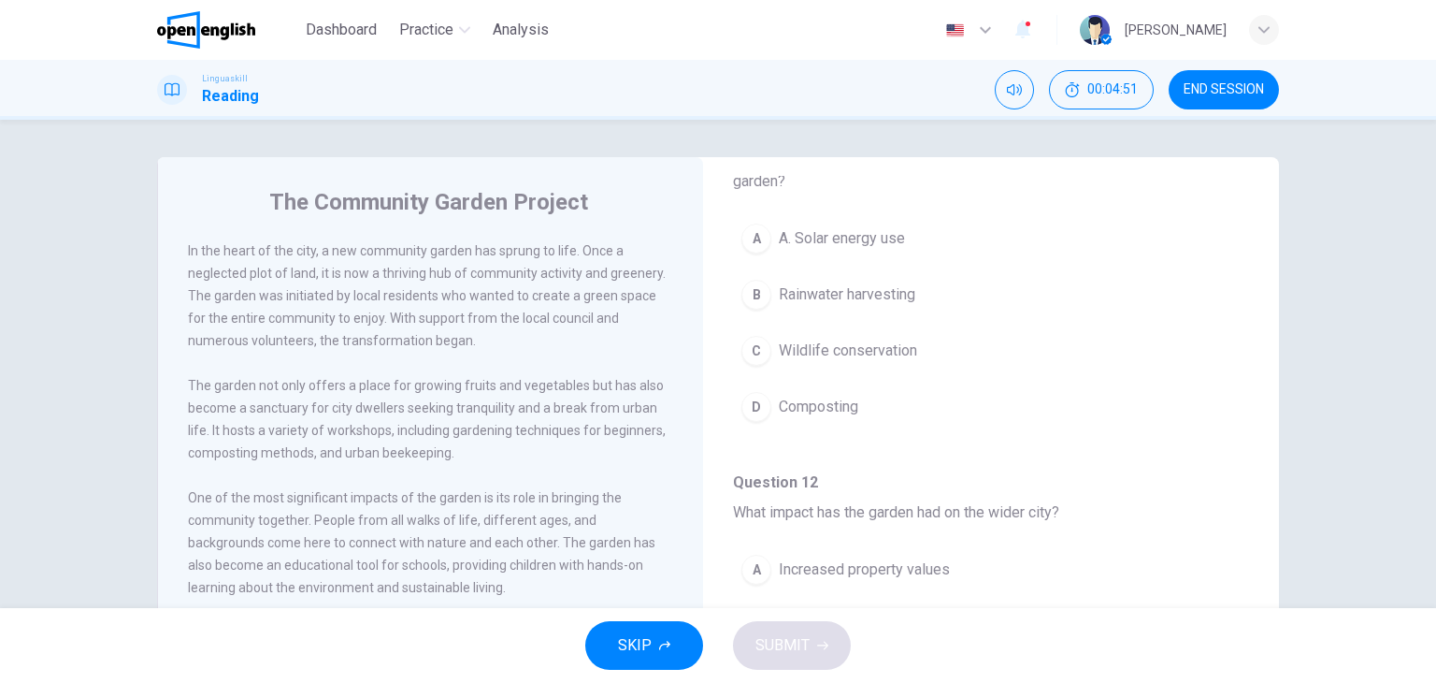
scroll to position [1207, 0]
click at [906, 350] on span "Wildlife conservation" at bounding box center [848, 348] width 138 height 22
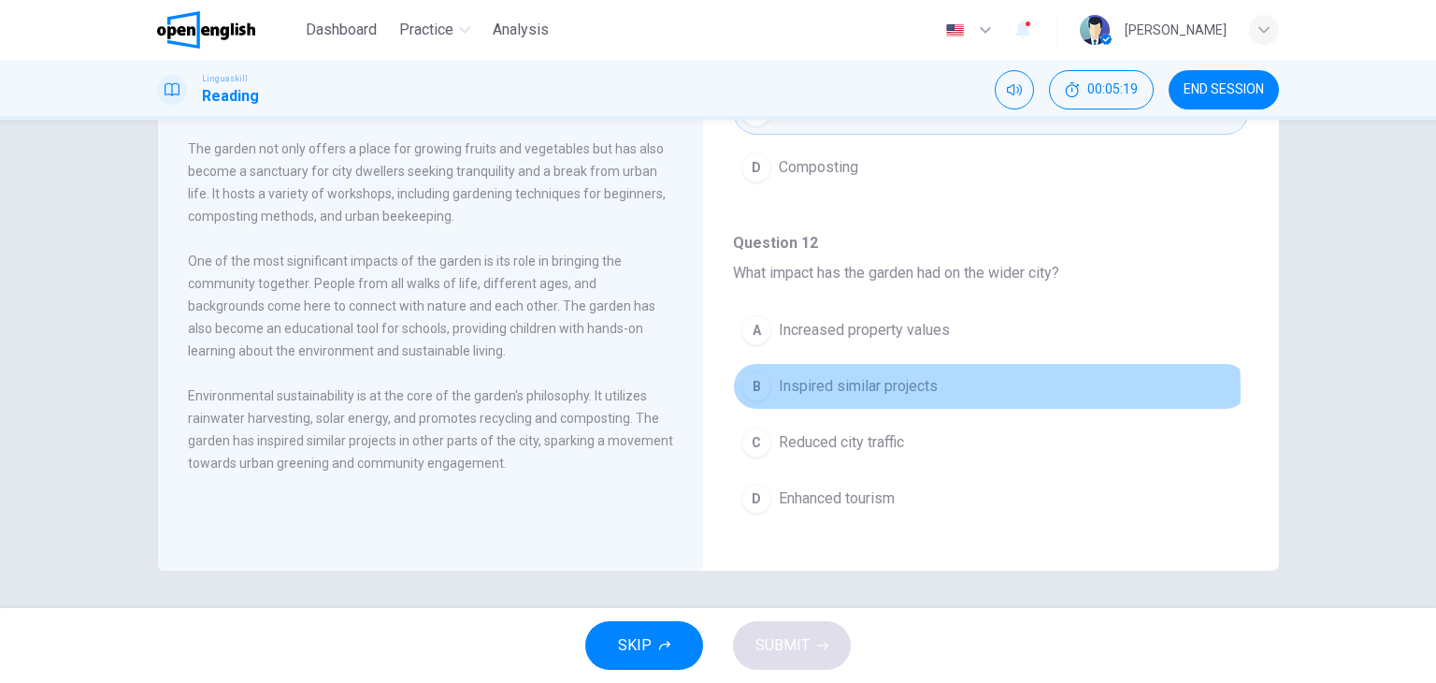
click at [857, 382] on span "Inspired similar projects" at bounding box center [858, 386] width 159 height 22
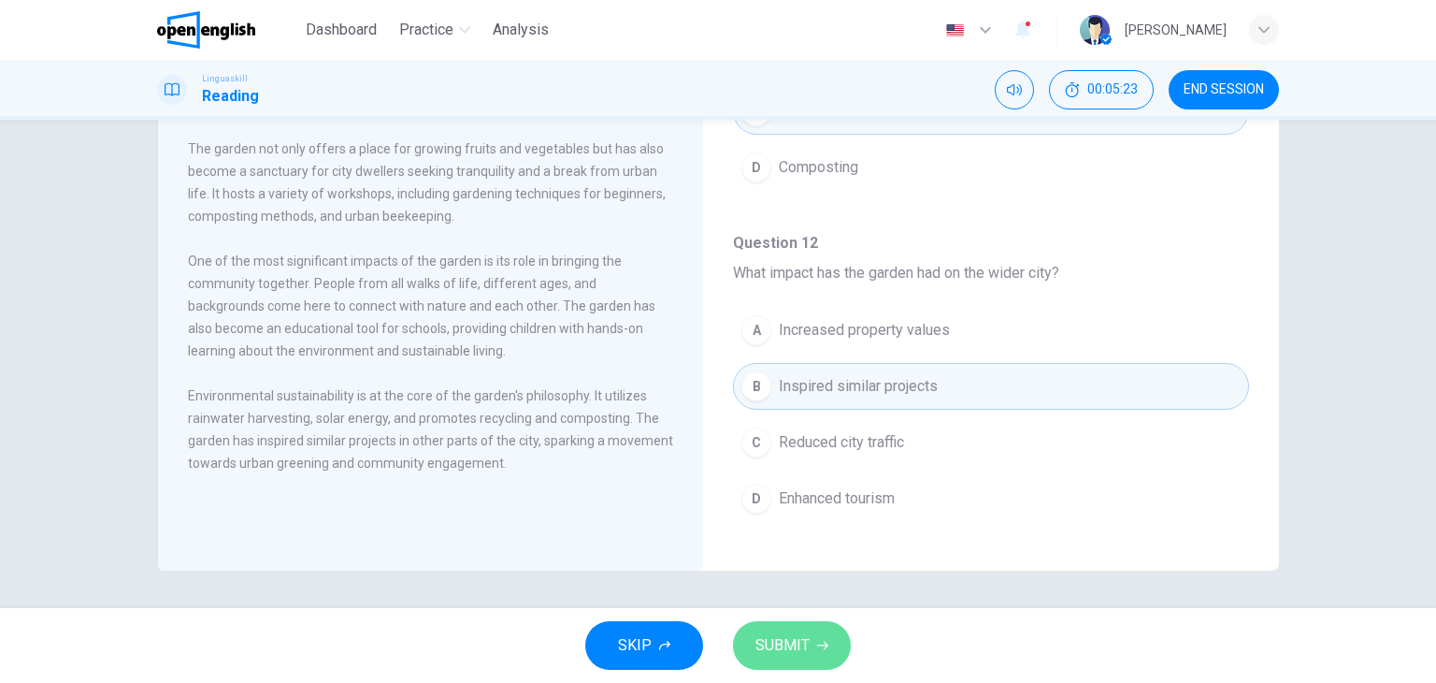
click at [825, 638] on button "SUBMIT" at bounding box center [792, 645] width 118 height 49
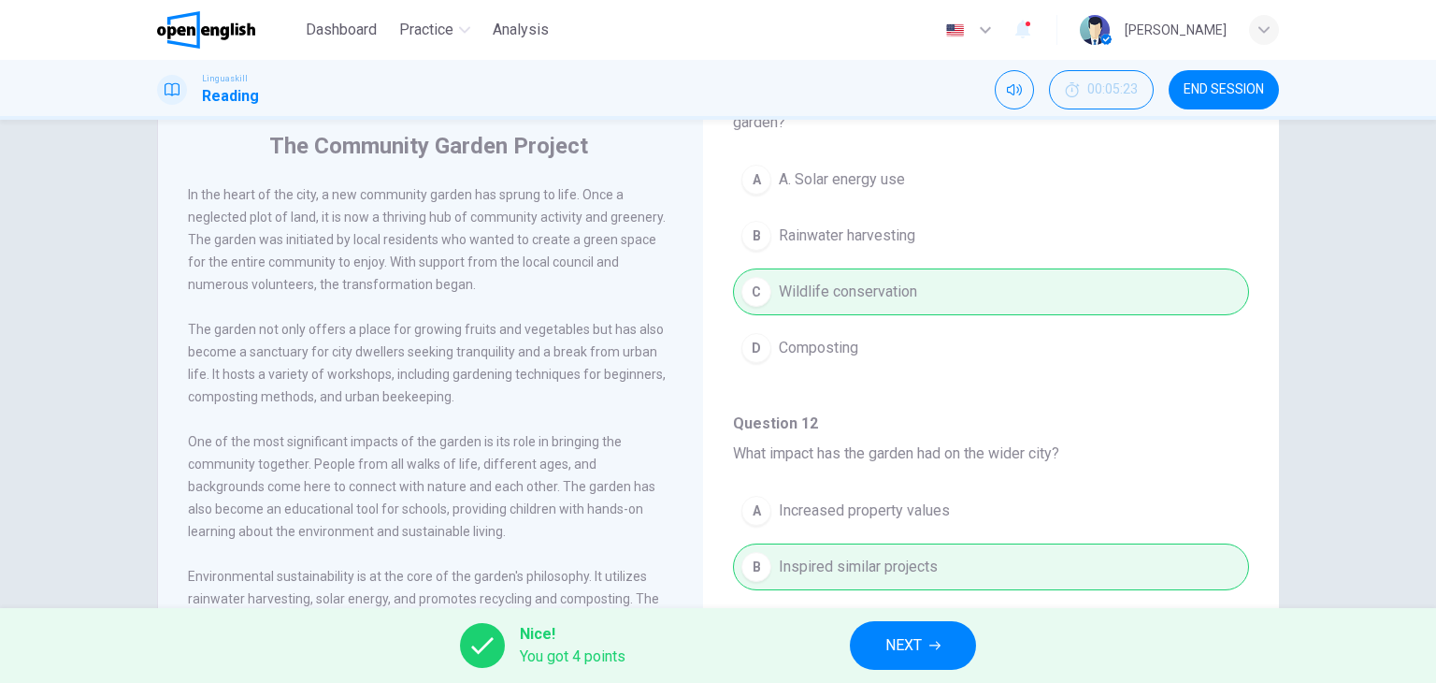
scroll to position [237, 0]
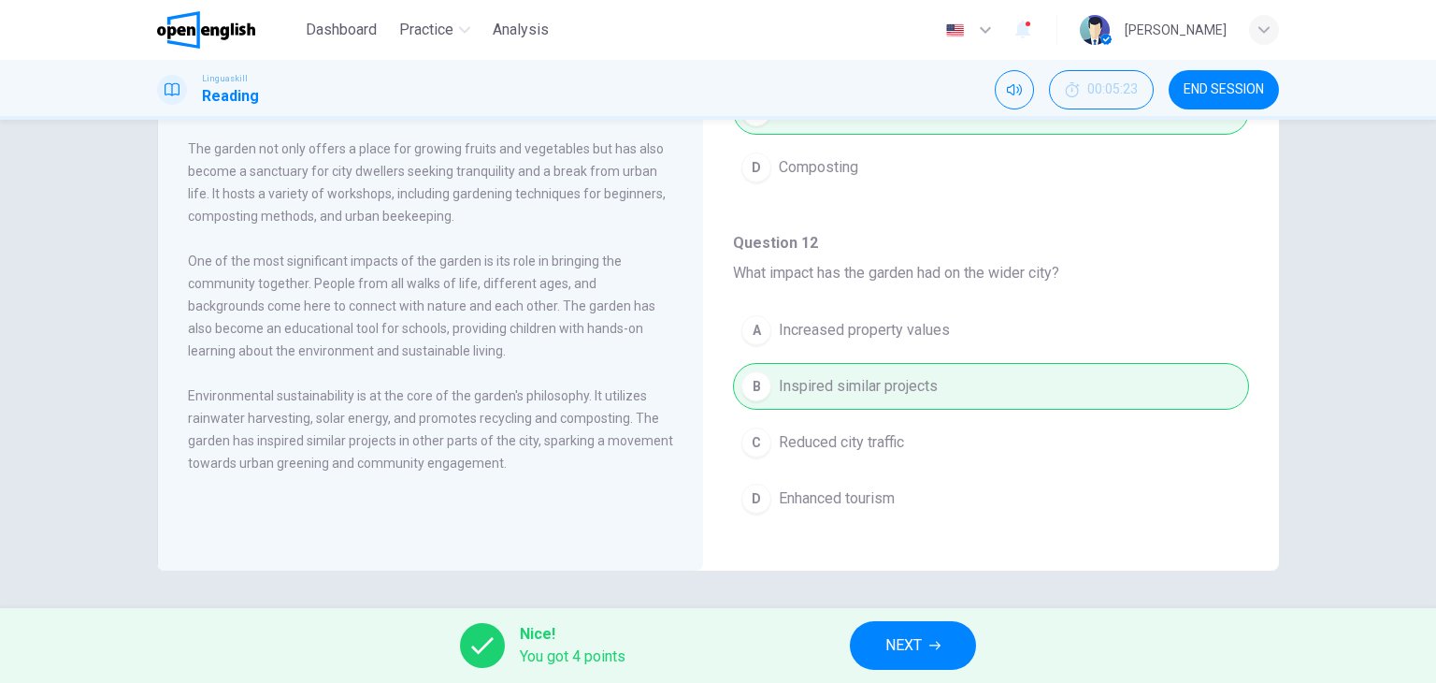
click at [930, 656] on button "NEXT" at bounding box center [913, 645] width 126 height 49
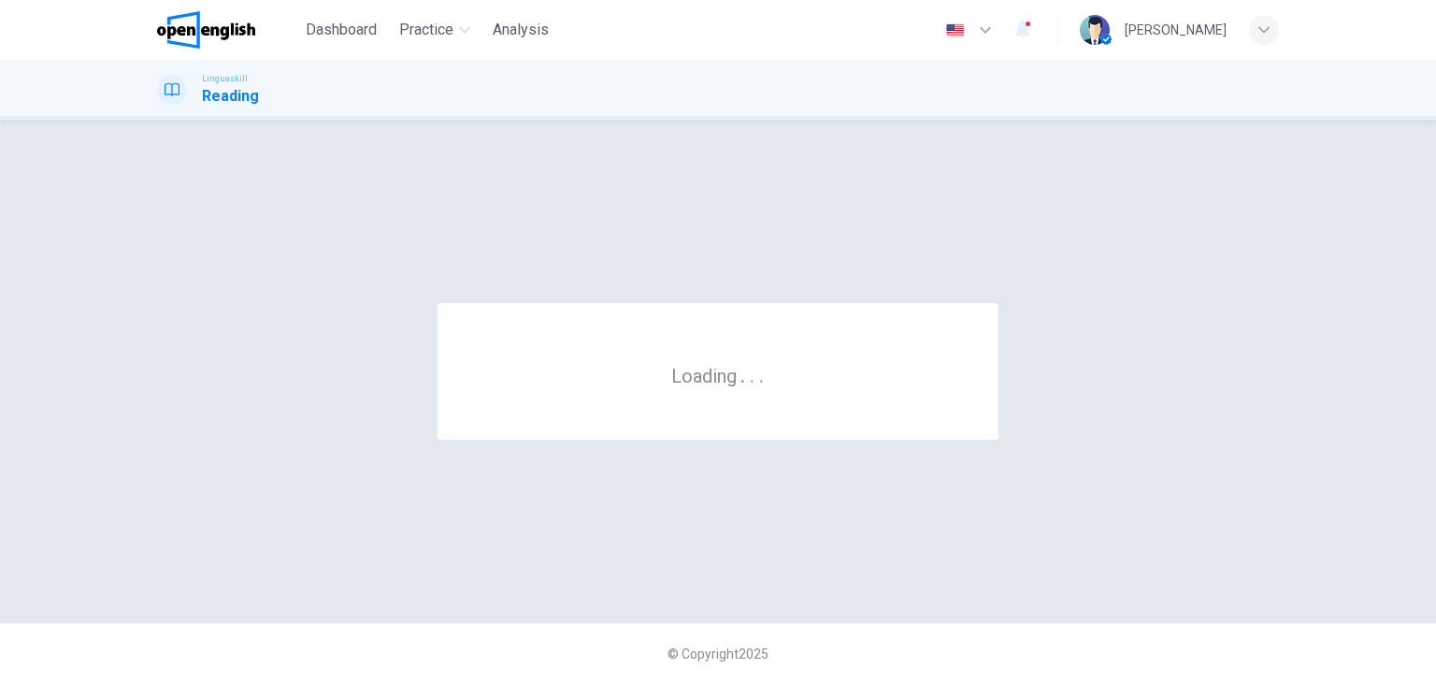
scroll to position [0, 0]
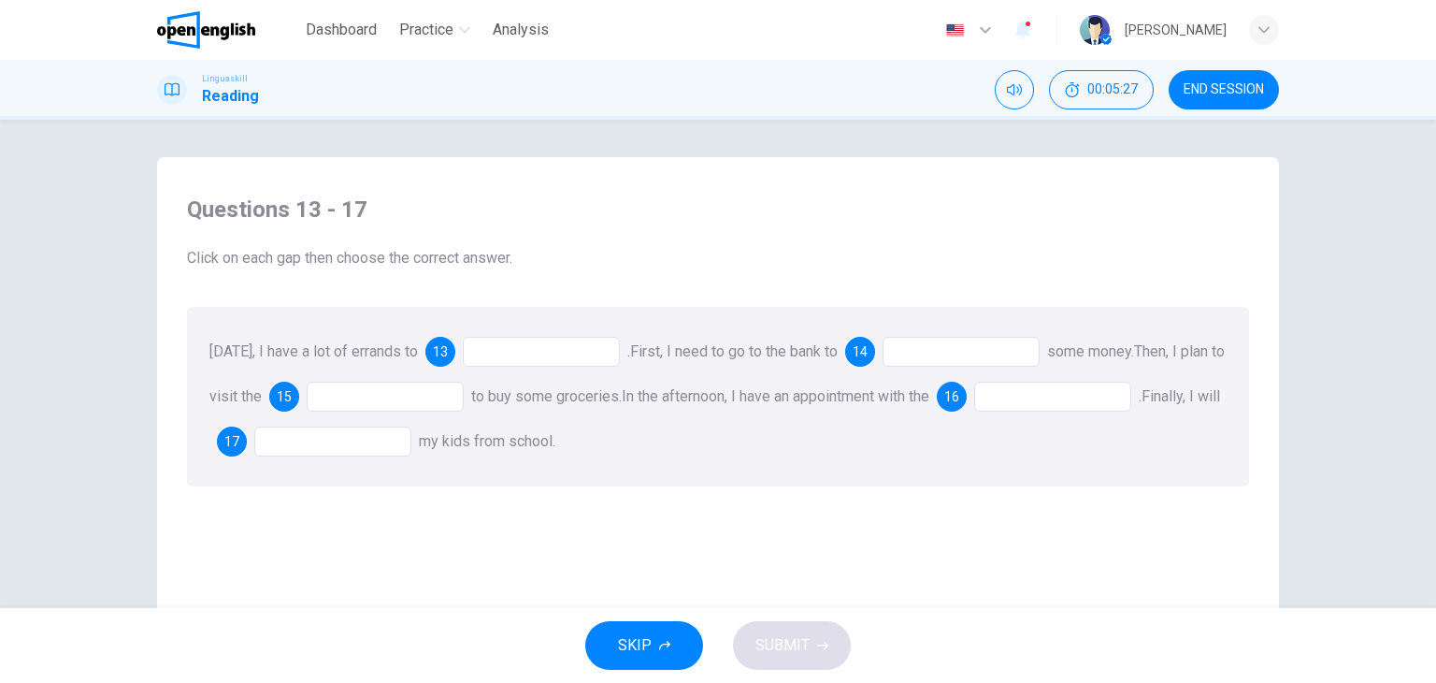
click at [525, 350] on div at bounding box center [541, 352] width 157 height 30
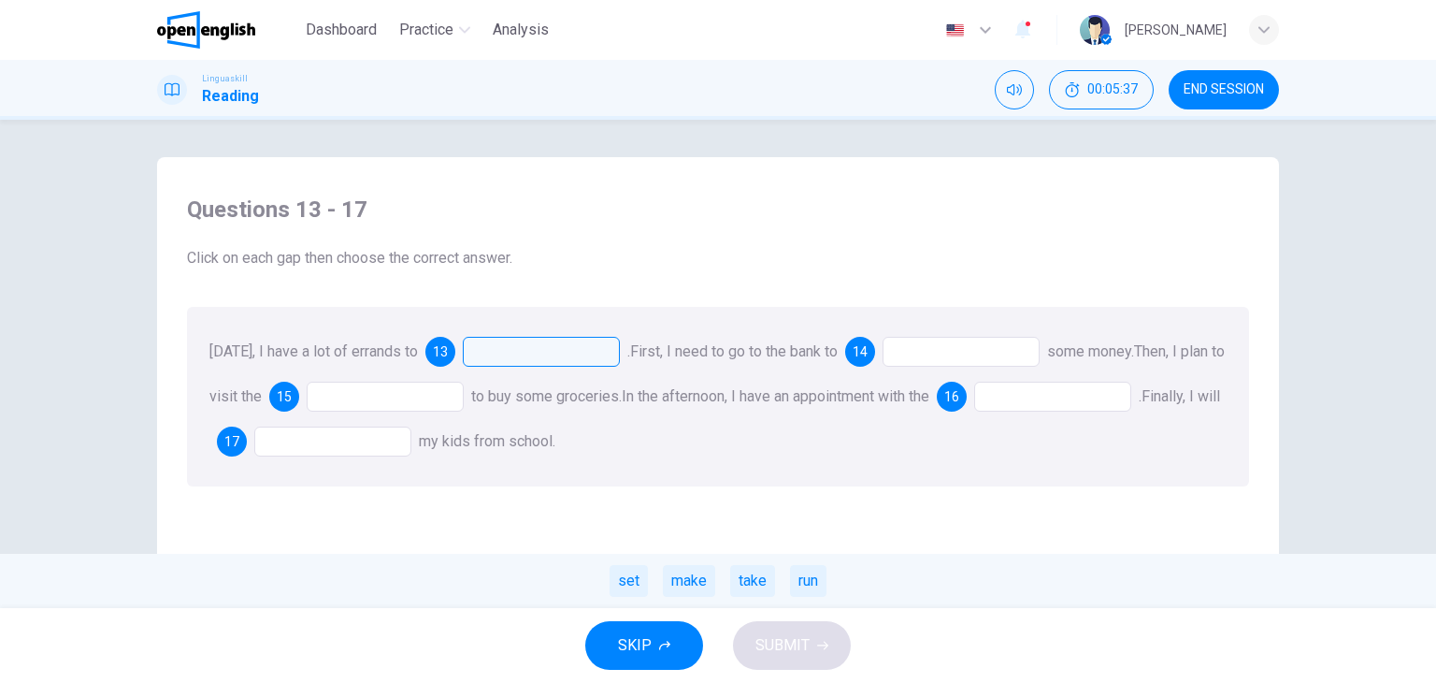
drag, startPoint x: 378, startPoint y: 349, endPoint x: 336, endPoint y: 353, distance: 42.3
click at [336, 353] on span "[DATE], I have a lot of errands to" at bounding box center [313, 351] width 209 height 18
click at [943, 351] on div at bounding box center [961, 352] width 157 height 30
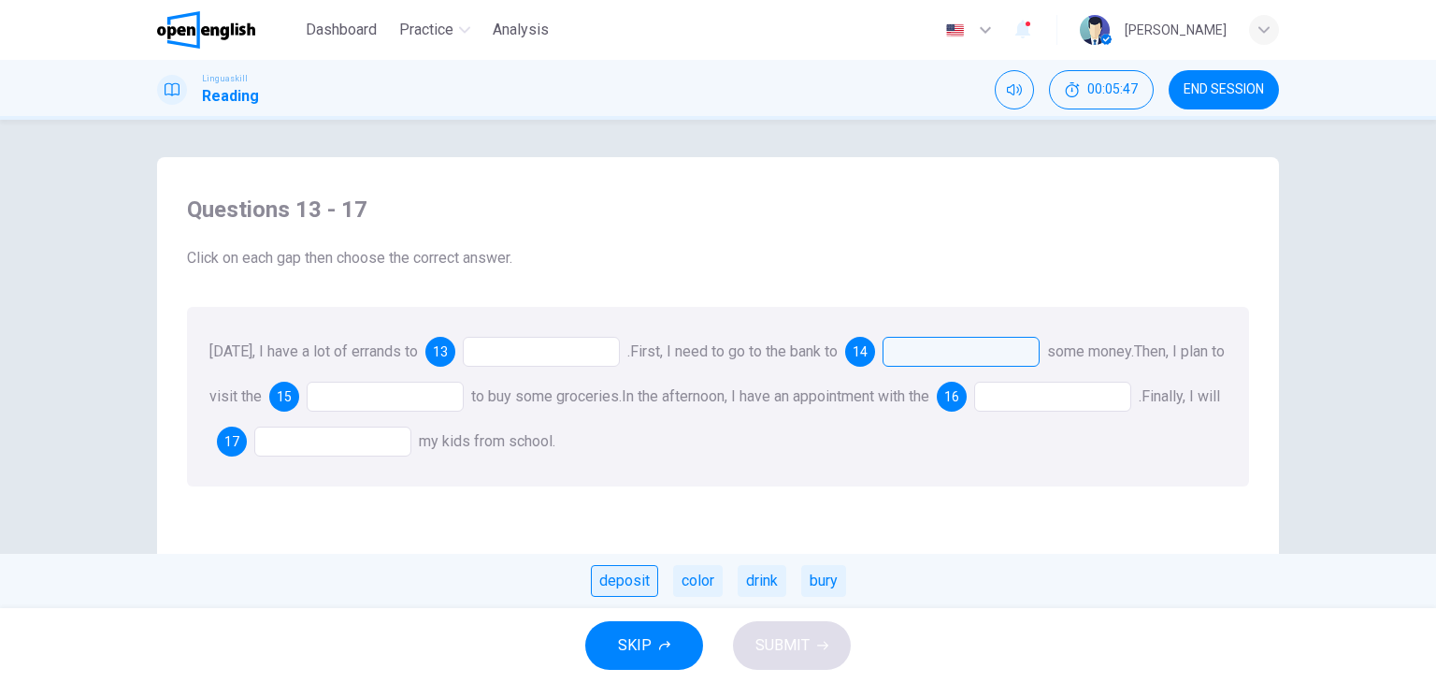
click at [618, 585] on div "deposit" at bounding box center [624, 581] width 67 height 32
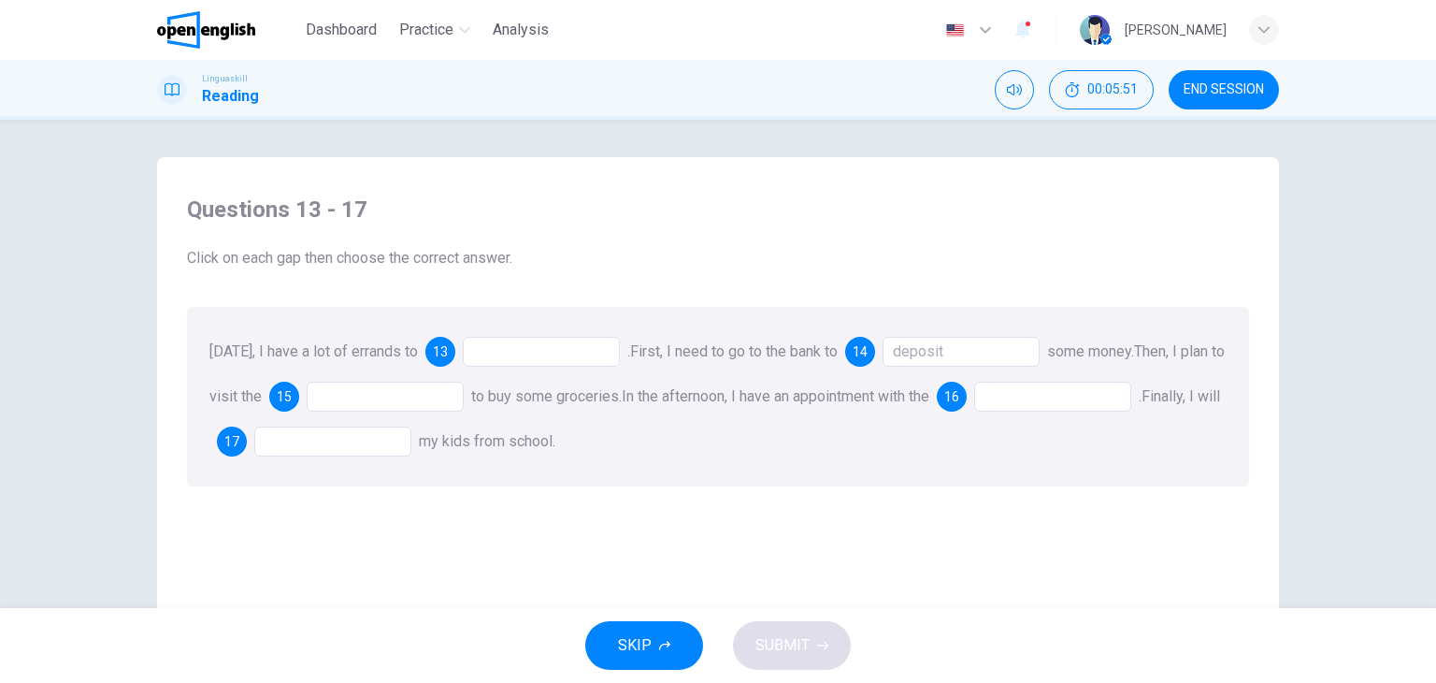
click at [348, 404] on div at bounding box center [385, 397] width 157 height 30
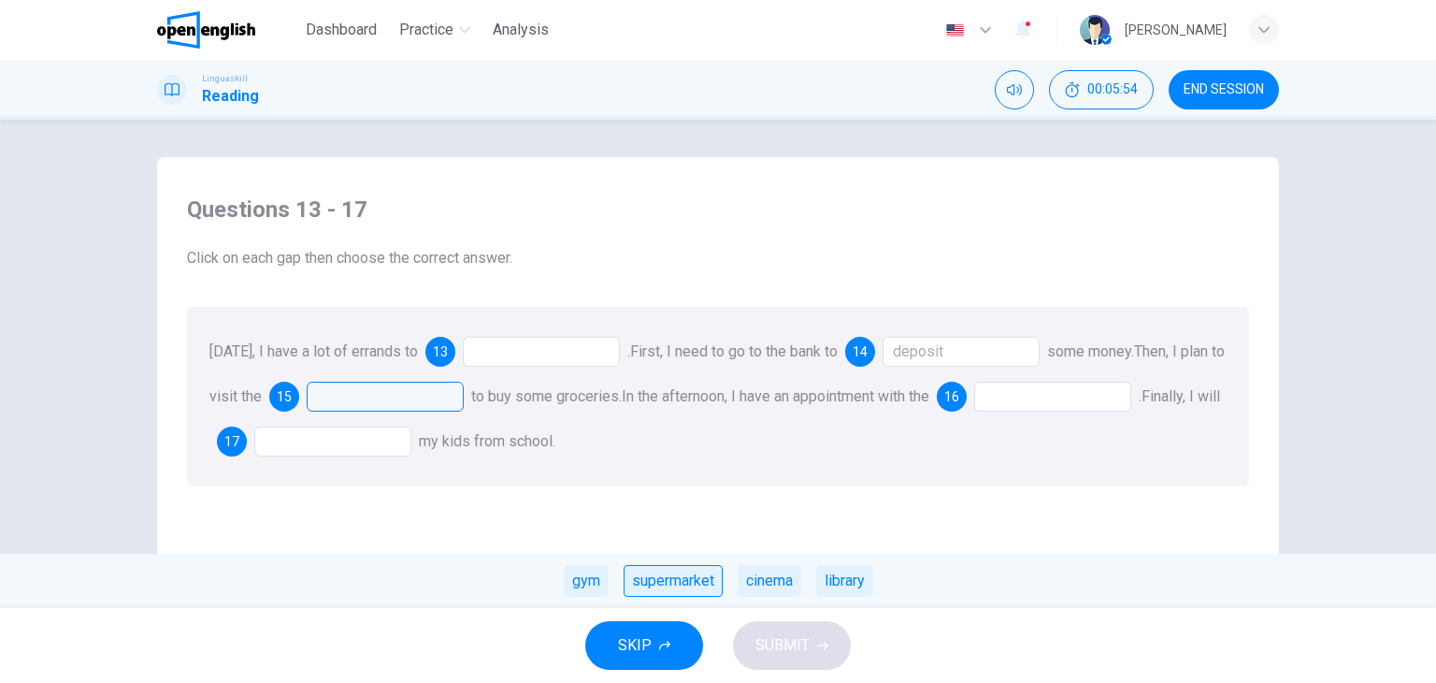
click at [677, 579] on div "supermarket" at bounding box center [673, 581] width 99 height 32
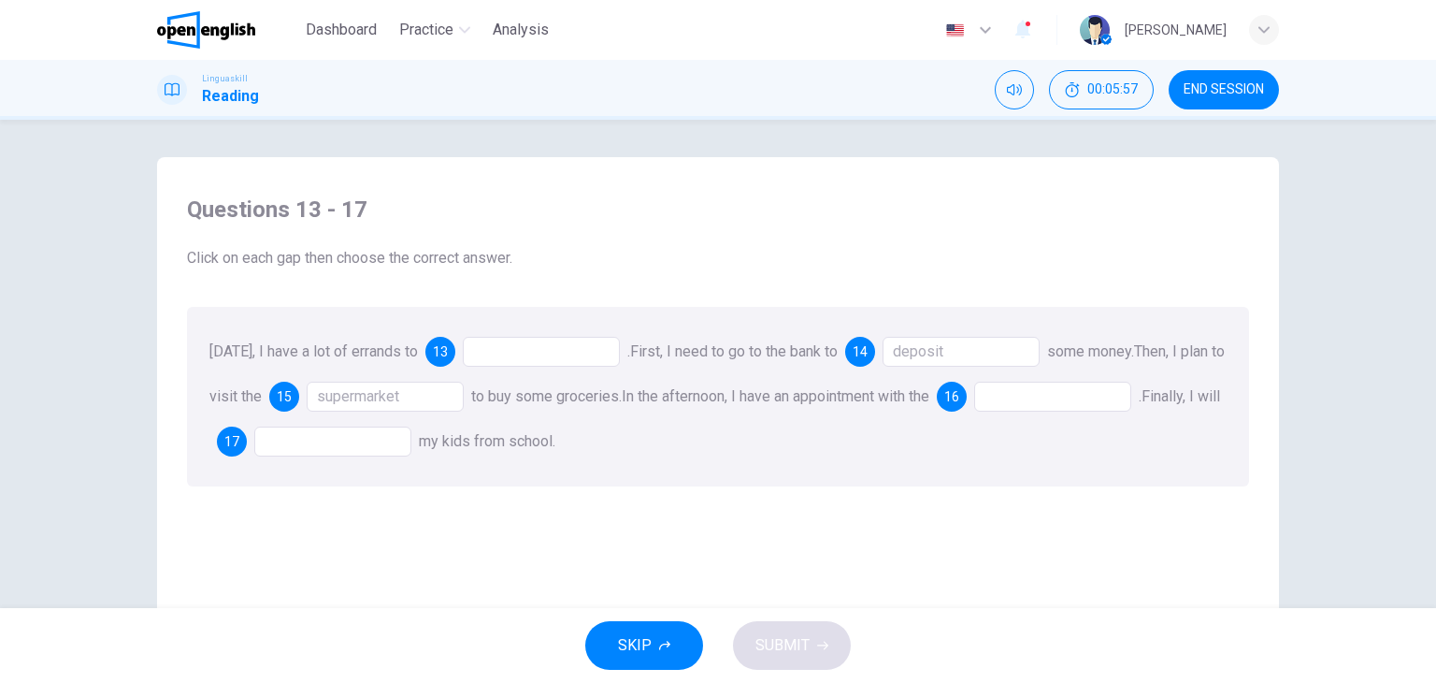
click at [1047, 396] on div at bounding box center [1052, 397] width 157 height 30
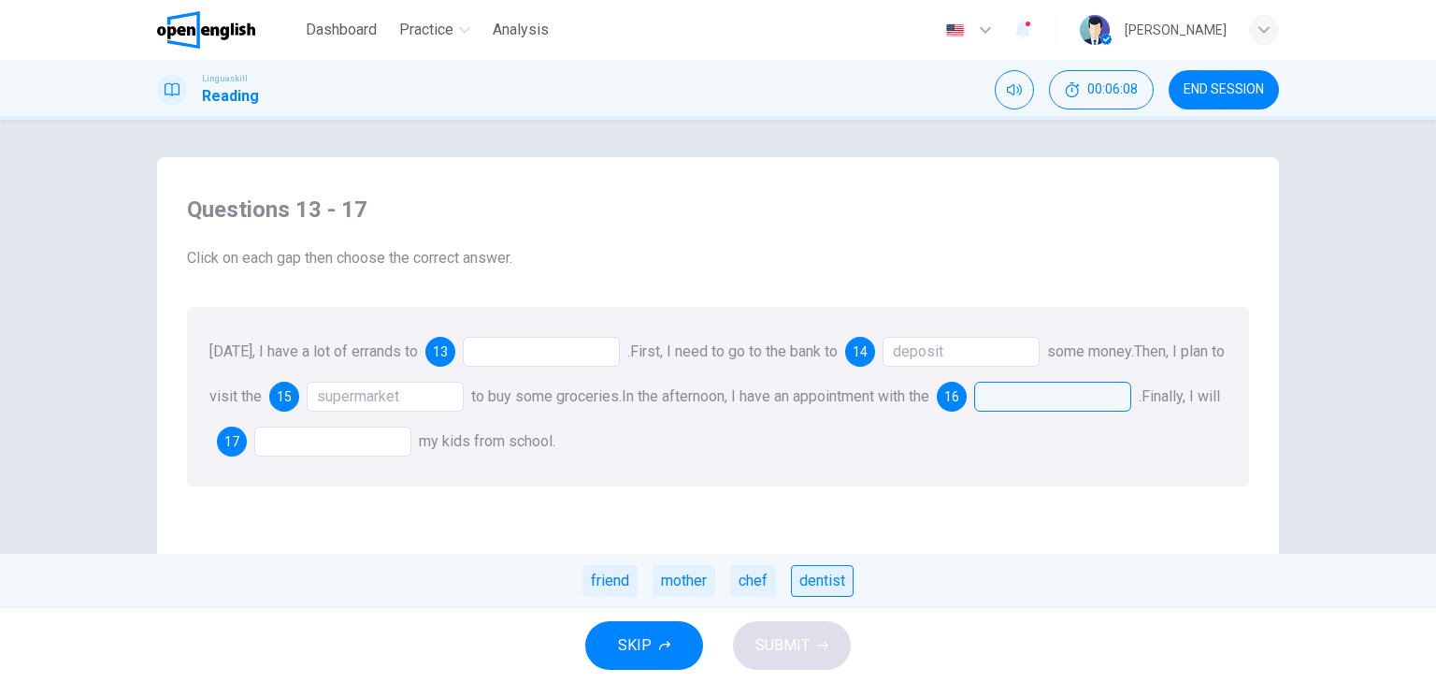
click at [814, 568] on div "dentist" at bounding box center [822, 581] width 63 height 32
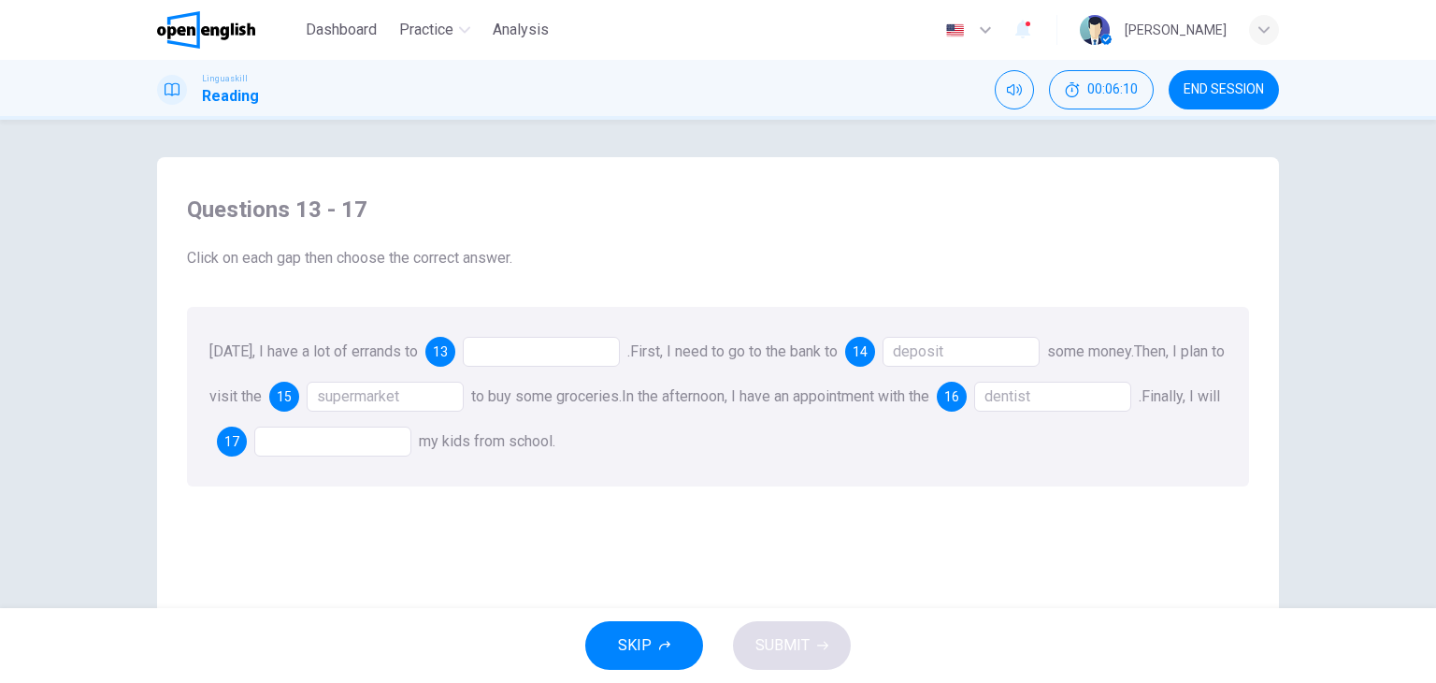
click at [378, 451] on div at bounding box center [332, 441] width 157 height 30
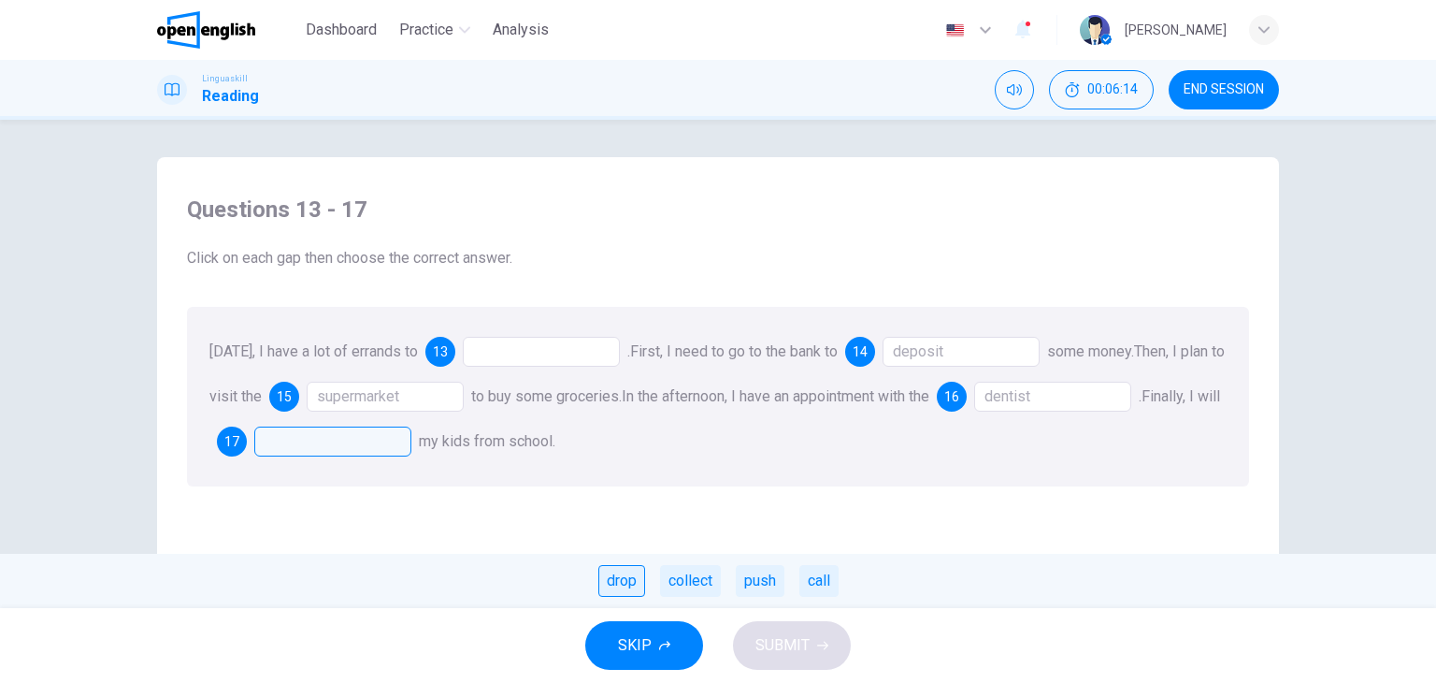
click at [619, 581] on div "drop" at bounding box center [622, 581] width 47 height 32
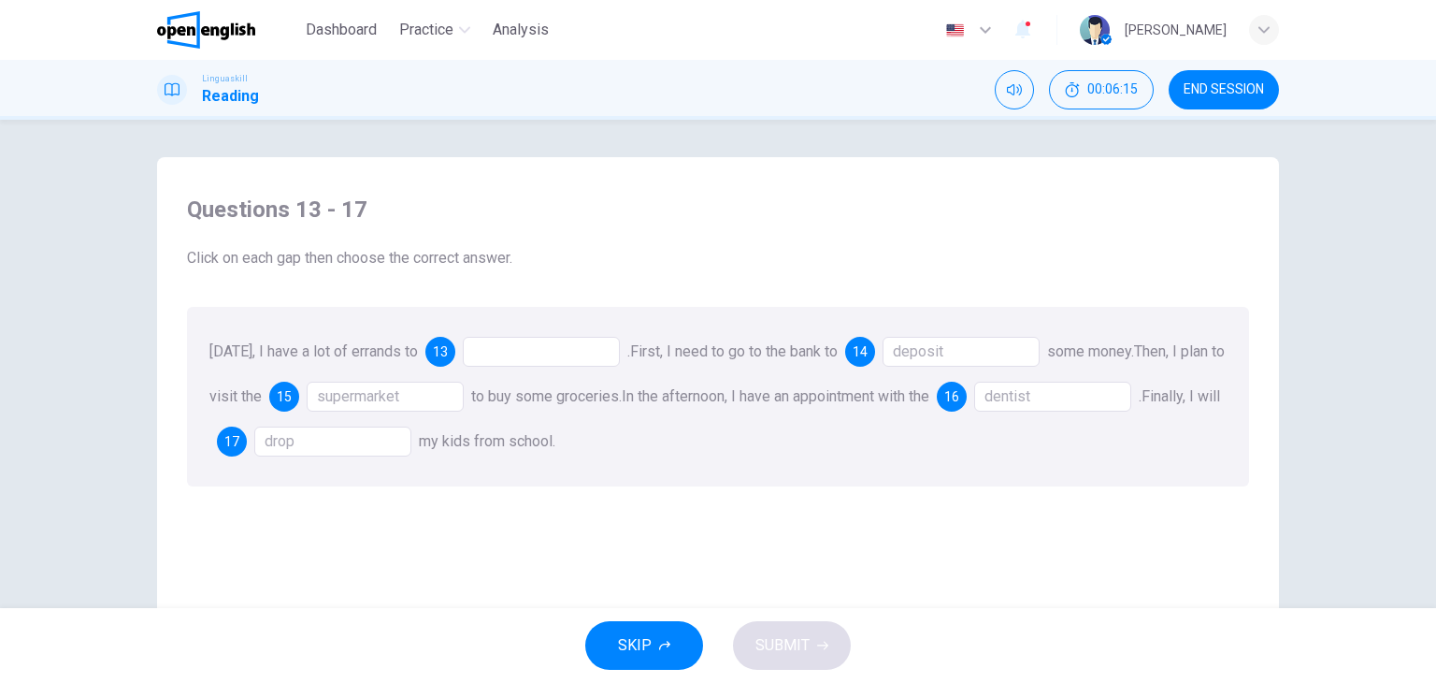
click at [532, 353] on div at bounding box center [541, 352] width 157 height 30
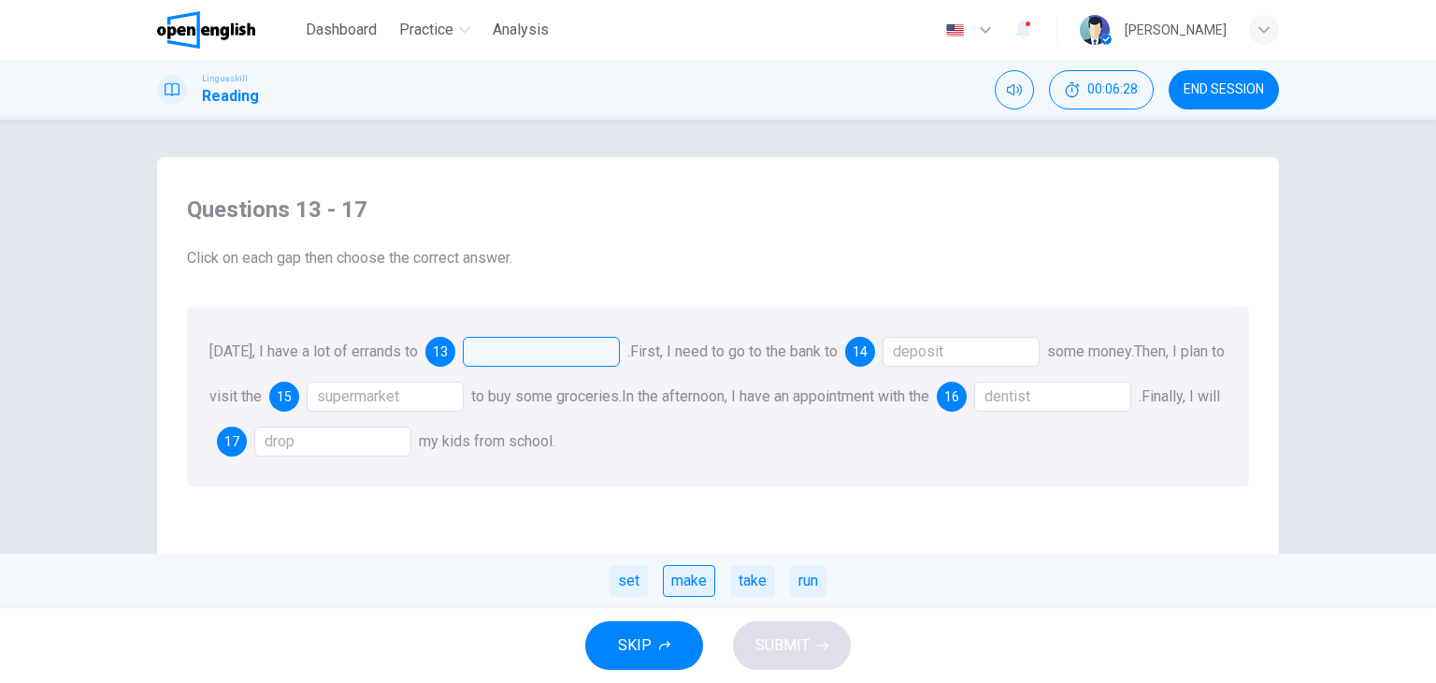
click at [706, 581] on div "make" at bounding box center [689, 581] width 52 height 32
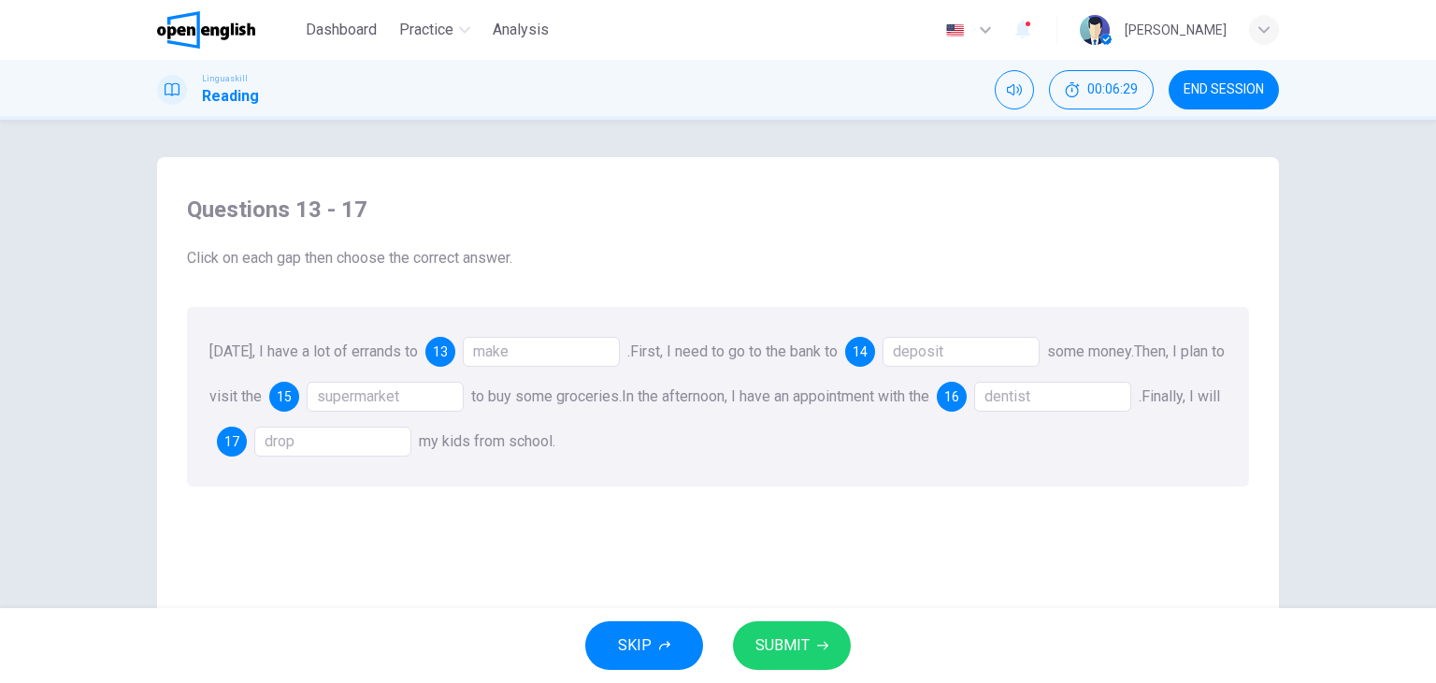
click at [775, 639] on span "SUBMIT" at bounding box center [783, 645] width 54 height 26
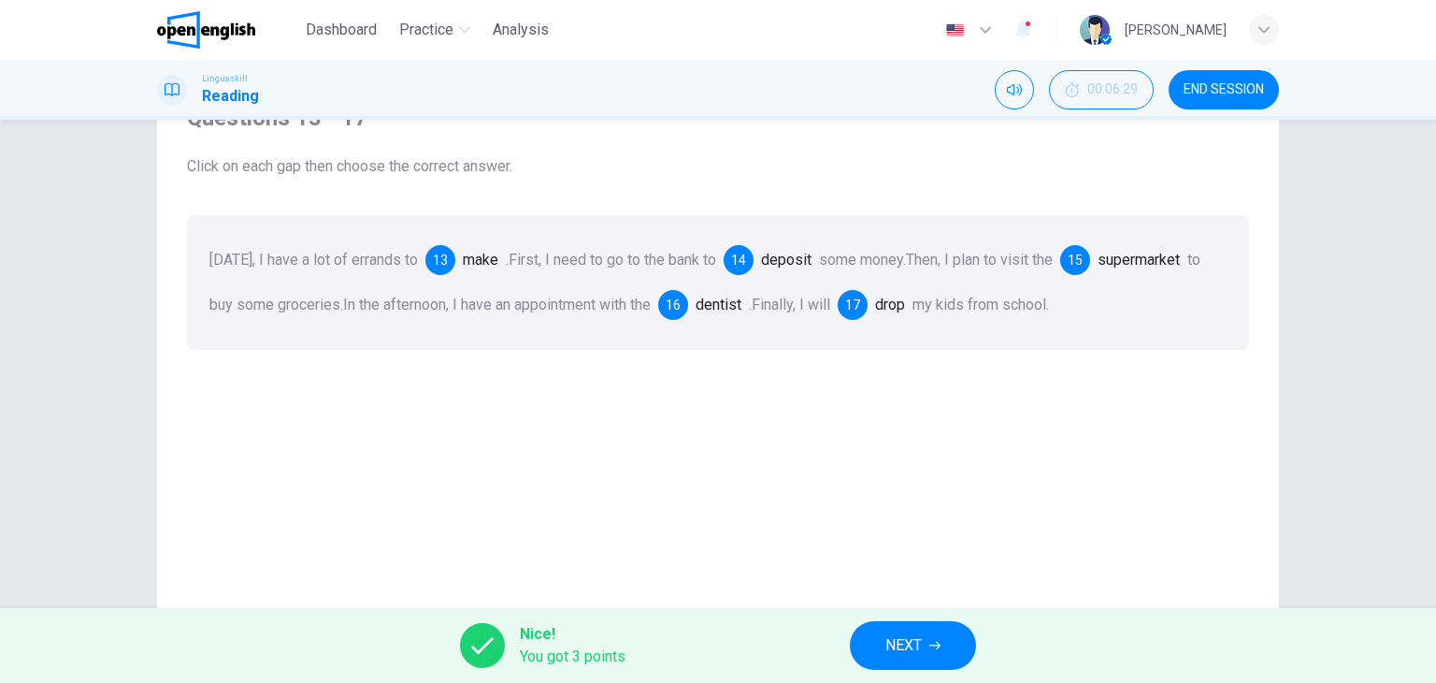
scroll to position [94, 0]
click at [920, 650] on span "NEXT" at bounding box center [904, 645] width 36 height 26
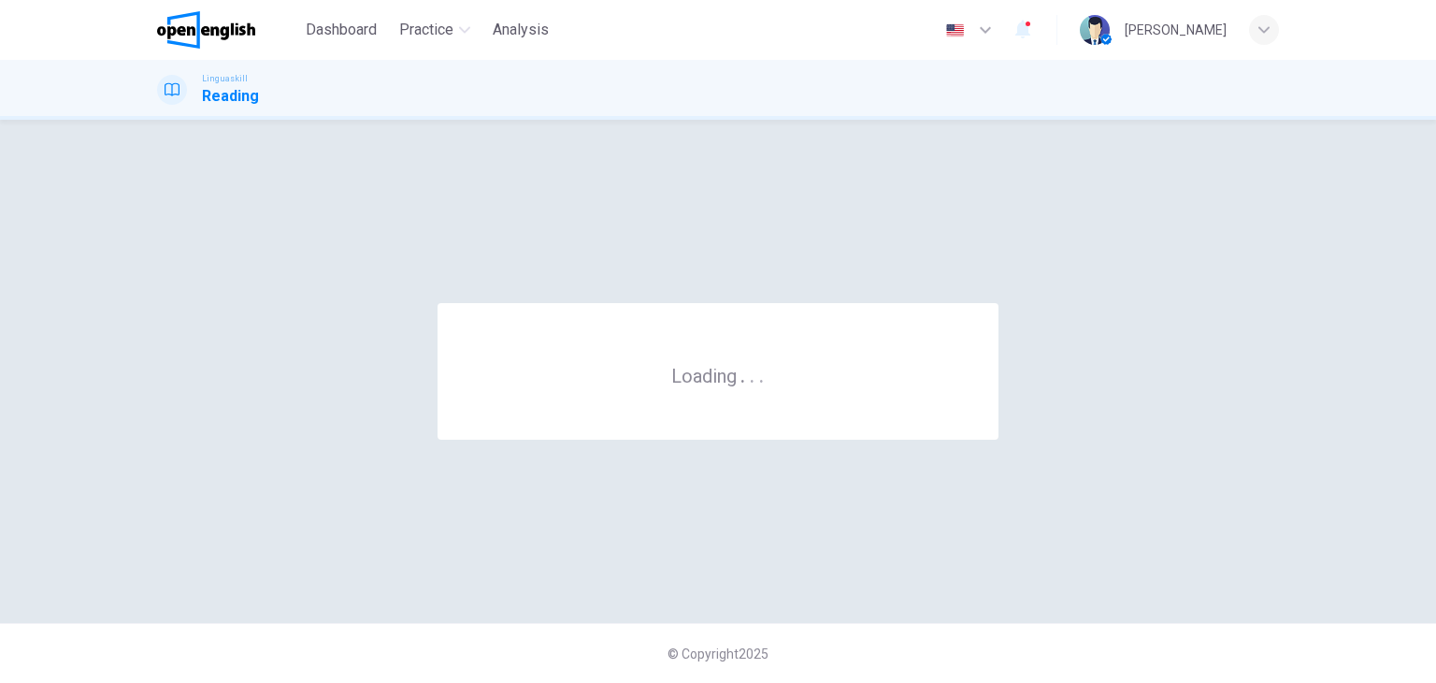
scroll to position [0, 0]
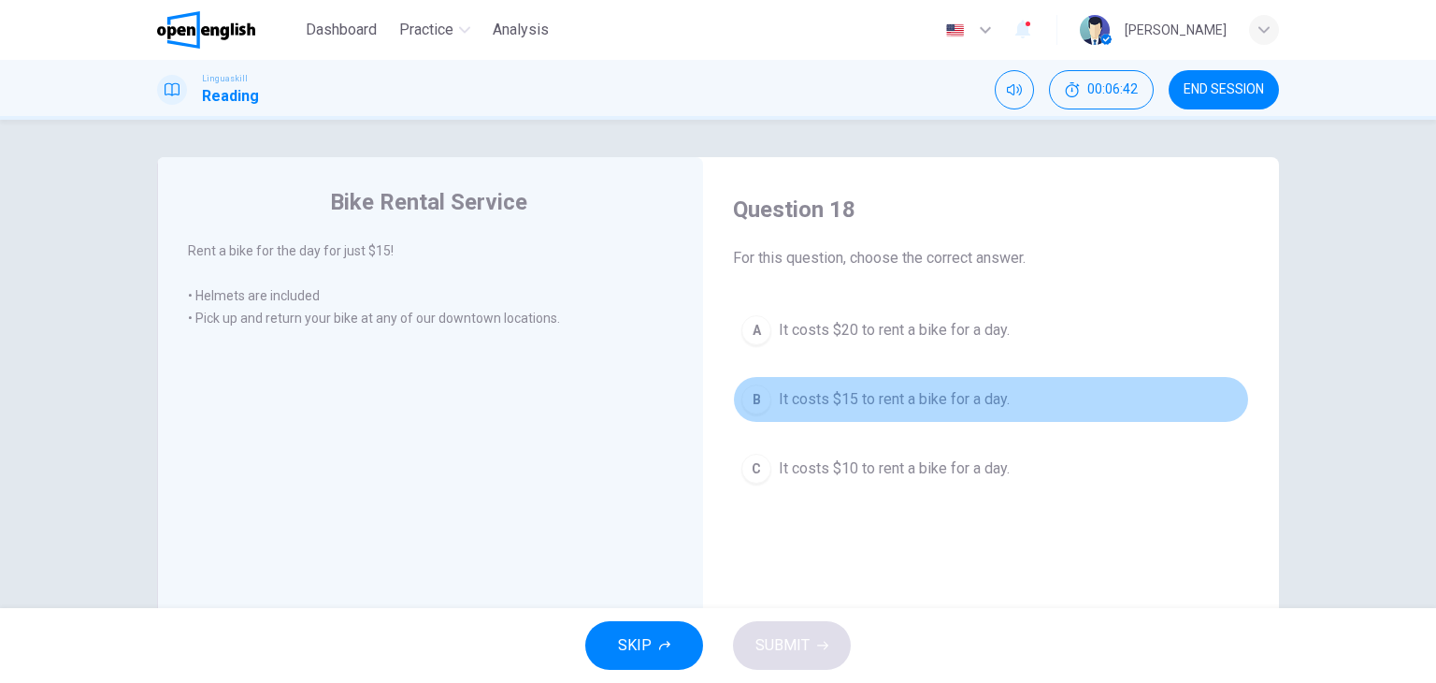
click at [898, 401] on span "It costs $15 to rent a bike for a day." at bounding box center [894, 399] width 231 height 22
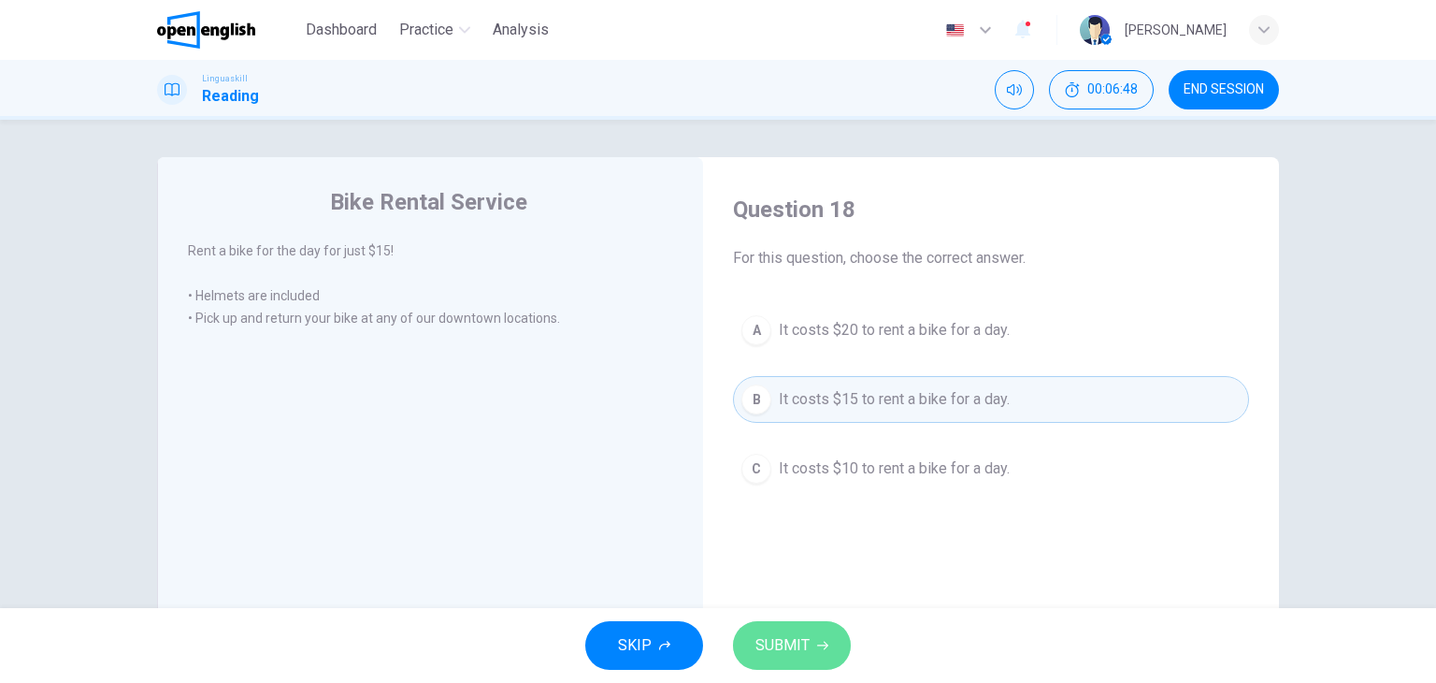
click at [812, 648] on button "SUBMIT" at bounding box center [792, 645] width 118 height 49
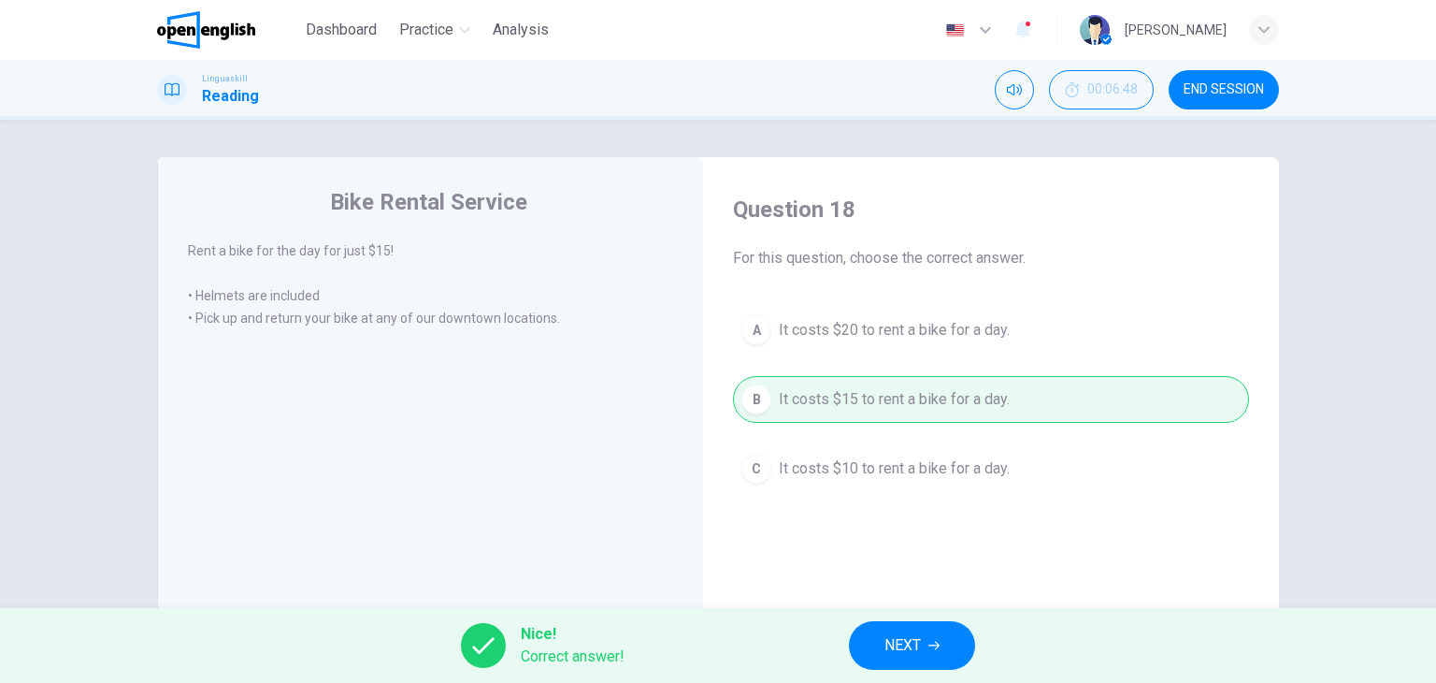
click at [875, 641] on button "NEXT" at bounding box center [912, 645] width 126 height 49
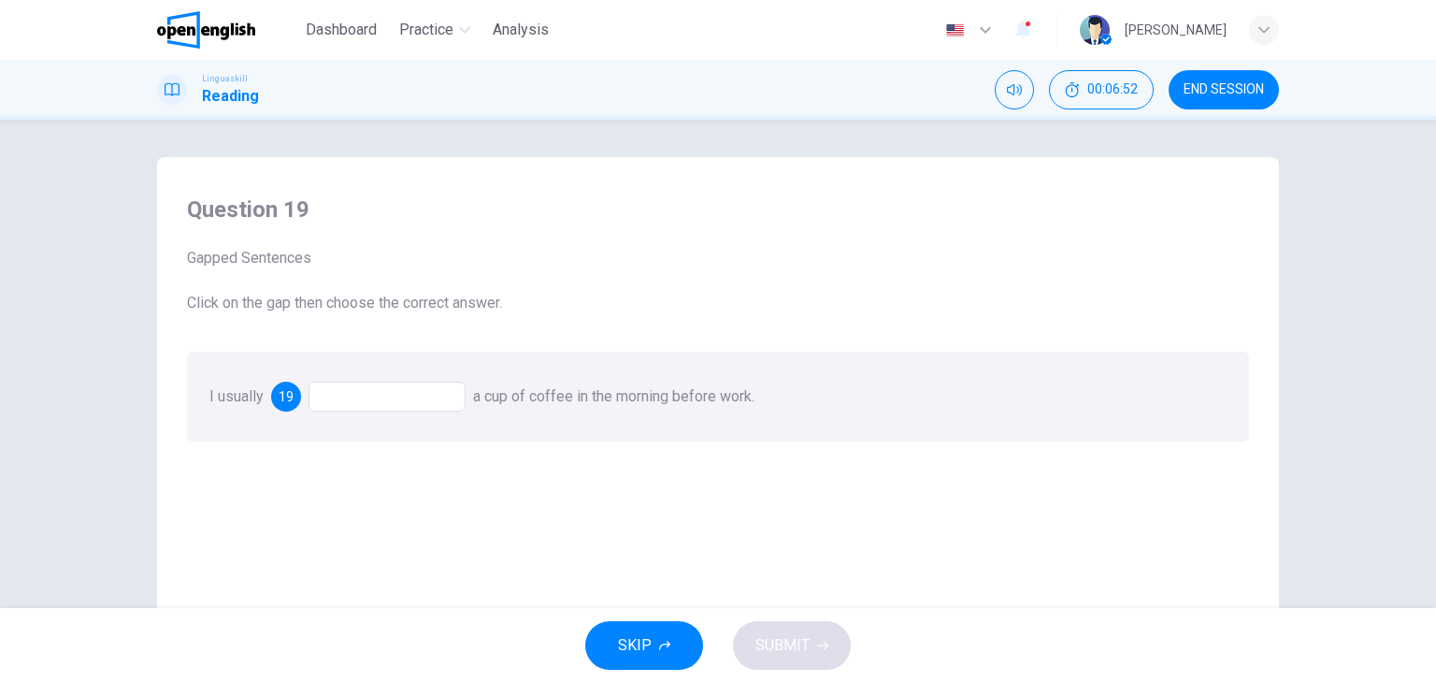
click at [392, 401] on div at bounding box center [387, 397] width 157 height 30
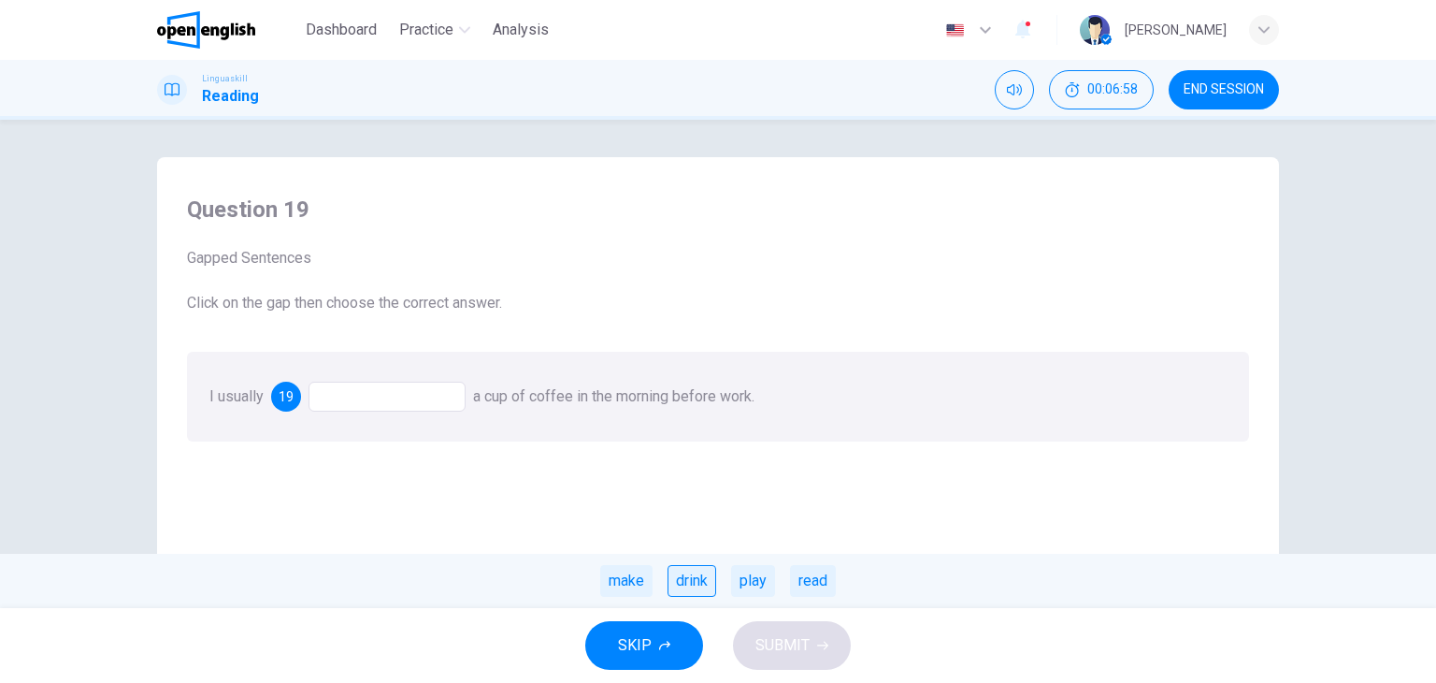
click at [688, 578] on div "drink" at bounding box center [692, 581] width 49 height 32
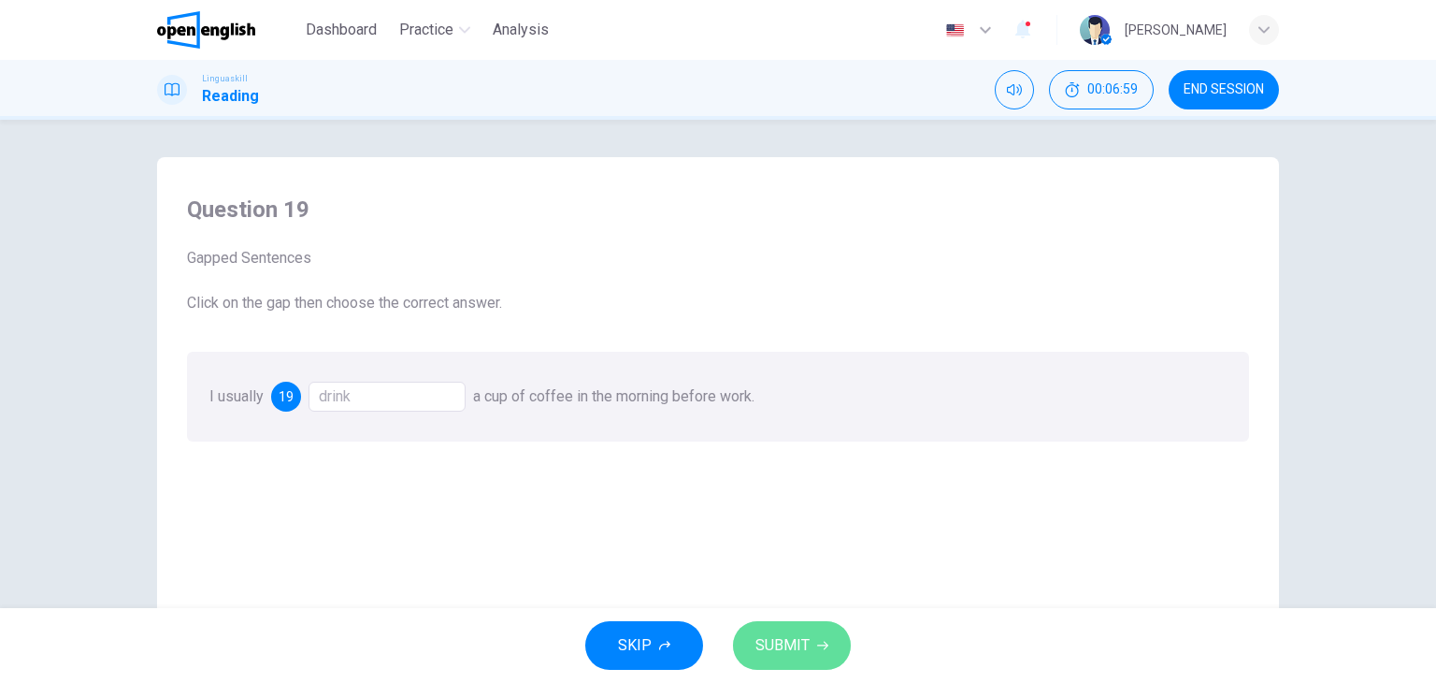
click at [781, 633] on span "SUBMIT" at bounding box center [783, 645] width 54 height 26
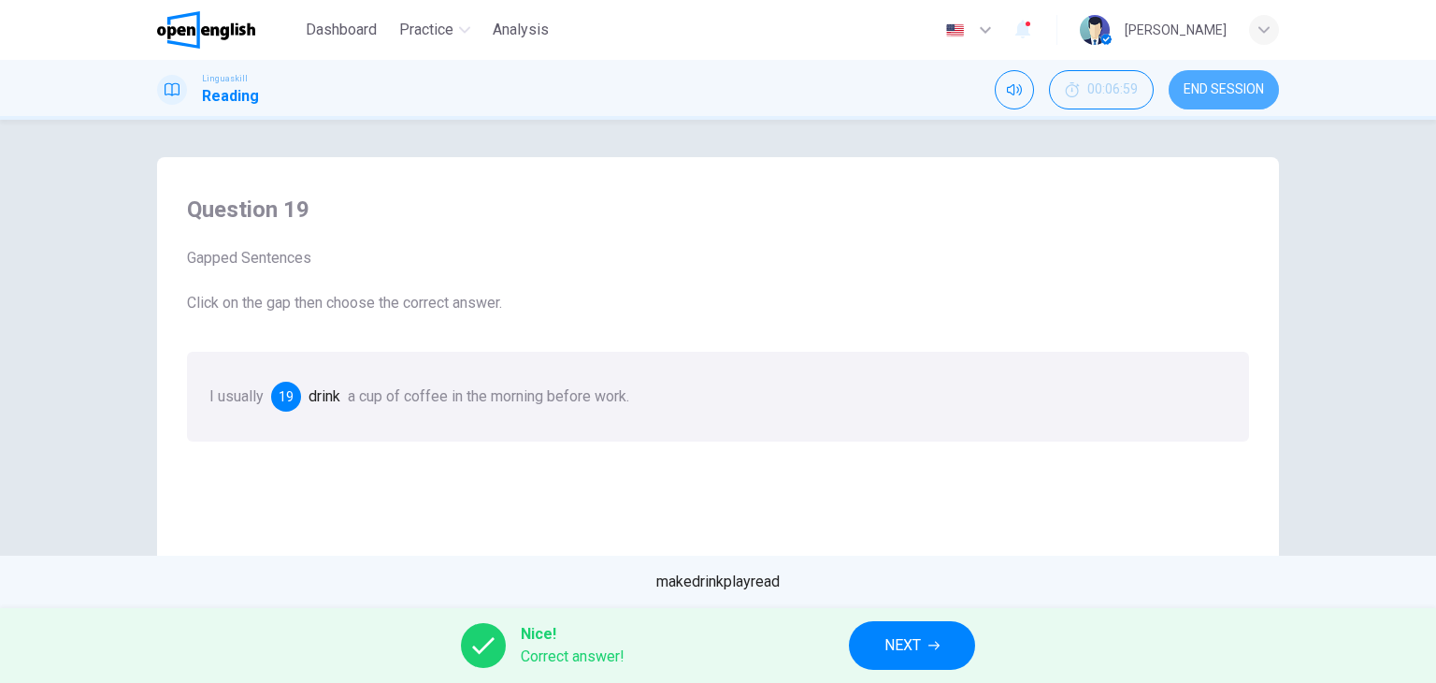
click at [1190, 100] on button "END SESSION" at bounding box center [1224, 89] width 110 height 39
